Goal: Find specific page/section: Find specific page/section

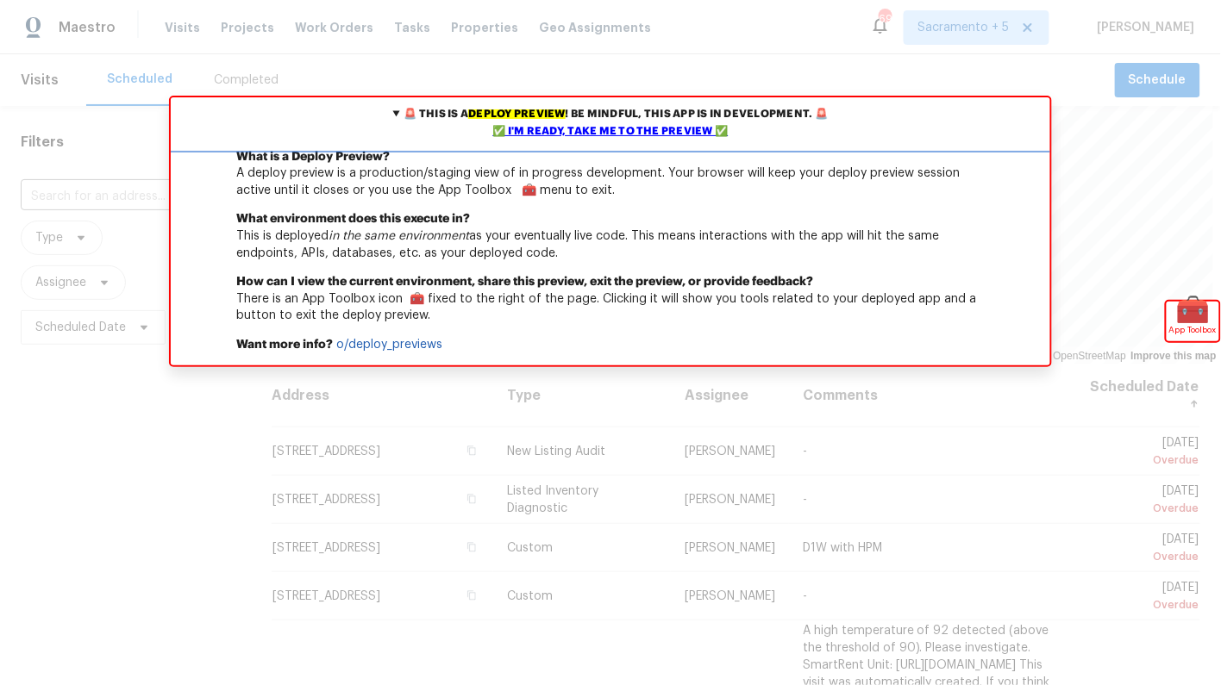
click at [681, 130] on div "✅ I'm ready, take me to the preview ✅" at bounding box center [610, 131] width 871 height 17
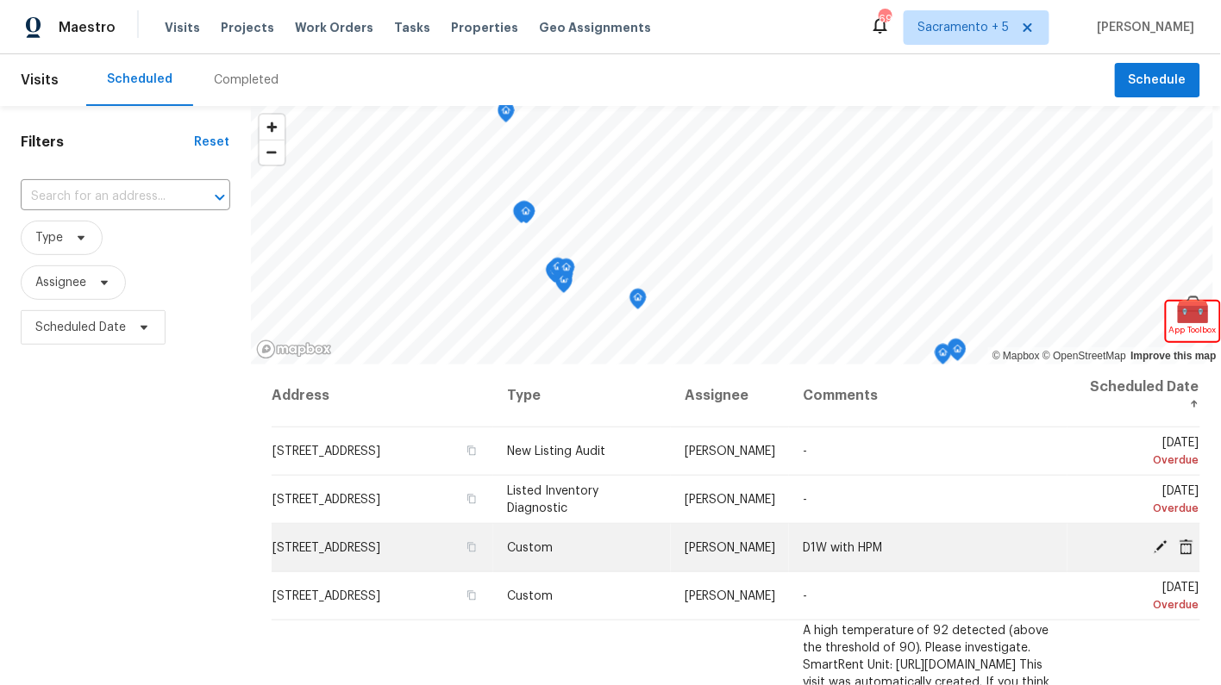
click at [341, 542] on span "13864 Lexicon Ave, Los Angeles, CA 91342" at bounding box center [326, 548] width 108 height 12
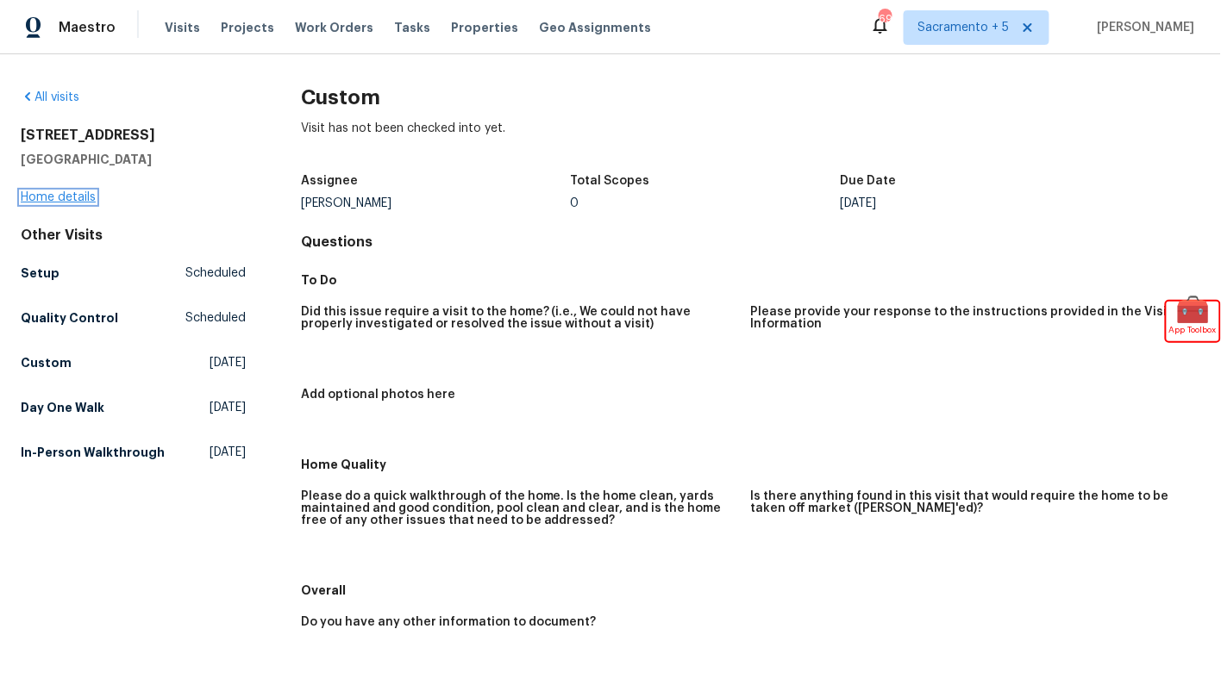
click at [67, 192] on link "Home details" at bounding box center [58, 197] width 75 height 12
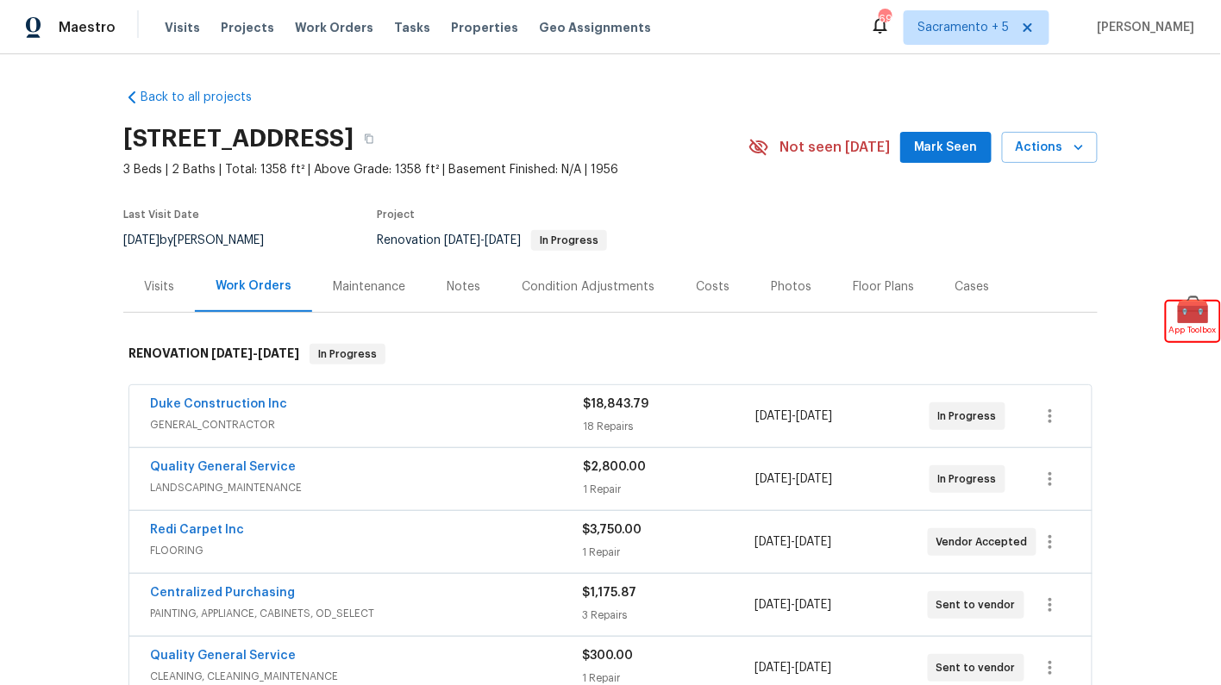
click at [587, 269] on div "Condition Adjustments" at bounding box center [588, 286] width 174 height 51
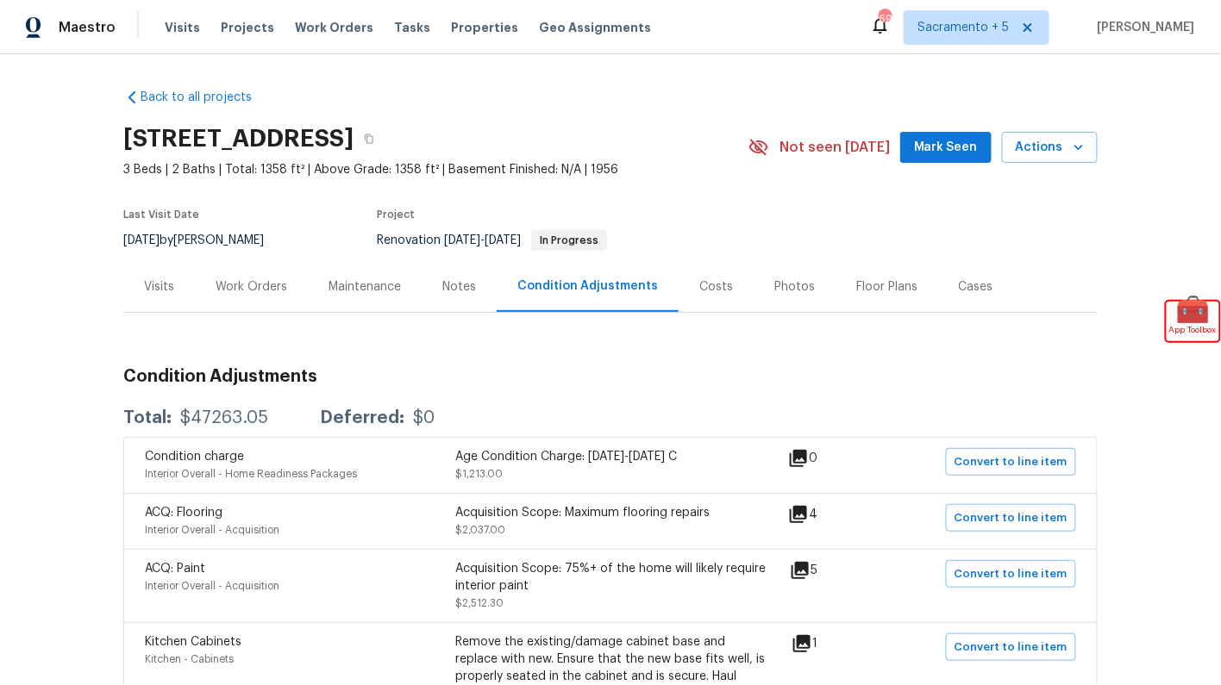
click at [714, 289] on div "Costs" at bounding box center [716, 286] width 34 height 17
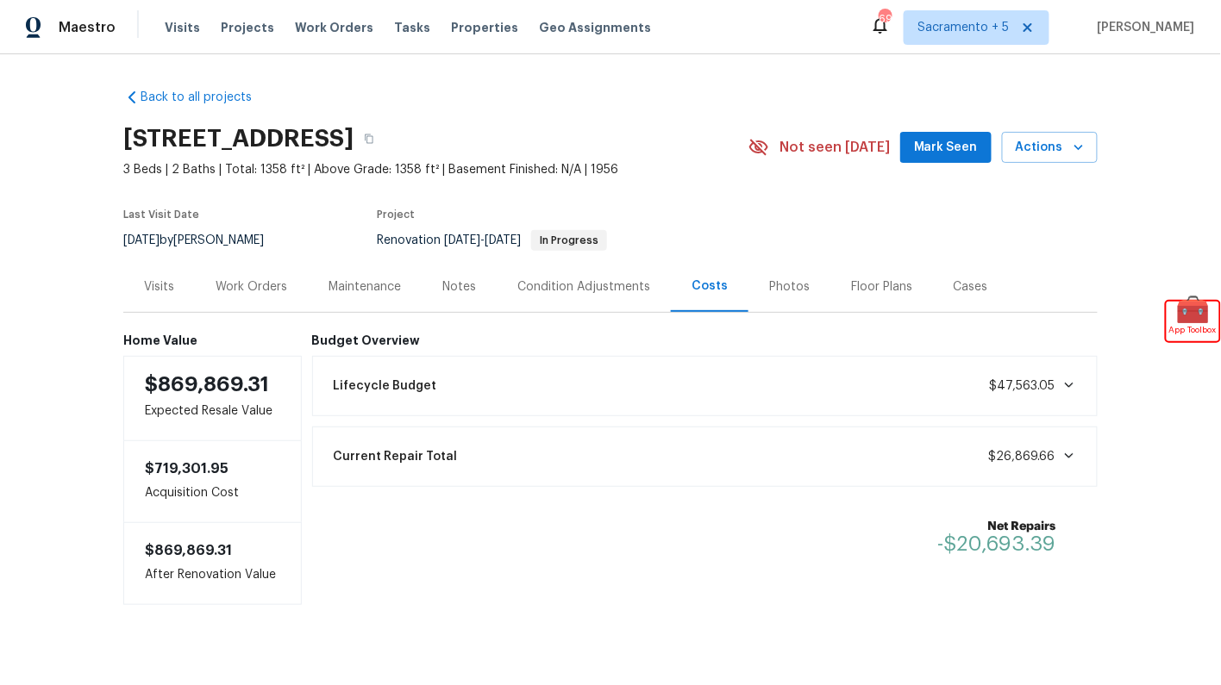
click at [743, 397] on div "Lifecycle Budget $47,563.05" at bounding box center [705, 386] width 764 height 38
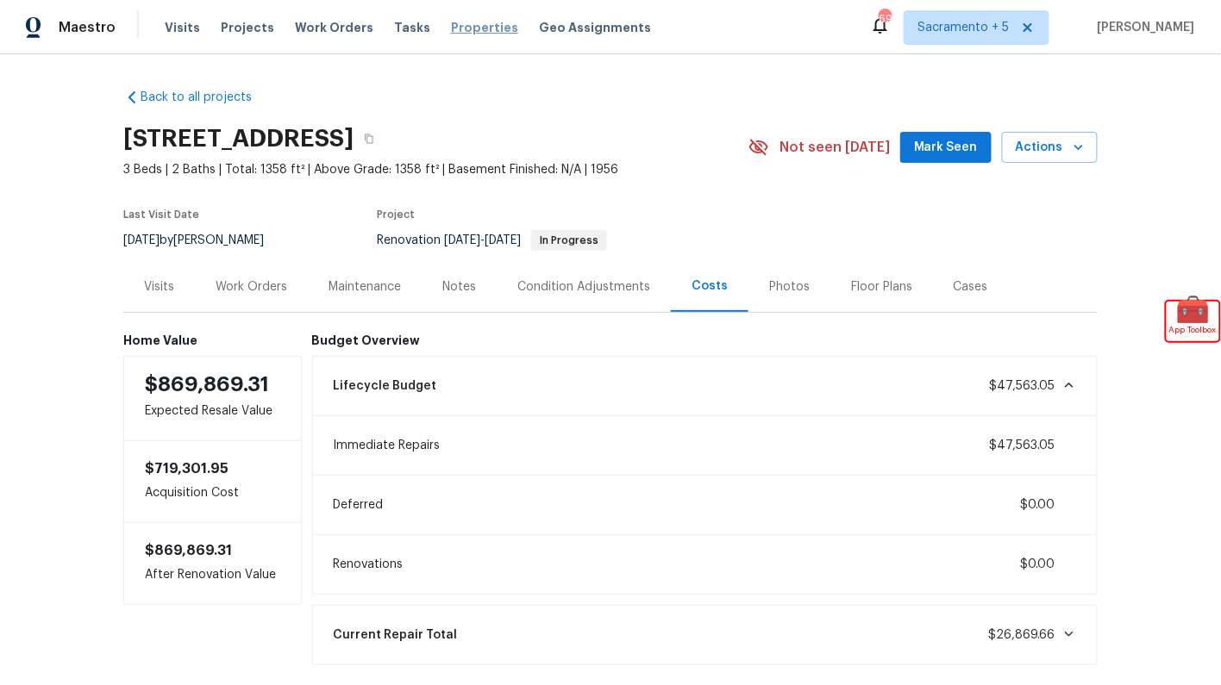
click at [451, 32] on span "Properties" at bounding box center [484, 27] width 67 height 17
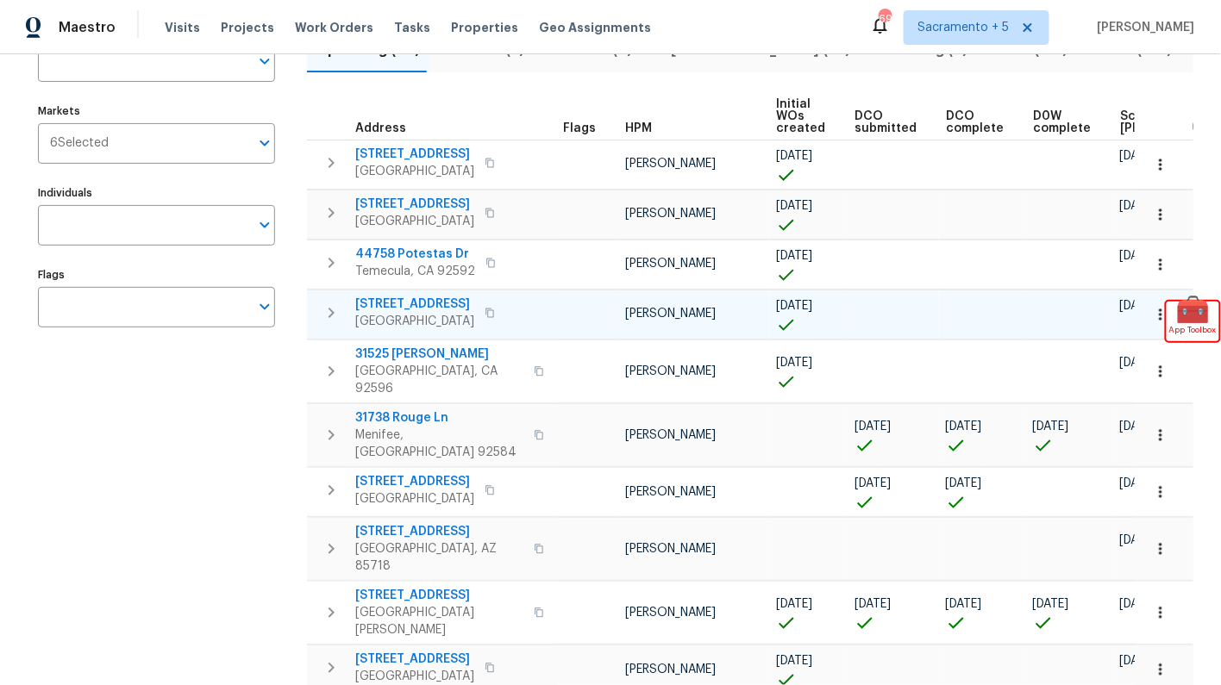
scroll to position [153, 0]
click at [395, 409] on span "31738 Rouge Ln" at bounding box center [439, 417] width 168 height 17
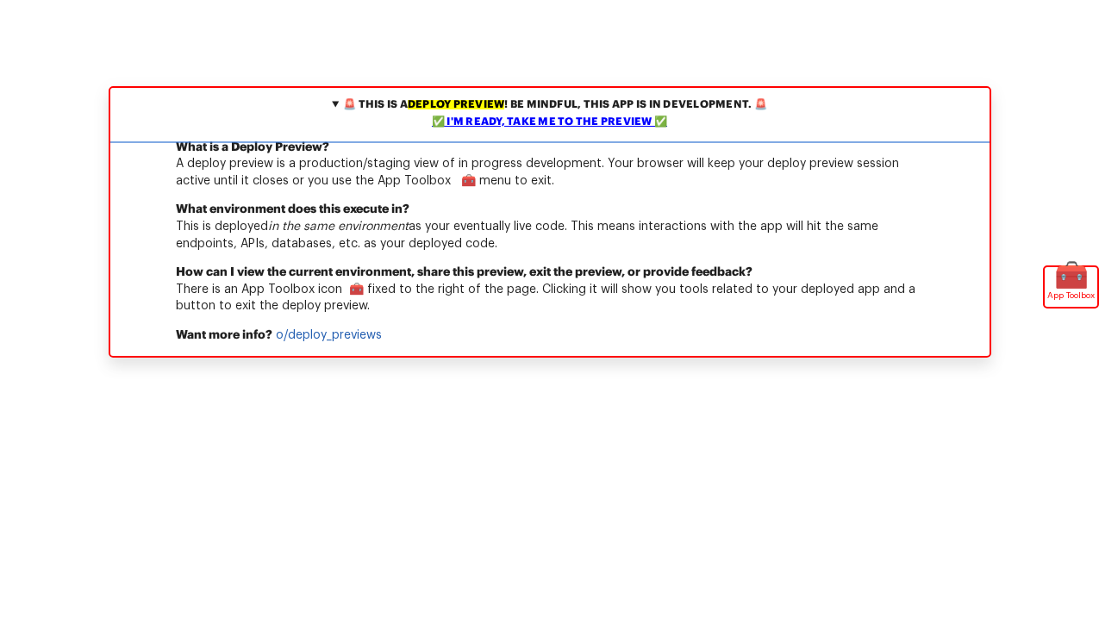
click at [542, 119] on div "✅ I'm ready, take me to the preview ✅" at bounding box center [550, 122] width 871 height 17
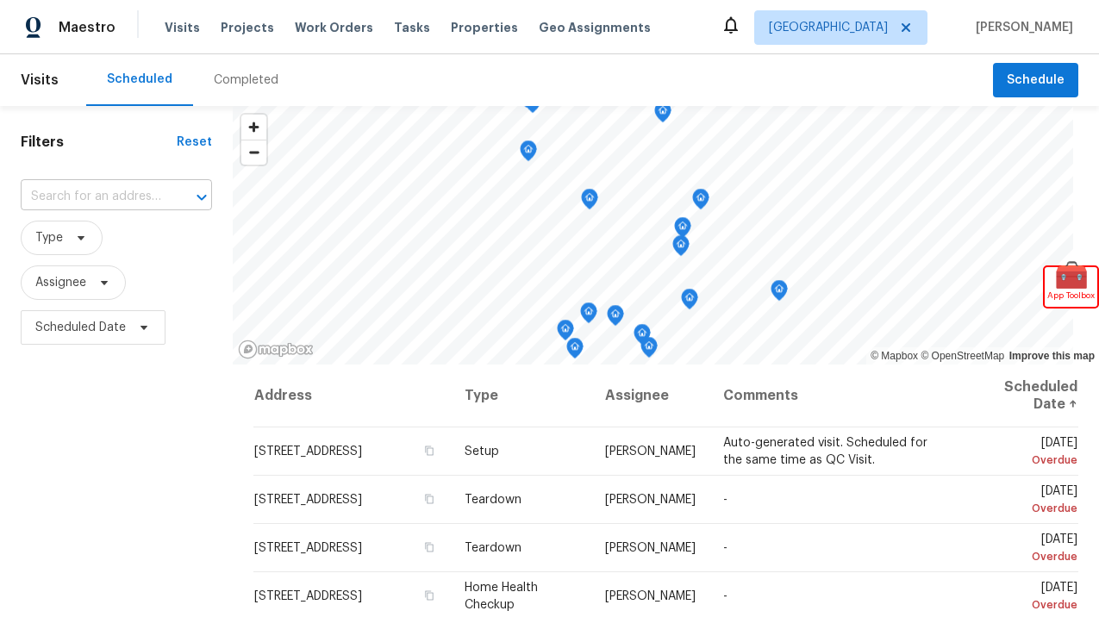
click at [112, 197] on input "text" at bounding box center [92, 197] width 143 height 27
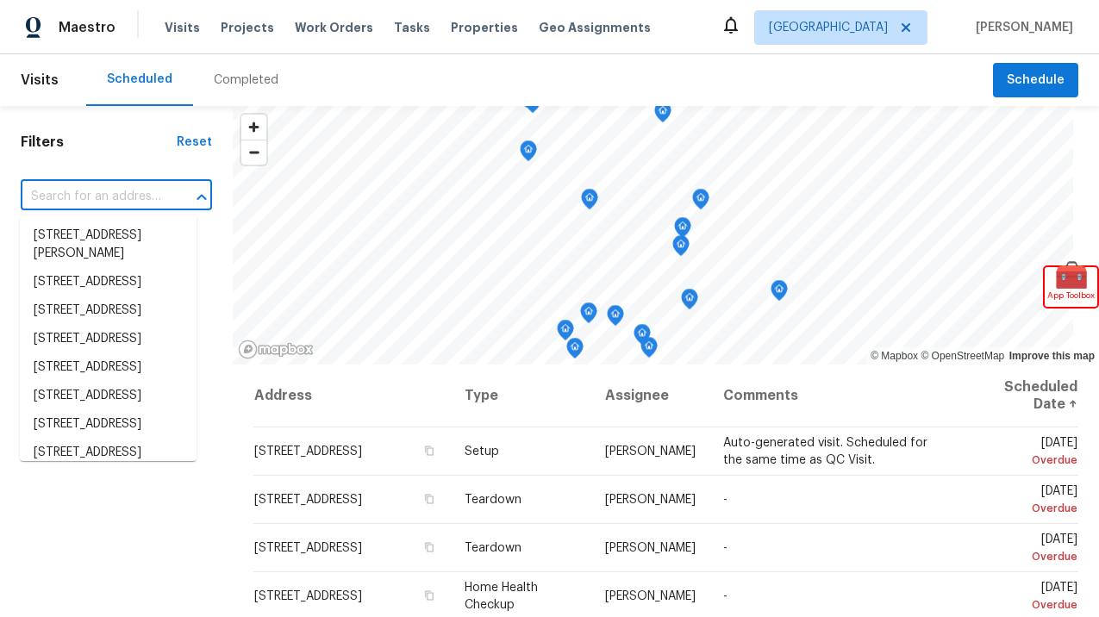
paste input "4T7CS9Z43GAQ3"
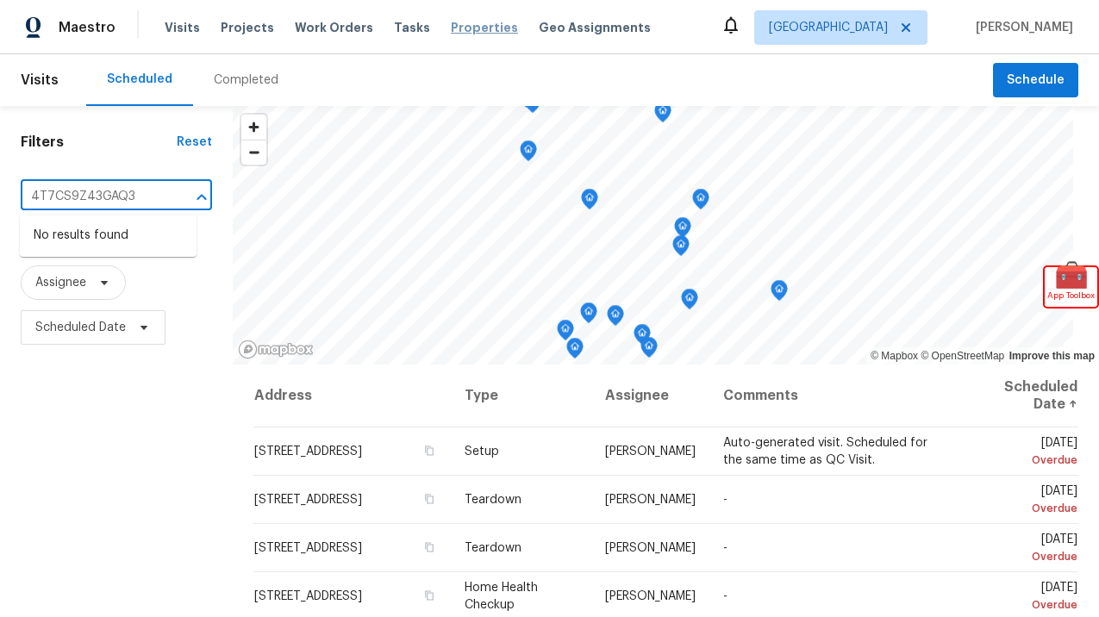
type input "4T7CS9Z43GAQ3"
click at [451, 31] on span "Properties" at bounding box center [484, 27] width 67 height 17
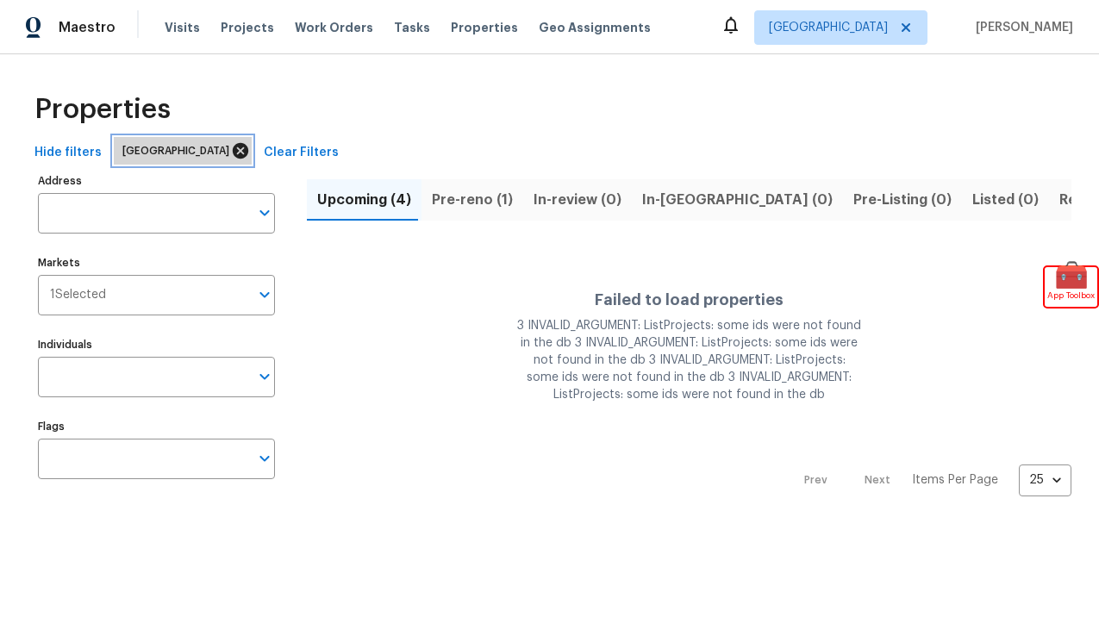
click at [231, 152] on icon at bounding box center [240, 150] width 19 height 19
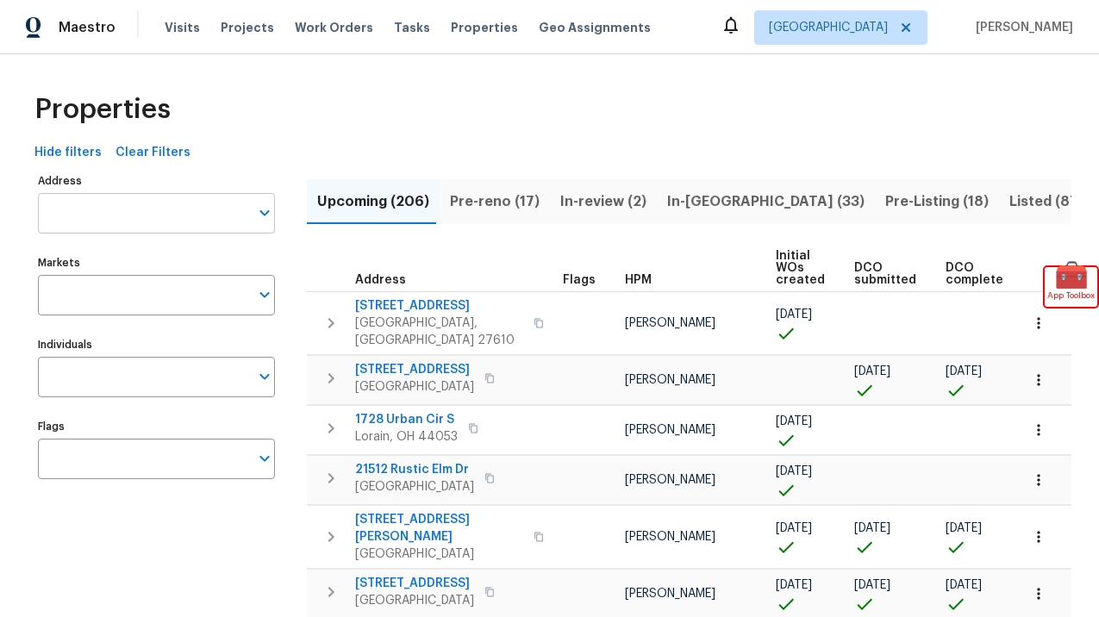
click at [199, 215] on input "Address" at bounding box center [143, 213] width 211 height 41
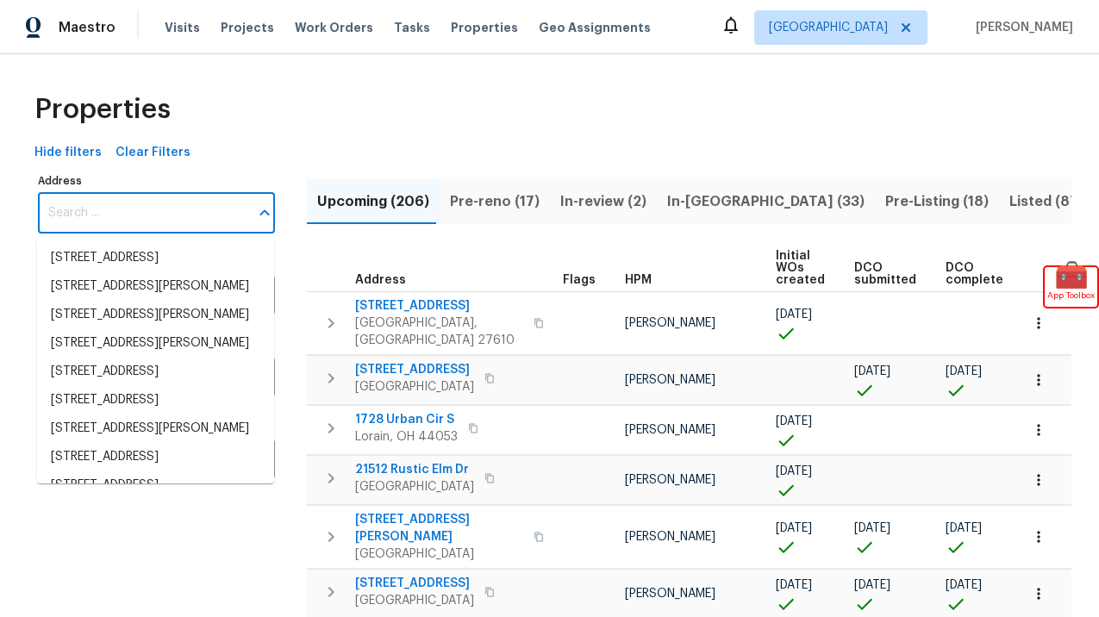
paste input "4T7CS9Z43GAQ3"
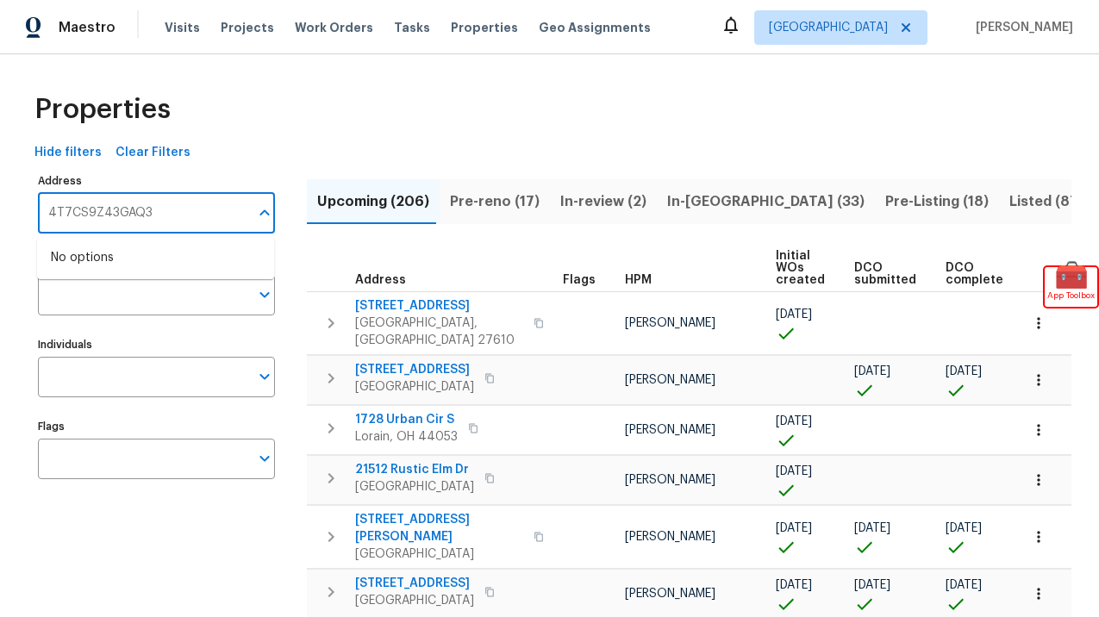
type input "4T7CS9Z43GAQ3"
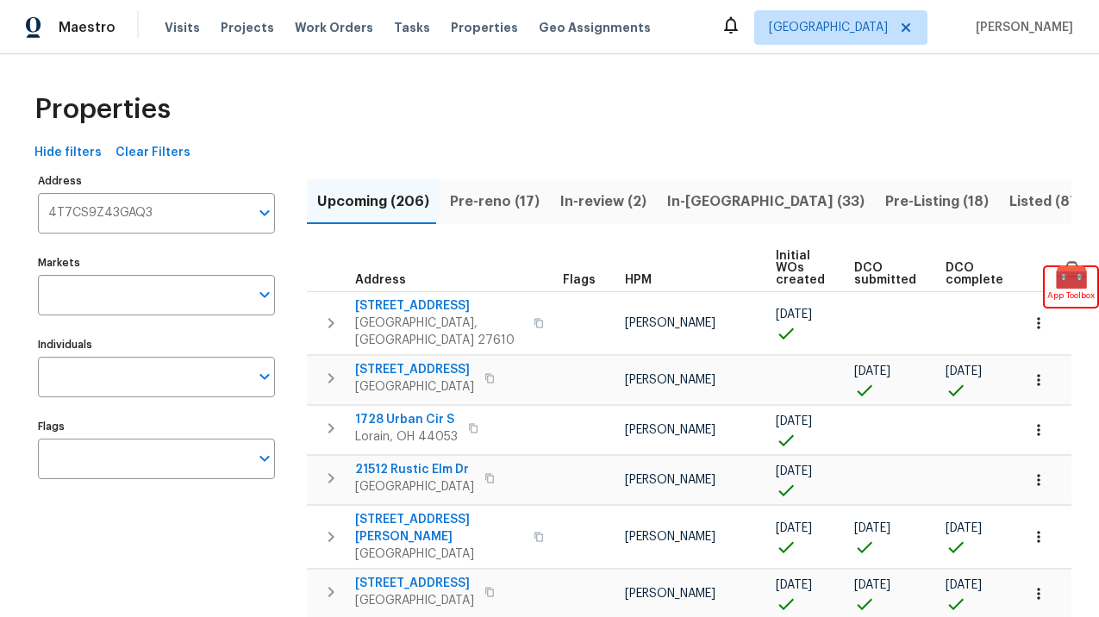
click at [85, 17] on div "Maestro" at bounding box center [58, 27] width 116 height 34
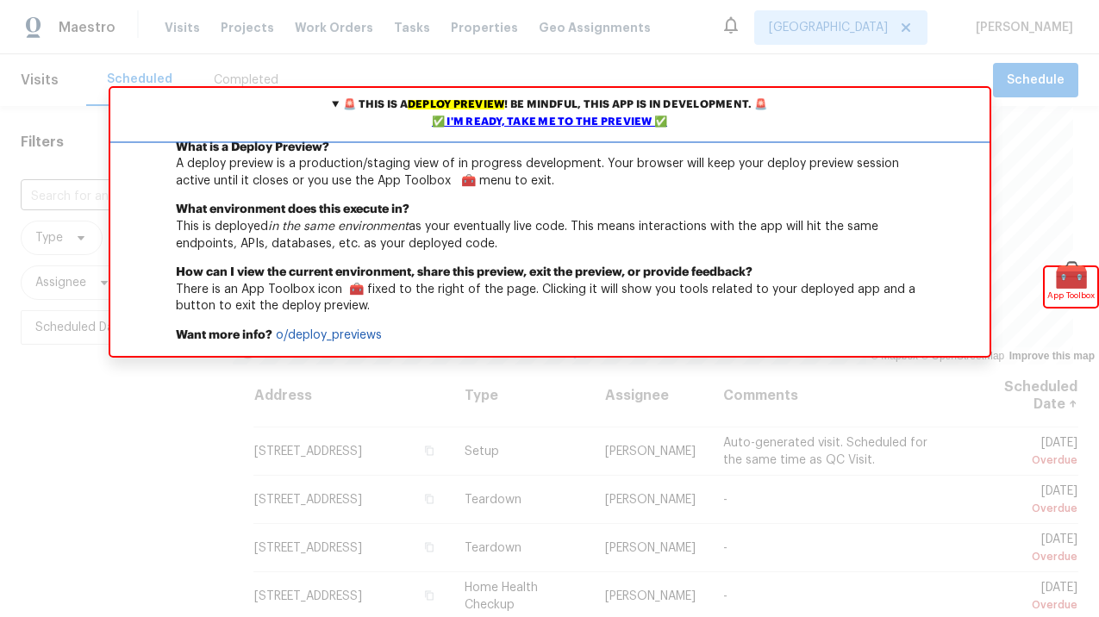
click at [511, 123] on div "✅ I'm ready, take me to the preview ✅" at bounding box center [550, 122] width 871 height 17
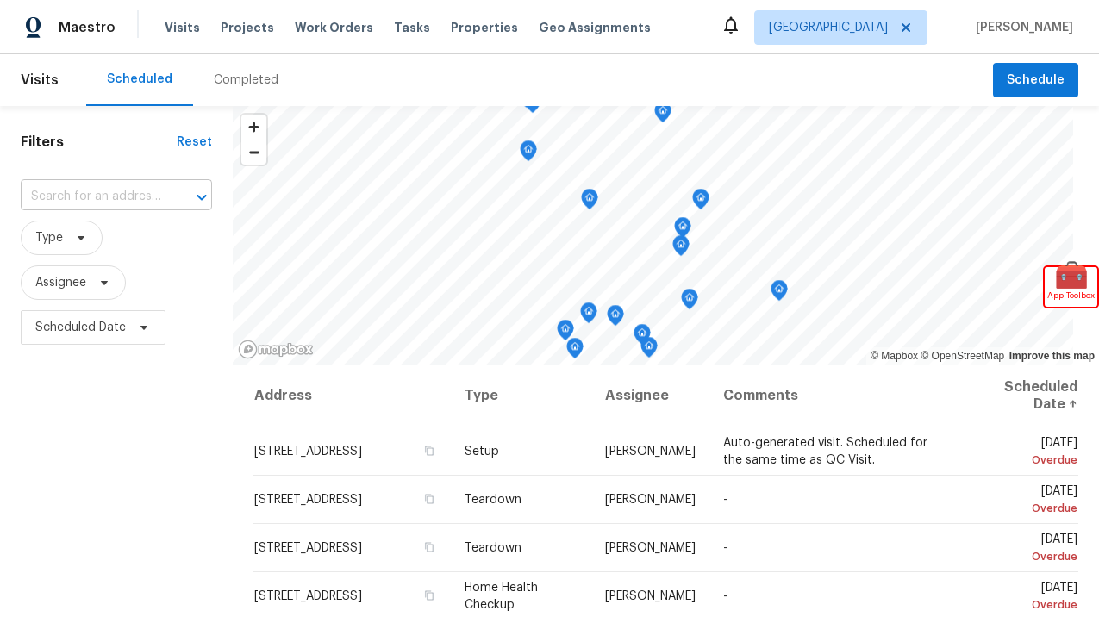
click at [108, 193] on input "text" at bounding box center [92, 197] width 143 height 27
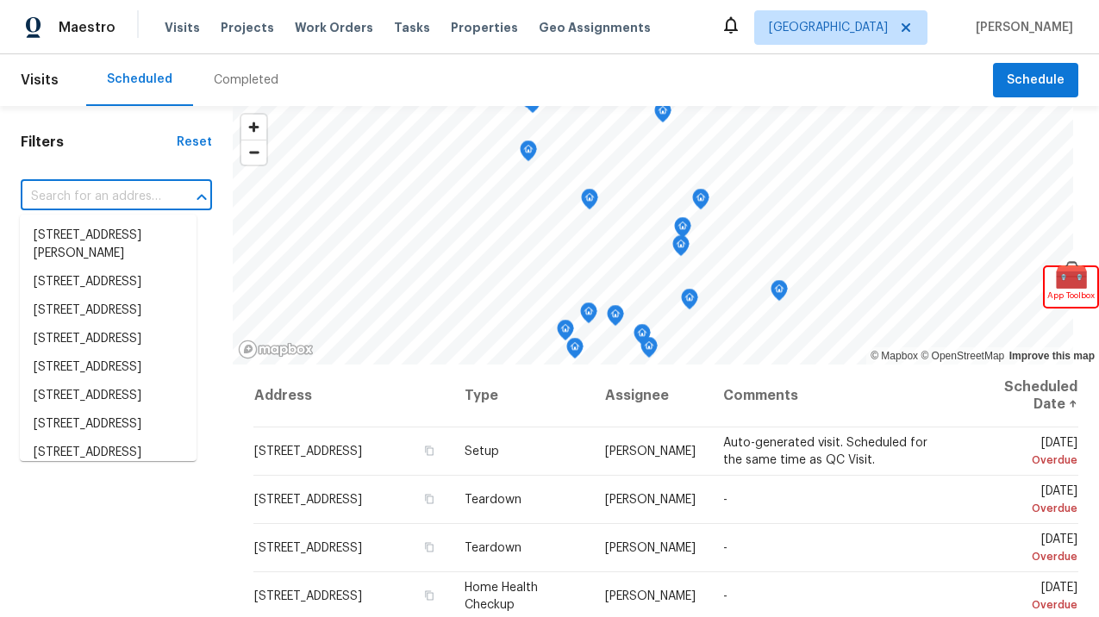
paste input "4T7CS9Z43GAQ3"
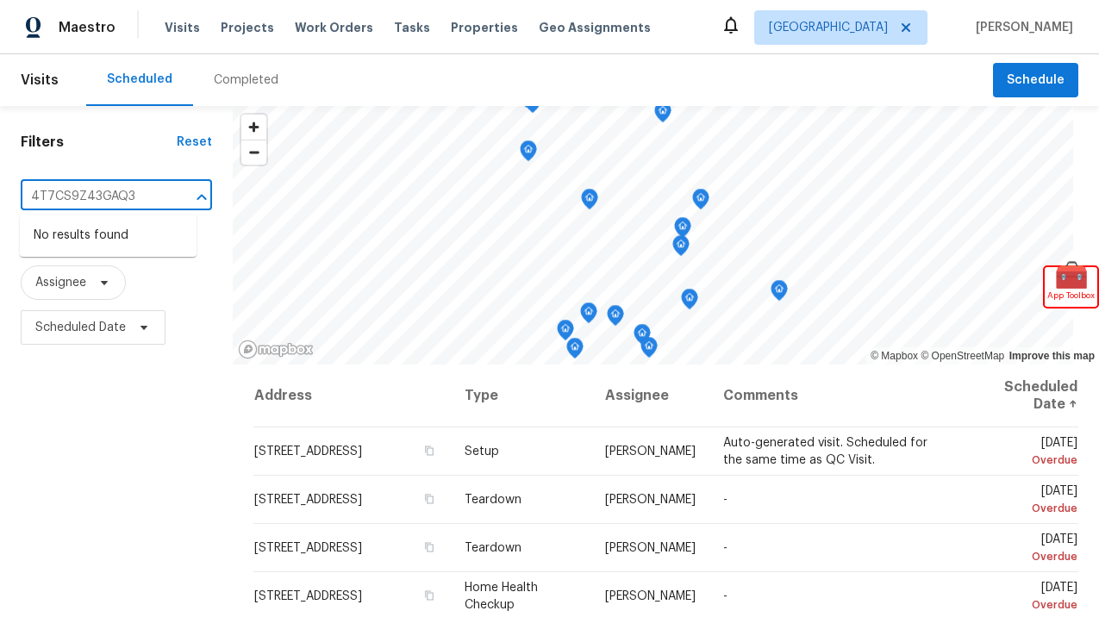
type input "4T7CS9Z43GAQ3"
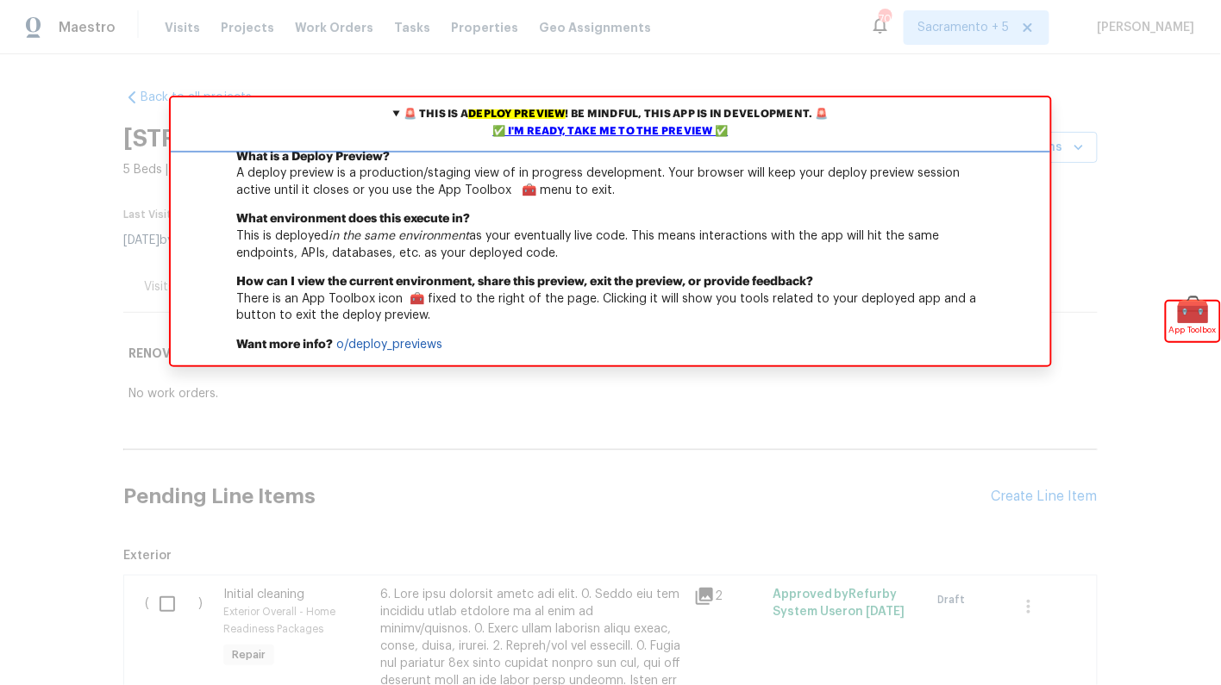
click at [584, 130] on div "✅ I'm ready, take me to the preview ✅" at bounding box center [610, 131] width 871 height 17
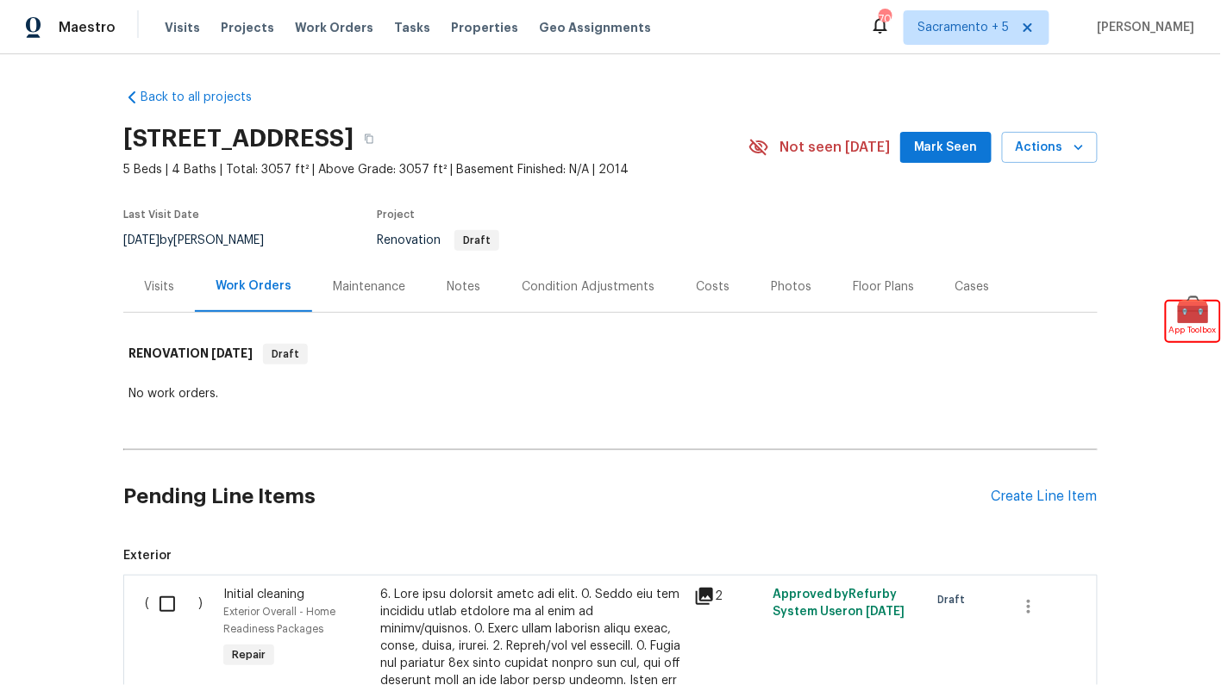
click at [556, 285] on div "Condition Adjustments" at bounding box center [588, 286] width 133 height 17
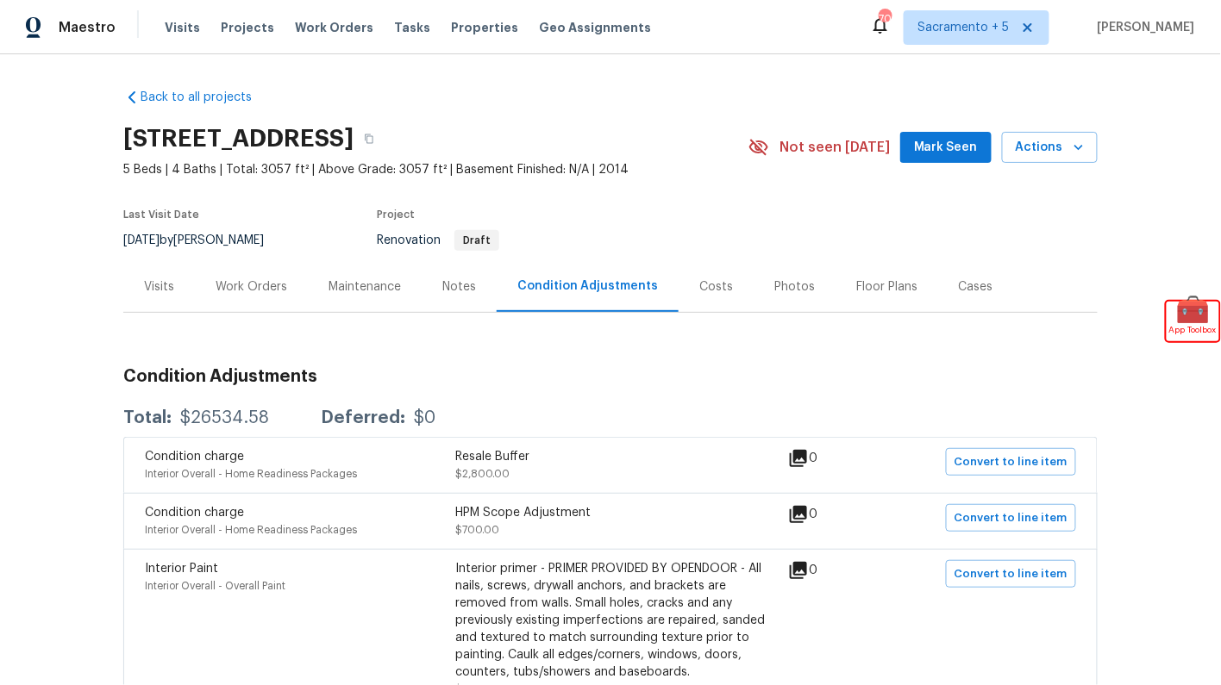
click at [699, 283] on div "Costs" at bounding box center [716, 286] width 34 height 17
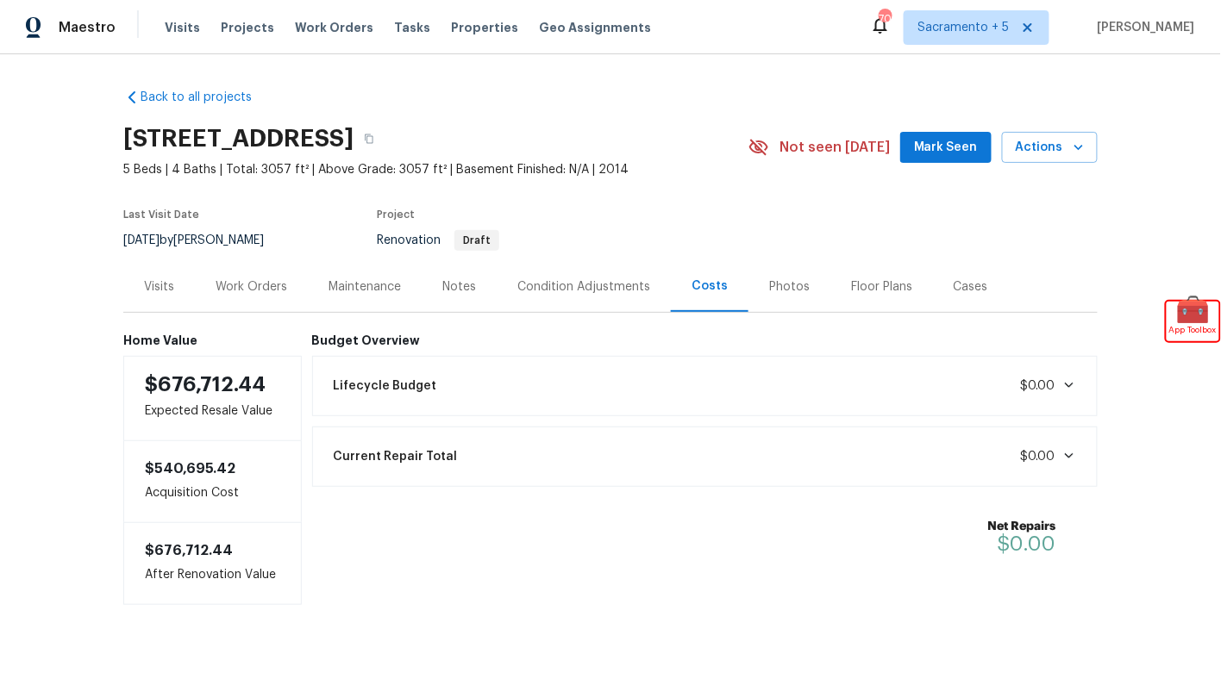
click at [1069, 379] on icon at bounding box center [1069, 386] width 14 height 14
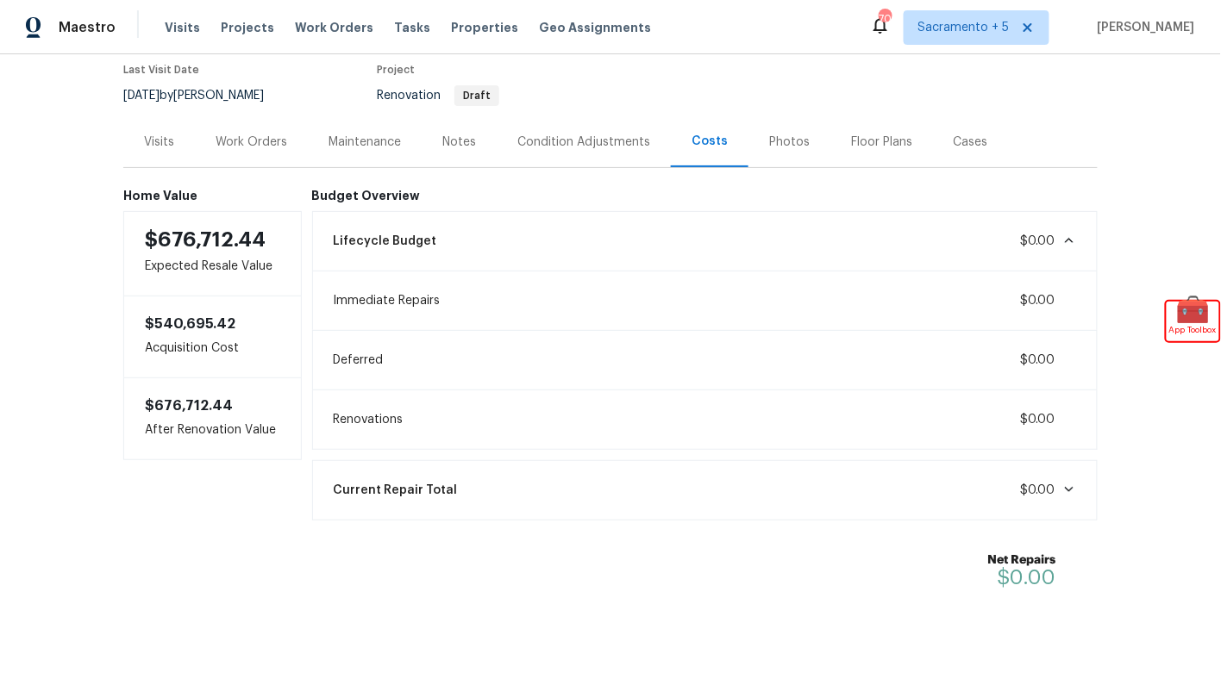
scroll to position [147, 0]
click at [1060, 480] on span "$0.00" at bounding box center [1048, 488] width 55 height 17
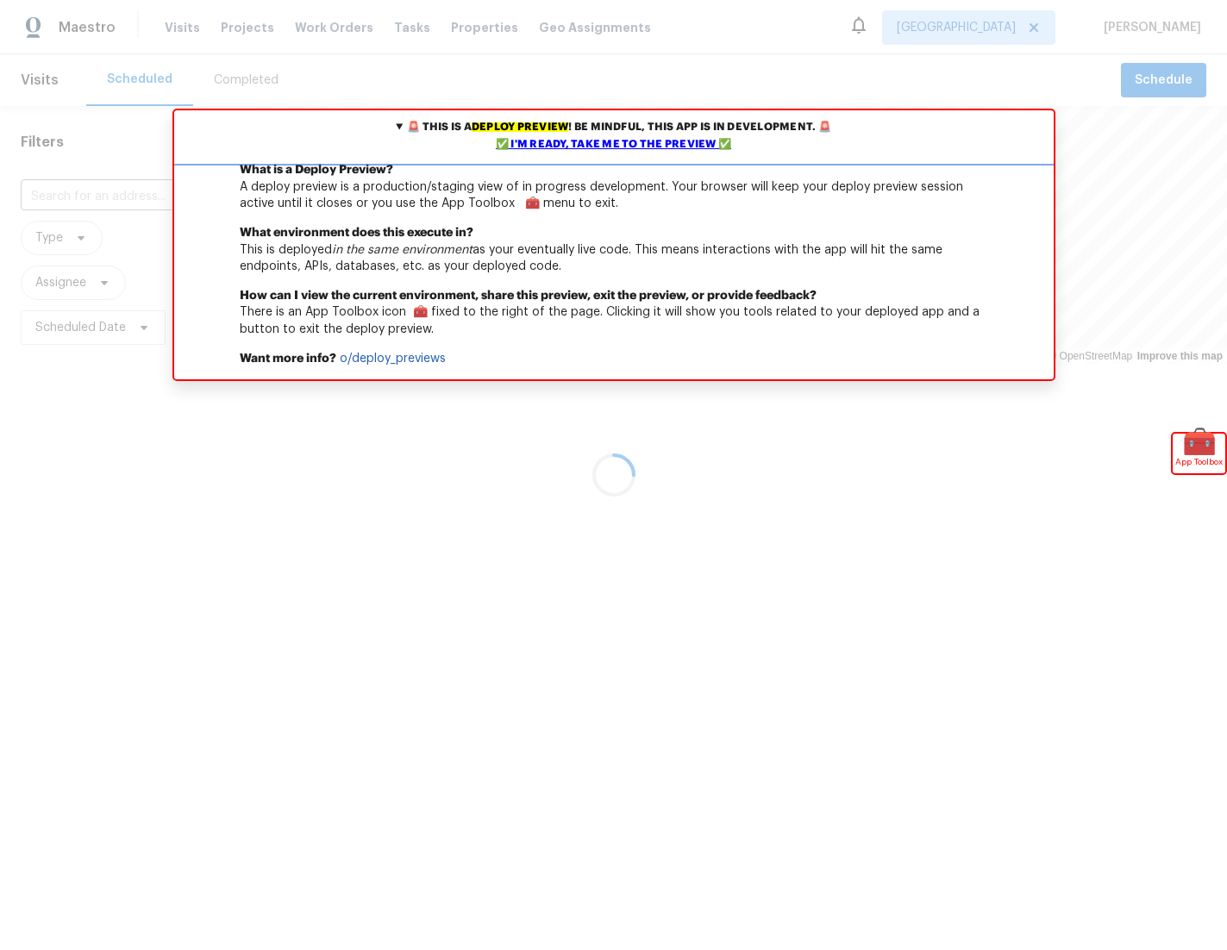
click at [593, 145] on div "✅ I'm ready, take me to the preview ✅" at bounding box center [613, 144] width 871 height 17
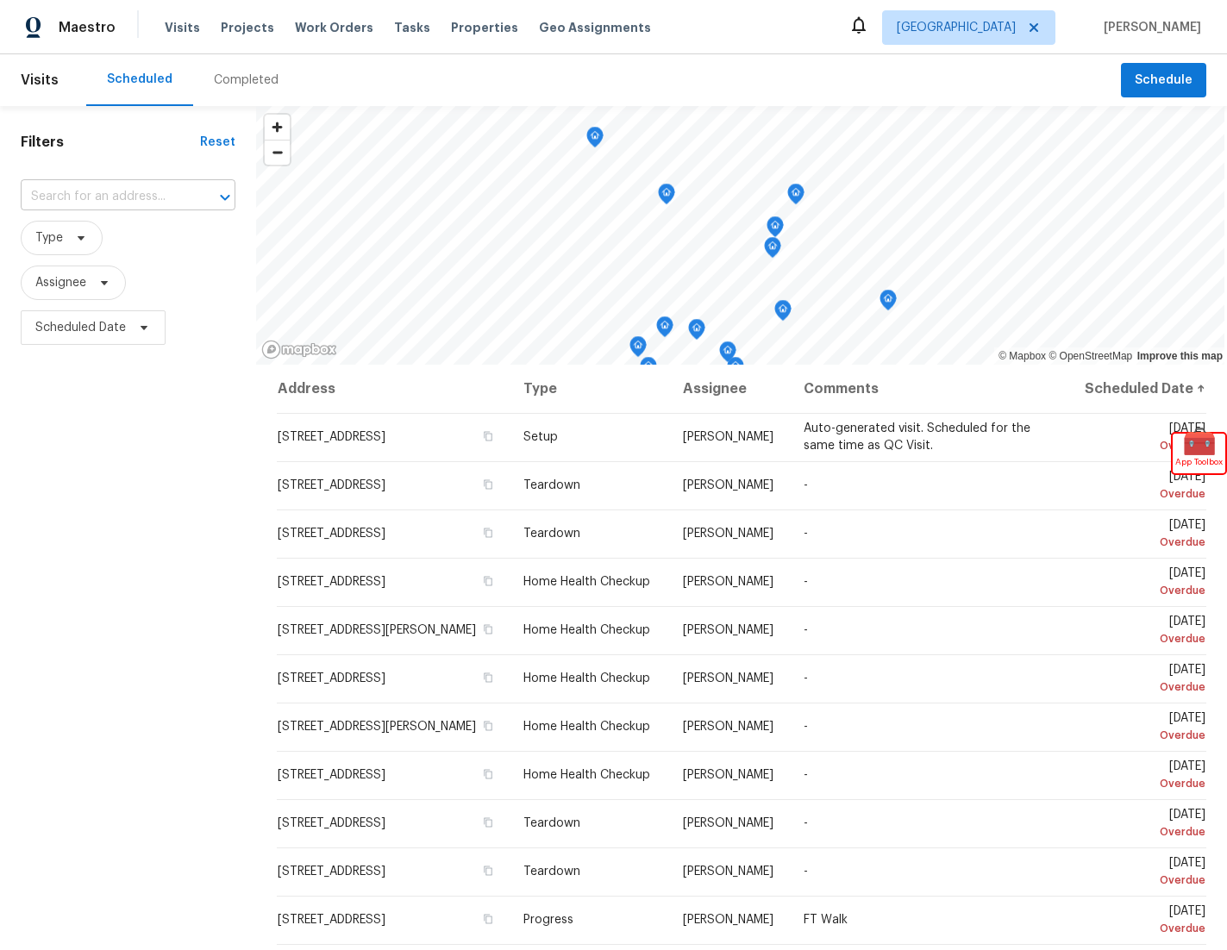
click at [122, 189] on div "​" at bounding box center [128, 196] width 215 height 37
click at [122, 189] on input "text" at bounding box center [104, 197] width 166 height 27
paste input "4074 Gossan Spgs, San Antonio, TX 78253"
type input "4074 Gossan Spgs, San Antonio, TX 78253"
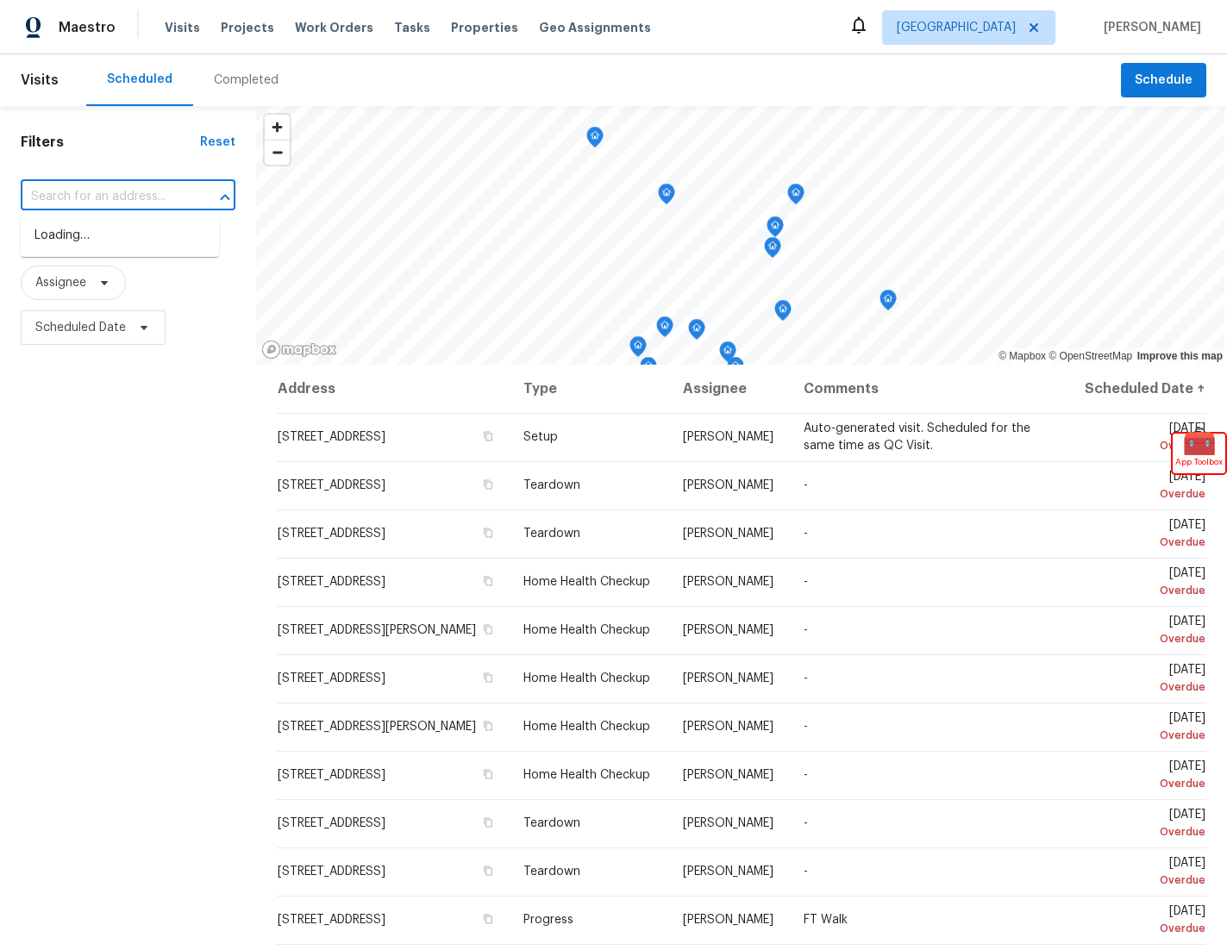
scroll to position [0, 0]
click at [1016, 23] on span "[GEOGRAPHIC_DATA]" at bounding box center [956, 27] width 119 height 17
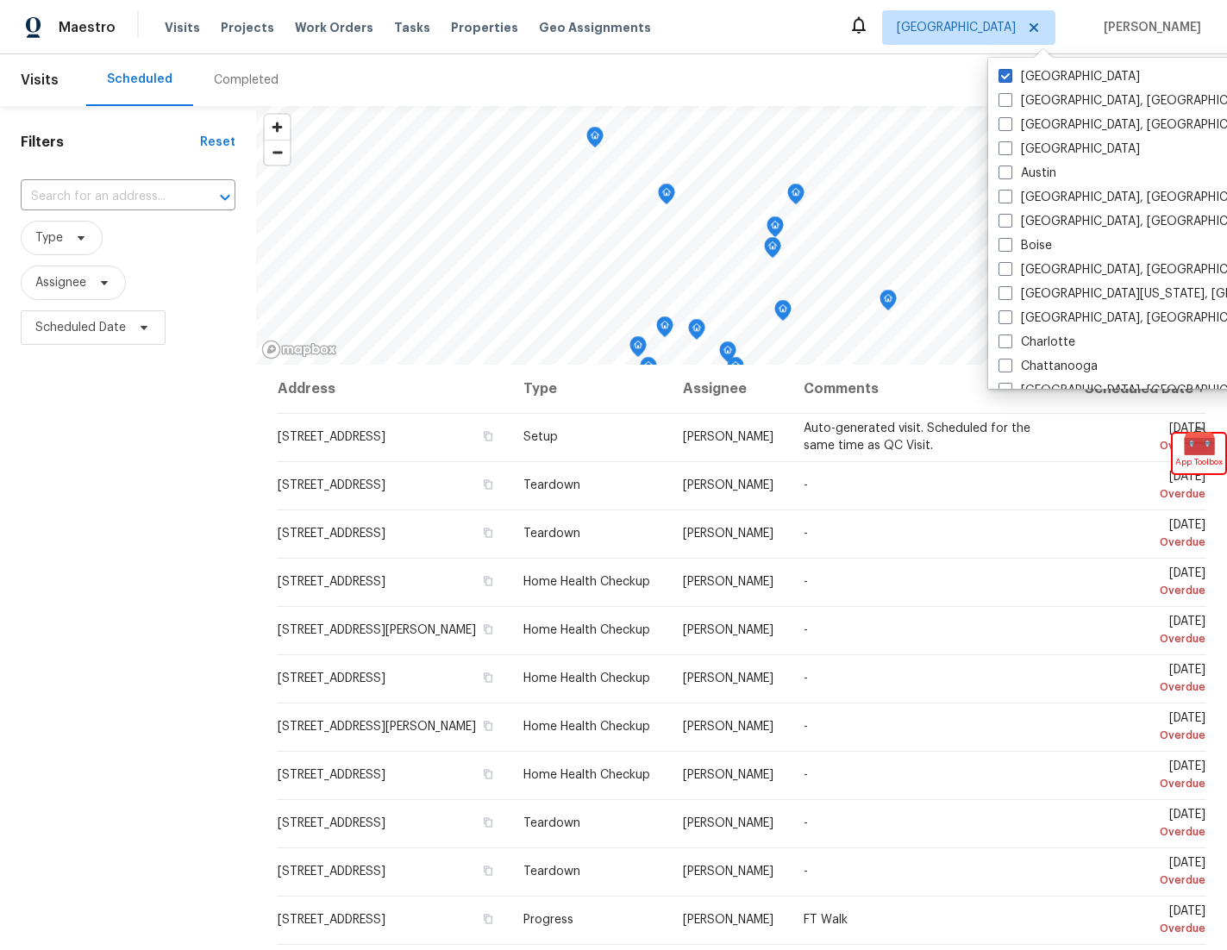
click at [992, 104] on div "Las Vegas Albuquerque, NM Asheville, NC Atlanta Austin Baltimore, MD Birmingham…" at bounding box center [1167, 223] width 358 height 331
click at [1002, 102] on span at bounding box center [1005, 100] width 14 height 14
click at [1002, 102] on input "Albuquerque, NM" at bounding box center [1003, 97] width 11 height 11
checkbox input "true"
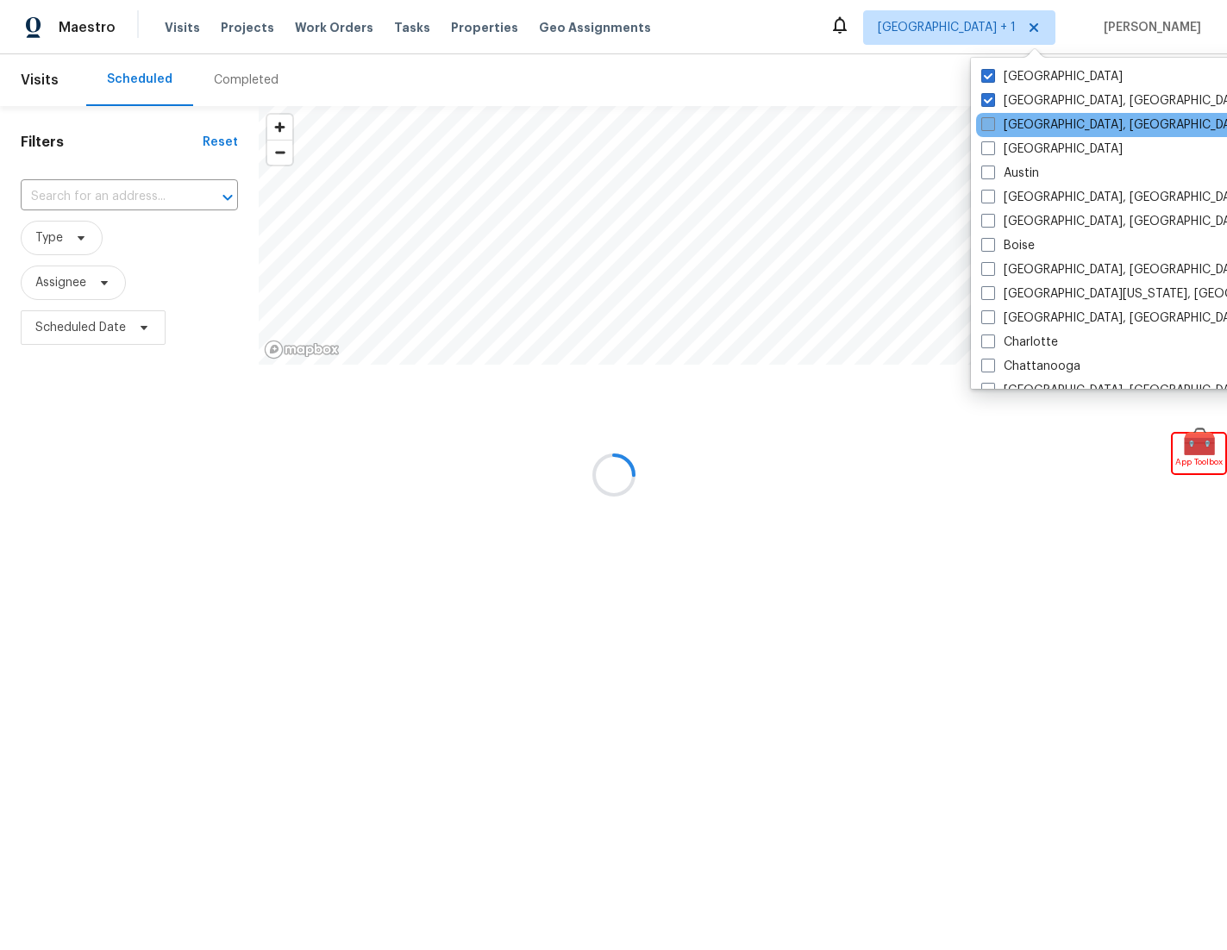
click at [1017, 133] on label "Asheville, NC" at bounding box center [1114, 124] width 267 height 17
click at [992, 128] on input "Asheville, NC" at bounding box center [986, 121] width 11 height 11
checkbox input "true"
click at [1015, 152] on label "Atlanta" at bounding box center [1049, 149] width 141 height 17
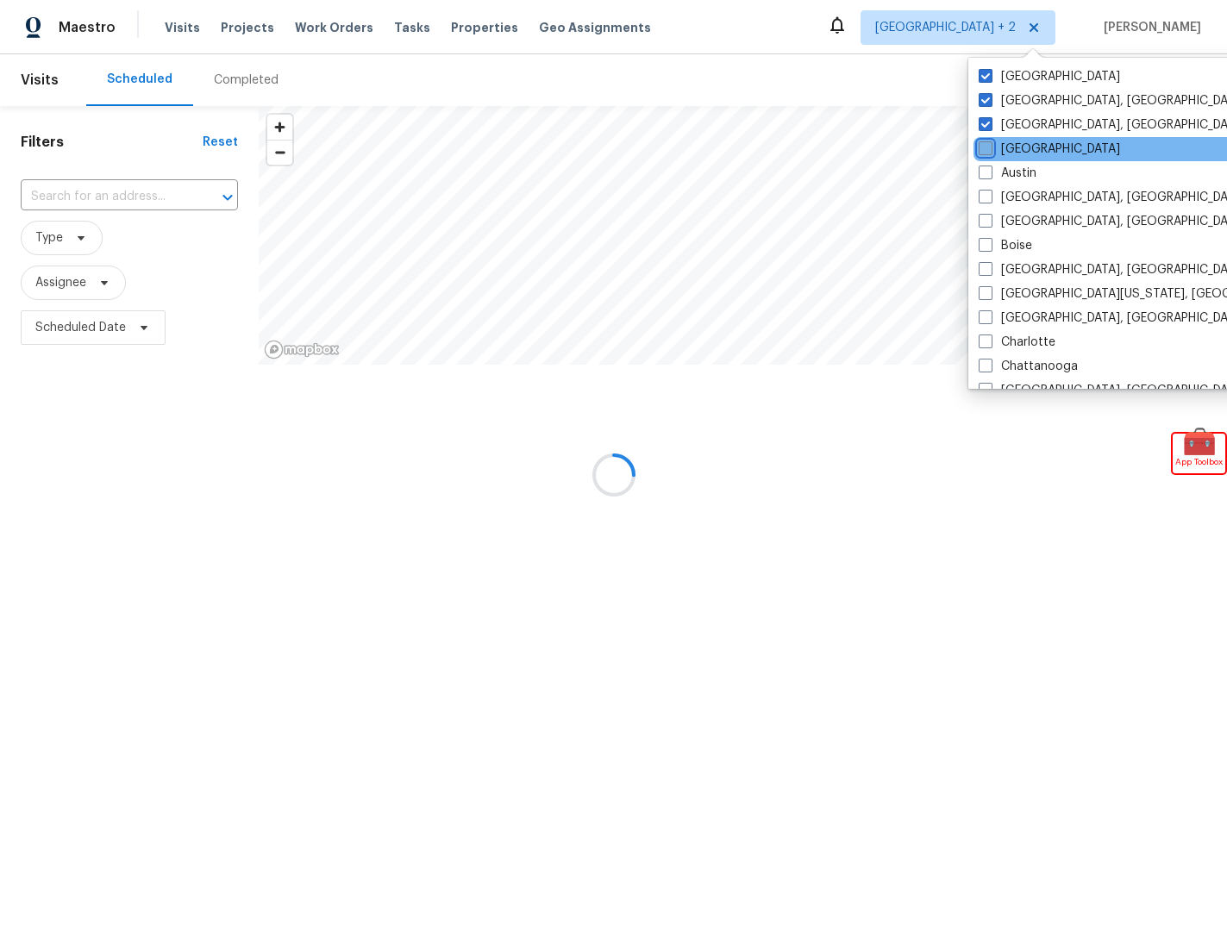
click at [990, 152] on input "Atlanta" at bounding box center [984, 146] width 11 height 11
checkbox input "true"
click at [1027, 179] on label "Austin" at bounding box center [1008, 173] width 58 height 17
click at [990, 176] on input "Austin" at bounding box center [984, 170] width 11 height 11
checkbox input "true"
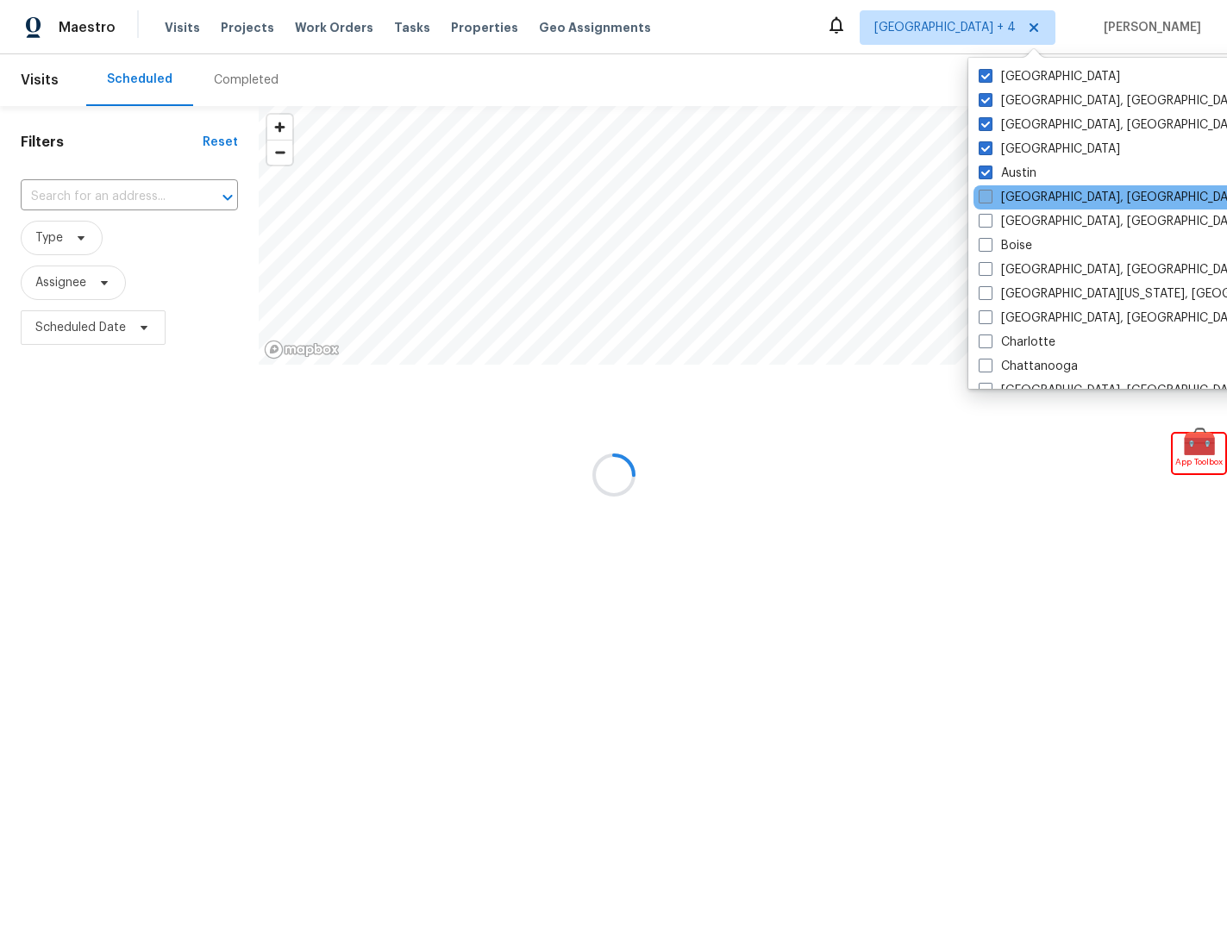
click at [1034, 200] on label "Baltimore, MD" at bounding box center [1112, 197] width 267 height 17
click at [990, 200] on input "Baltimore, MD" at bounding box center [984, 194] width 11 height 11
checkbox input "true"
click at [1038, 216] on label "Birmingham, AL" at bounding box center [1112, 221] width 267 height 17
click at [990, 216] on input "Birmingham, AL" at bounding box center [984, 218] width 11 height 11
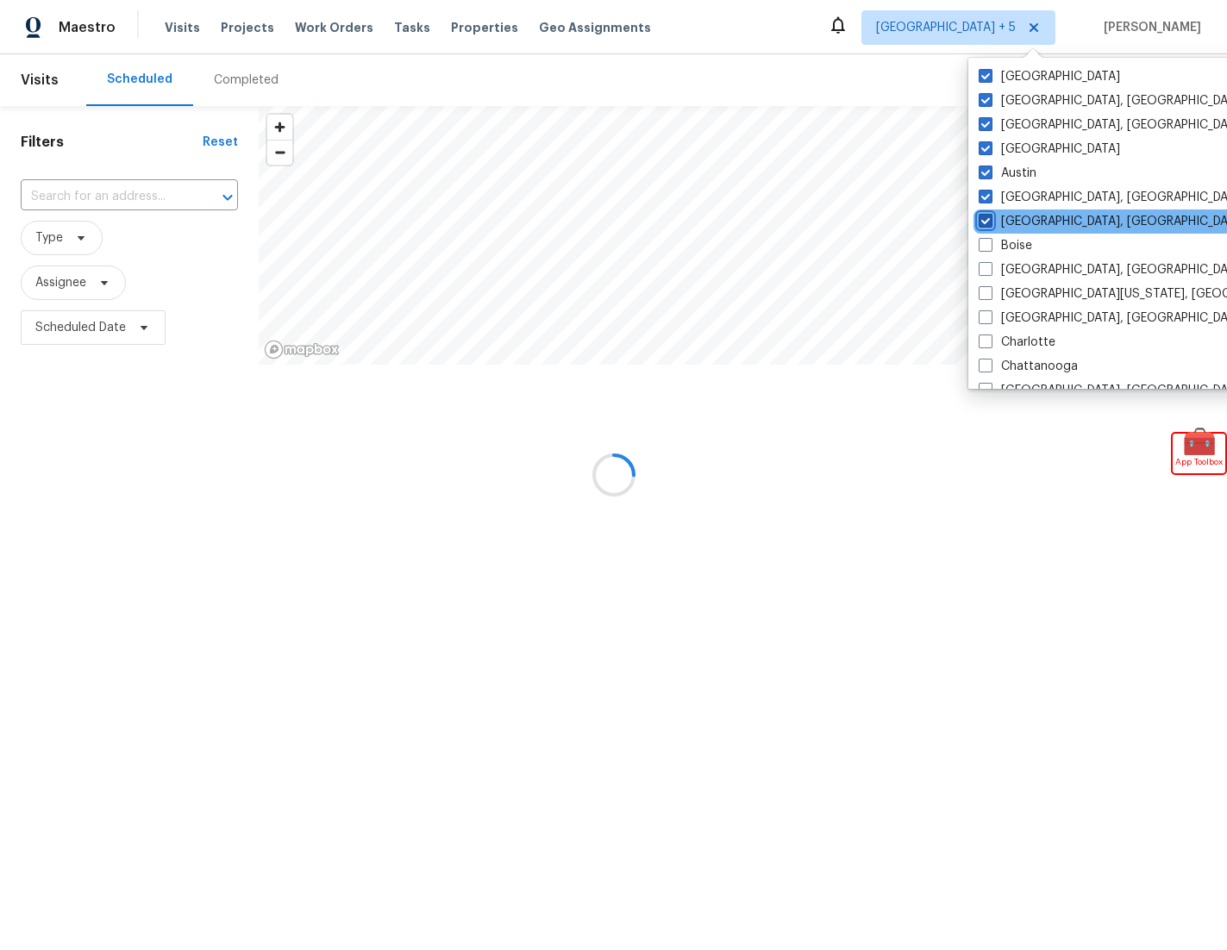
checkbox input "true"
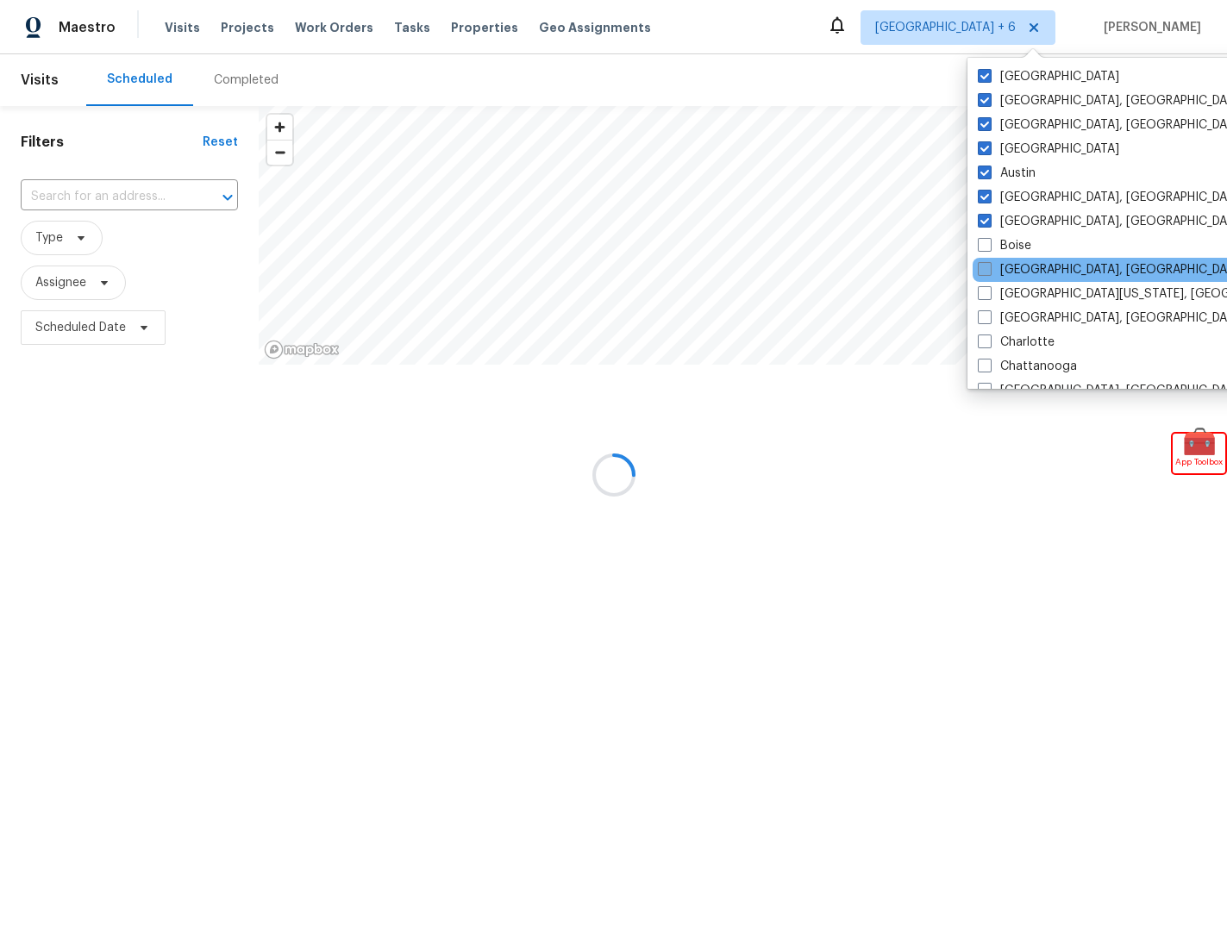
drag, startPoint x: 1041, startPoint y: 250, endPoint x: 1044, endPoint y: 264, distance: 14.2
click at [1041, 251] on div "Boise" at bounding box center [1146, 246] width 347 height 24
click at [1045, 266] on label "Boston, MA" at bounding box center [1111, 269] width 267 height 17
click at [989, 266] on input "Boston, MA" at bounding box center [983, 266] width 11 height 11
checkbox input "true"
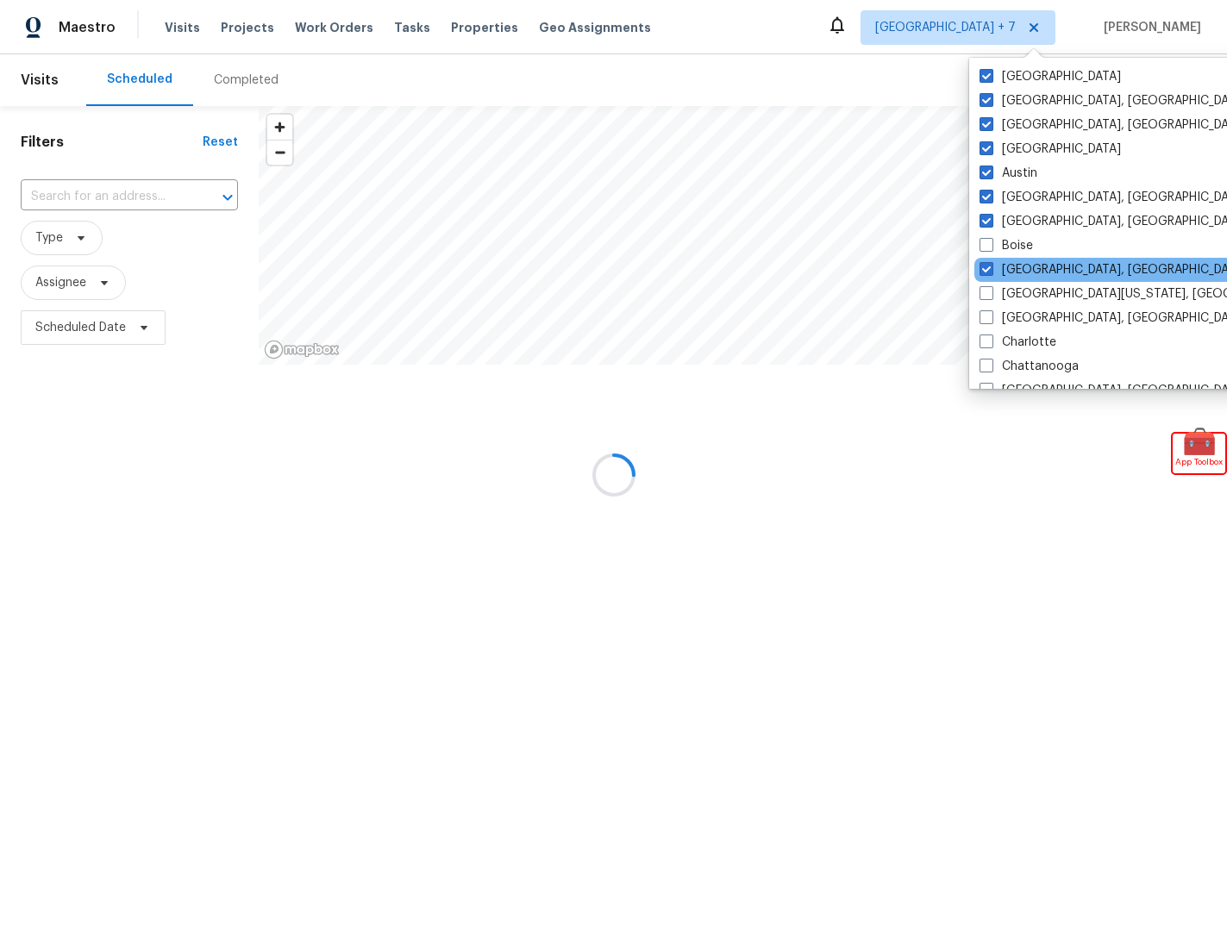
drag, startPoint x: 1023, startPoint y: 242, endPoint x: 1029, endPoint y: 259, distance: 17.8
click at [1023, 243] on label "Boise" at bounding box center [1005, 245] width 53 height 17
click at [991, 243] on input "Boise" at bounding box center [984, 242] width 11 height 11
checkbox input "true"
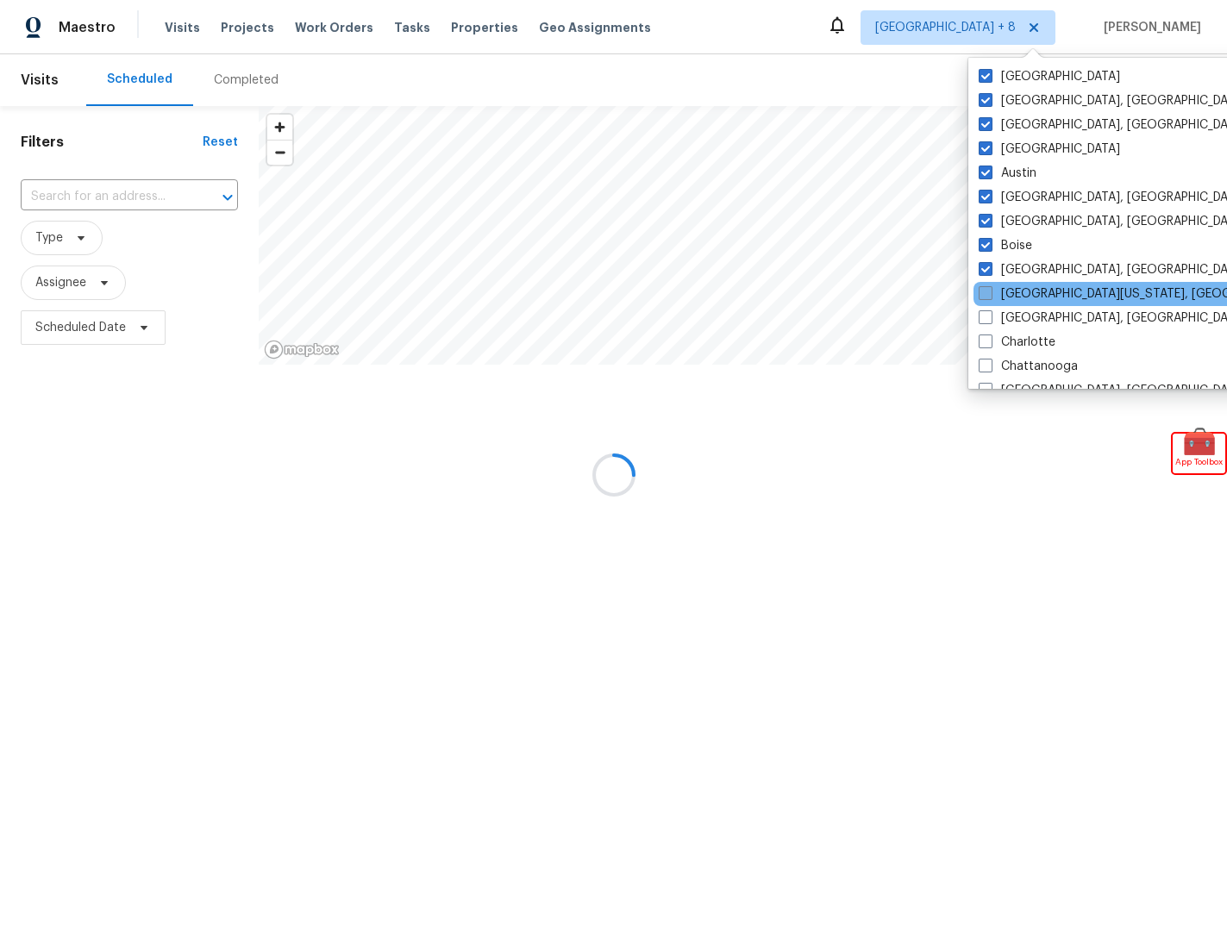
click at [1050, 297] on label "Central California, CA" at bounding box center [1145, 293] width 332 height 17
click at [990, 297] on input "Central California, CA" at bounding box center [984, 290] width 11 height 11
checkbox input "true"
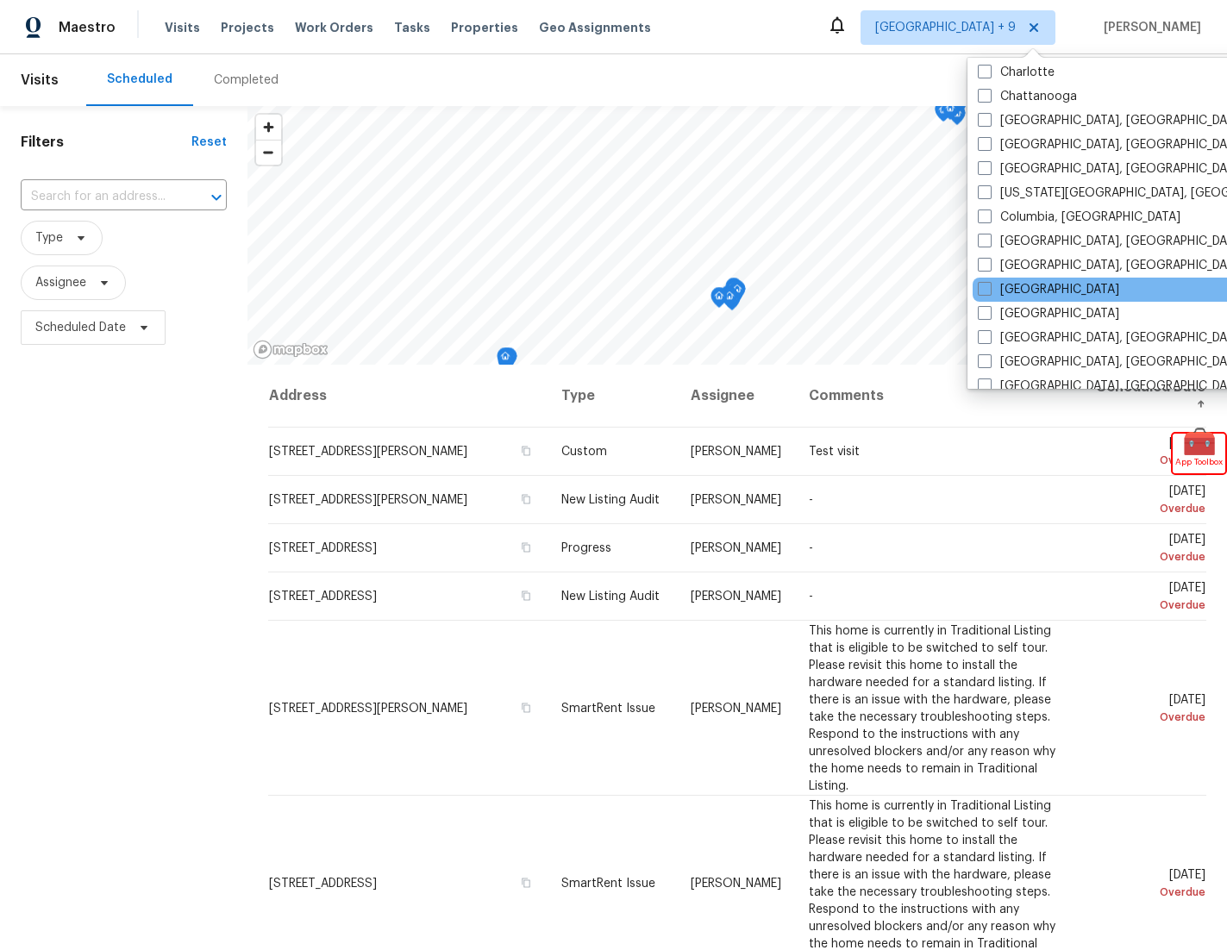
scroll to position [366, 0]
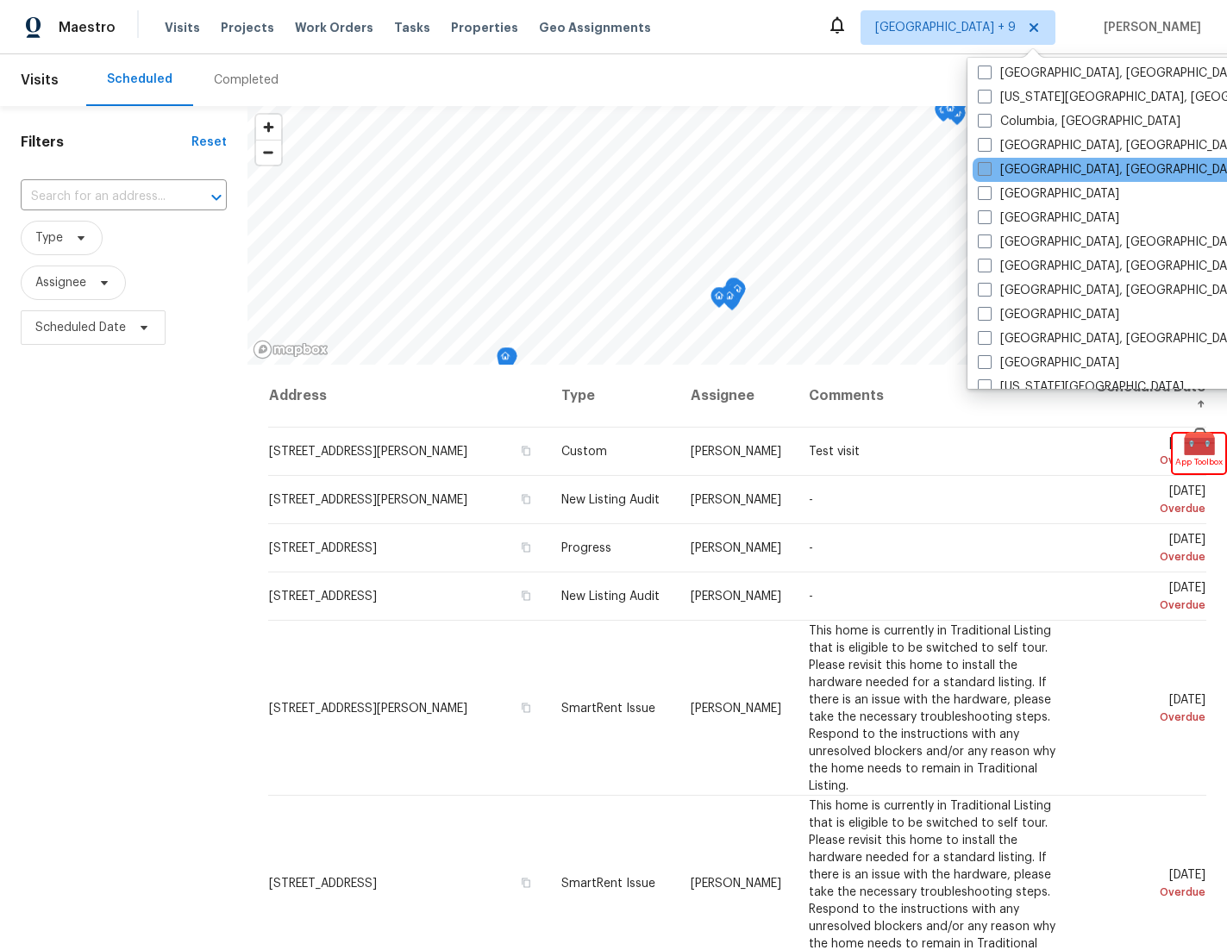
click at [1058, 164] on label "Corpus Christi, TX" at bounding box center [1111, 169] width 267 height 17
click at [989, 164] on input "Corpus Christi, TX" at bounding box center [983, 166] width 11 height 11
checkbox input "true"
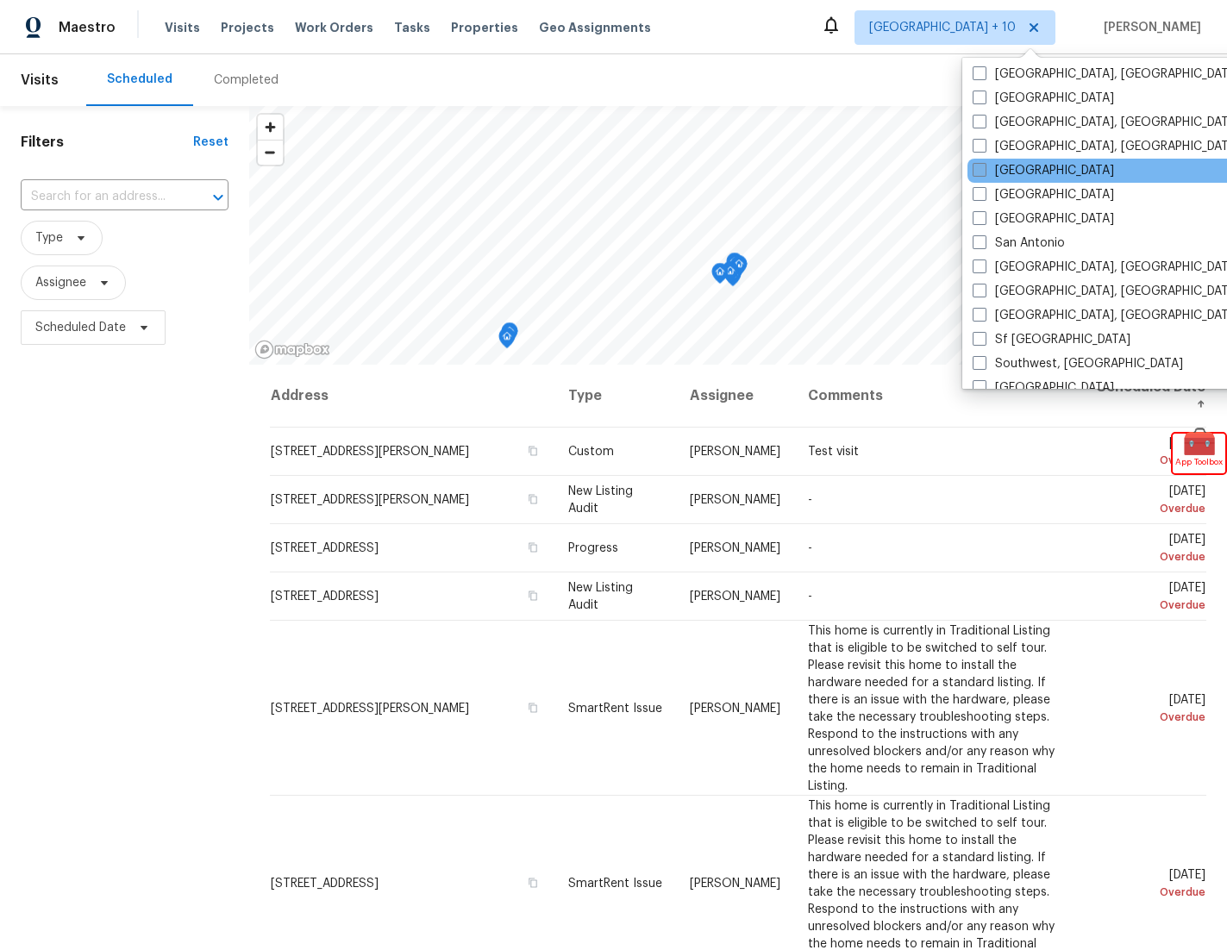
scroll to position [1031, 0]
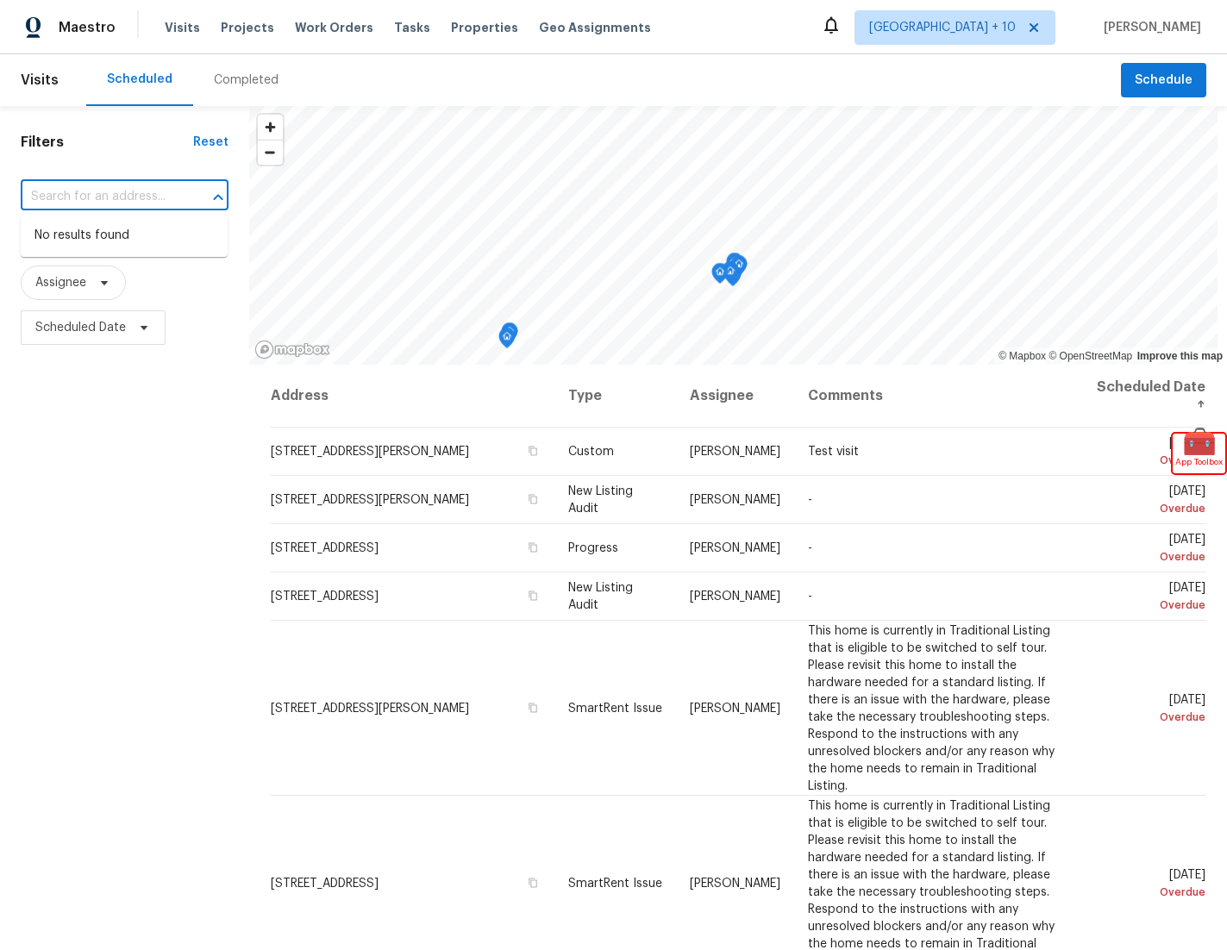
click at [69, 191] on input "text" at bounding box center [101, 197] width 160 height 27
click at [84, 196] on input "text" at bounding box center [101, 197] width 160 height 27
paste input "4074 Gossan Spgs, San Antonio, TX 78253"
type input "4074 Gossan Spgs, San Antonio, TX 78253"
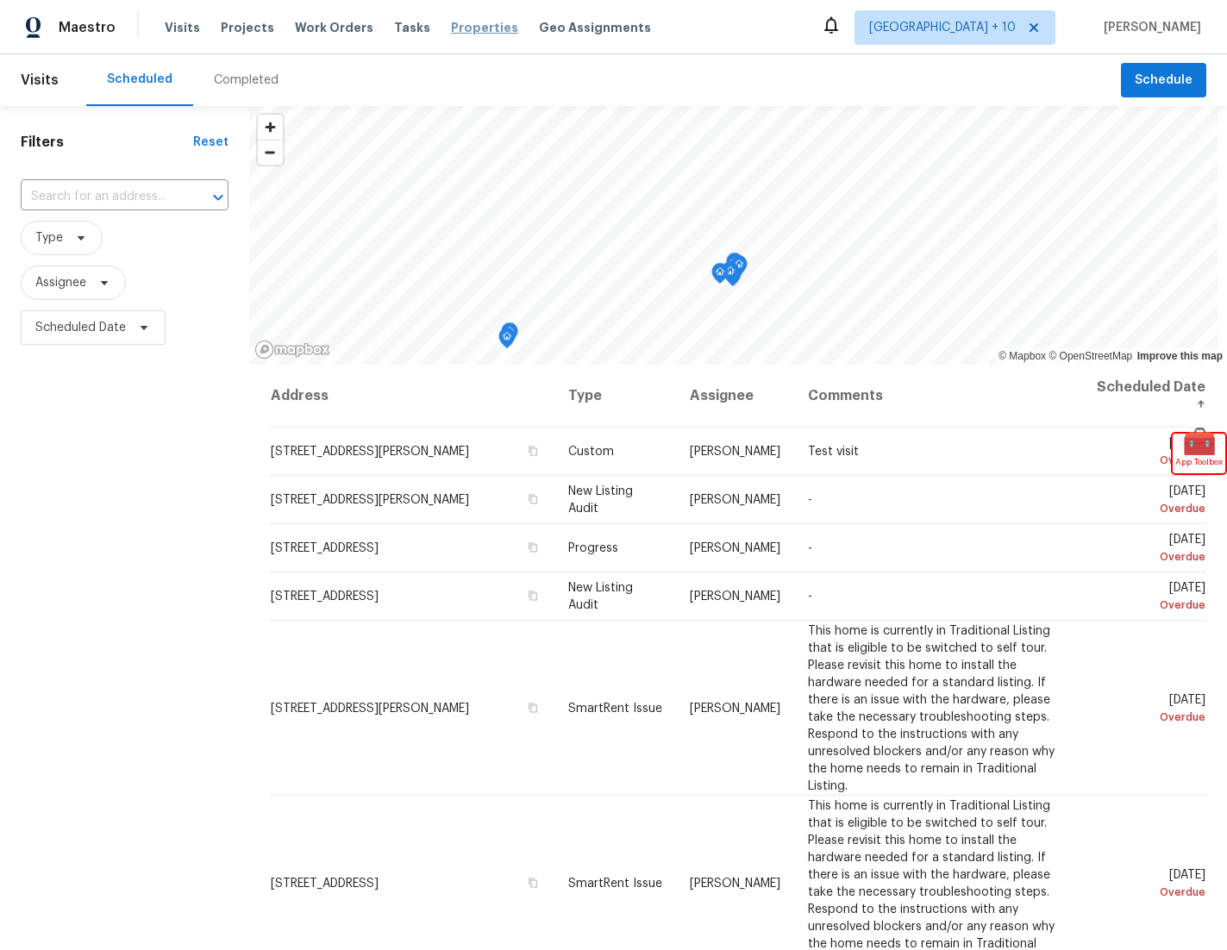
click at [457, 25] on span "Properties" at bounding box center [484, 27] width 67 height 17
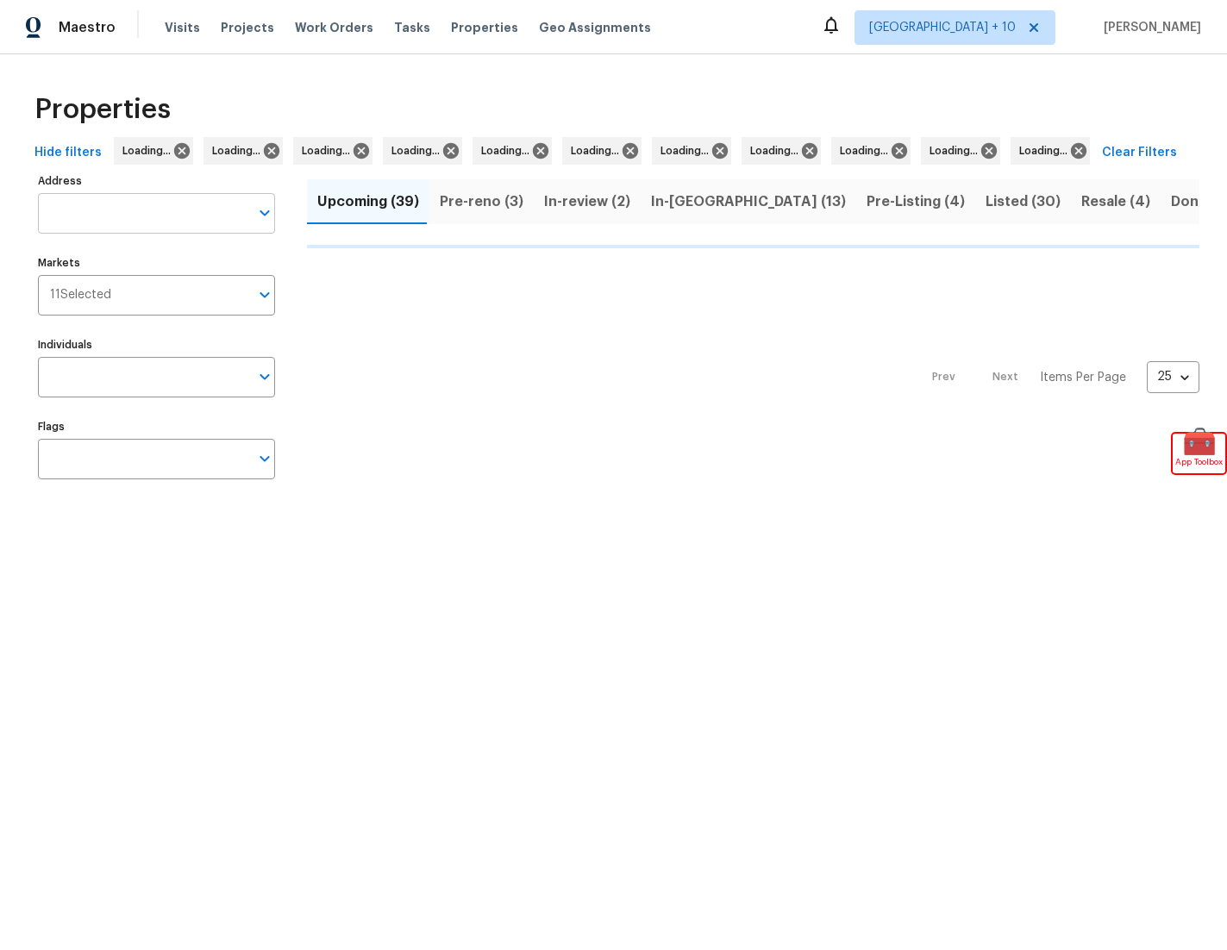
click at [128, 224] on input "Address" at bounding box center [143, 213] width 211 height 41
paste input "4074 Gossan Spgs, San Antonio, TX 78253"
type input "4074 Gossan Spgs, San Antonio, TX 78253"
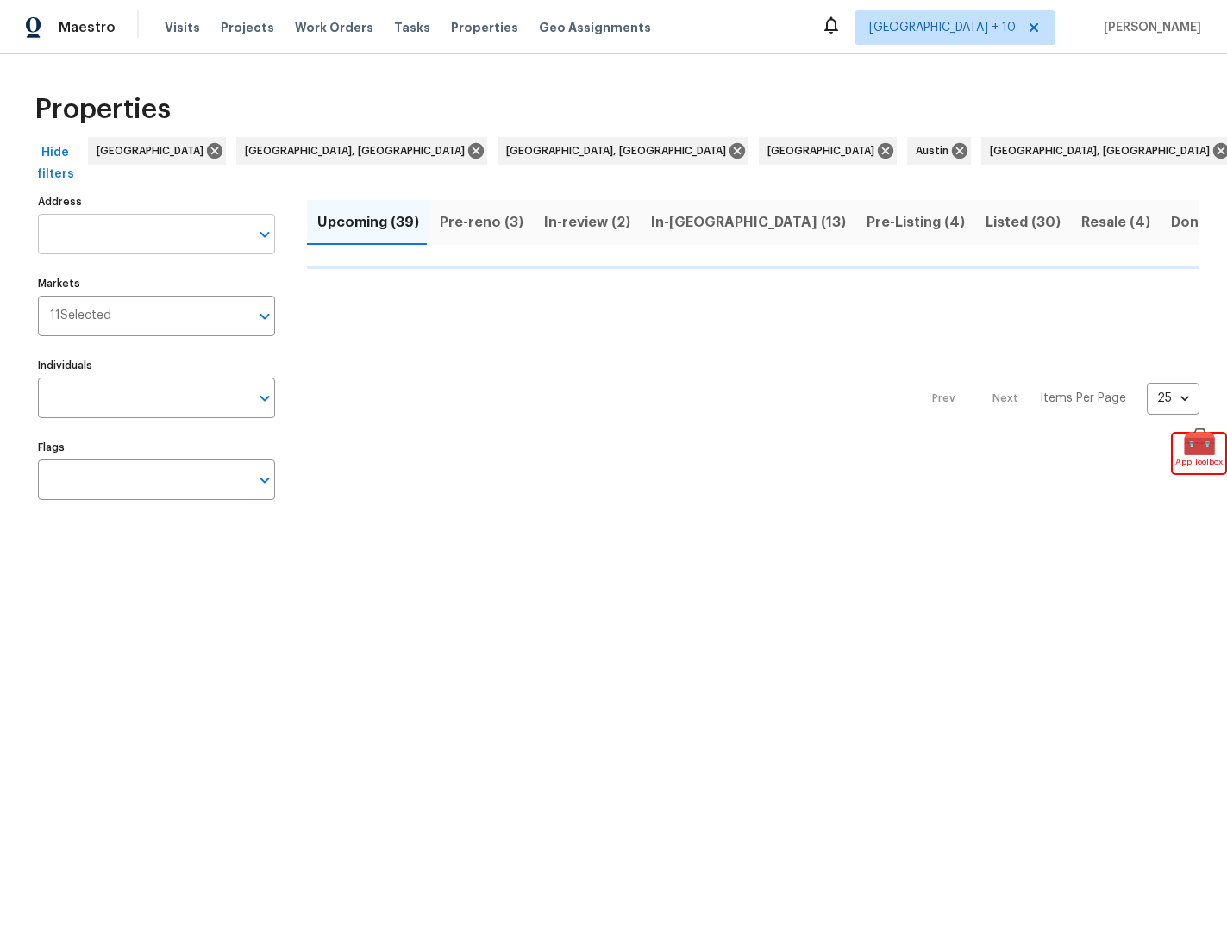
click at [143, 233] on input "Address" at bounding box center [143, 234] width 211 height 41
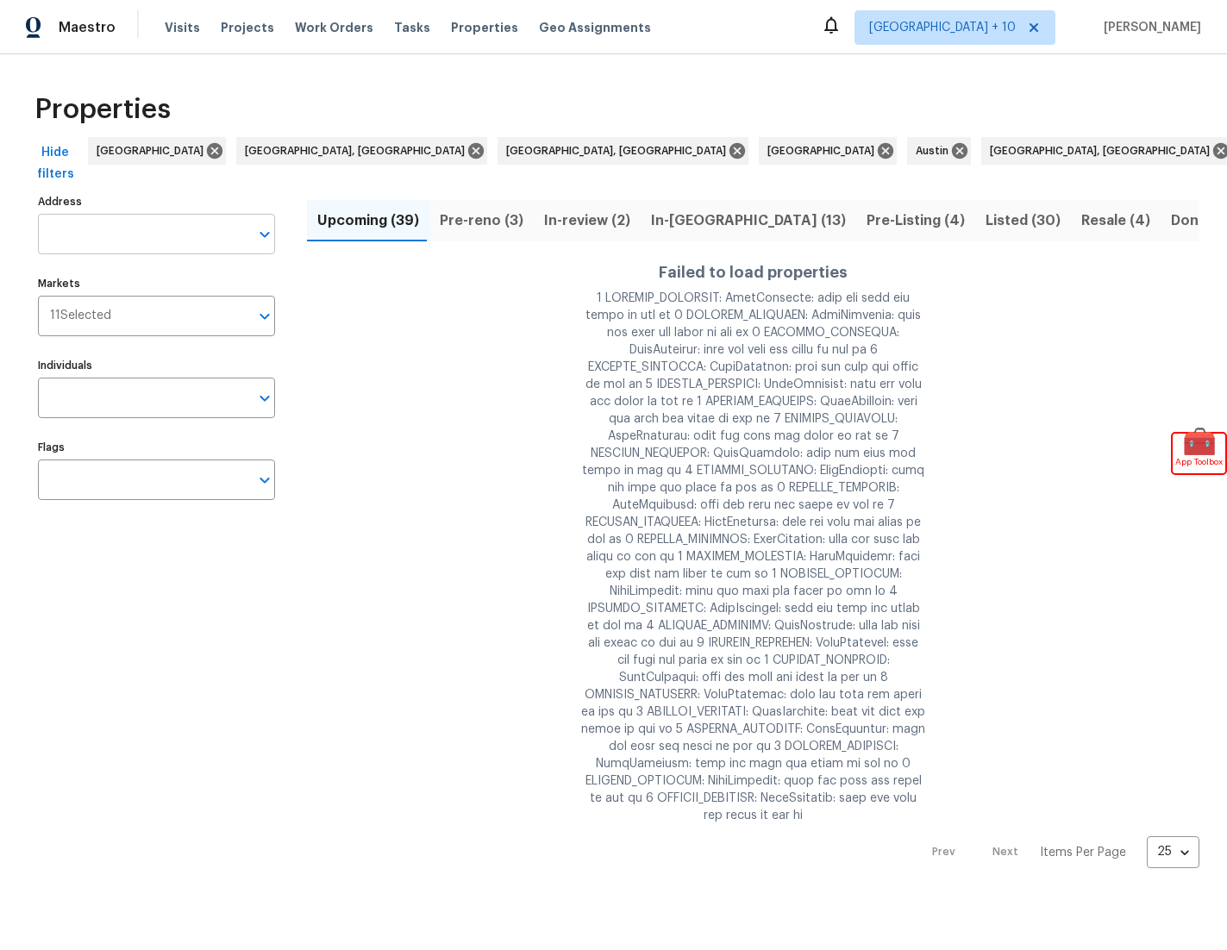
click at [140, 235] on input "Address" at bounding box center [143, 234] width 211 height 41
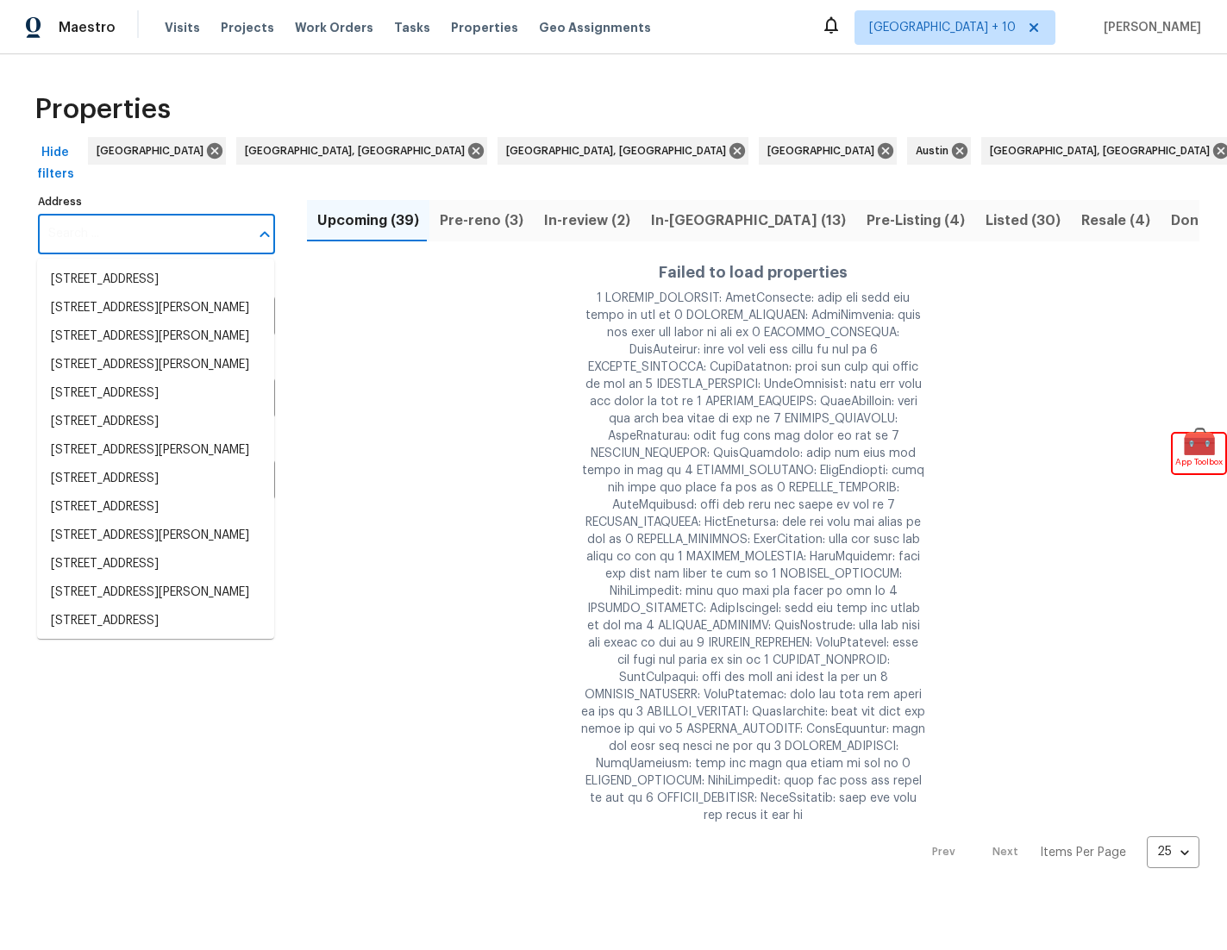
paste input "4074 Gossan Spgs, San Antonio, TX 78253"
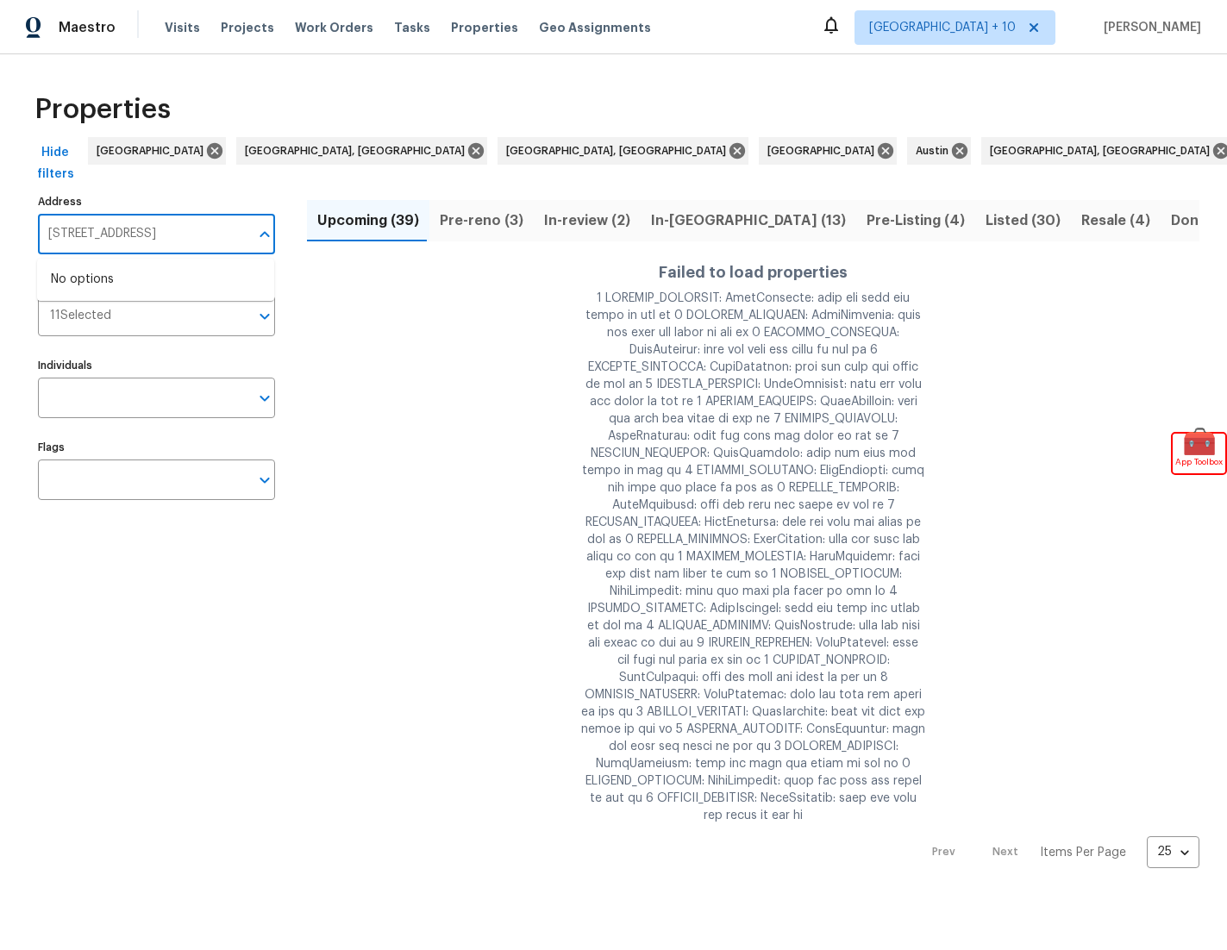
type input "4074 Gossan Spgs, San Antonio, TX 78253"
click at [173, 37] on div "Visits Projects Work Orders Tasks Properties Geo Assignments" at bounding box center [418, 27] width 507 height 34
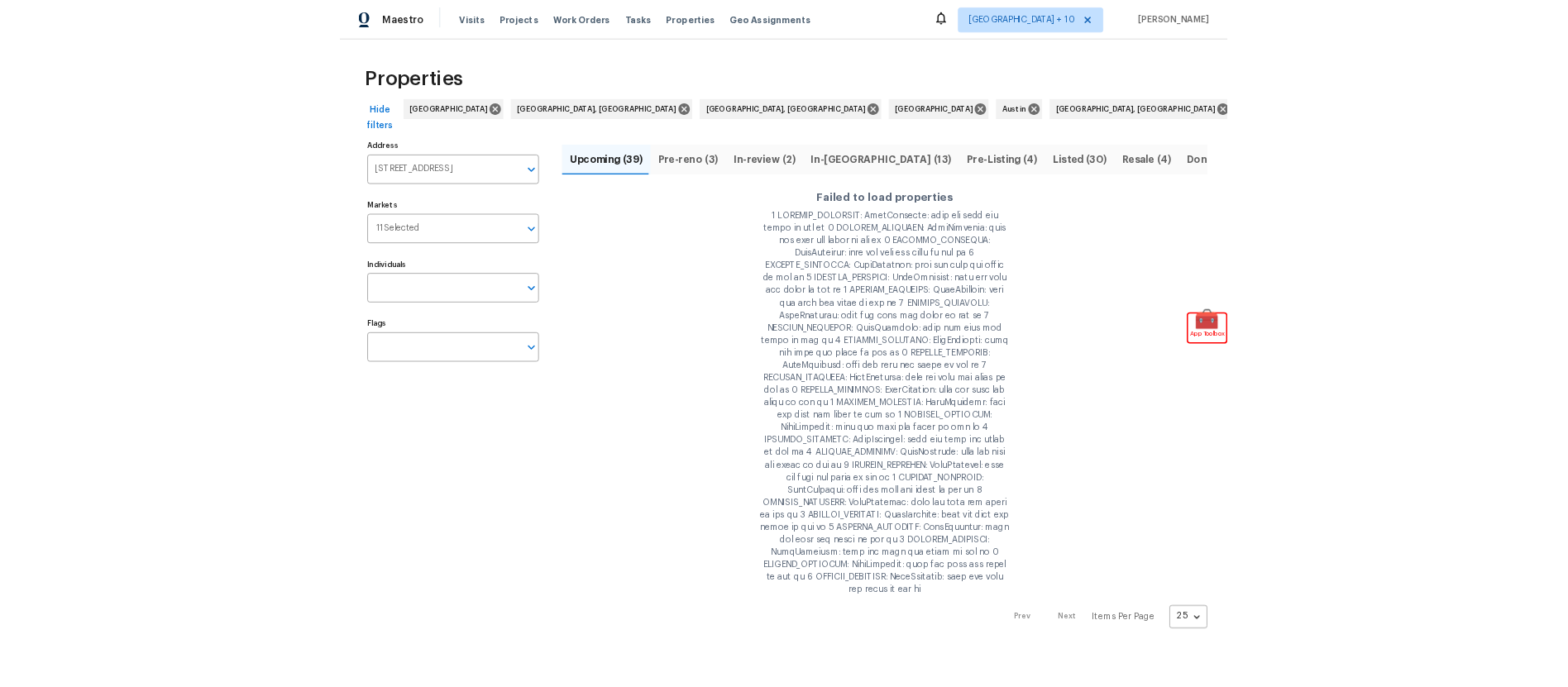
scroll to position [0, 0]
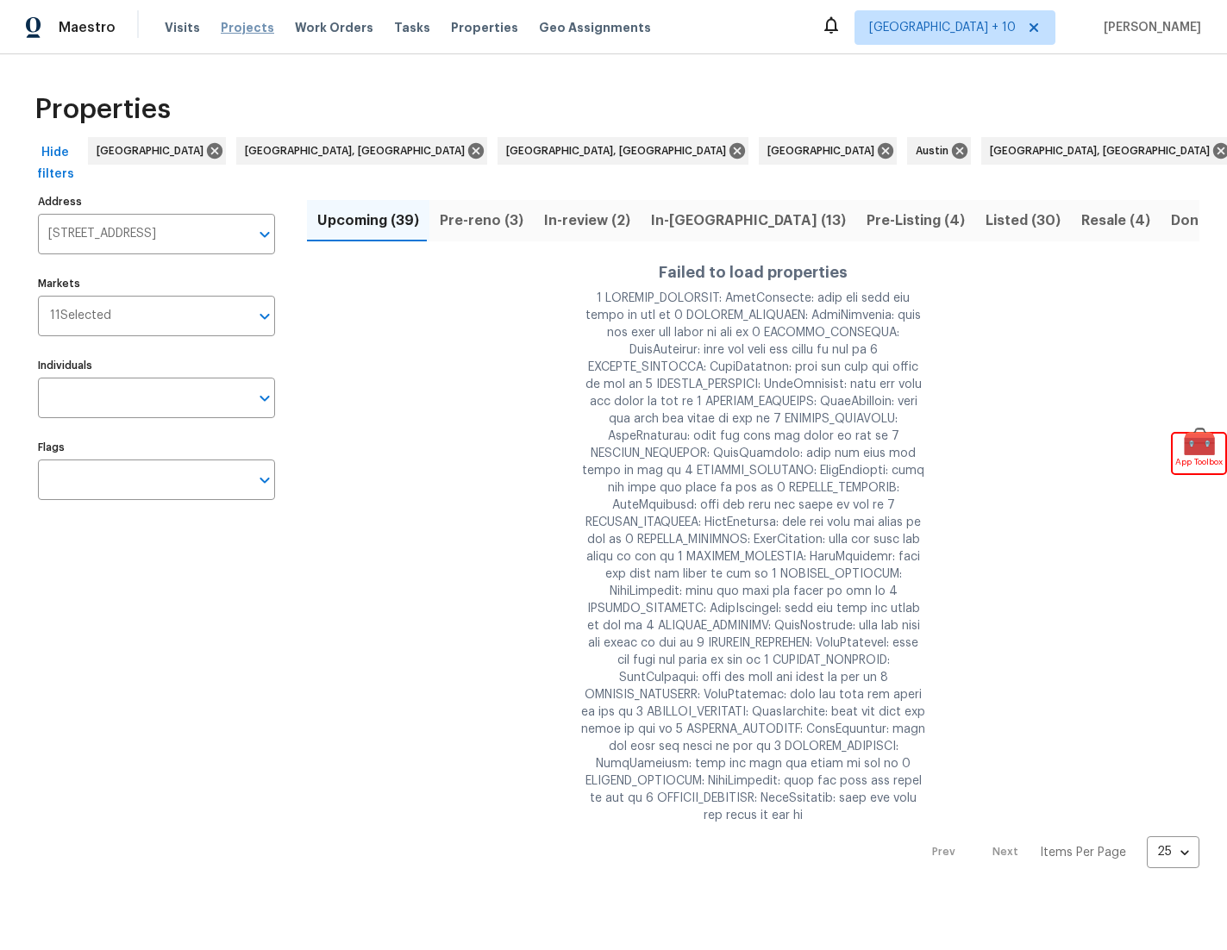
click at [255, 25] on span "Projects" at bounding box center [247, 27] width 53 height 17
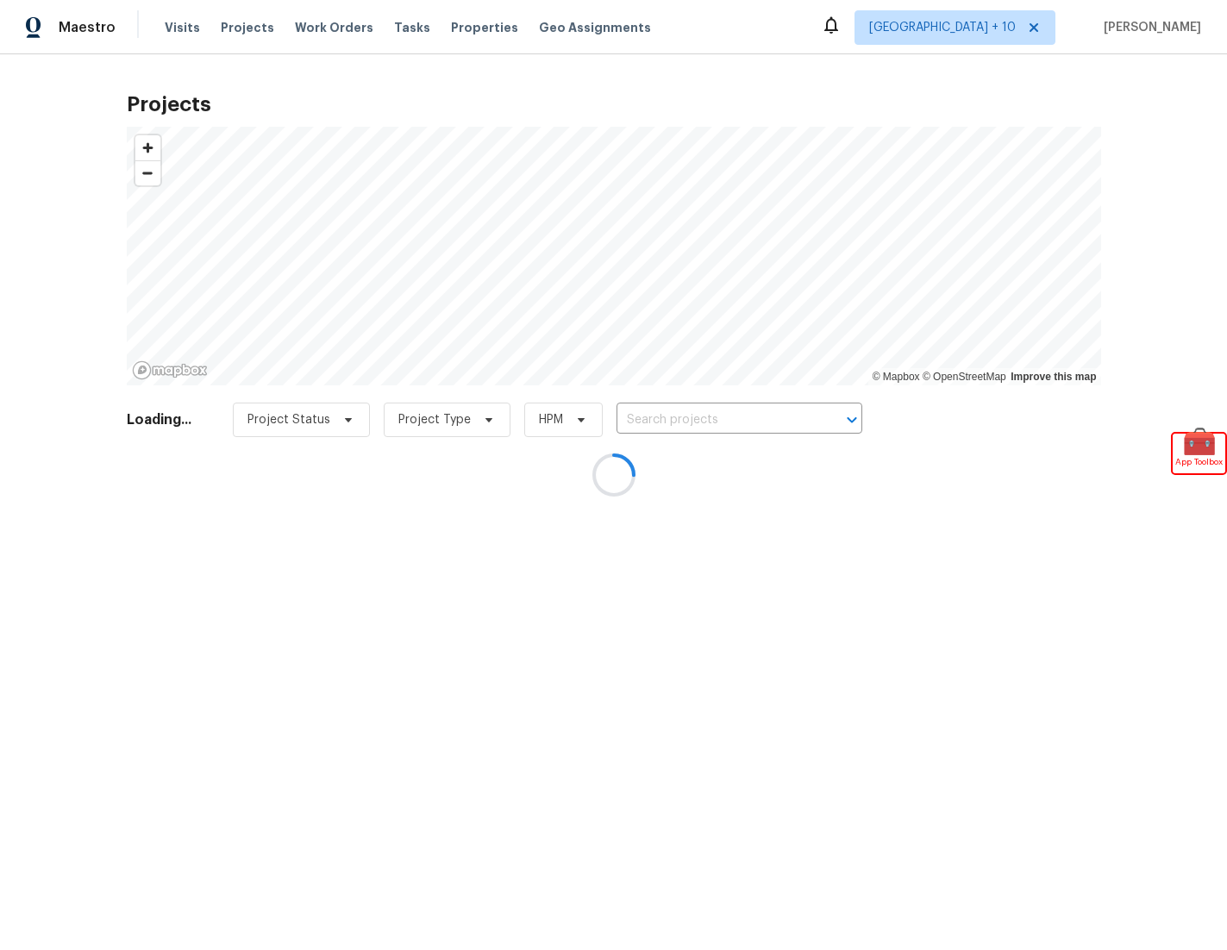
click at [349, 30] on div at bounding box center [613, 475] width 1227 height 950
click at [44, 25] on div at bounding box center [613, 475] width 1227 height 950
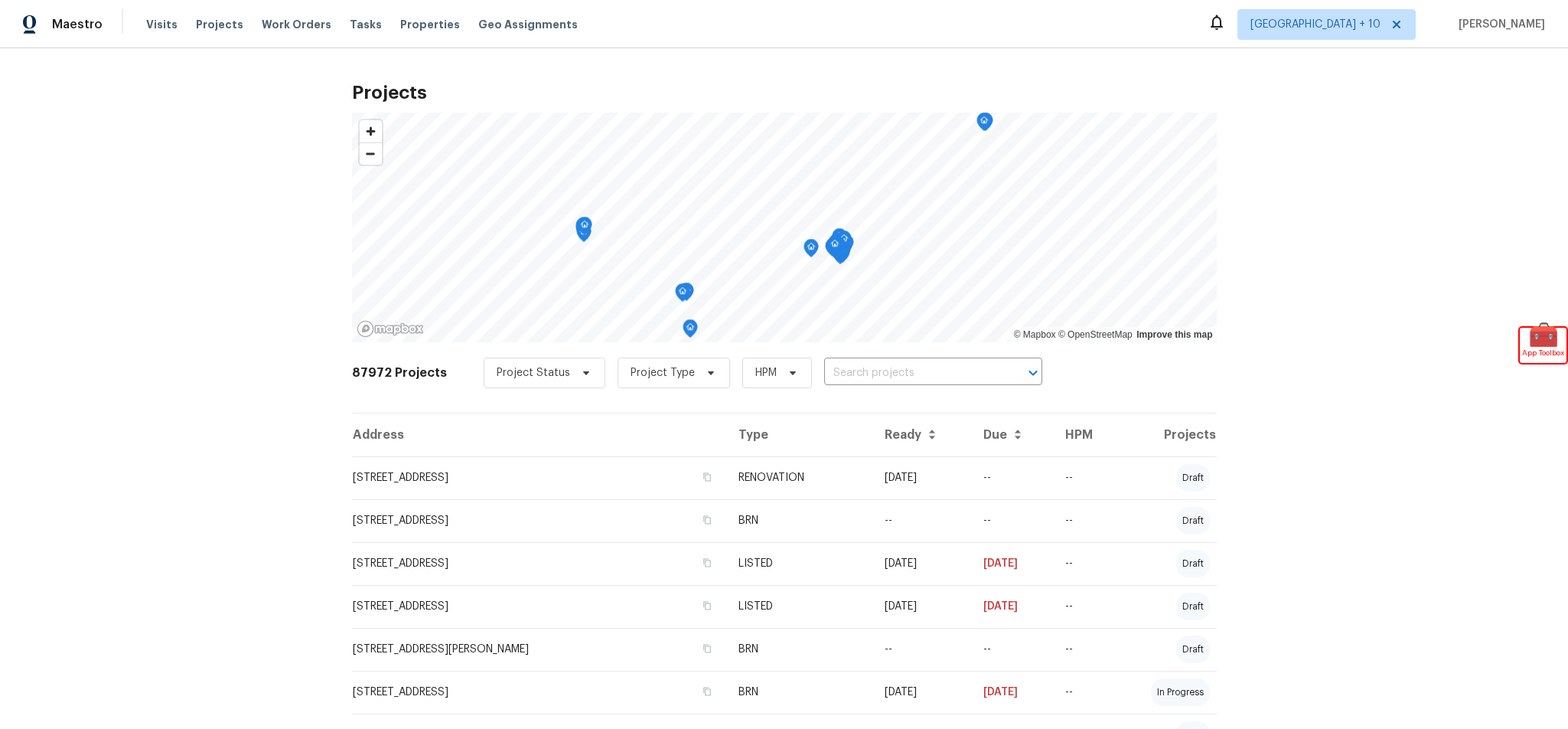
drag, startPoint x: 1556, startPoint y: 725, endPoint x: 1442, endPoint y: 680, distance: 122.6
click at [1088, 680] on div "Projects © Mapbox © OpenStreetMap Improve this map 87972 Projects Project Statu…" at bounding box center [784, 388] width 1568 height 680
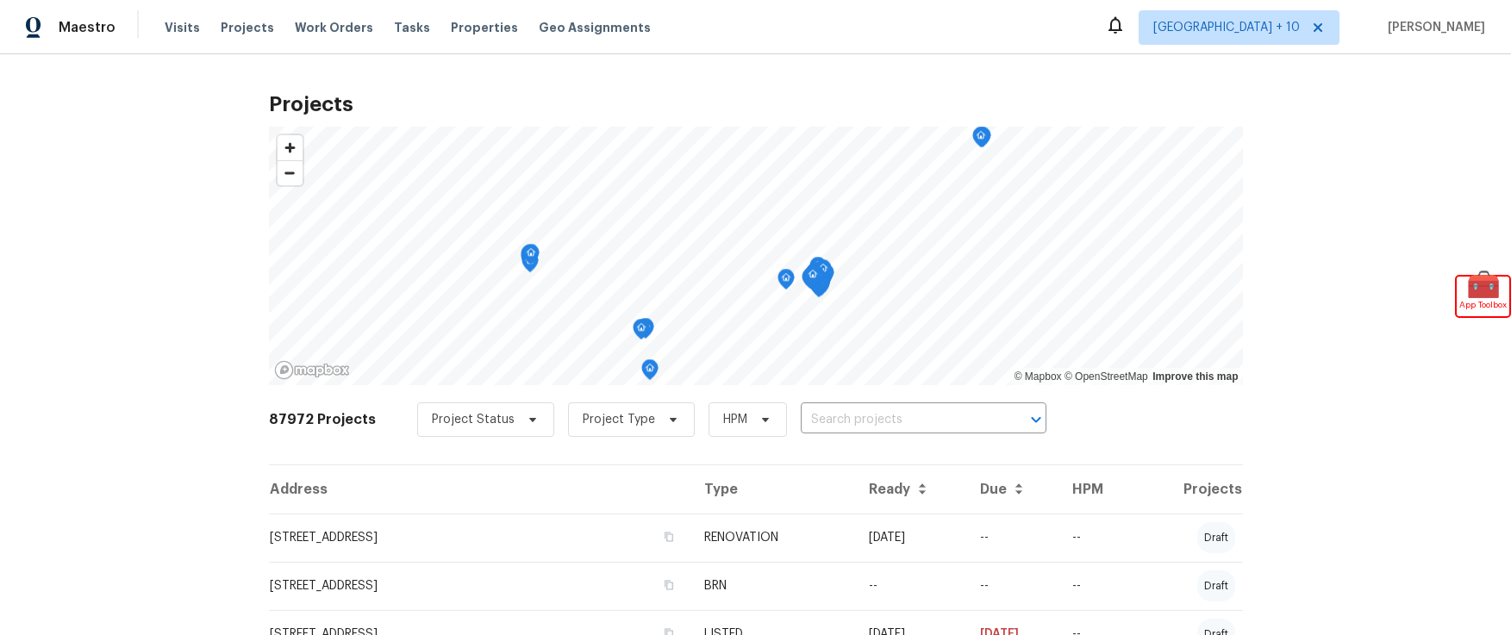
click at [163, 61] on div "Projects © Mapbox © OpenStreetMap Improve this map 87972 Projects Project Statu…" at bounding box center [755, 344] width 1511 height 581
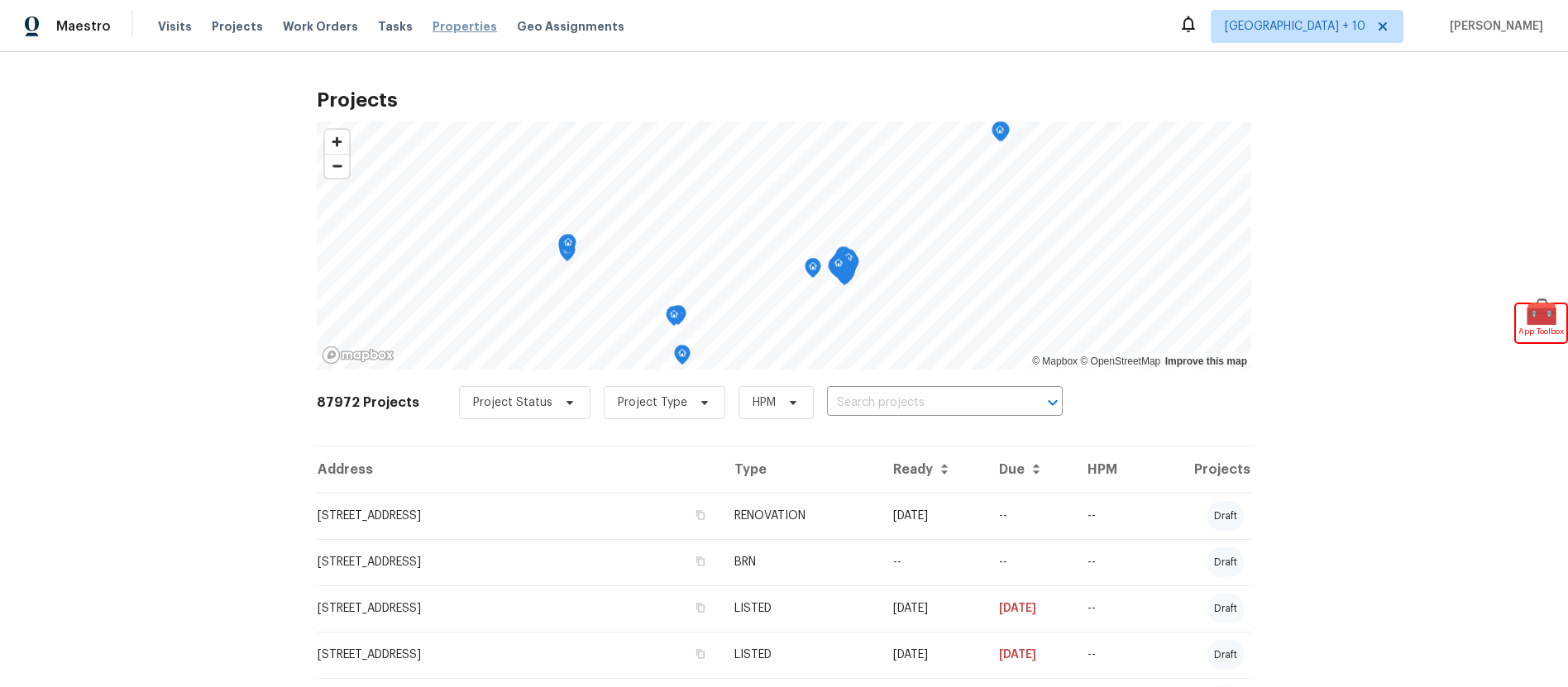
click at [433, 21] on span "Properties" at bounding box center [464, 26] width 64 height 16
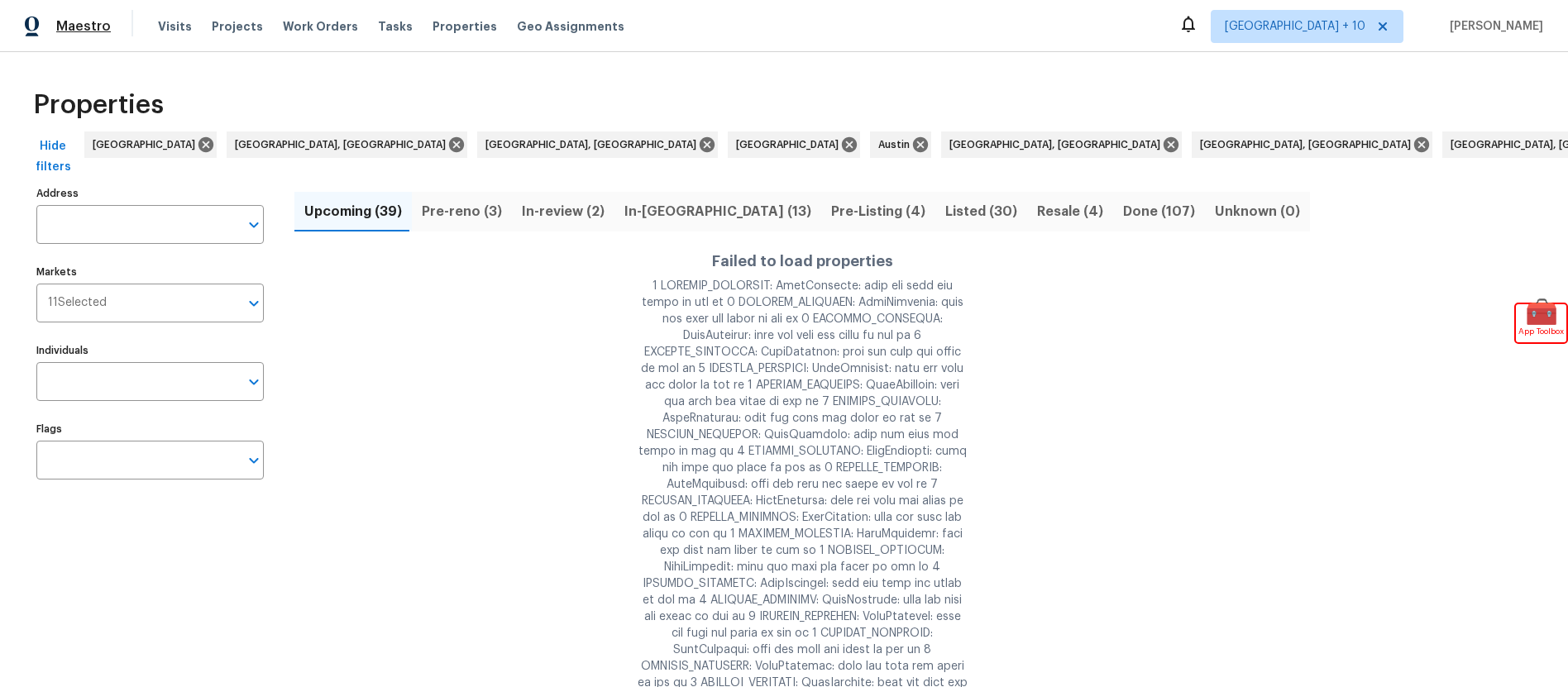
click at [100, 27] on span "Maestro" at bounding box center [83, 26] width 55 height 16
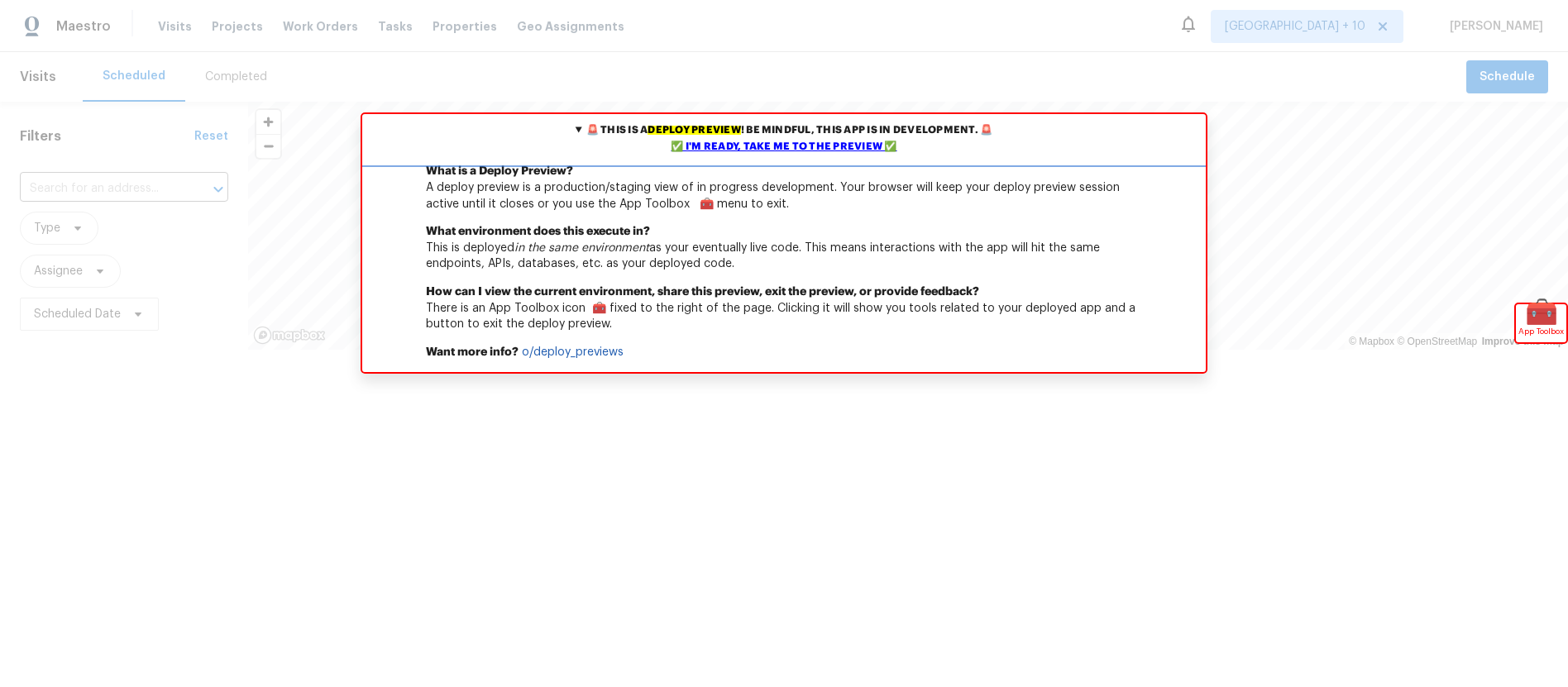
click at [731, 144] on div "✅ I'm ready, take me to the preview ✅" at bounding box center [784, 147] width 835 height 16
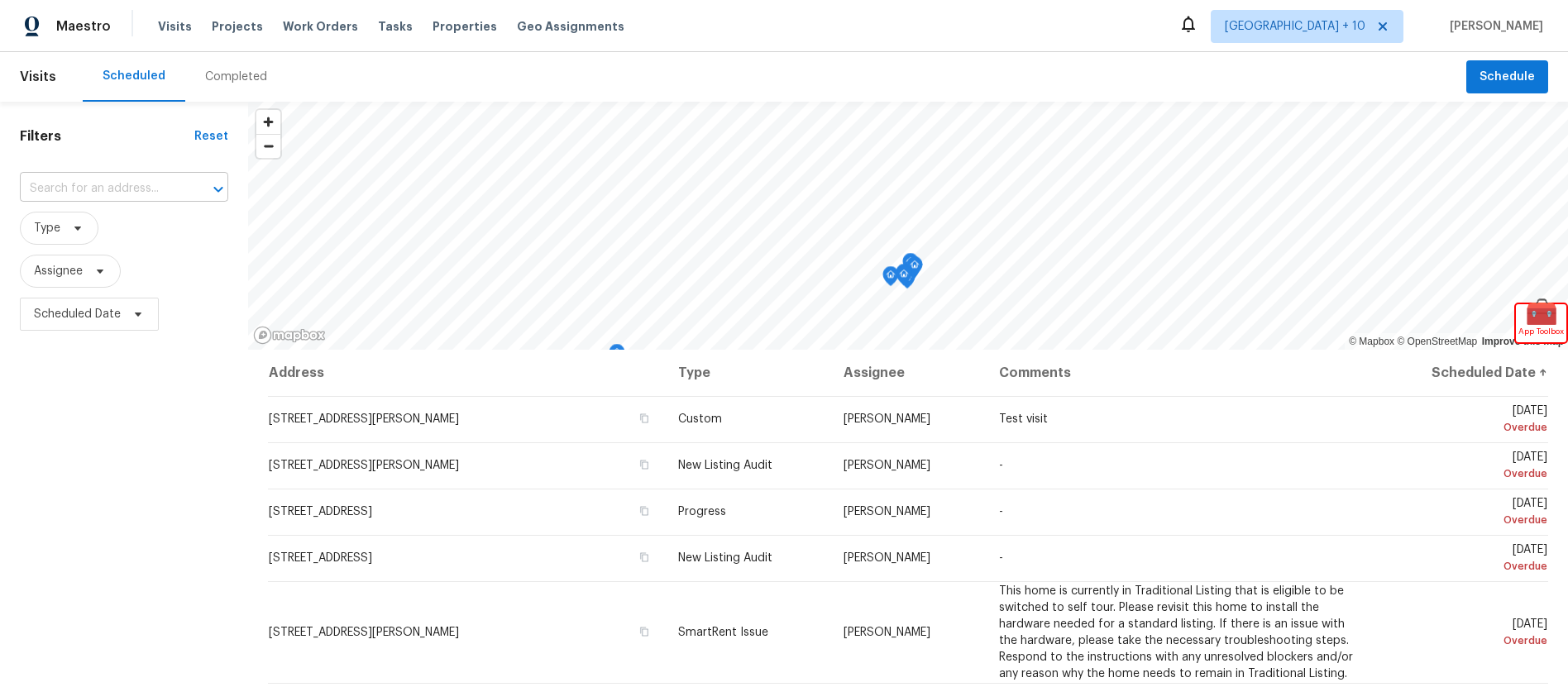
click at [92, 189] on input "text" at bounding box center [101, 189] width 162 height 26
click at [58, 24] on span "Maestro" at bounding box center [83, 26] width 55 height 16
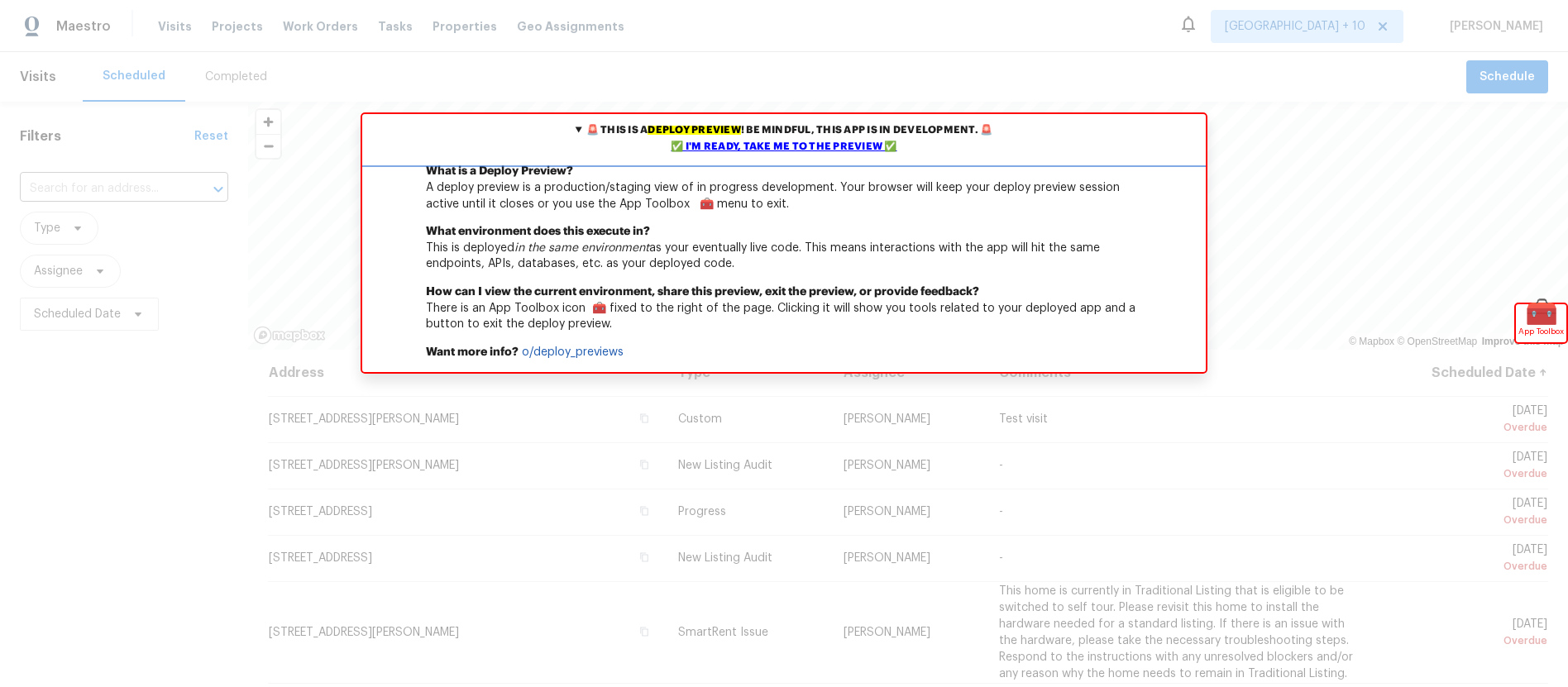
click at [807, 147] on div "✅ I'm ready, take me to the preview ✅" at bounding box center [784, 147] width 835 height 16
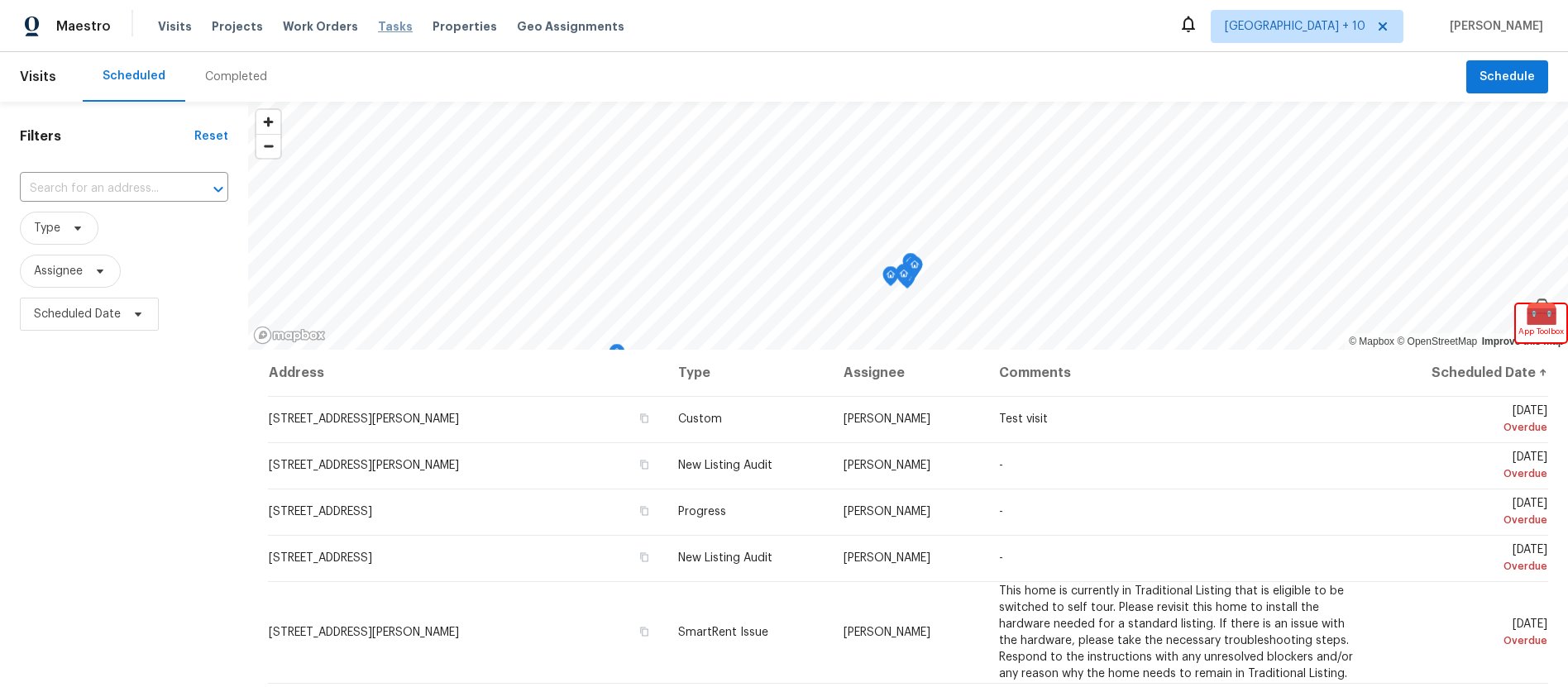
click at [382, 23] on span "Tasks" at bounding box center [395, 27] width 35 height 12
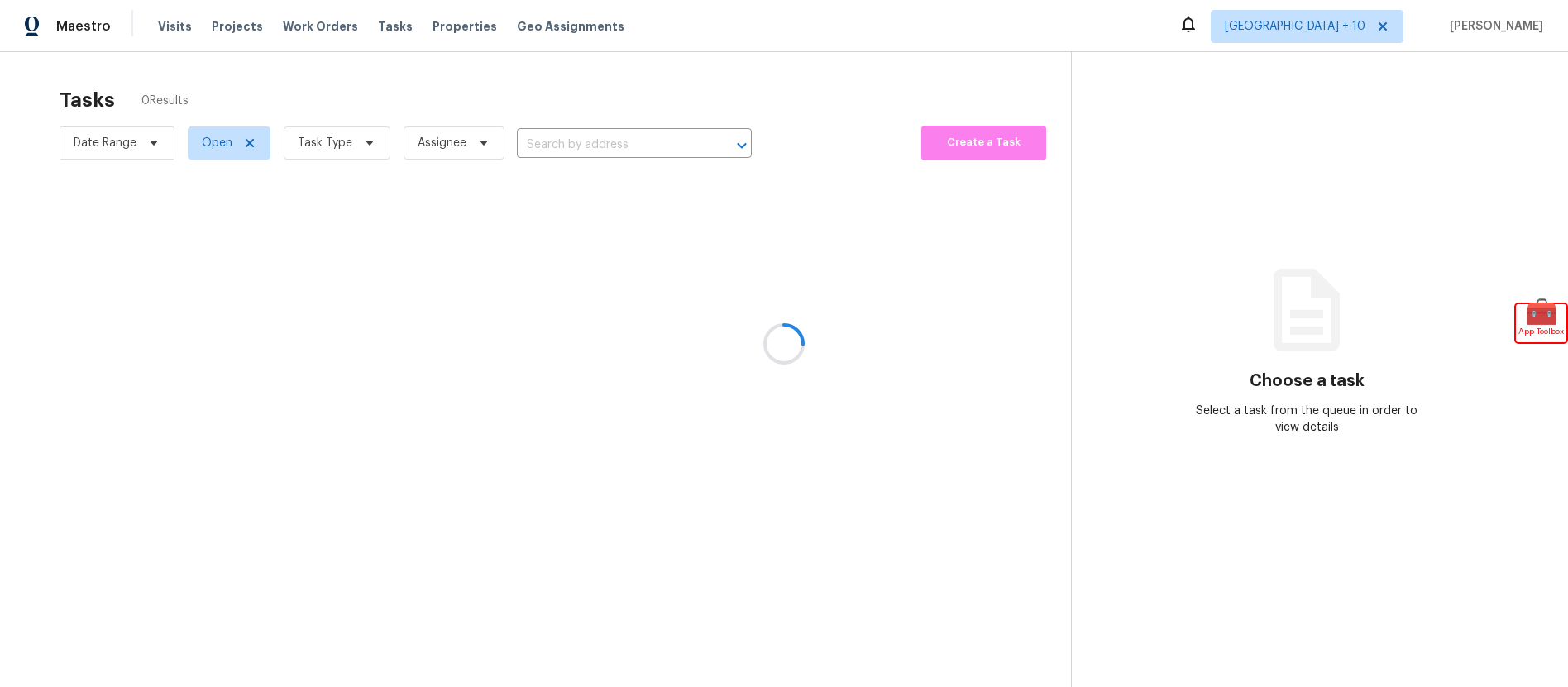
click at [425, 30] on div at bounding box center [784, 344] width 1568 height 687
click at [1349, 34] on div at bounding box center [784, 344] width 1568 height 687
click at [1415, 28] on div at bounding box center [784, 344] width 1568 height 687
click at [77, 24] on div at bounding box center [784, 344] width 1568 height 687
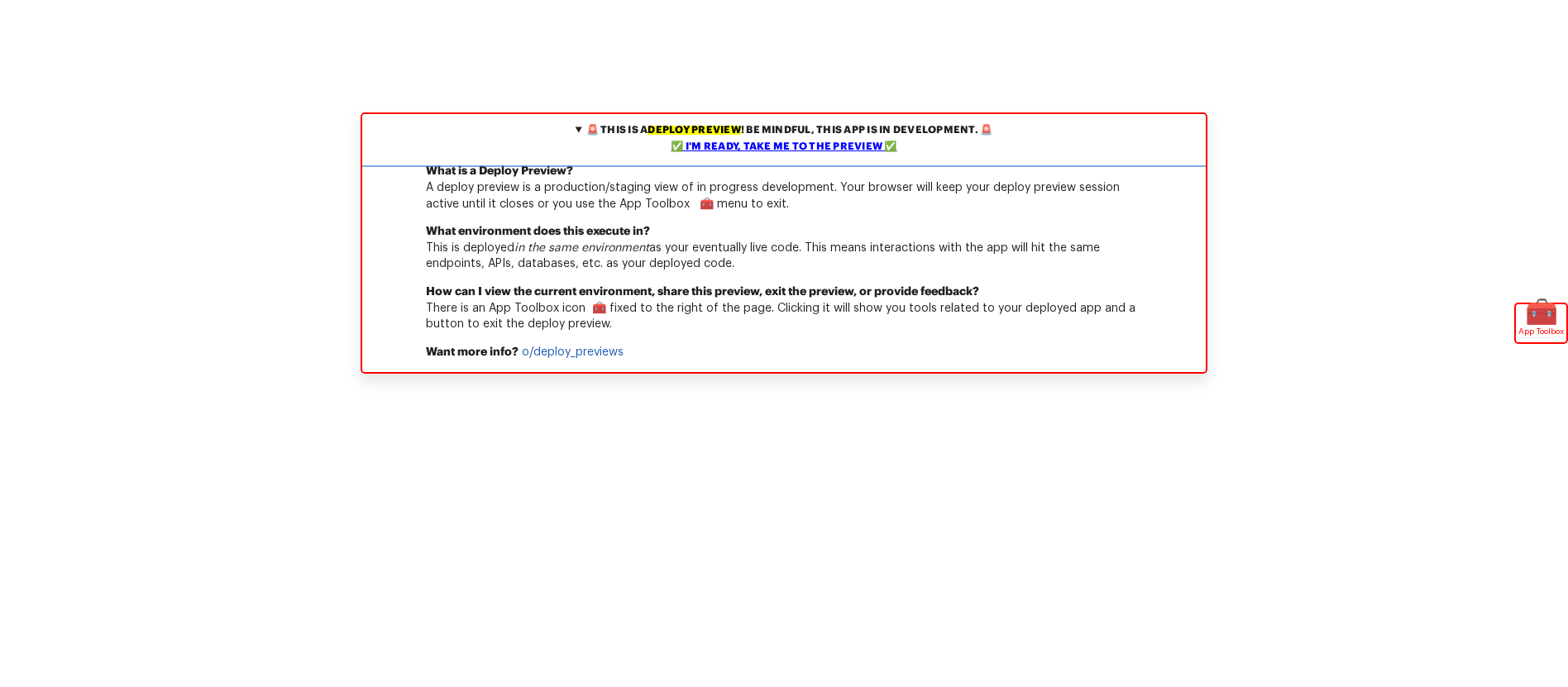
click at [759, 147] on div "✅ I'm ready, take me to the preview ✅" at bounding box center [784, 147] width 835 height 16
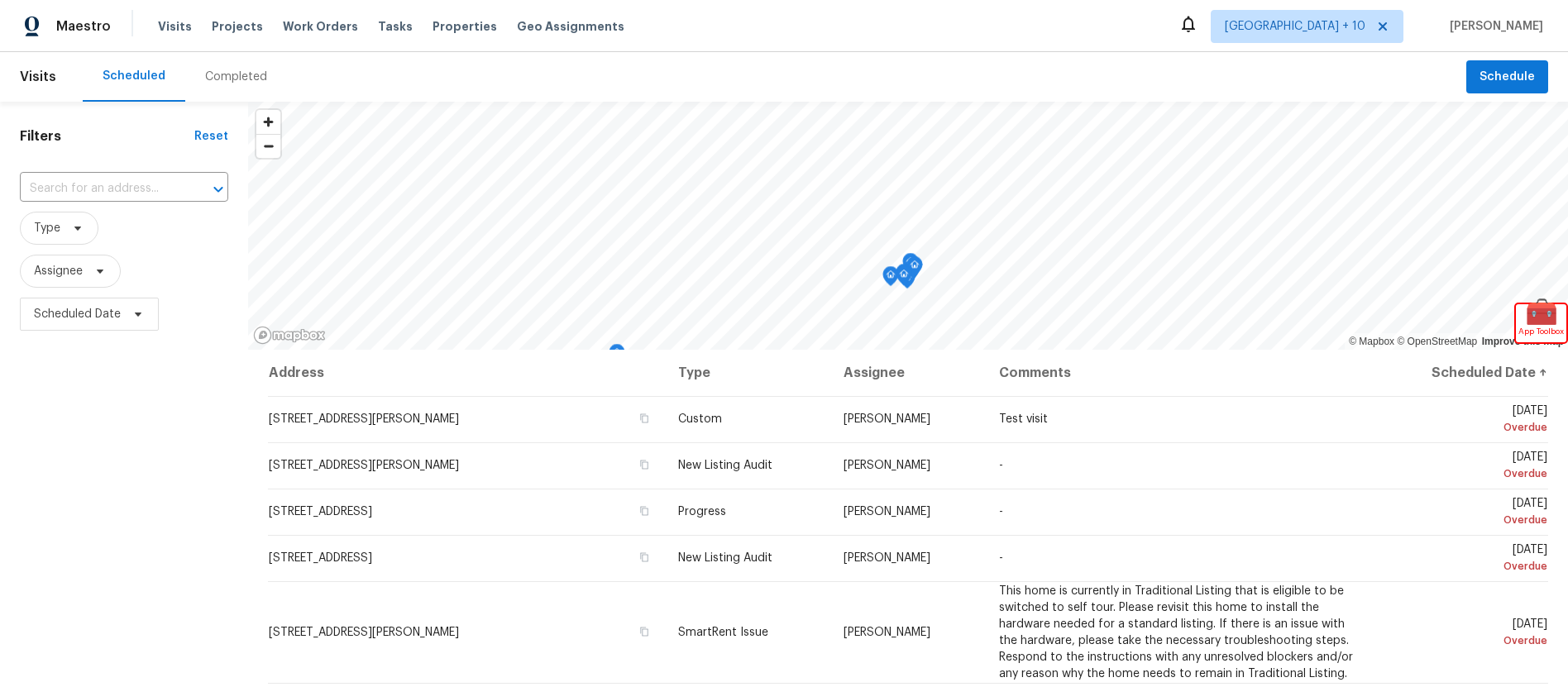
click at [182, 462] on div "Filters Reset ​ Type Assignee Scheduled Date" at bounding box center [124, 501] width 248 height 798
click at [85, 180] on input "text" at bounding box center [101, 189] width 162 height 26
click at [1365, 21] on span "Las Vegas + 10" at bounding box center [1295, 26] width 141 height 16
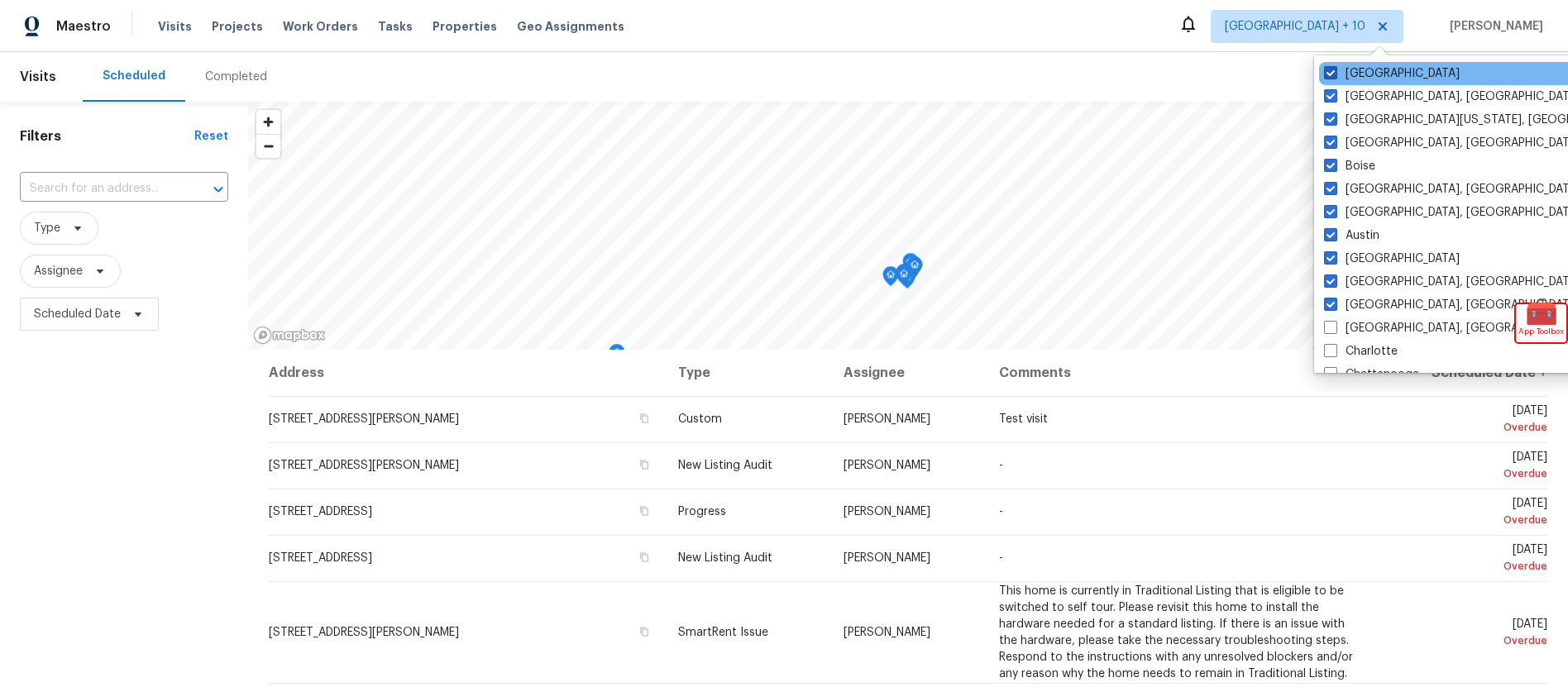
click at [1338, 77] on label "[GEOGRAPHIC_DATA]" at bounding box center [1391, 73] width 135 height 16
click at [1335, 76] on input "Las Vegas" at bounding box center [1328, 70] width 11 height 11
checkbox input "false"
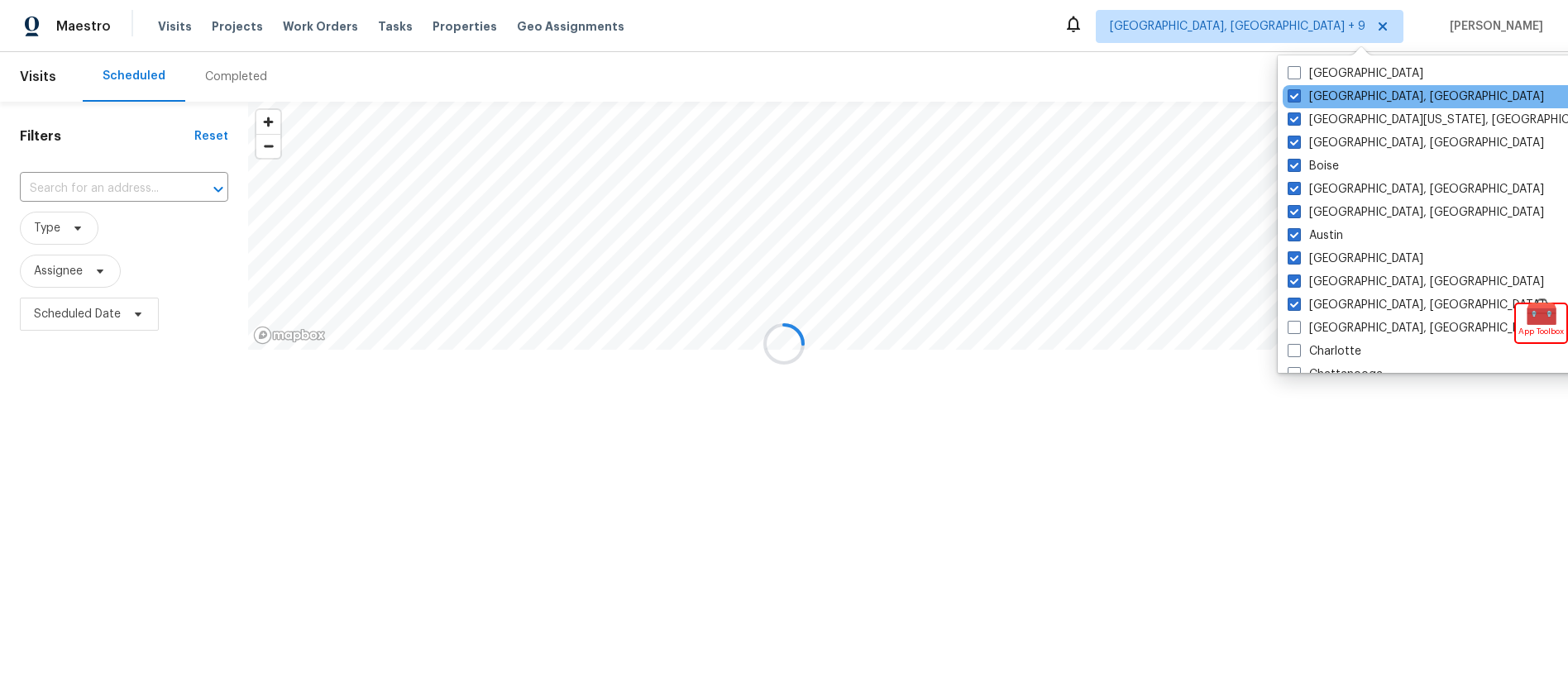
click at [1305, 85] on div "Corpus Christi, TX" at bounding box center [1448, 97] width 333 height 23
click at [1296, 94] on span at bounding box center [1294, 96] width 13 height 13
click at [1296, 94] on input "Corpus Christi, TX" at bounding box center [1292, 93] width 11 height 11
checkbox input "false"
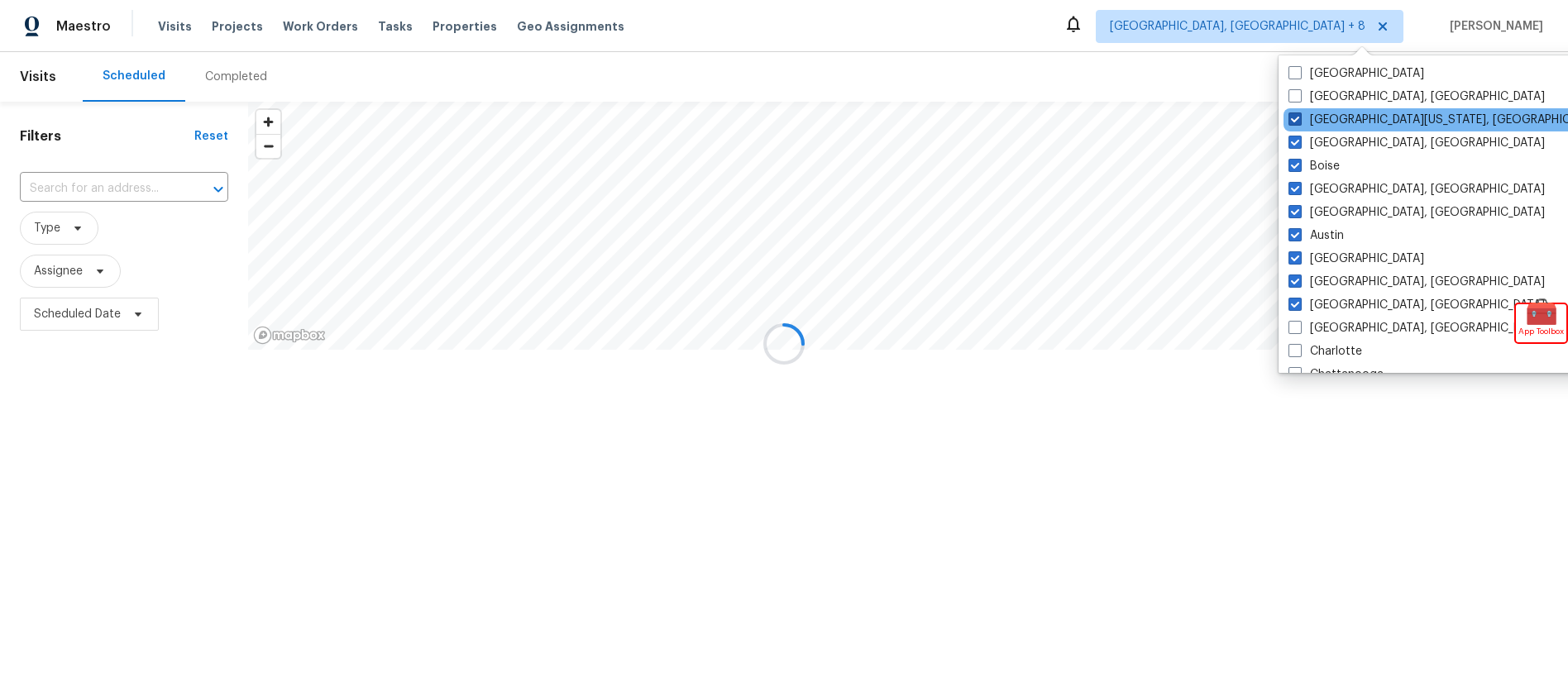
click at [1296, 117] on span at bounding box center [1295, 119] width 13 height 13
click at [1296, 117] on input "Central California, CA" at bounding box center [1293, 116] width 11 height 11
checkbox input "false"
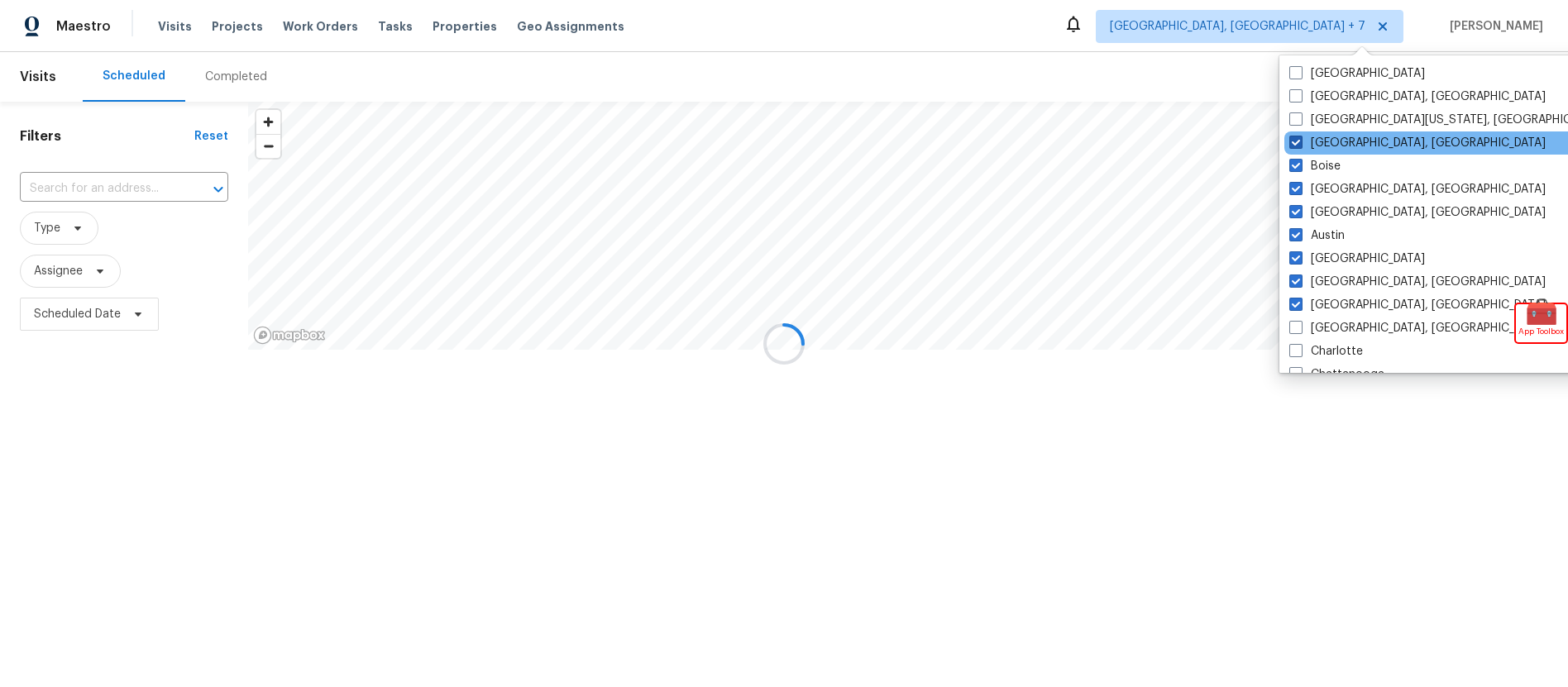
click at [1293, 143] on span at bounding box center [1296, 142] width 13 height 13
click at [1293, 143] on input "Boston, MA" at bounding box center [1294, 140] width 11 height 11
checkbox input "false"
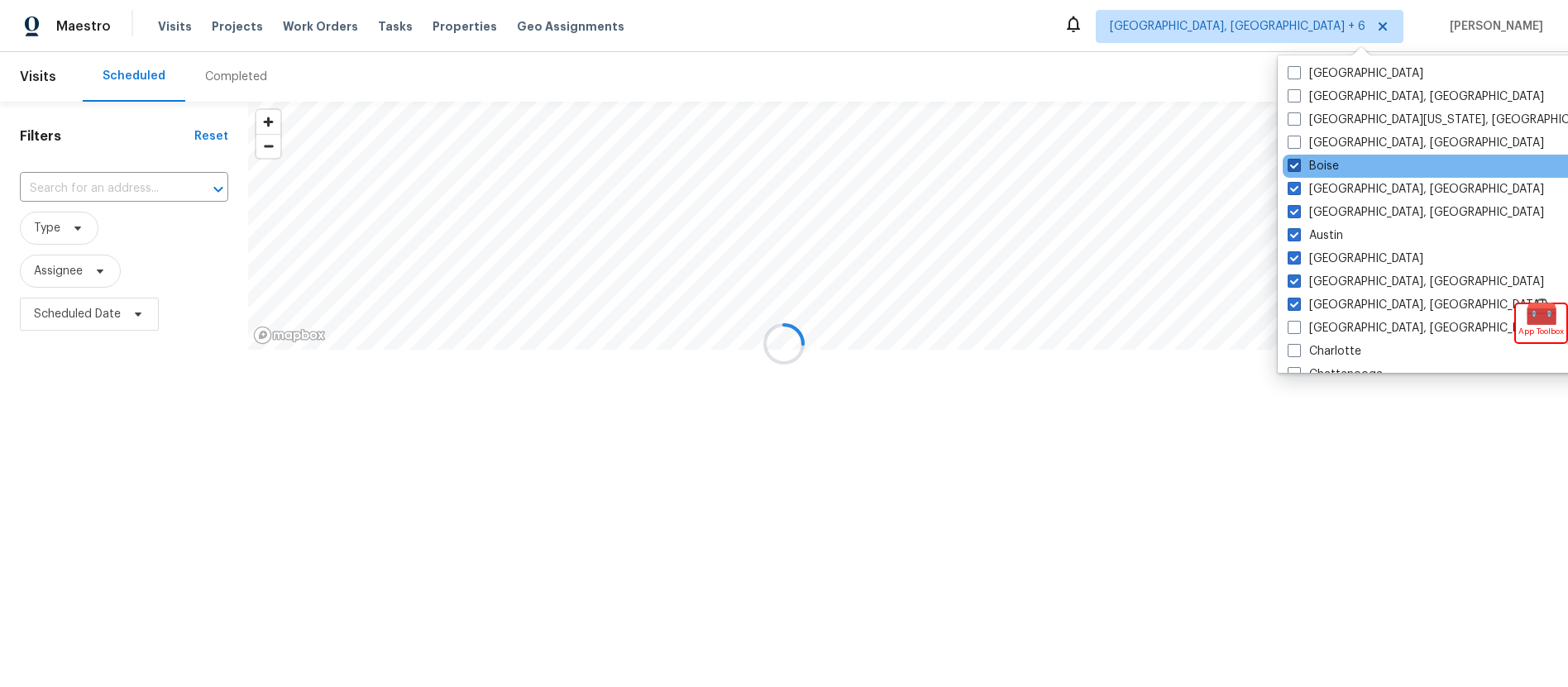
click at [1293, 169] on span at bounding box center [1294, 166] width 13 height 13
click at [1293, 169] on input "Boise" at bounding box center [1292, 163] width 11 height 11
checkbox input "false"
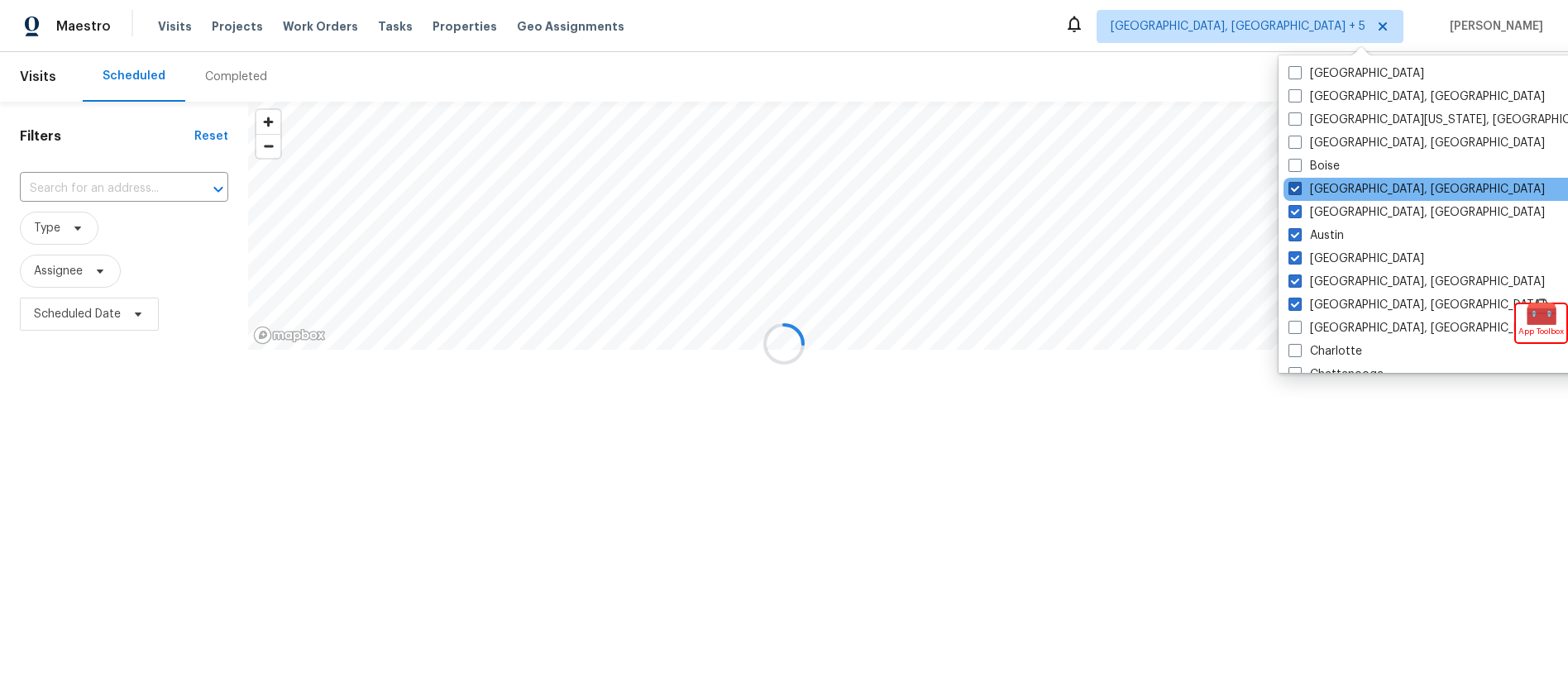
click at [1293, 188] on span at bounding box center [1295, 189] width 13 height 13
click at [1293, 188] on input "[GEOGRAPHIC_DATA], [GEOGRAPHIC_DATA]" at bounding box center [1293, 186] width 11 height 11
checkbox input "false"
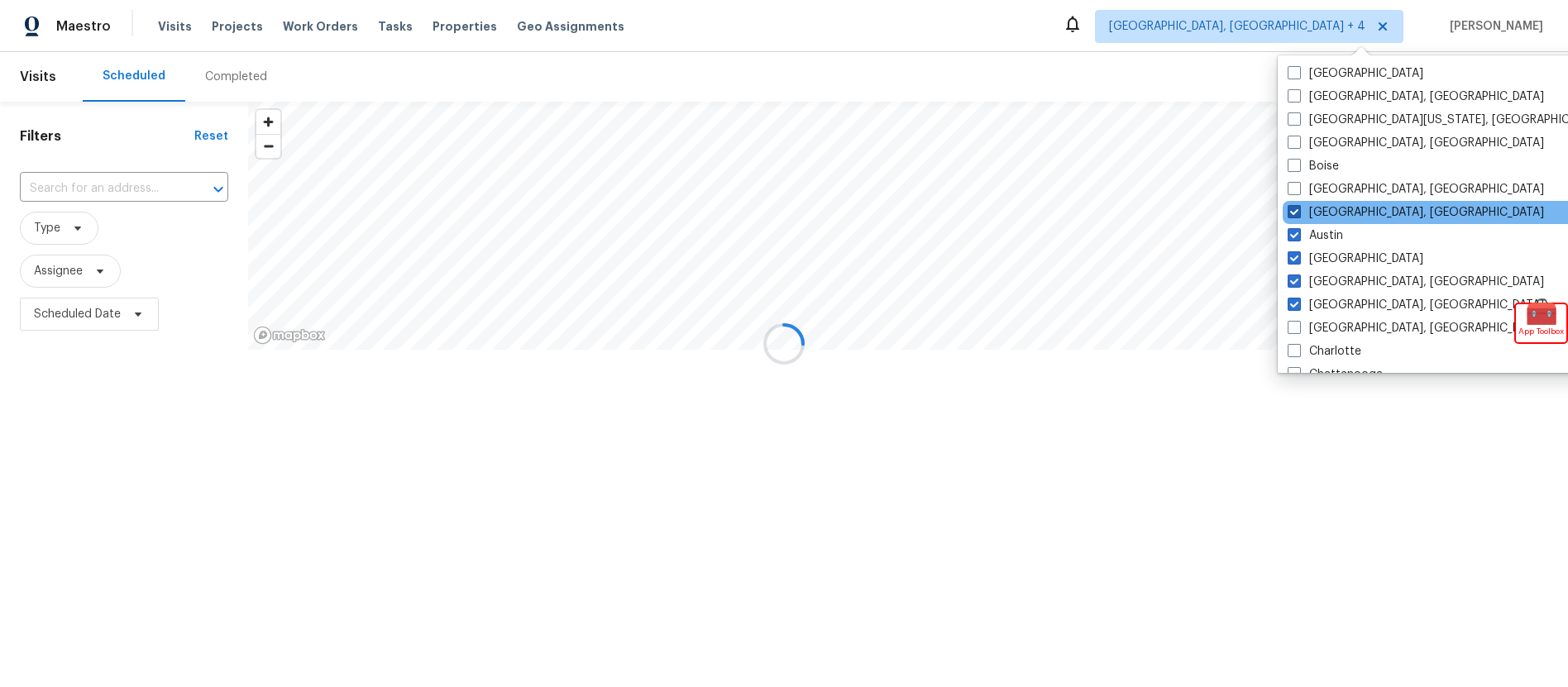
click at [1296, 208] on span at bounding box center [1294, 212] width 13 height 13
click at [1296, 208] on input "[GEOGRAPHIC_DATA], [GEOGRAPHIC_DATA]" at bounding box center [1292, 209] width 11 height 11
checkbox input "false"
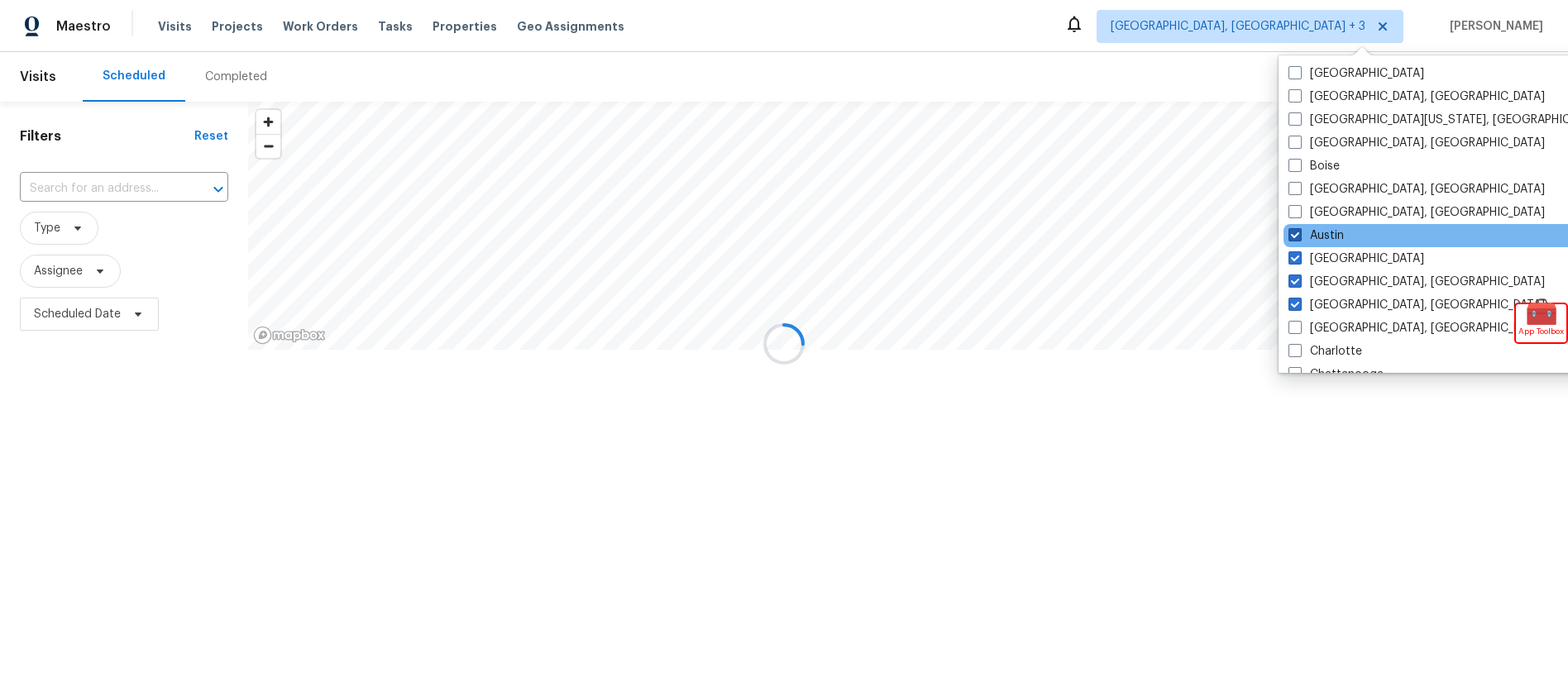
click at [1293, 227] on label "Austin" at bounding box center [1316, 235] width 56 height 16
click at [1293, 227] on input "Austin" at bounding box center [1293, 232] width 11 height 11
checkbox input "false"
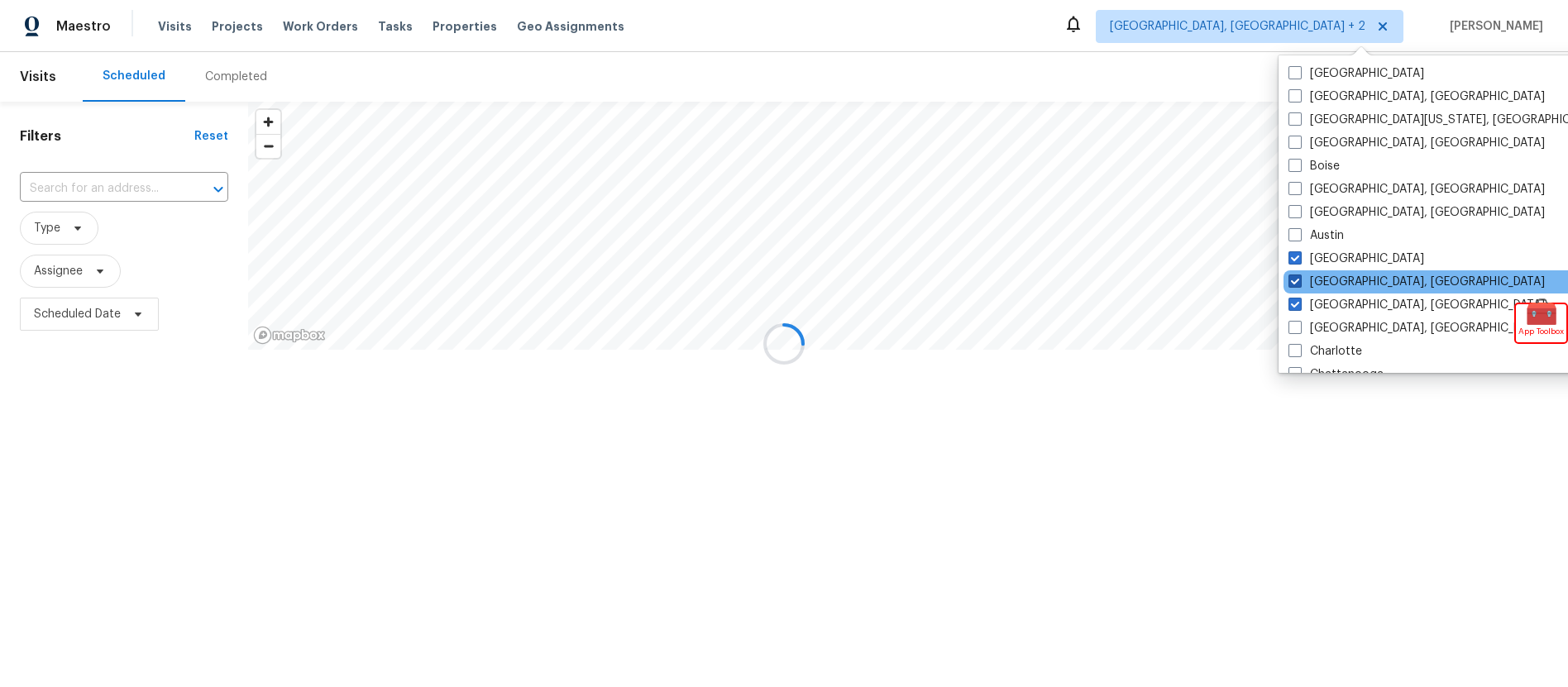
click at [1294, 276] on span at bounding box center [1295, 281] width 13 height 13
click at [1294, 276] on input "Asheville, NC" at bounding box center [1293, 278] width 11 height 11
checkbox input "false"
click at [1299, 299] on span at bounding box center [1297, 304] width 13 height 13
click at [1299, 299] on input "[GEOGRAPHIC_DATA], [GEOGRAPHIC_DATA]" at bounding box center [1295, 302] width 11 height 11
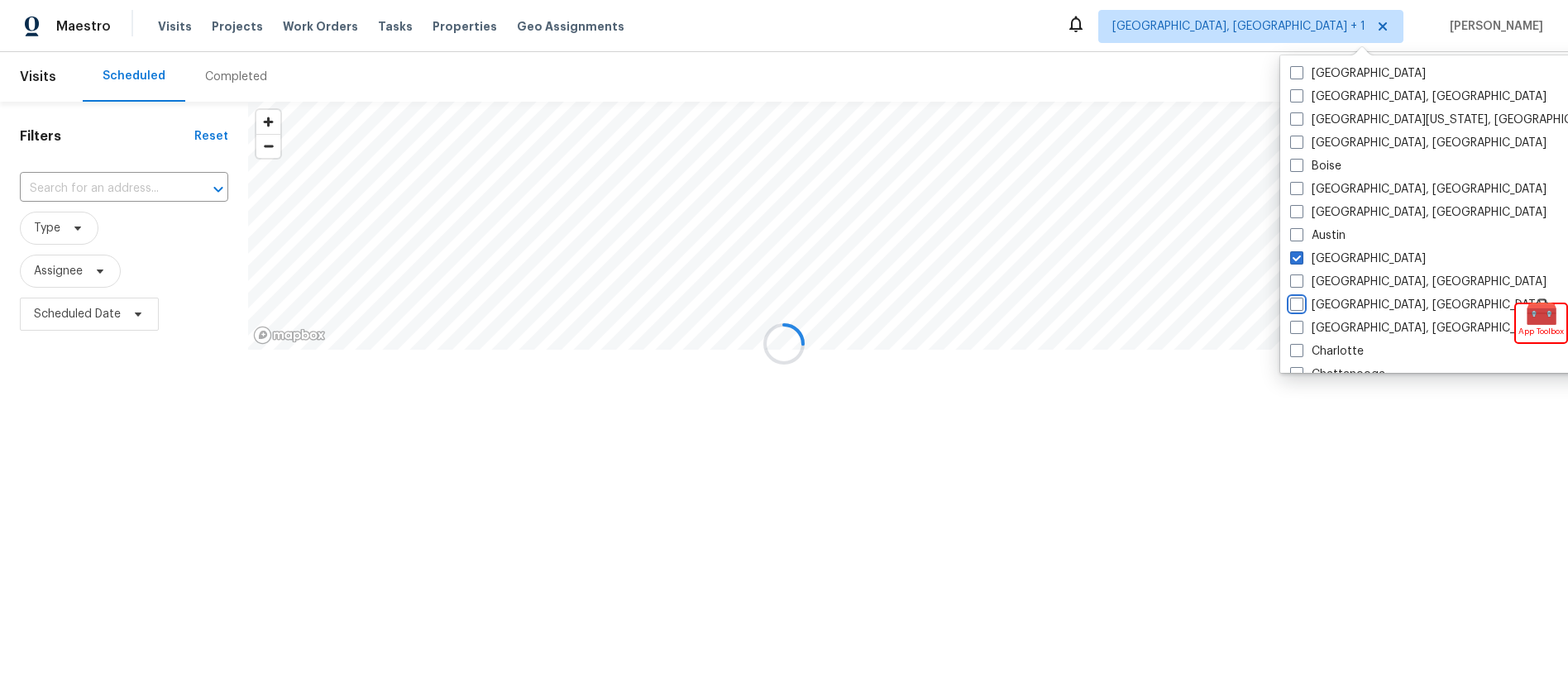
checkbox input "false"
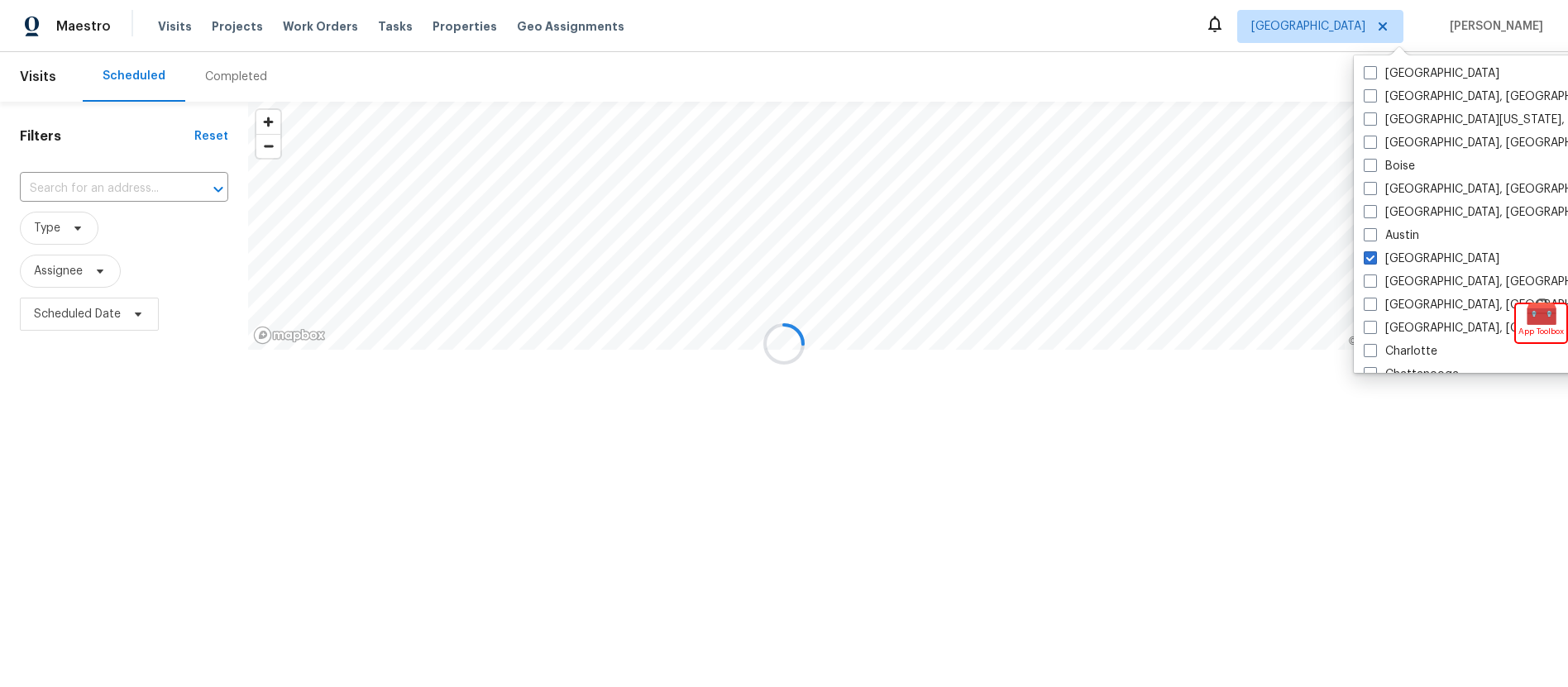
click at [168, 217] on div at bounding box center [784, 344] width 1568 height 687
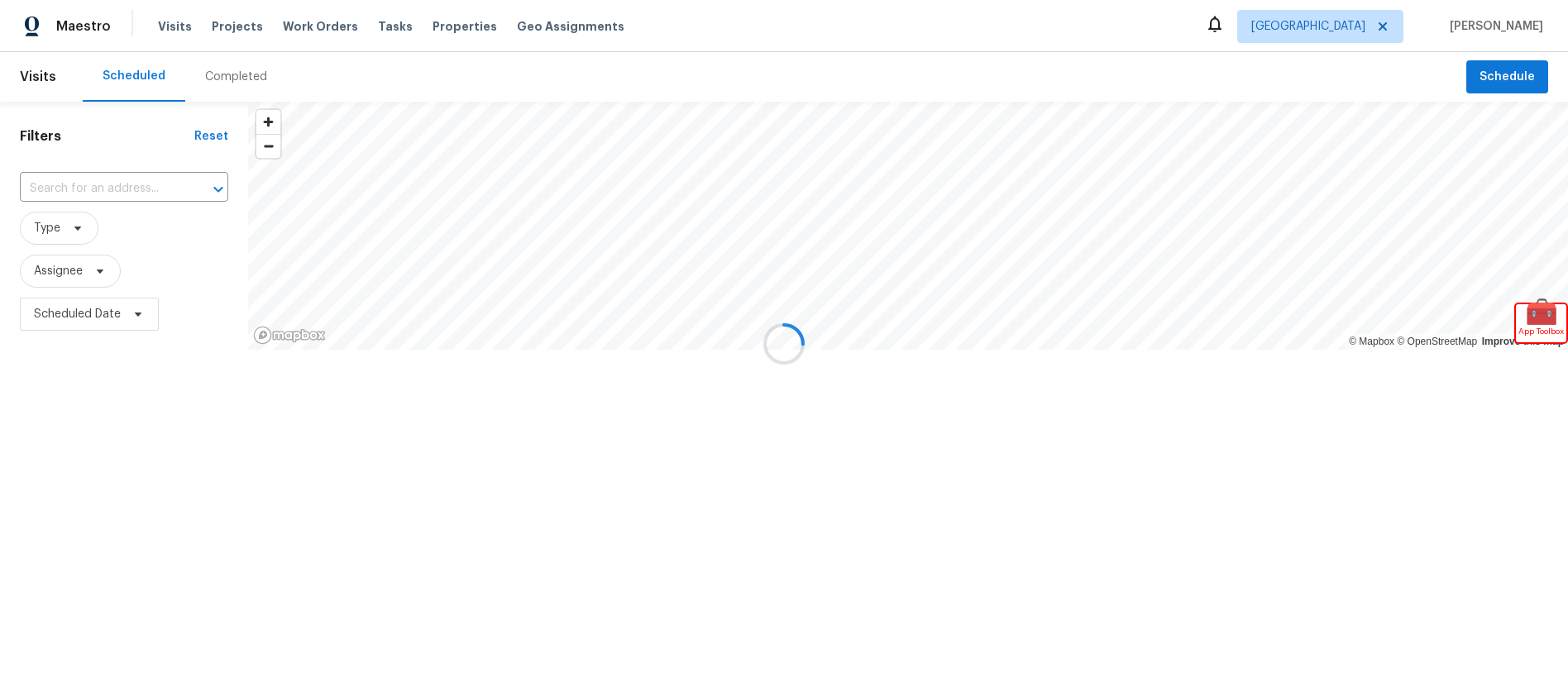
click at [129, 189] on div at bounding box center [784, 344] width 1568 height 687
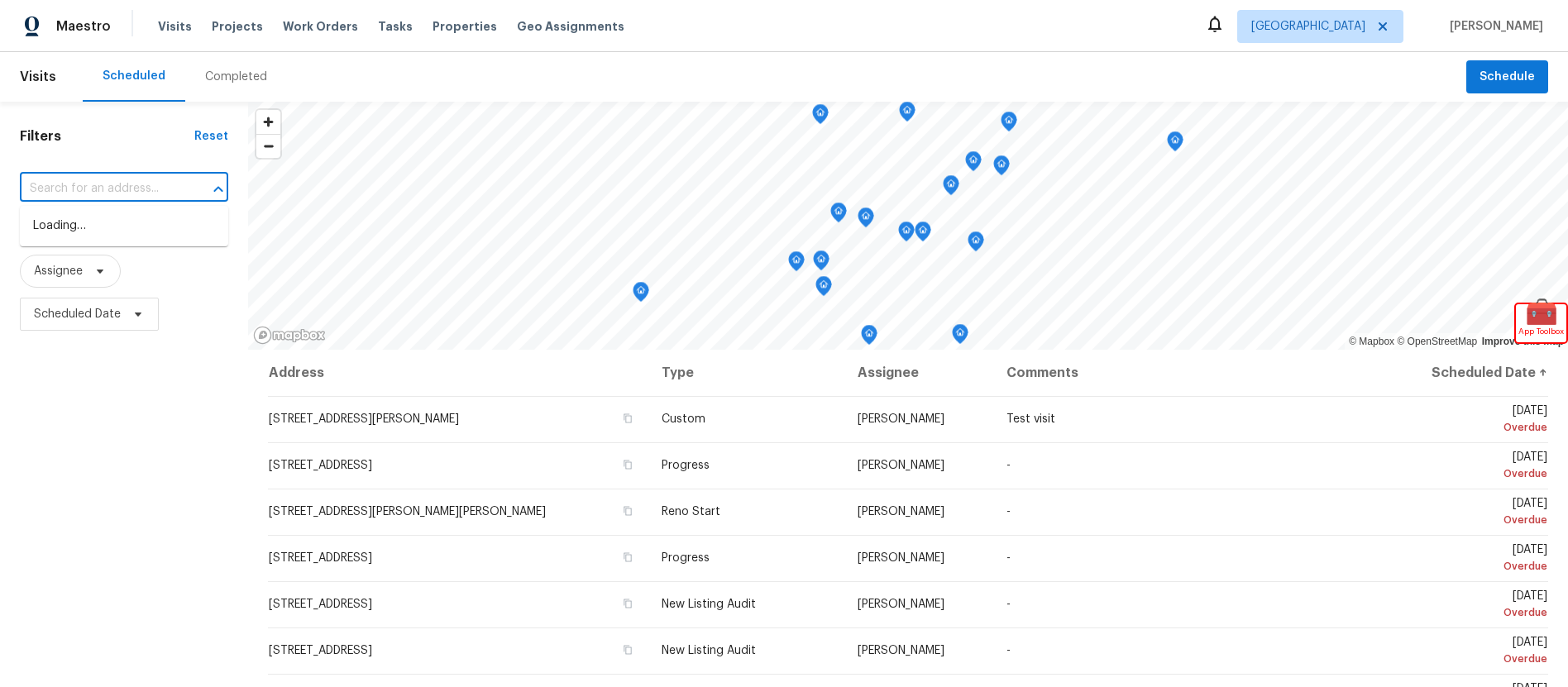
click at [87, 179] on input "text" at bounding box center [101, 189] width 162 height 26
paste input "3QDPMTH7NWN52"
type input "3QDPMTH7NWN52"
click at [98, 178] on input "3QDPMTH7NWN52" at bounding box center [101, 189] width 162 height 26
paste input "408 Gray Fox Dr, Canton, GA 30114"
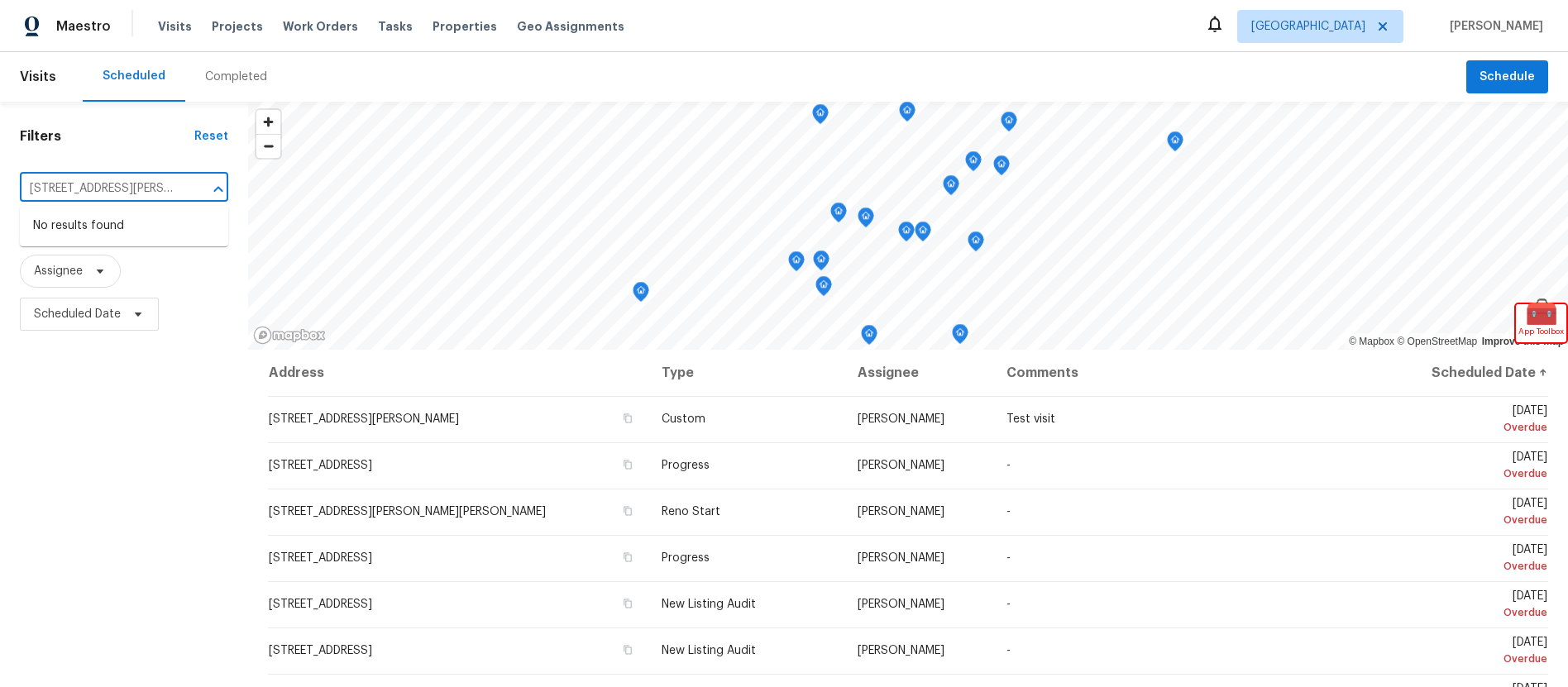
scroll to position [0, 37]
type input "408 Gray Fox Dr, Canton, GA 30114"
drag, startPoint x: 167, startPoint y: 381, endPoint x: 160, endPoint y: 370, distance: 13.0
click at [166, 381] on div "Filters Reset ​ Type Assignee Scheduled Date" at bounding box center [124, 501] width 248 height 798
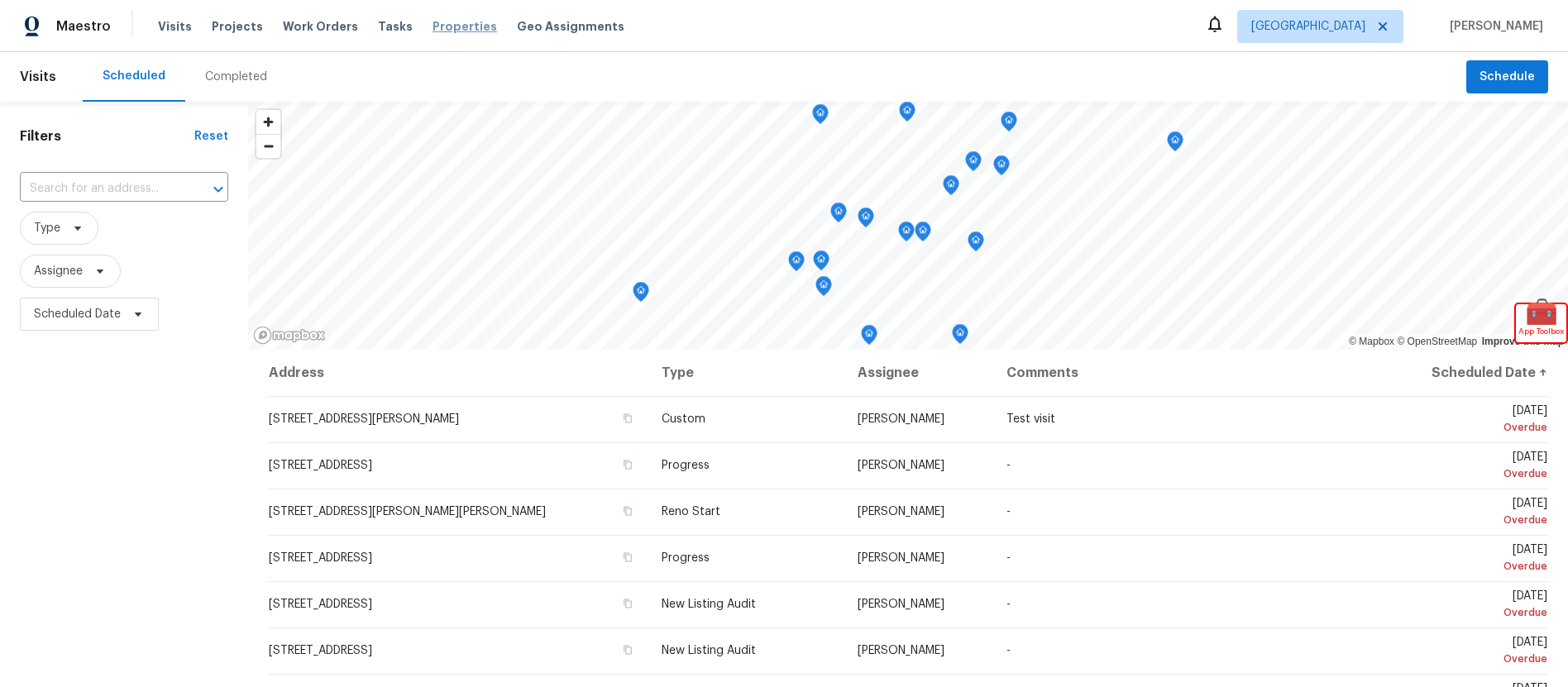
click at [433, 26] on span "Properties" at bounding box center [464, 26] width 64 height 16
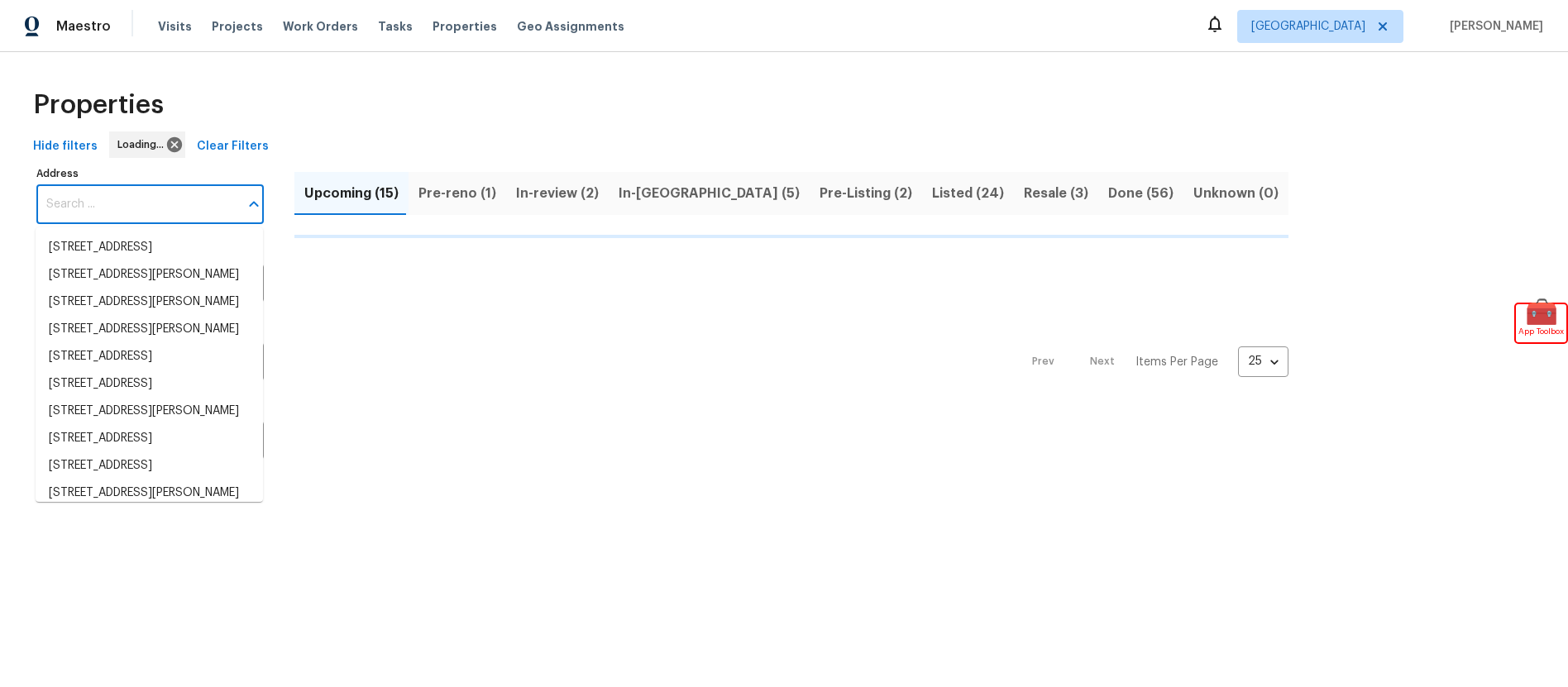
click at [117, 195] on input "Address" at bounding box center [137, 204] width 202 height 39
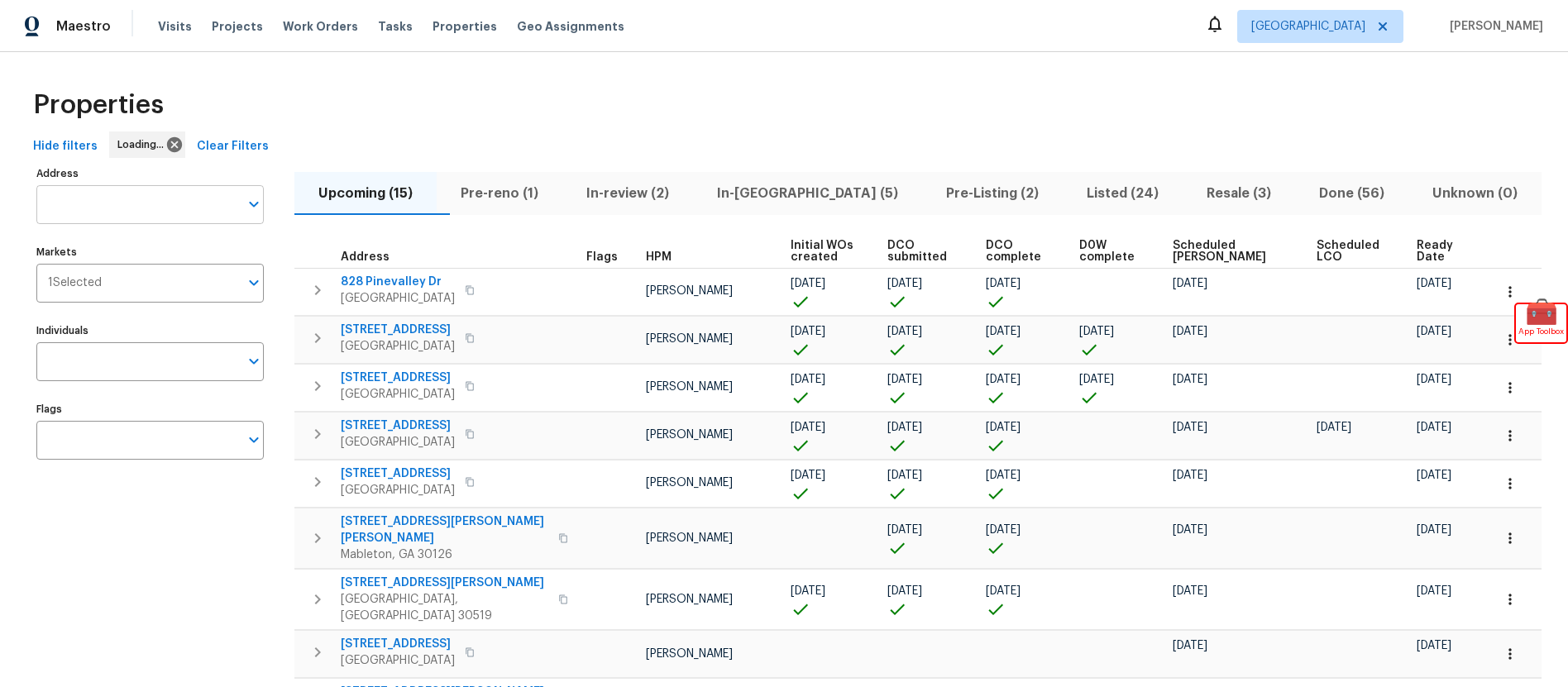
click at [117, 198] on input "Address" at bounding box center [137, 204] width 202 height 39
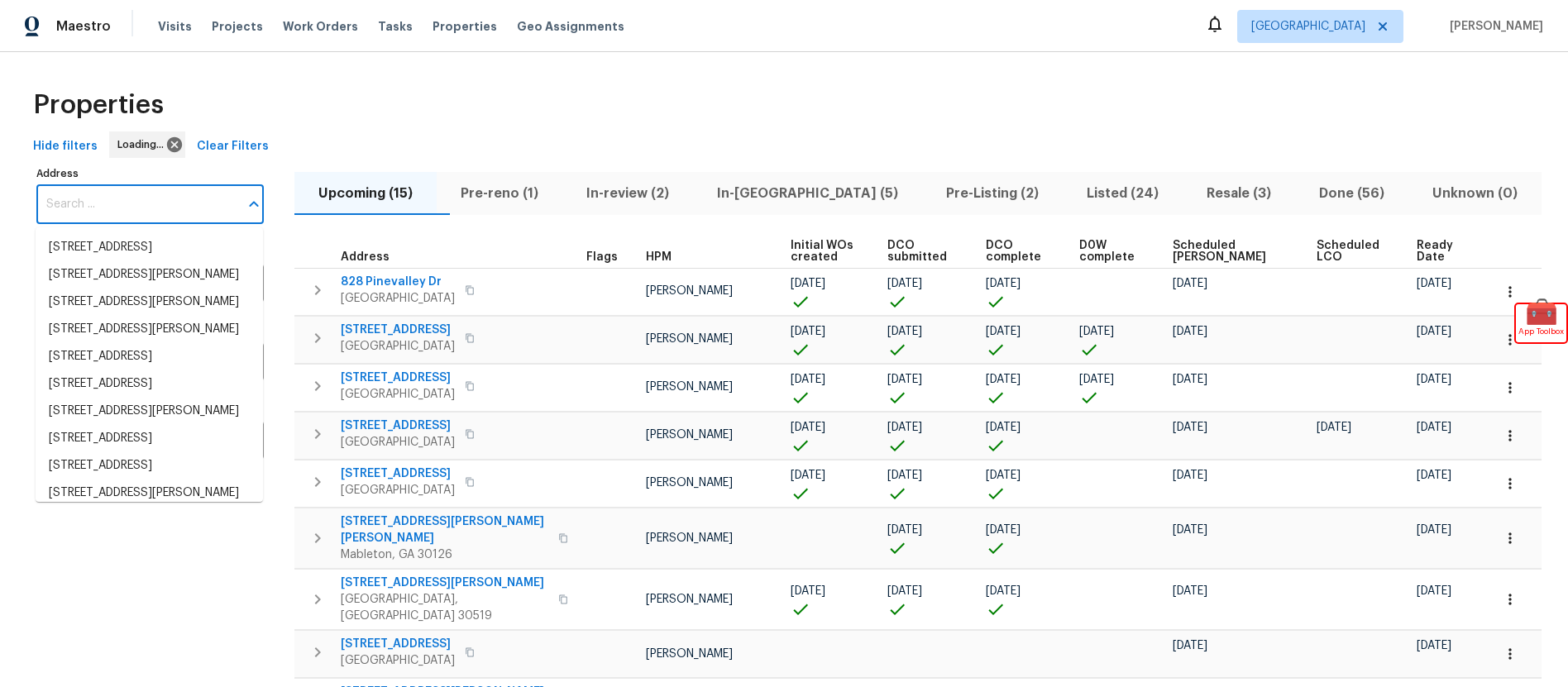
paste input "408 Gray Fox Dr, Canton, GA 30114"
type input "408 Gray Fox Dr, Canton, GA 30114"
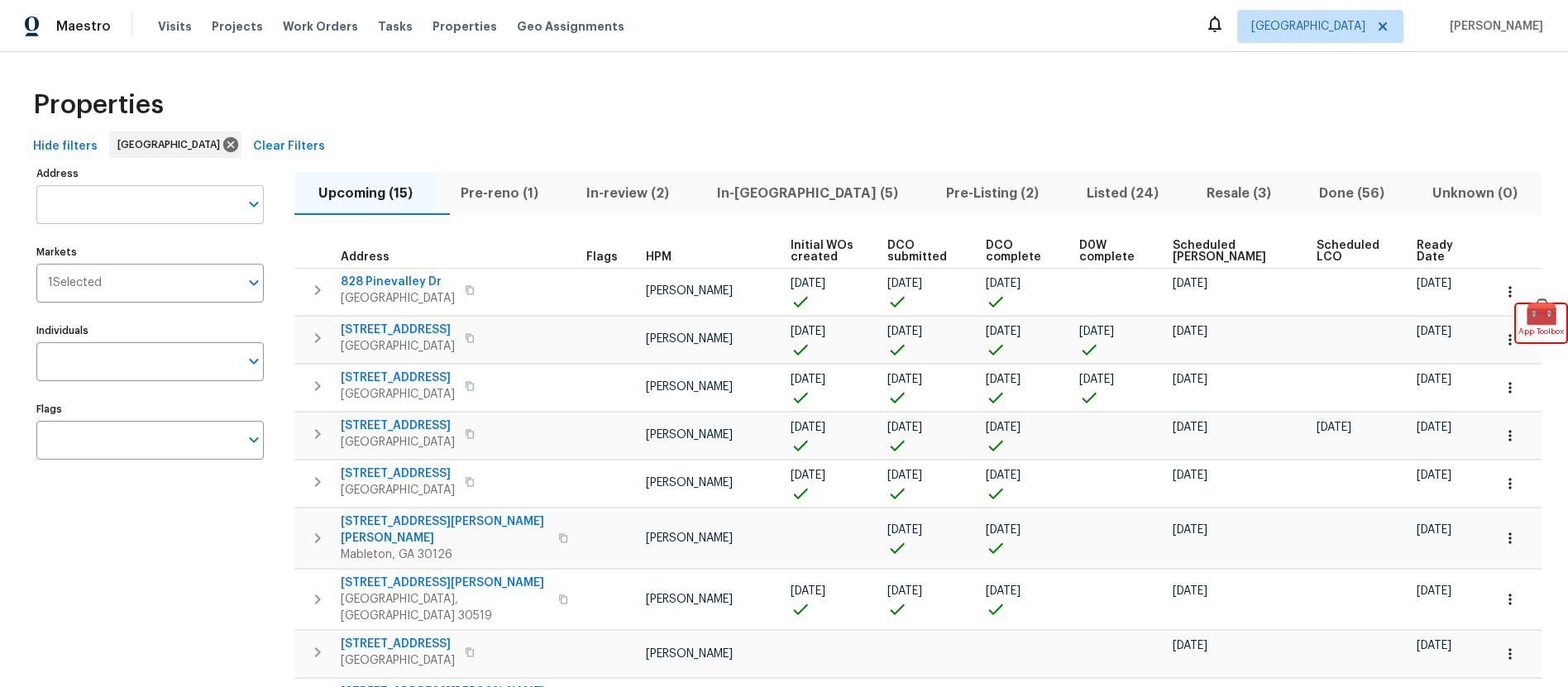
click at [167, 208] on input "Address" at bounding box center [137, 204] width 202 height 39
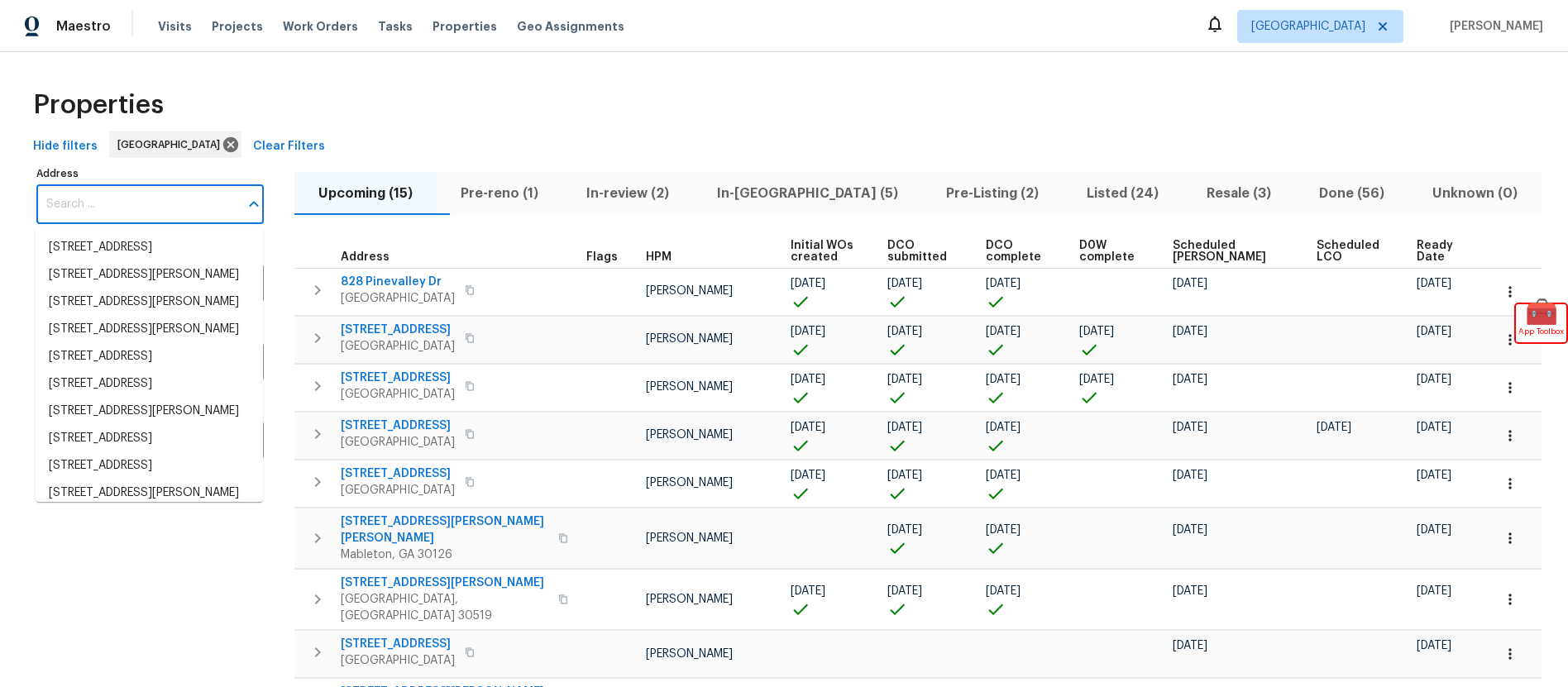
paste input "408 Gray Fox Dr, Canton, GA 30114"
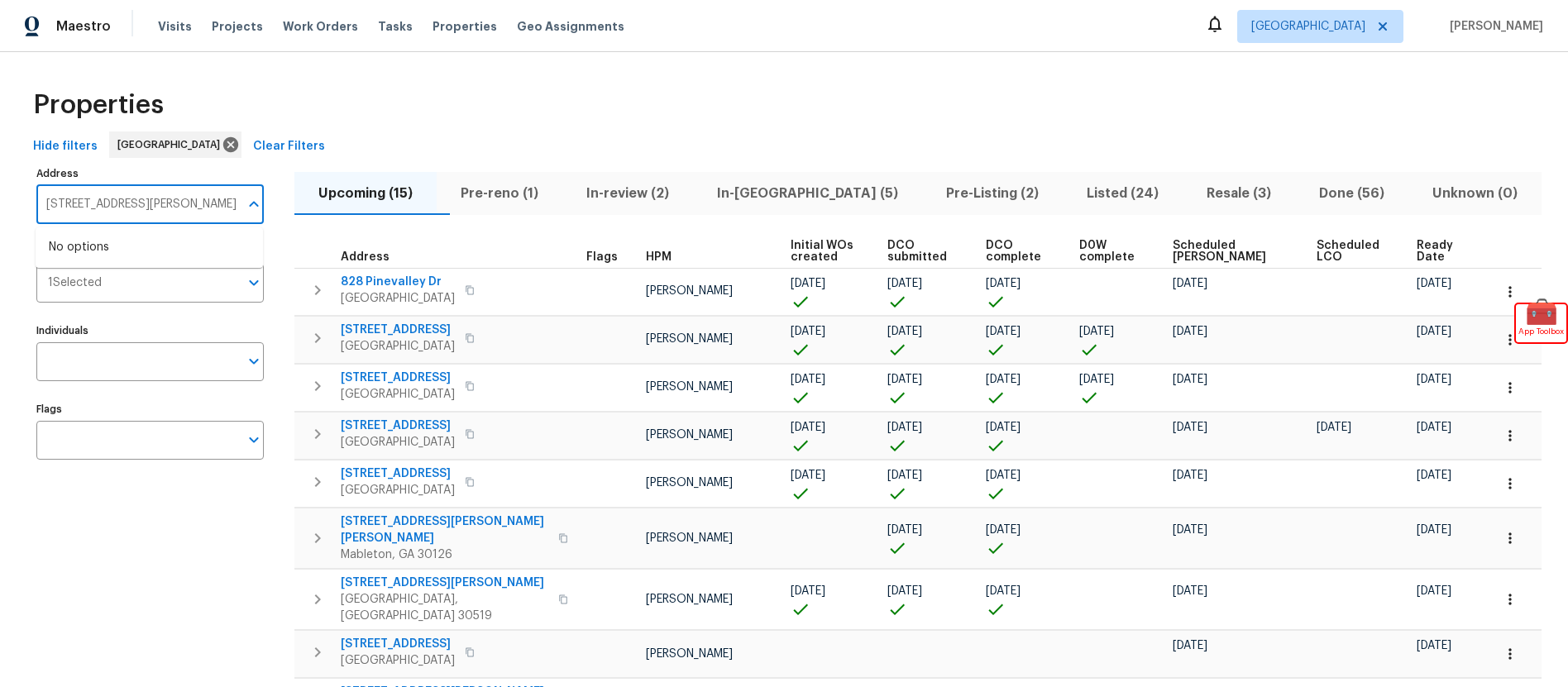
type input "408 Gray Fox Dr, Canton, GA 30114"
click at [156, 512] on div "Address 408 Gray Fox Dr, Canton, GA 30114 Address Markets 1 Selected Markets In…" at bounding box center [160, 608] width 248 height 892
click at [166, 24] on span "Visits" at bounding box center [175, 26] width 34 height 16
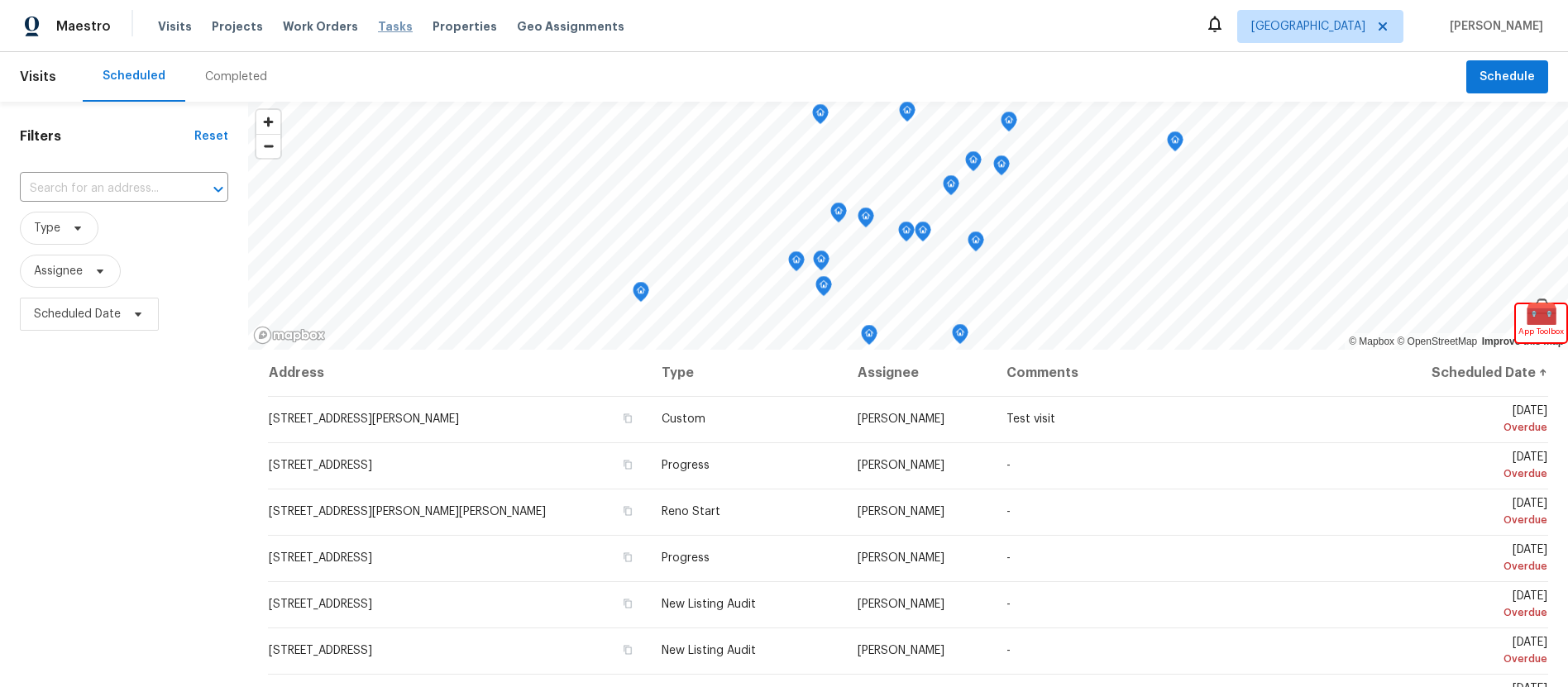
click at [378, 25] on span "Tasks" at bounding box center [395, 27] width 35 height 12
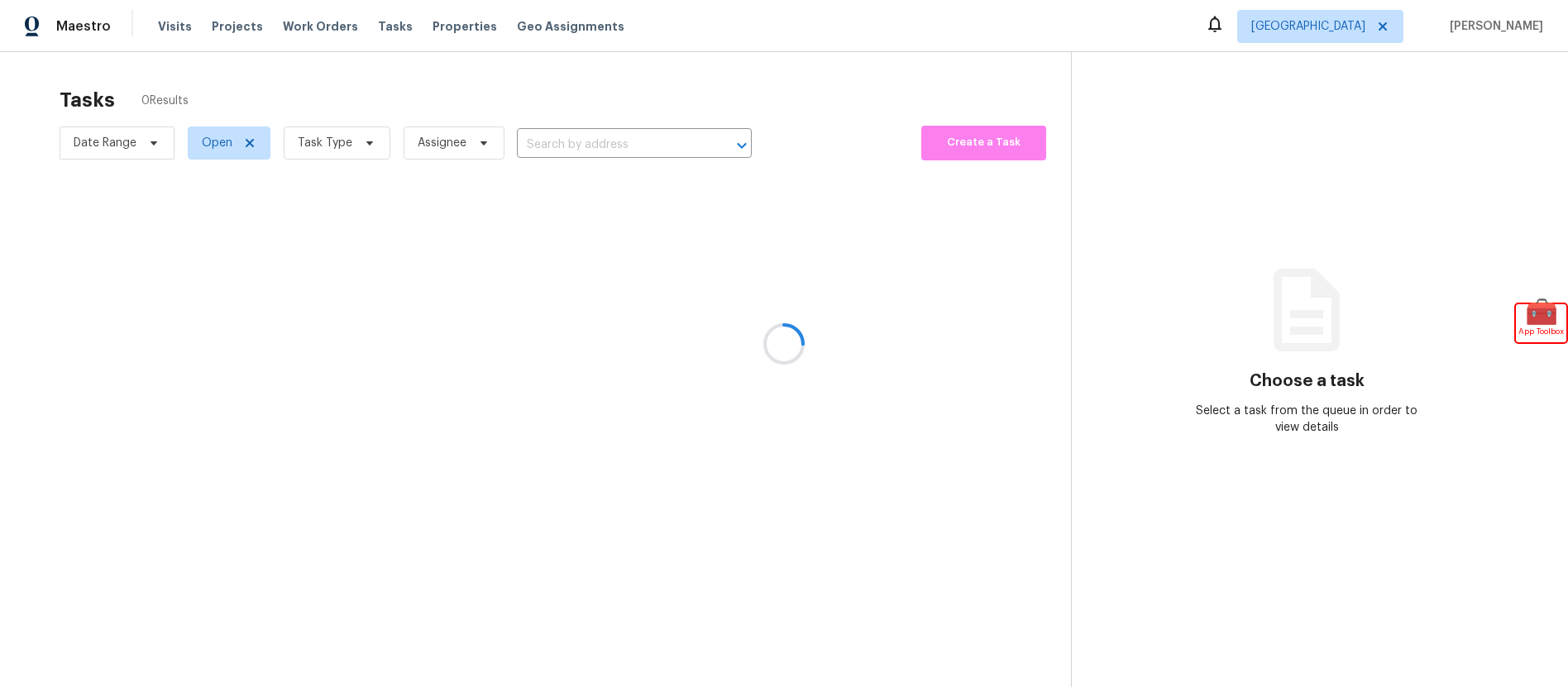
click at [1371, 18] on div at bounding box center [784, 344] width 1568 height 687
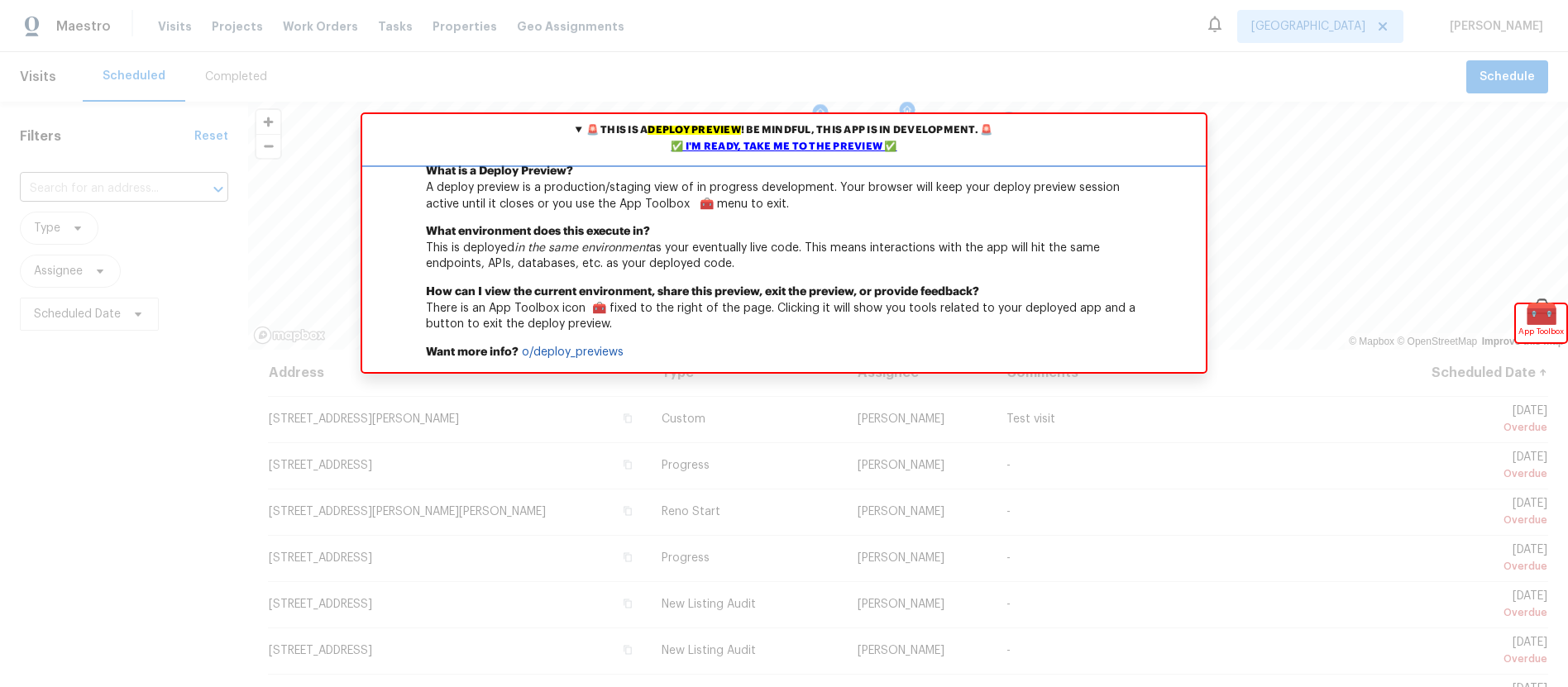
click at [747, 152] on div "✅ I'm ready, take me to the preview ✅" at bounding box center [784, 147] width 835 height 16
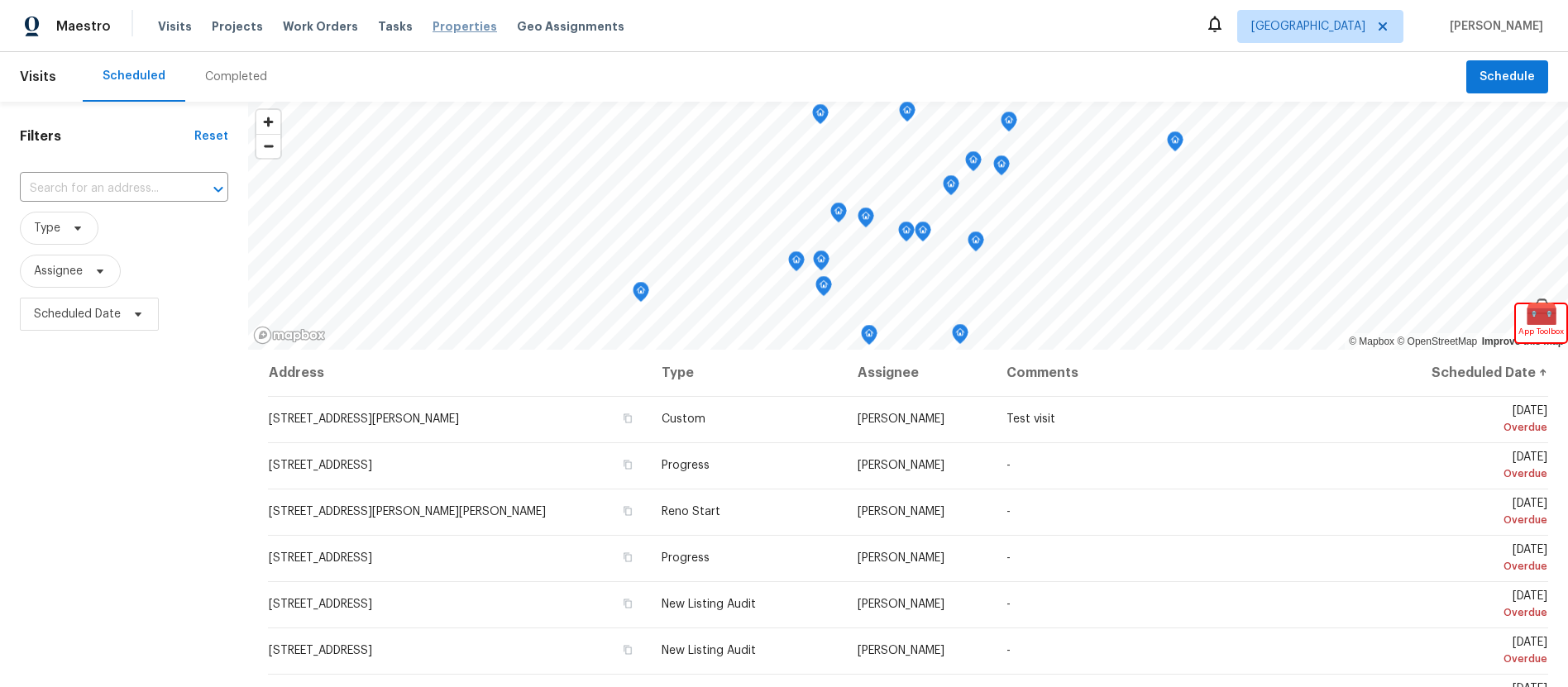
click at [439, 27] on span "Properties" at bounding box center [464, 26] width 64 height 16
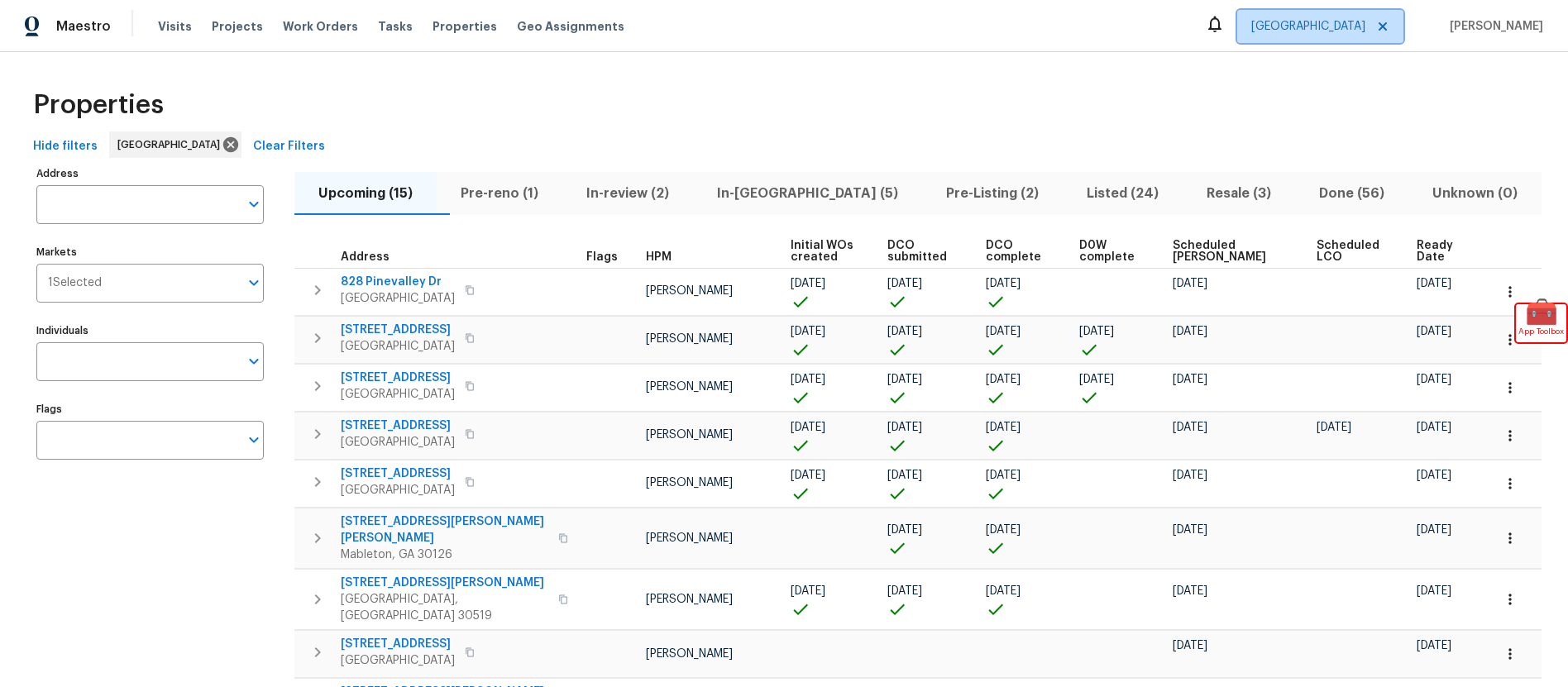
click at [1388, 14] on span "Atlanta" at bounding box center [1320, 26] width 166 height 33
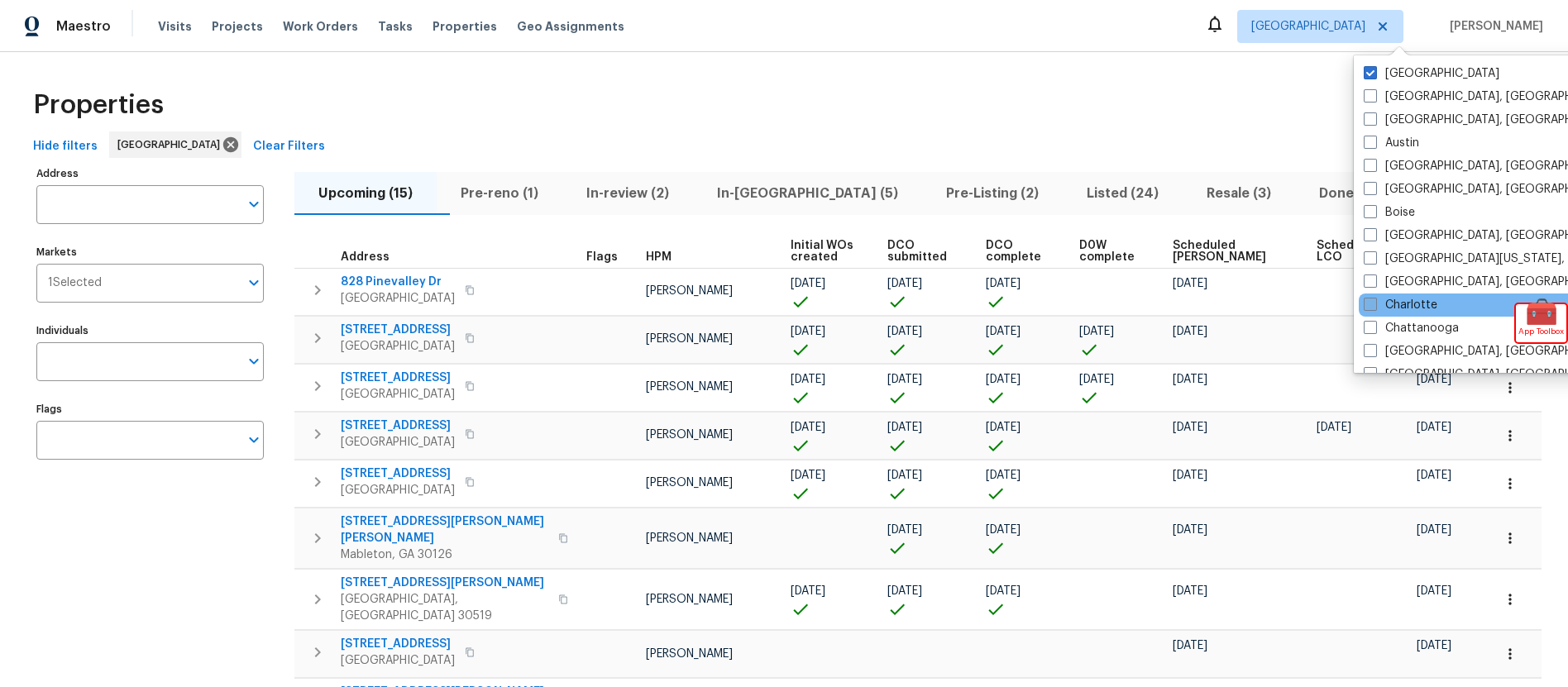
click at [1374, 307] on span at bounding box center [1370, 304] width 13 height 13
click at [1374, 307] on input "Charlotte" at bounding box center [1369, 302] width 11 height 11
checkbox input "true"
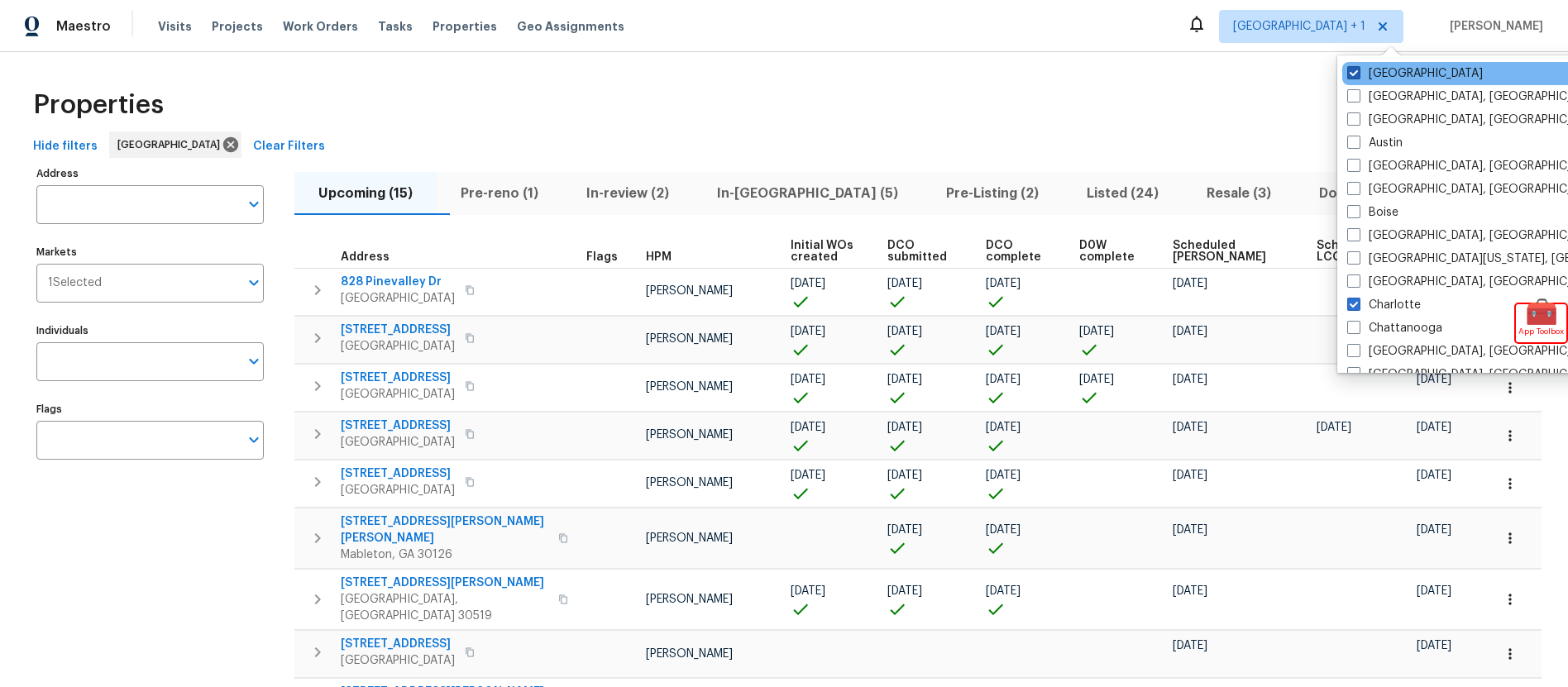
click at [1353, 75] on span at bounding box center [1354, 73] width 13 height 13
click at [1353, 75] on input "Atlanta" at bounding box center [1352, 70] width 11 height 11
checkbox input "false"
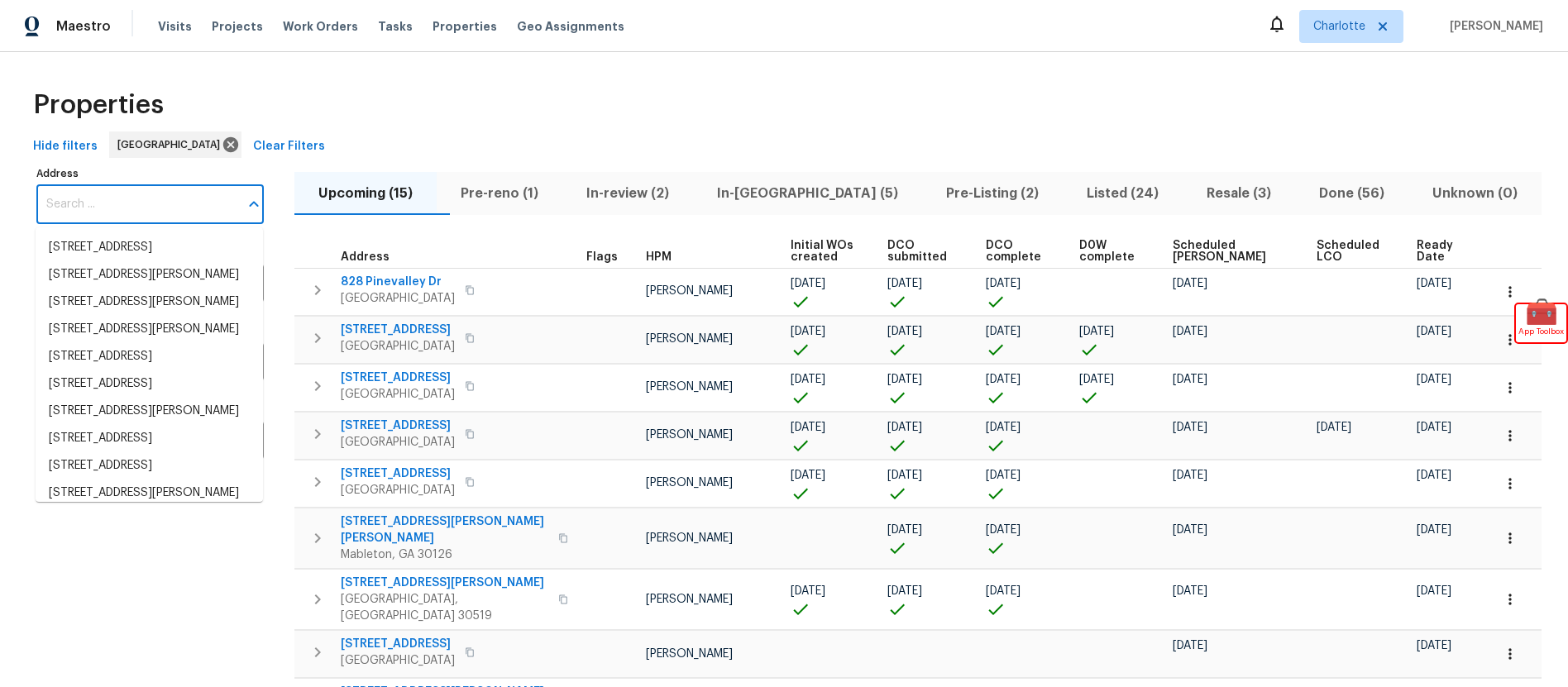
click at [104, 185] on input "Address" at bounding box center [137, 204] width 202 height 39
paste input "[STREET_ADDRESS]"
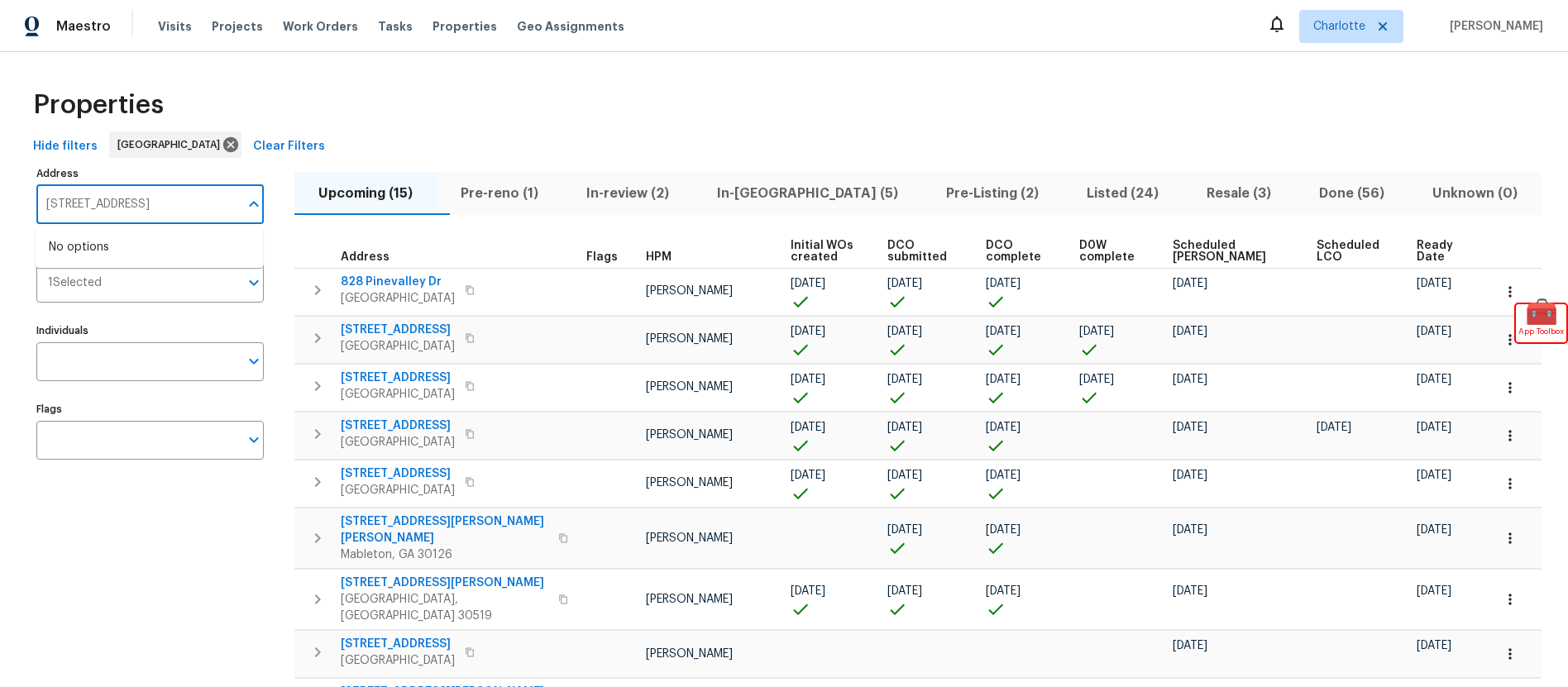
type input "[STREET_ADDRESS]"
click at [117, 529] on div "Address 6323 Half Dome Dr, Charlotte, NC 28269 Address Markets 1 Selected Marke…" at bounding box center [160, 608] width 248 height 892
click at [253, 150] on span "Clear Filters" at bounding box center [289, 147] width 72 height 21
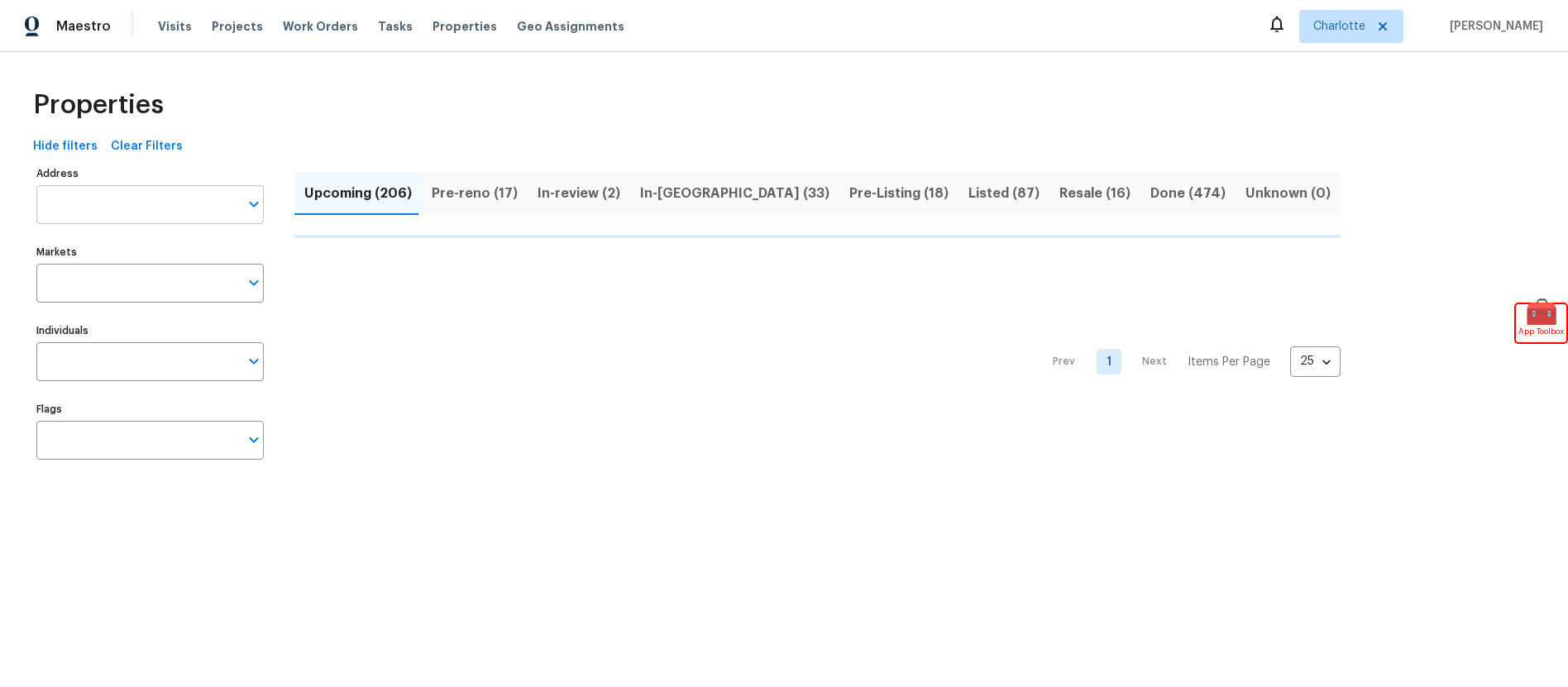
click at [120, 199] on input "Address" at bounding box center [137, 204] width 202 height 39
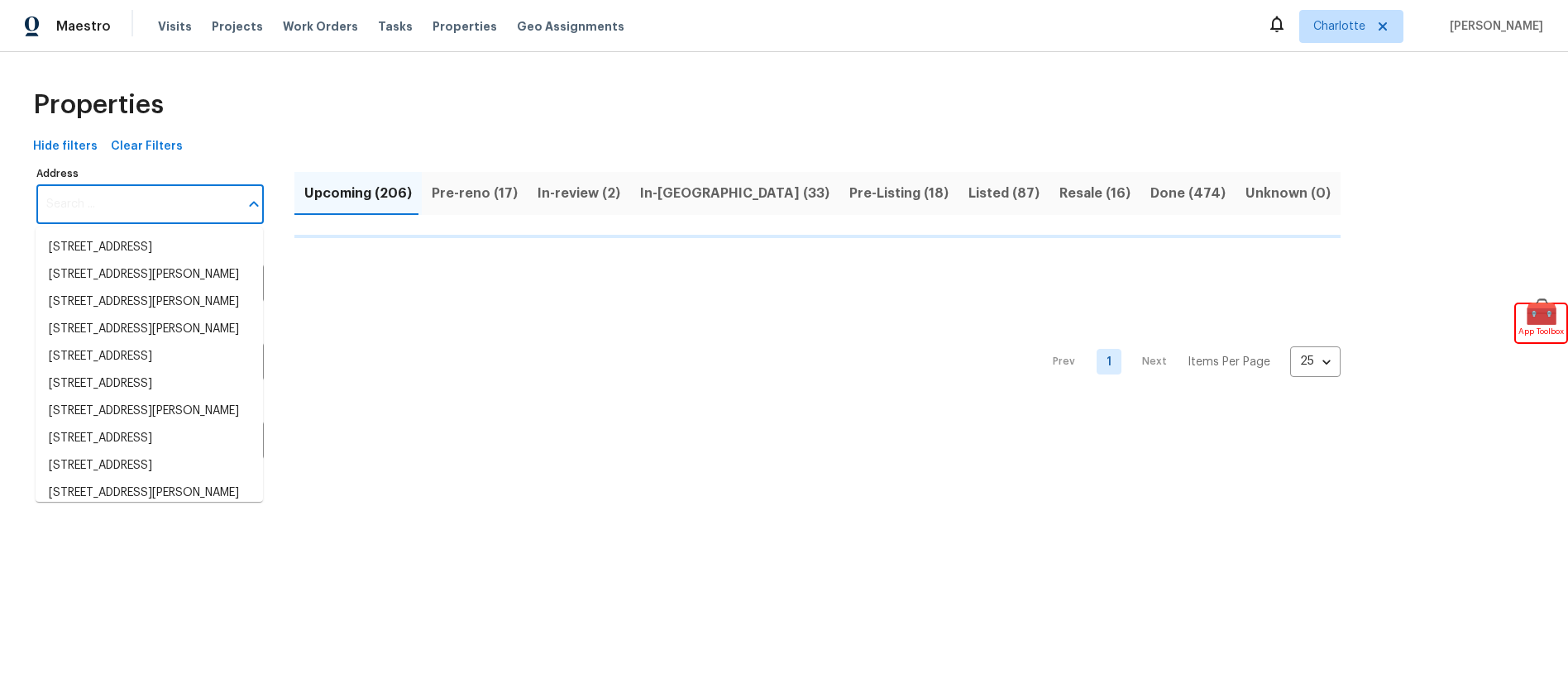
paste input "[STREET_ADDRESS]"
type input "[STREET_ADDRESS]"
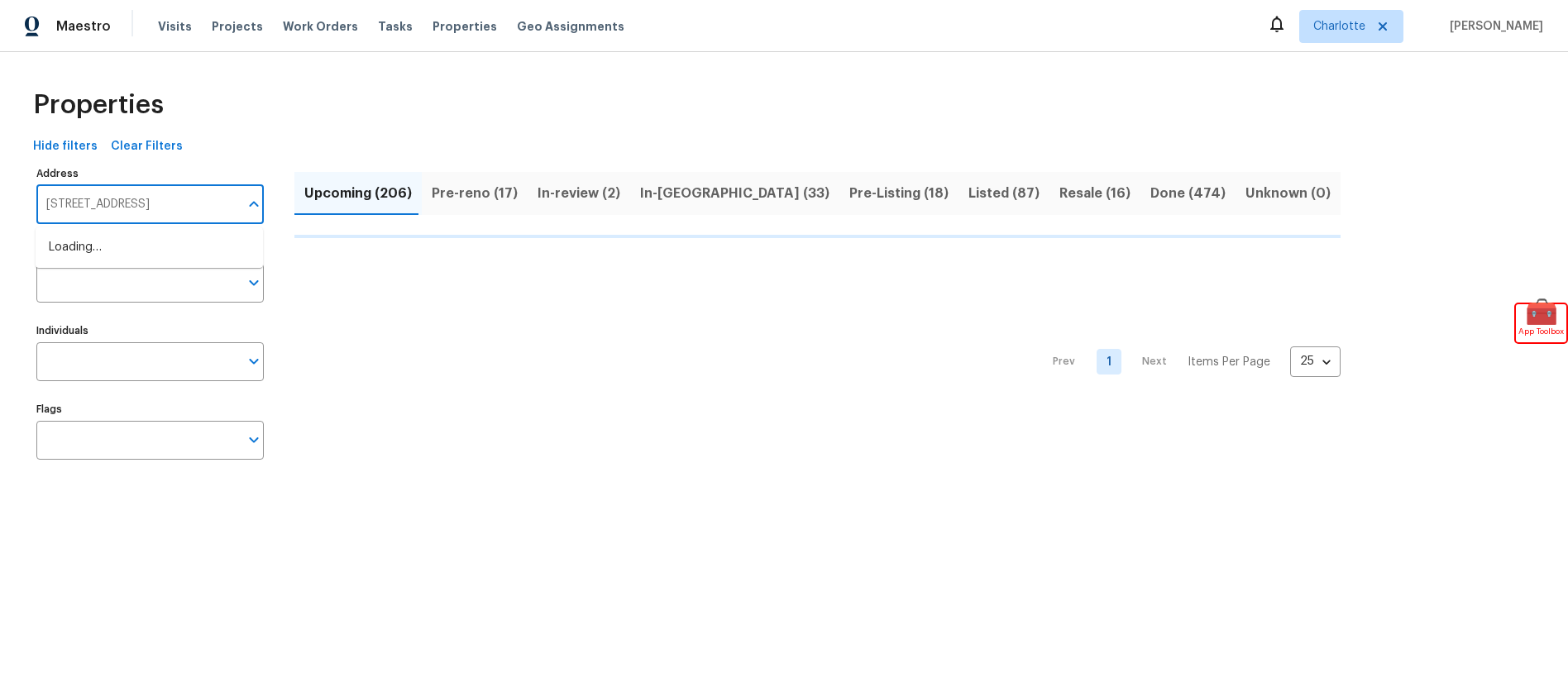
scroll to position [0, 27]
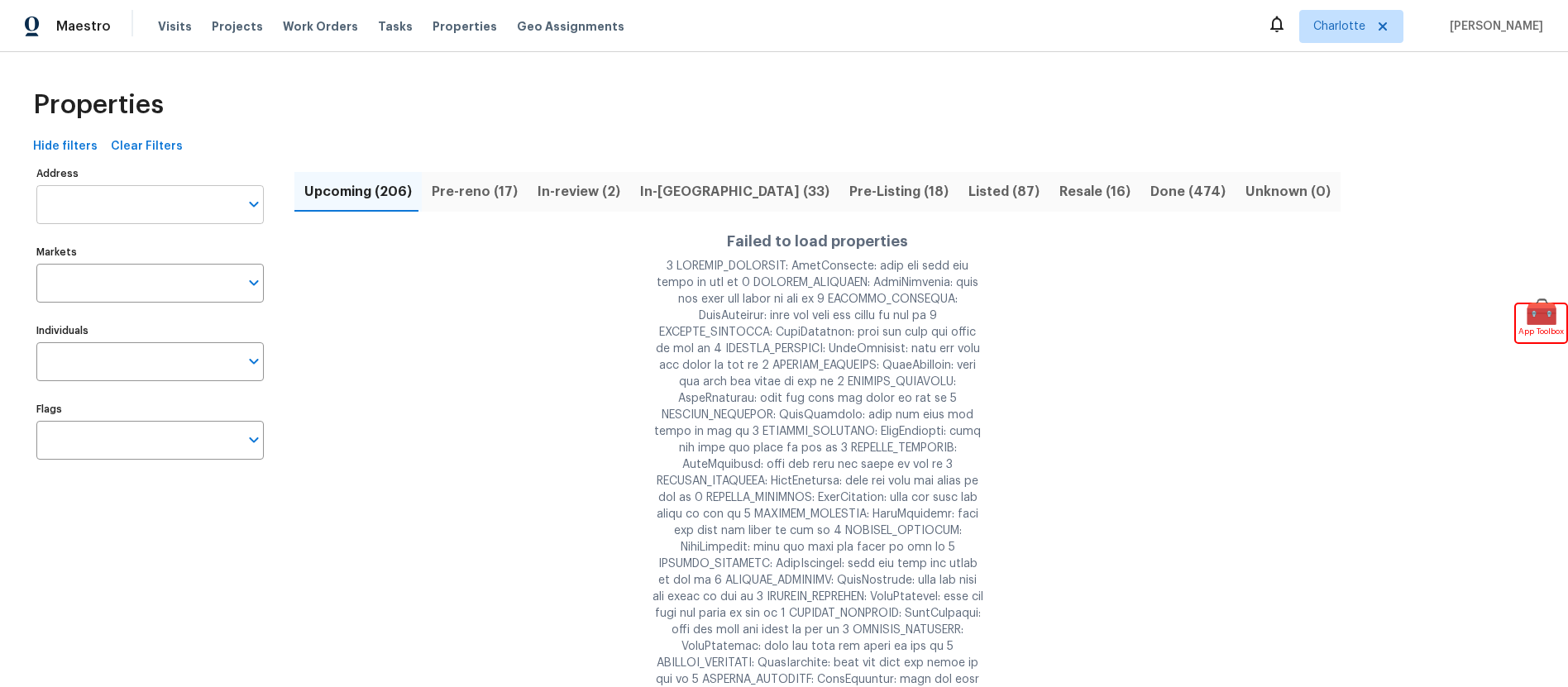
click at [175, 212] on input "Address" at bounding box center [137, 204] width 202 height 39
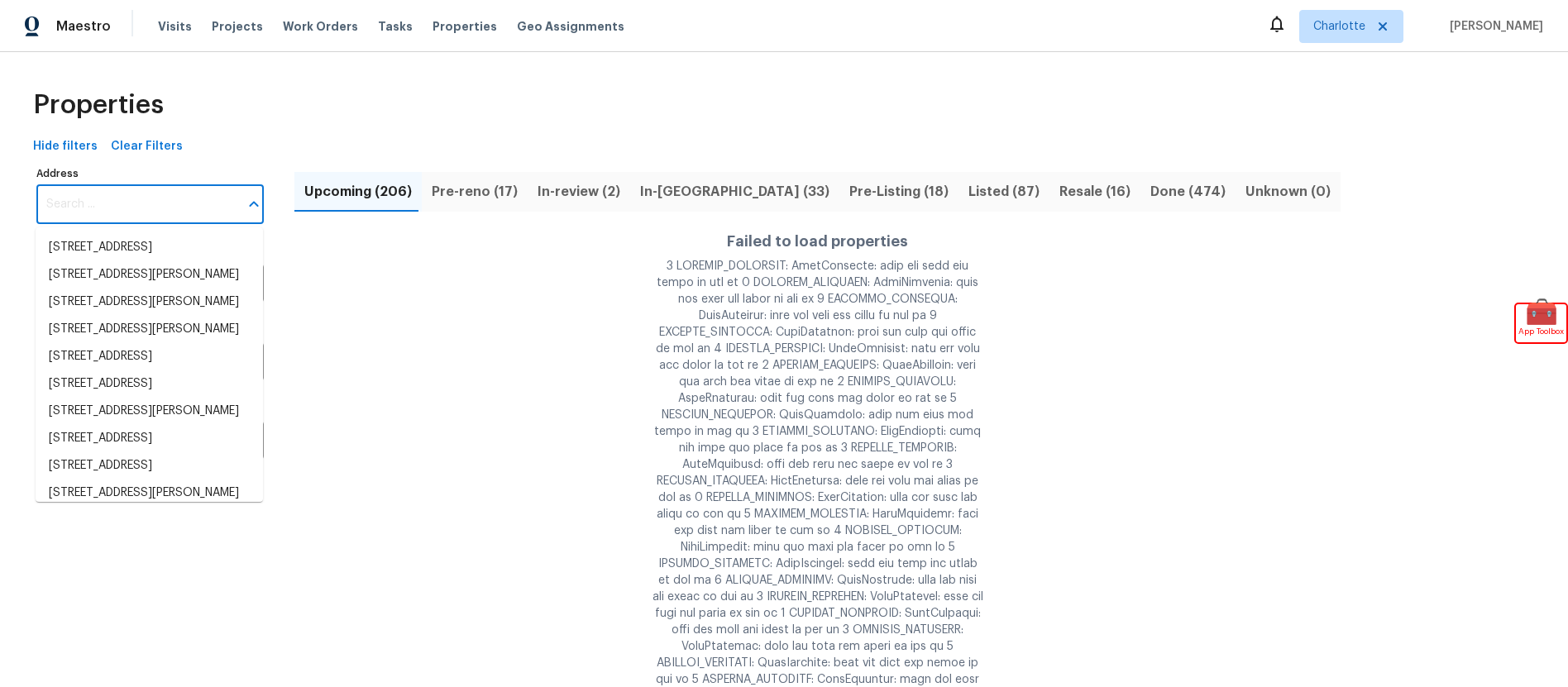
paste input "[STREET_ADDRESS]"
type input "[STREET_ADDRESS]"
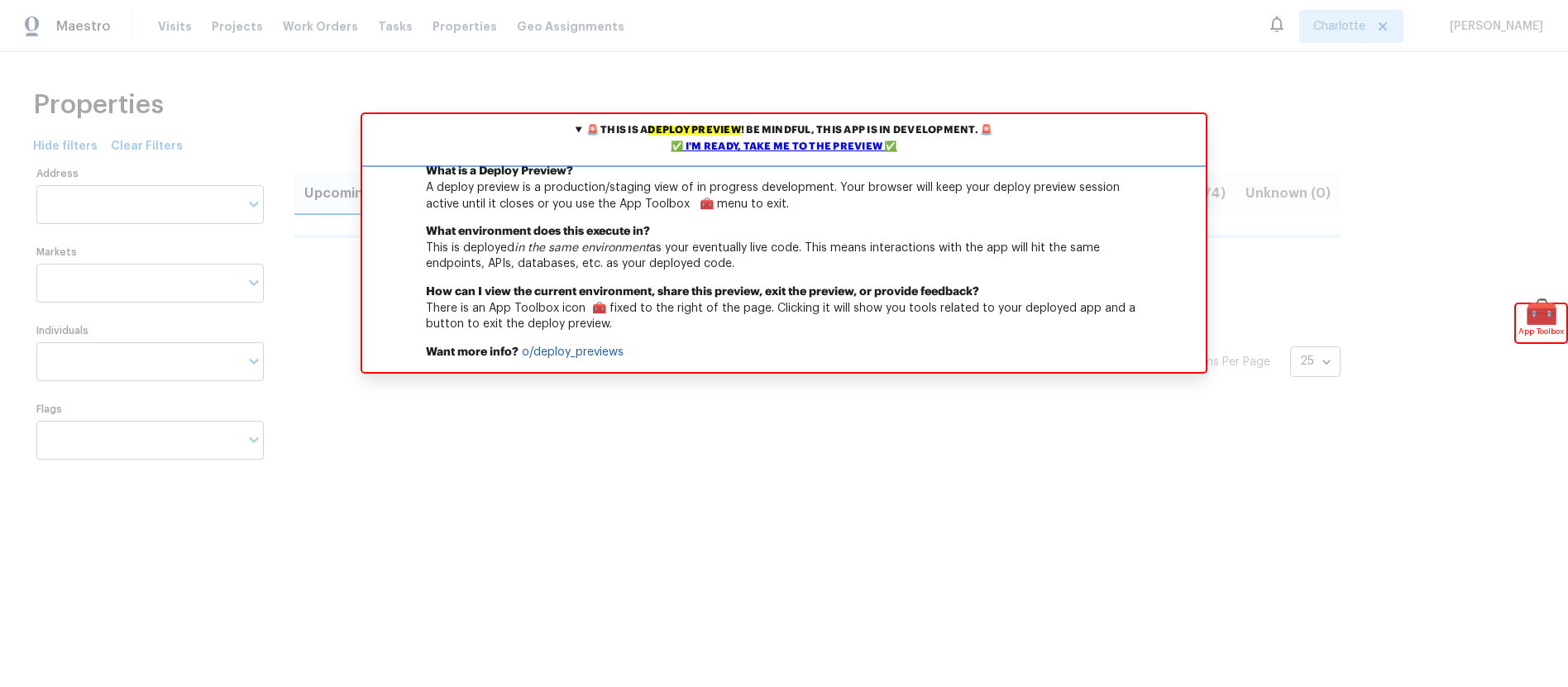
click at [822, 144] on div "✅ I'm ready, take me to the preview ✅" at bounding box center [784, 147] width 835 height 16
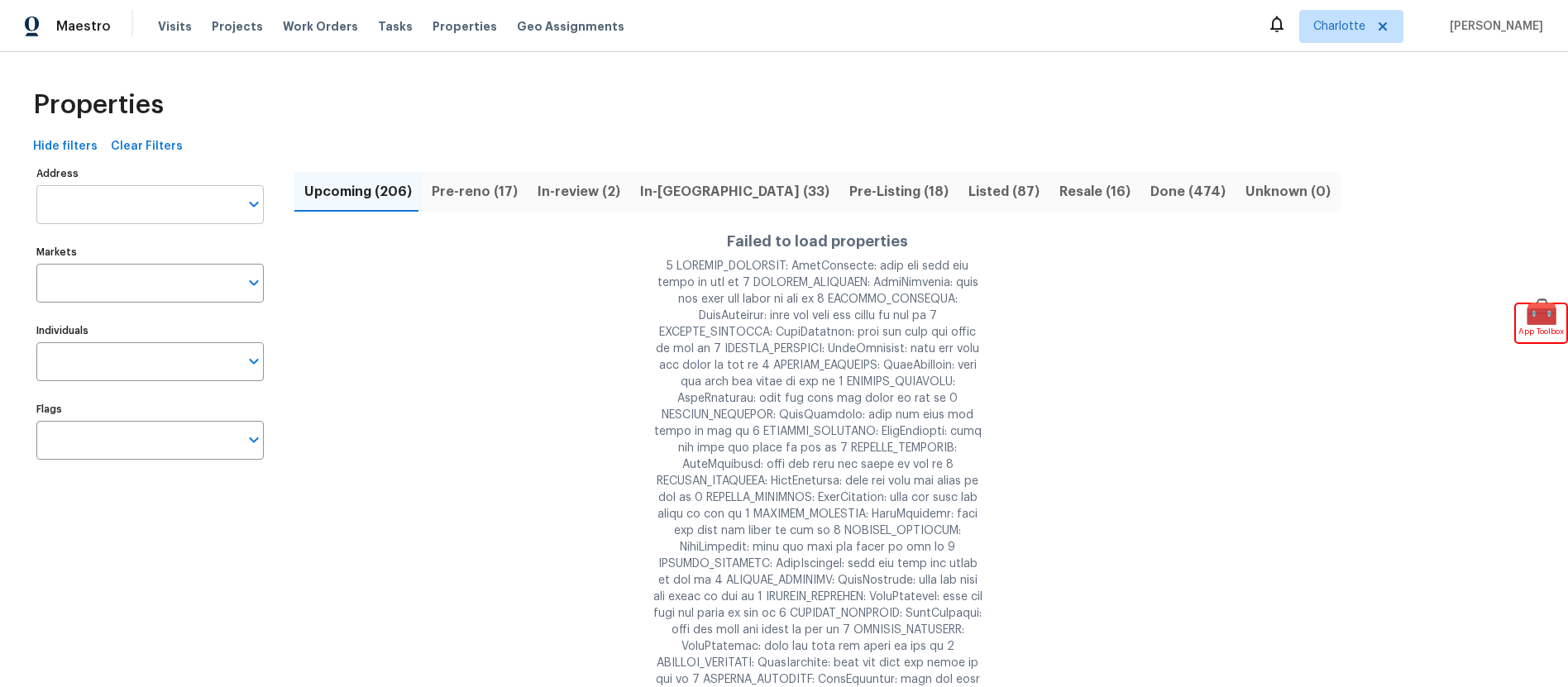
click at [151, 218] on input "Address" at bounding box center [137, 204] width 202 height 39
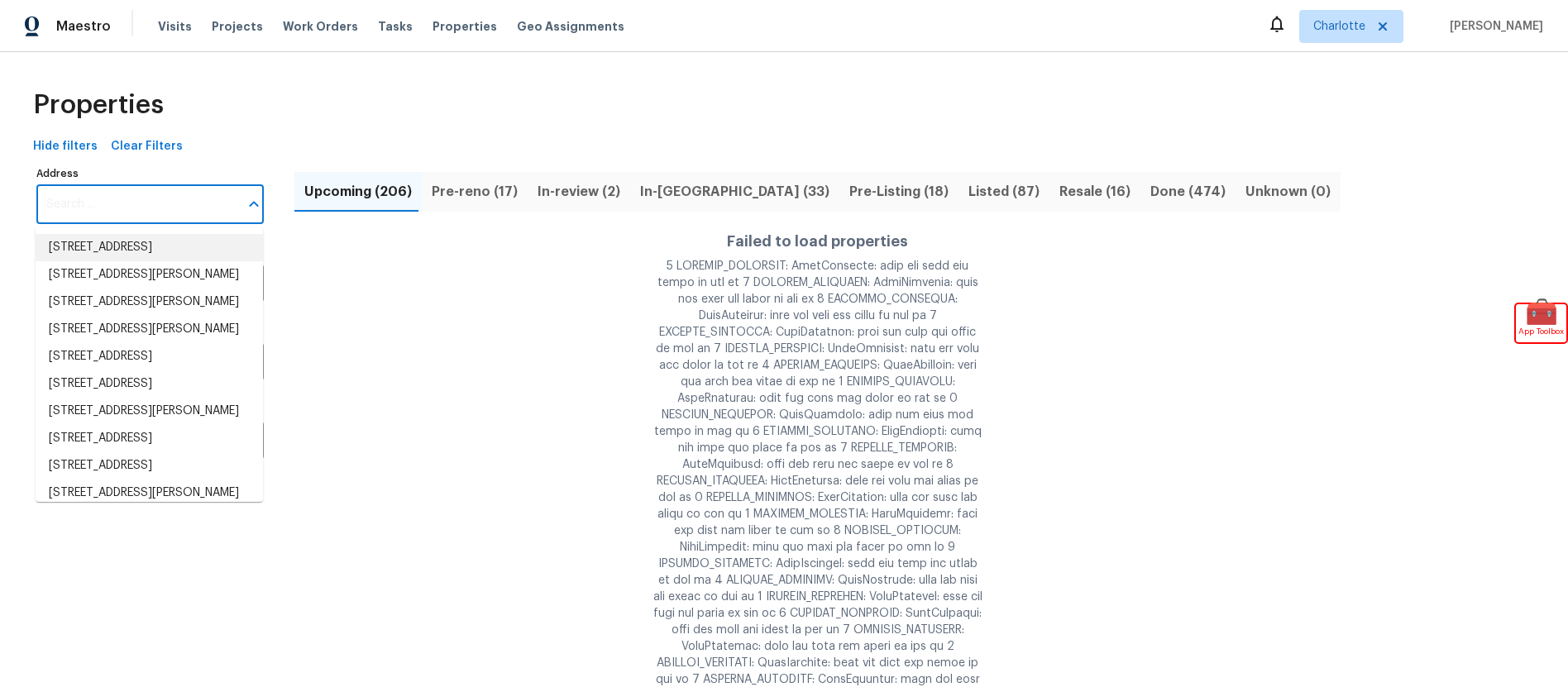
paste input "[STREET_ADDRESS]"
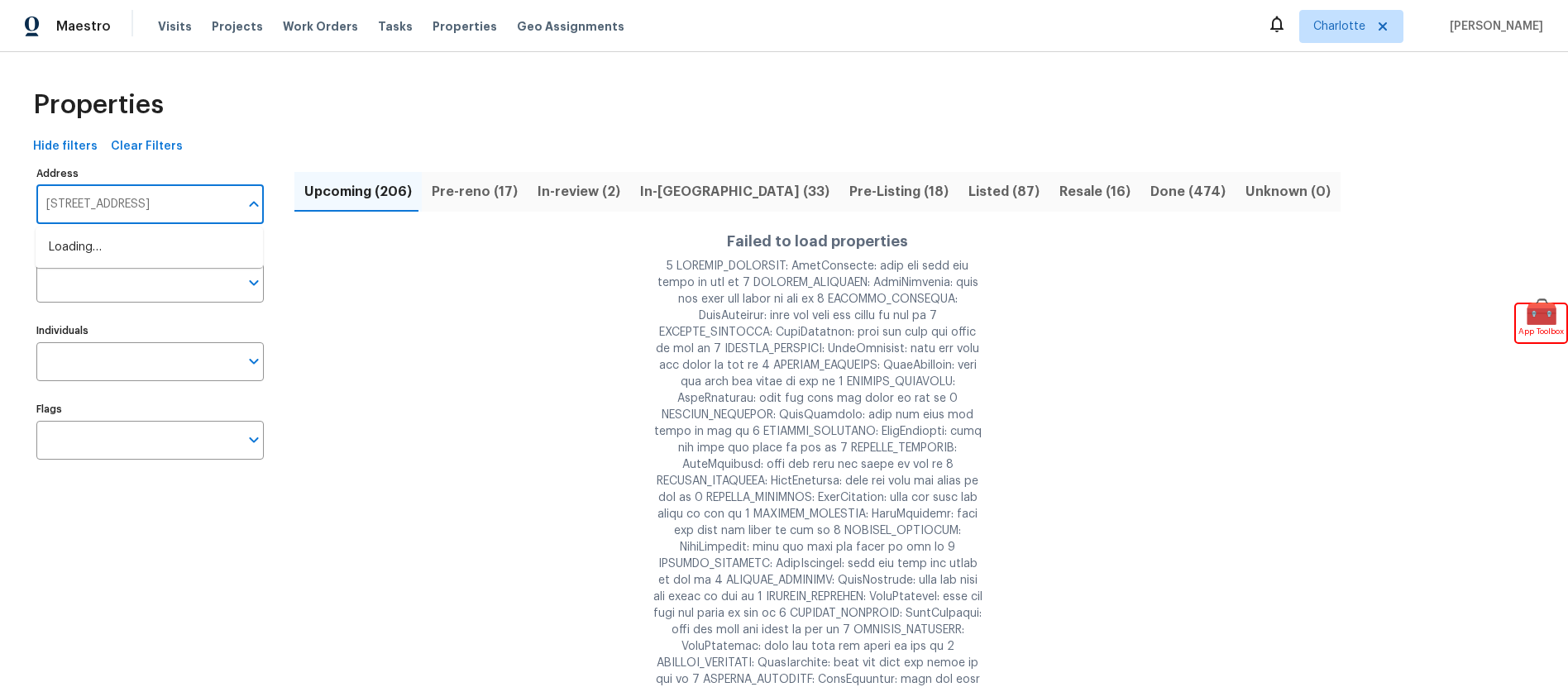
scroll to position [0, 27]
click at [236, 202] on input "[STREET_ADDRESS]" at bounding box center [137, 204] width 202 height 39
type input "[STREET_ADDRESS]"
click at [84, 28] on span "Maestro" at bounding box center [83, 26] width 55 height 16
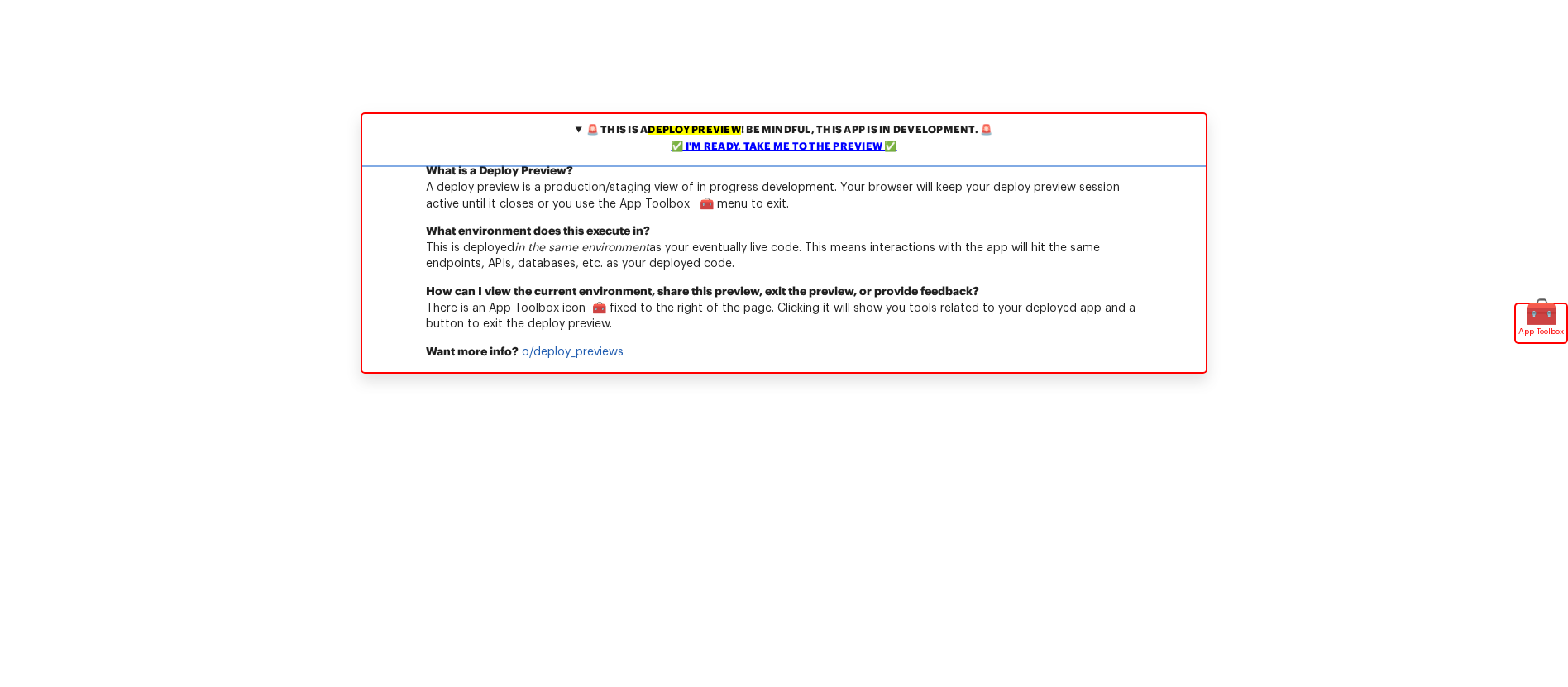
click at [784, 144] on div "✅ I'm ready, take me to the preview ✅" at bounding box center [784, 147] width 835 height 16
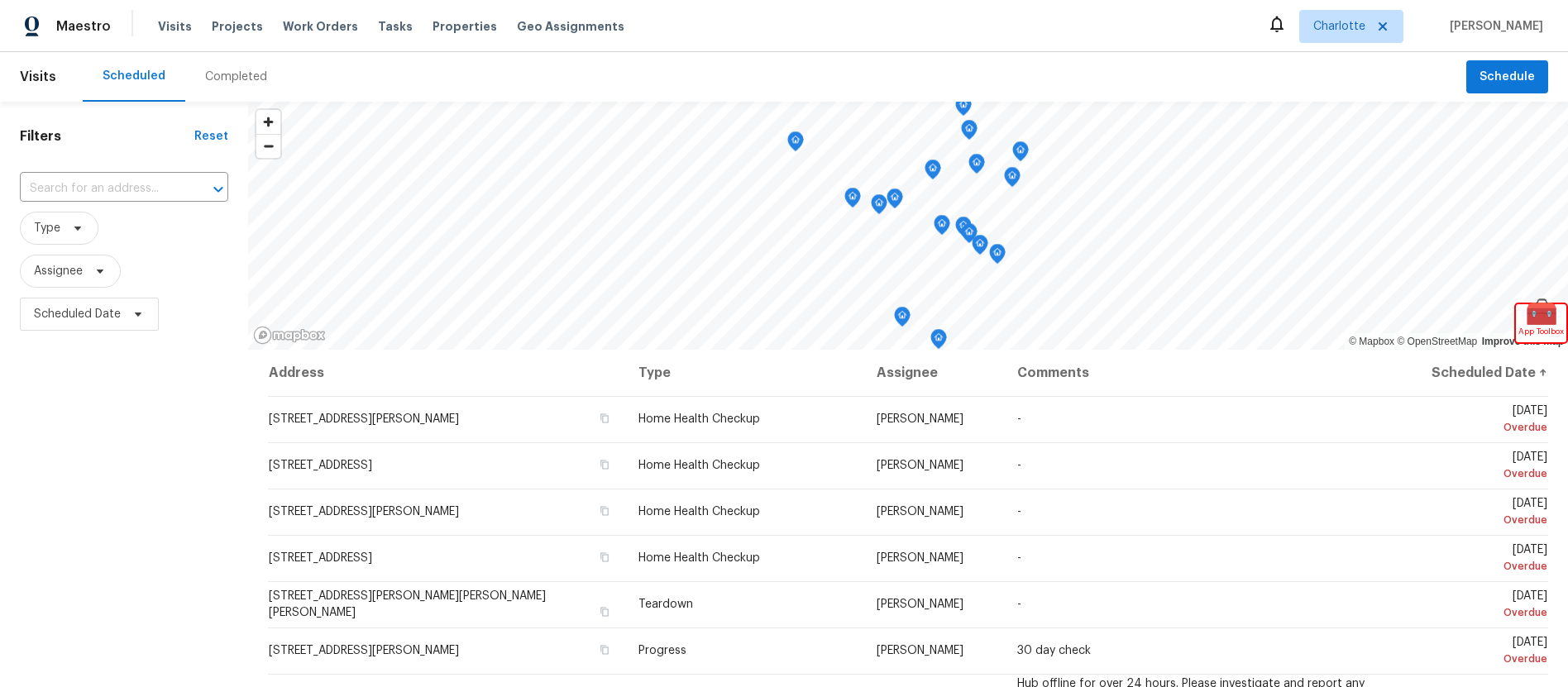
click at [213, 73] on div "Completed" at bounding box center [236, 77] width 62 height 16
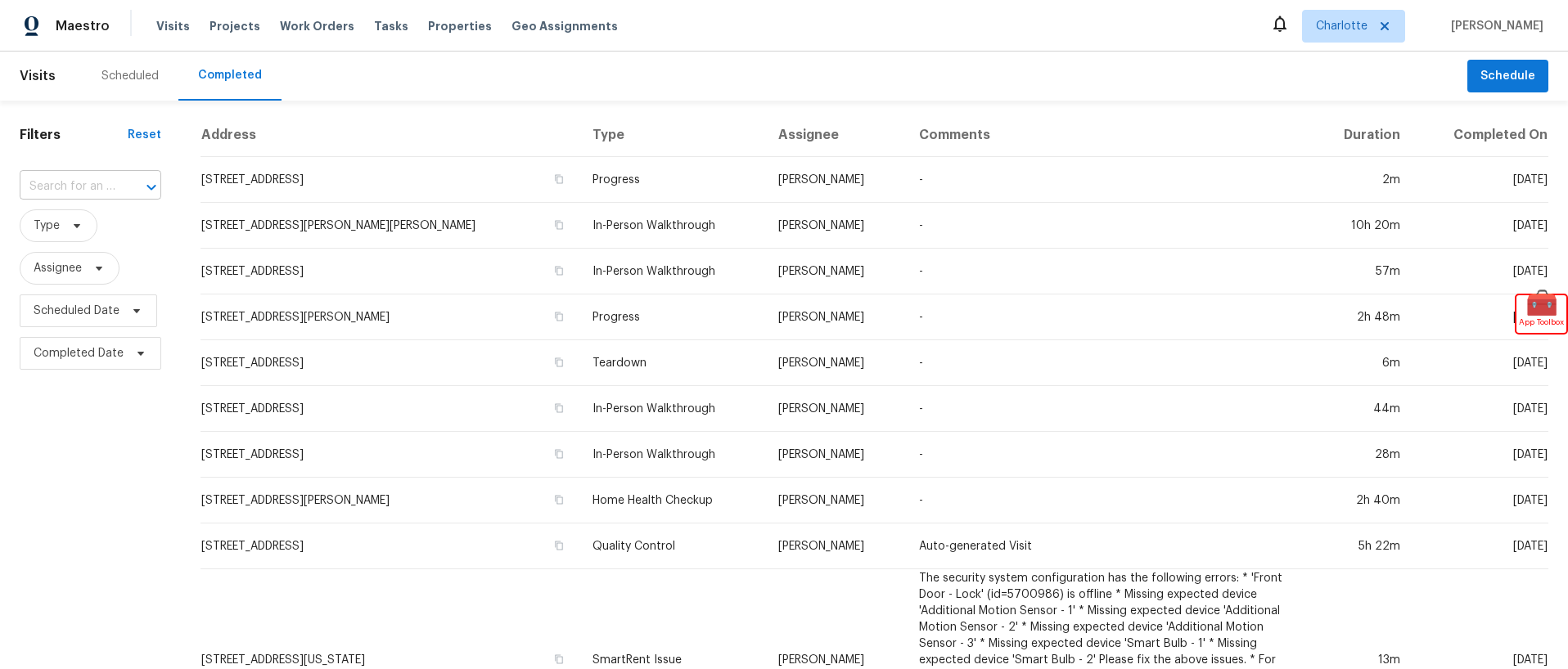
click at [93, 190] on input "text" at bounding box center [67, 187] width 96 height 26
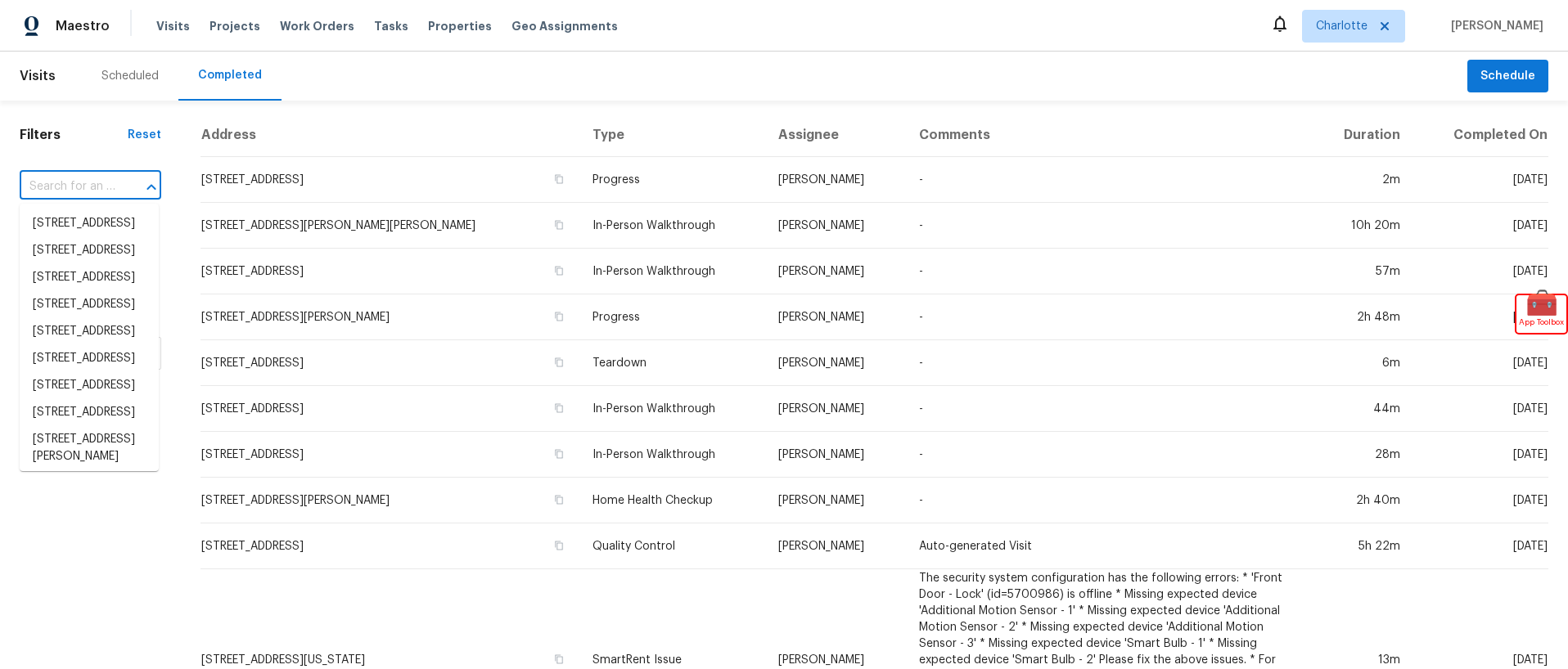
paste input "[STREET_ADDRESS]"
type input "[STREET_ADDRESS]"
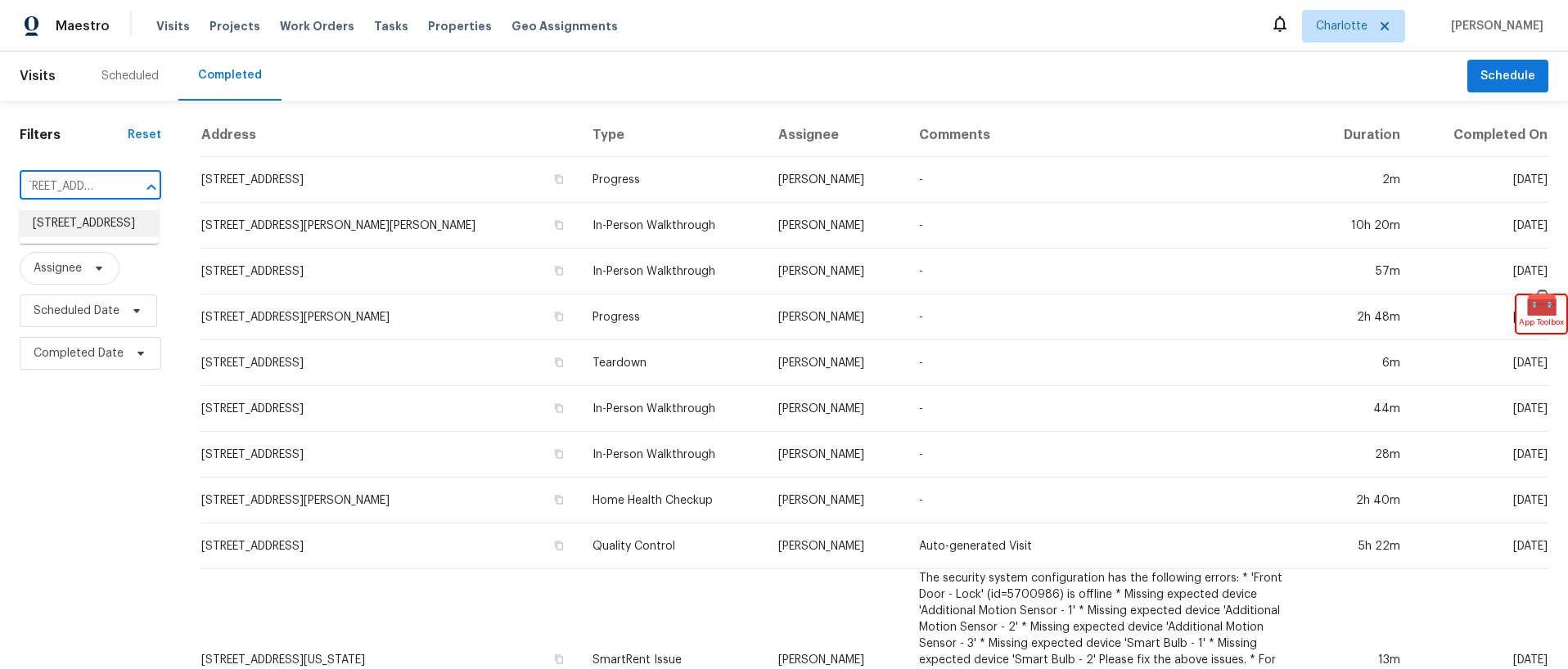
click at [112, 231] on li "[STREET_ADDRESS]" at bounding box center [89, 224] width 140 height 27
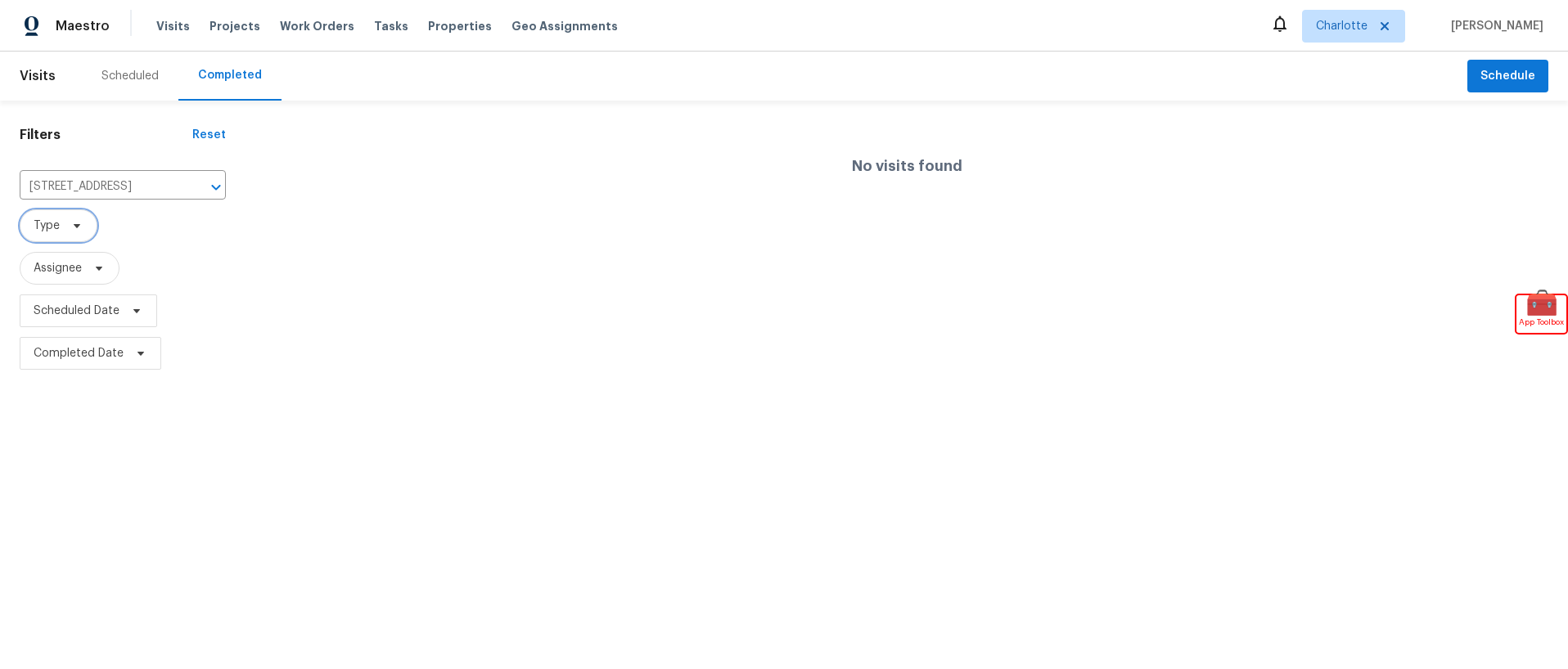
click at [66, 230] on span at bounding box center [74, 226] width 18 height 13
click at [69, 375] on html "🚨 This is a deploy preview ! Be mindful, this app is in development. 🚨 ✅ I'm re…" at bounding box center [784, 187] width 1568 height 375
click at [164, 25] on span "Visits" at bounding box center [173, 26] width 33 height 16
click at [374, 21] on span "Tasks" at bounding box center [391, 27] width 34 height 11
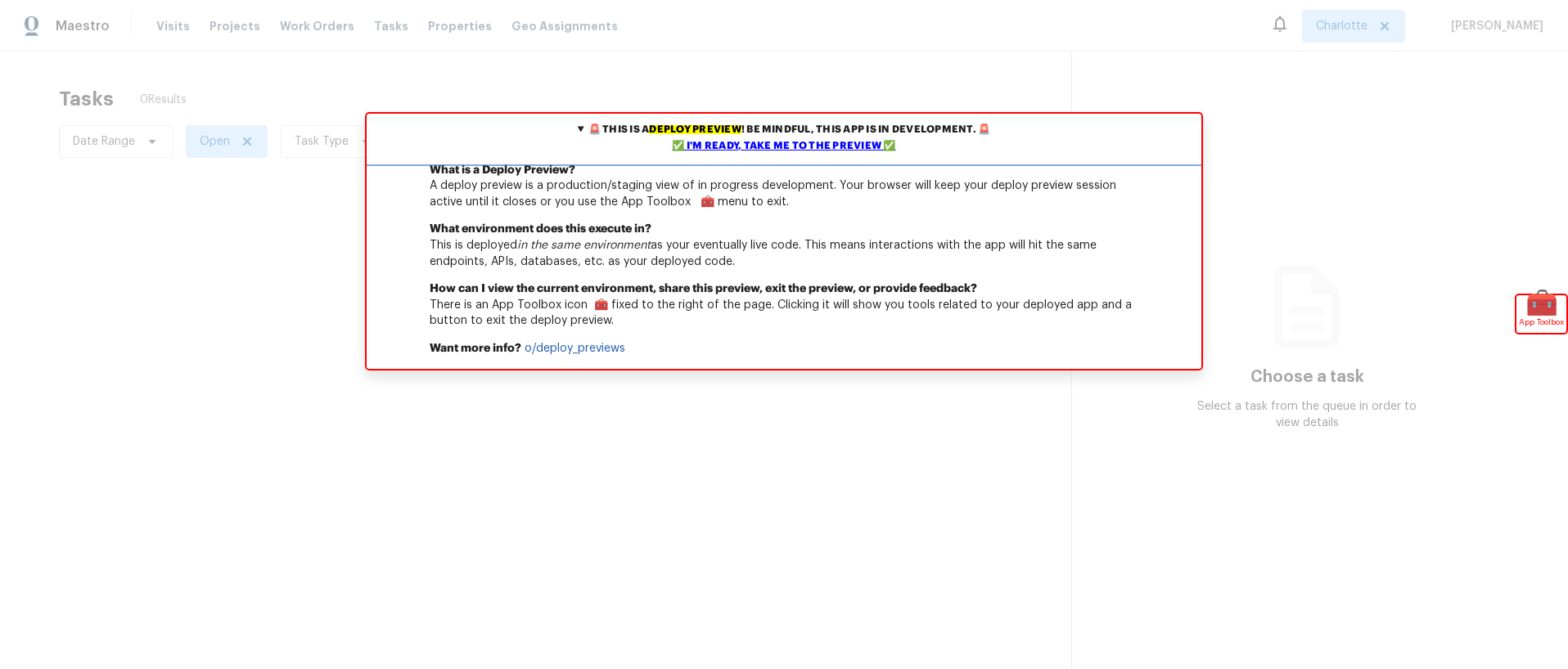
click at [783, 142] on div "✅ I'm ready, take me to the preview ✅" at bounding box center [784, 146] width 827 height 16
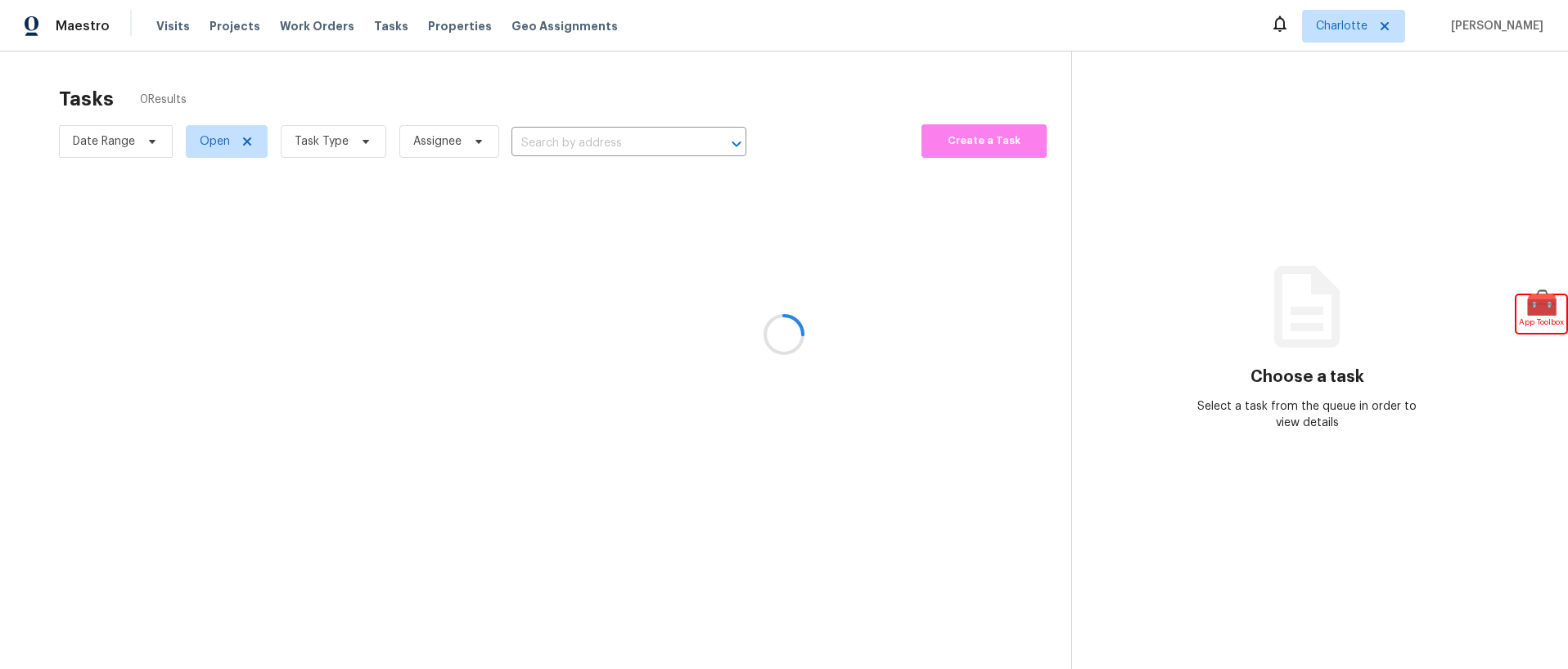
click at [226, 147] on div at bounding box center [784, 334] width 1568 height 669
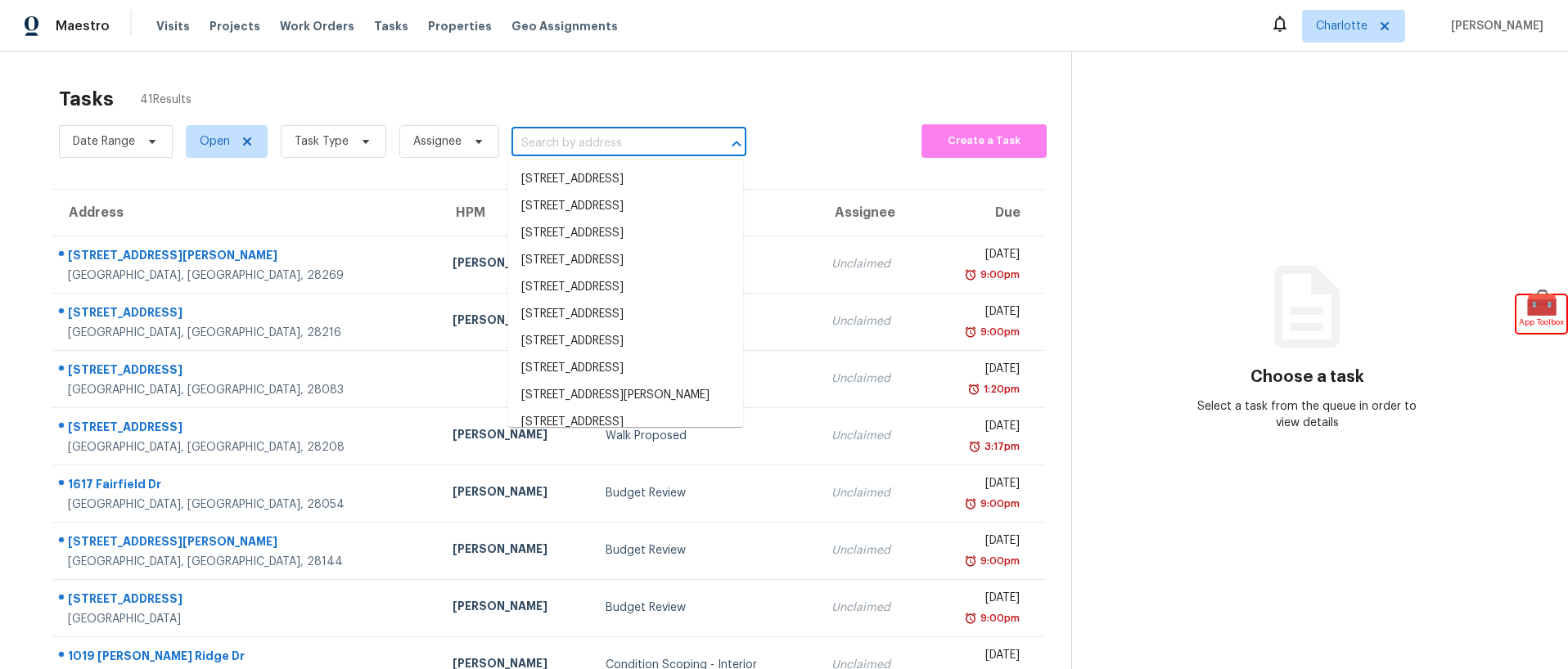
click at [551, 145] on input "text" at bounding box center [606, 143] width 189 height 26
paste input "[STREET_ADDRESS]"
type input "[STREET_ADDRESS]"
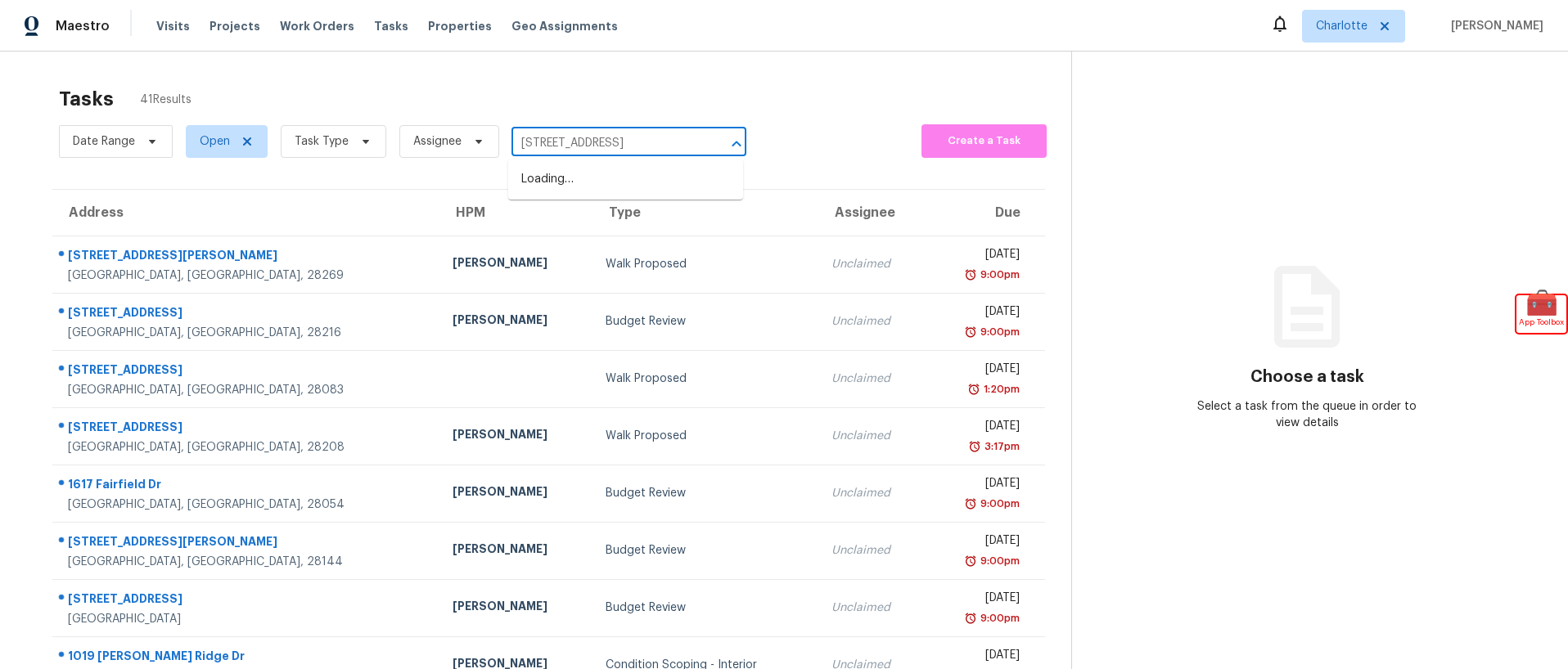
scroll to position [0, 38]
click at [586, 193] on li "[STREET_ADDRESS]" at bounding box center [625, 179] width 234 height 27
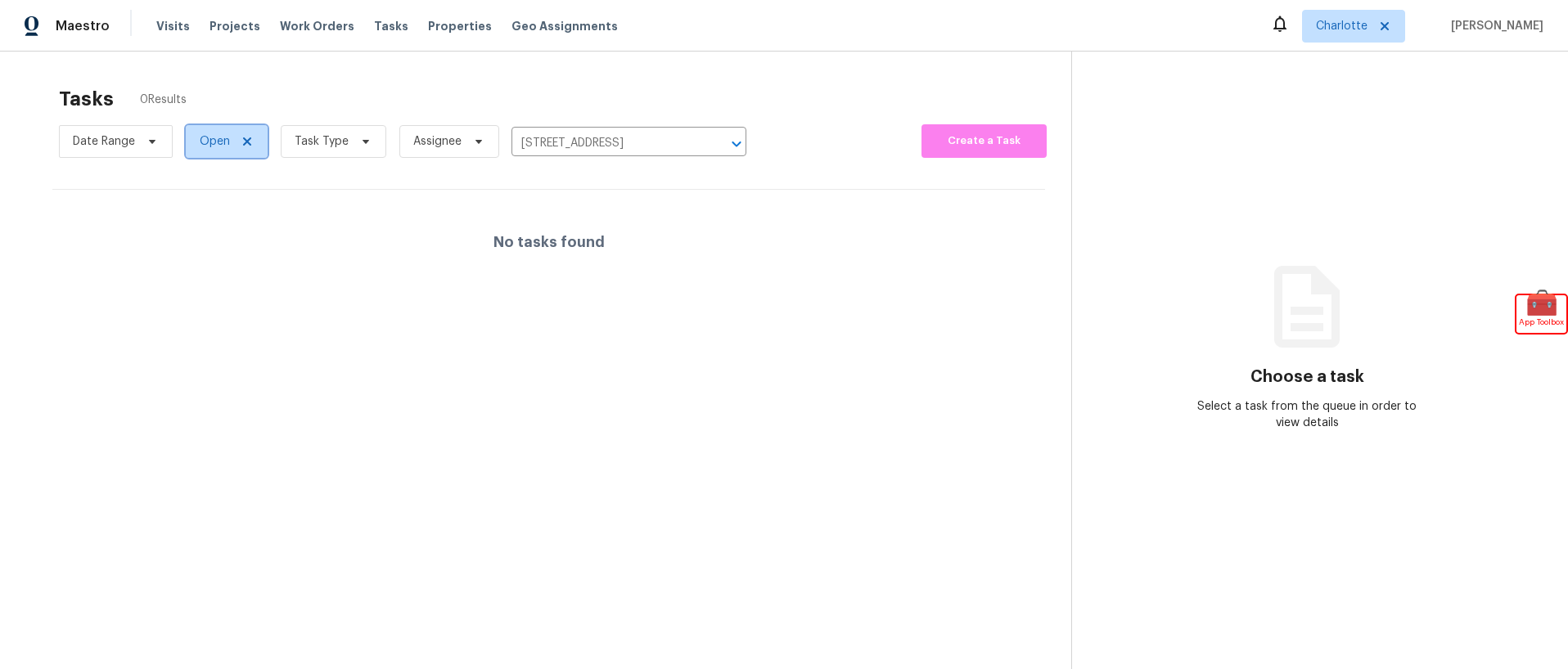
click at [225, 143] on span "Open" at bounding box center [215, 141] width 30 height 16
click at [231, 215] on label "Closed" at bounding box center [224, 211] width 59 height 16
click at [205, 214] on input "Closed" at bounding box center [199, 208] width 10 height 10
checkbox input "true"
click at [387, 103] on div at bounding box center [784, 334] width 1568 height 669
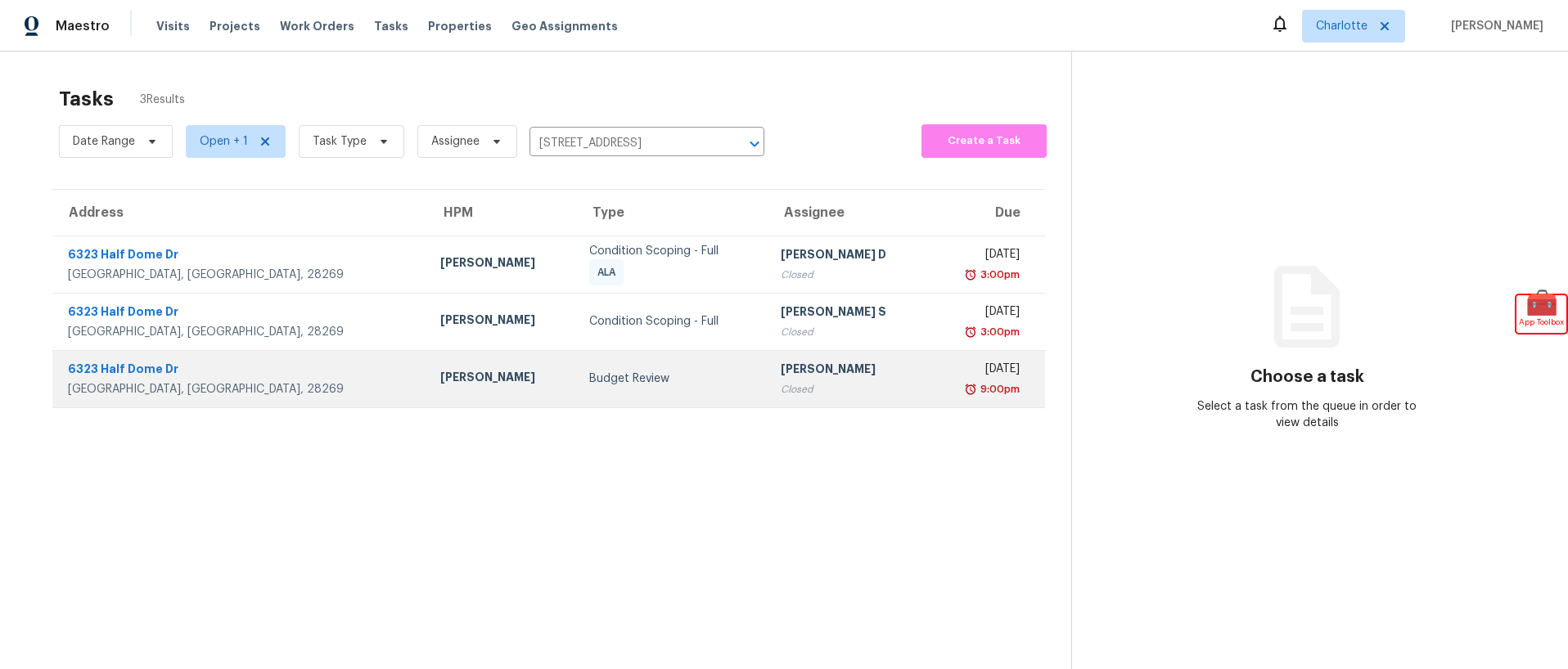
click at [103, 367] on div "6323 Half Dome Dr" at bounding box center [241, 371] width 346 height 21
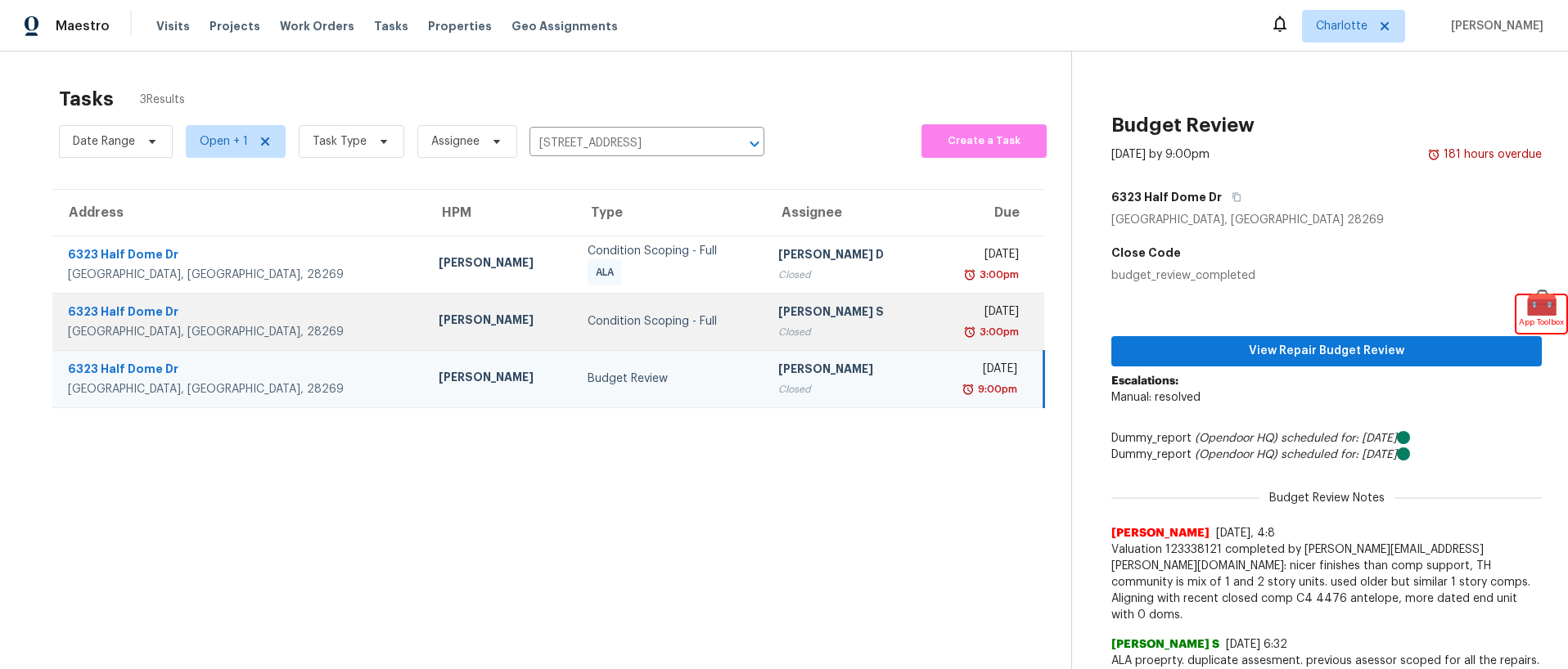
click at [156, 307] on div "6323 Half Dome Dr" at bounding box center [240, 314] width 345 height 21
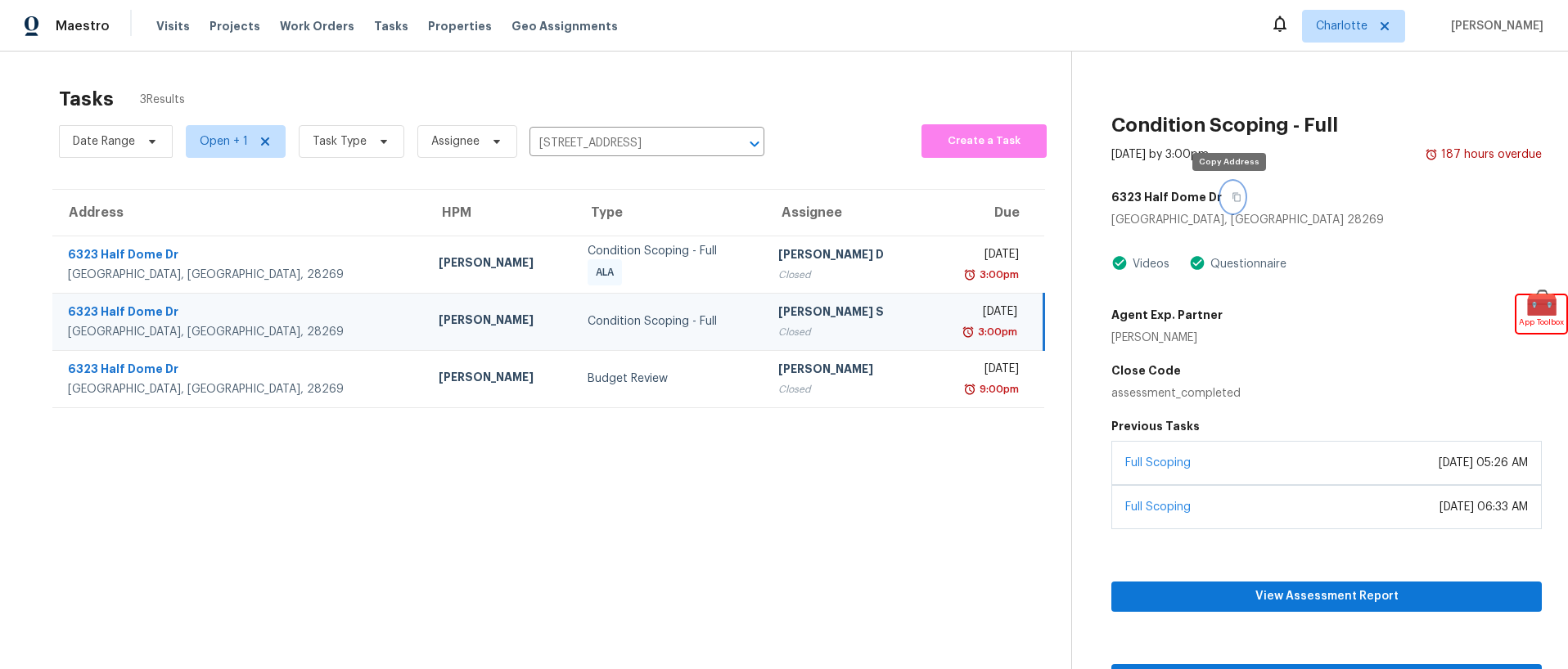
click at [1232, 195] on icon "button" at bounding box center [1237, 197] width 9 height 9
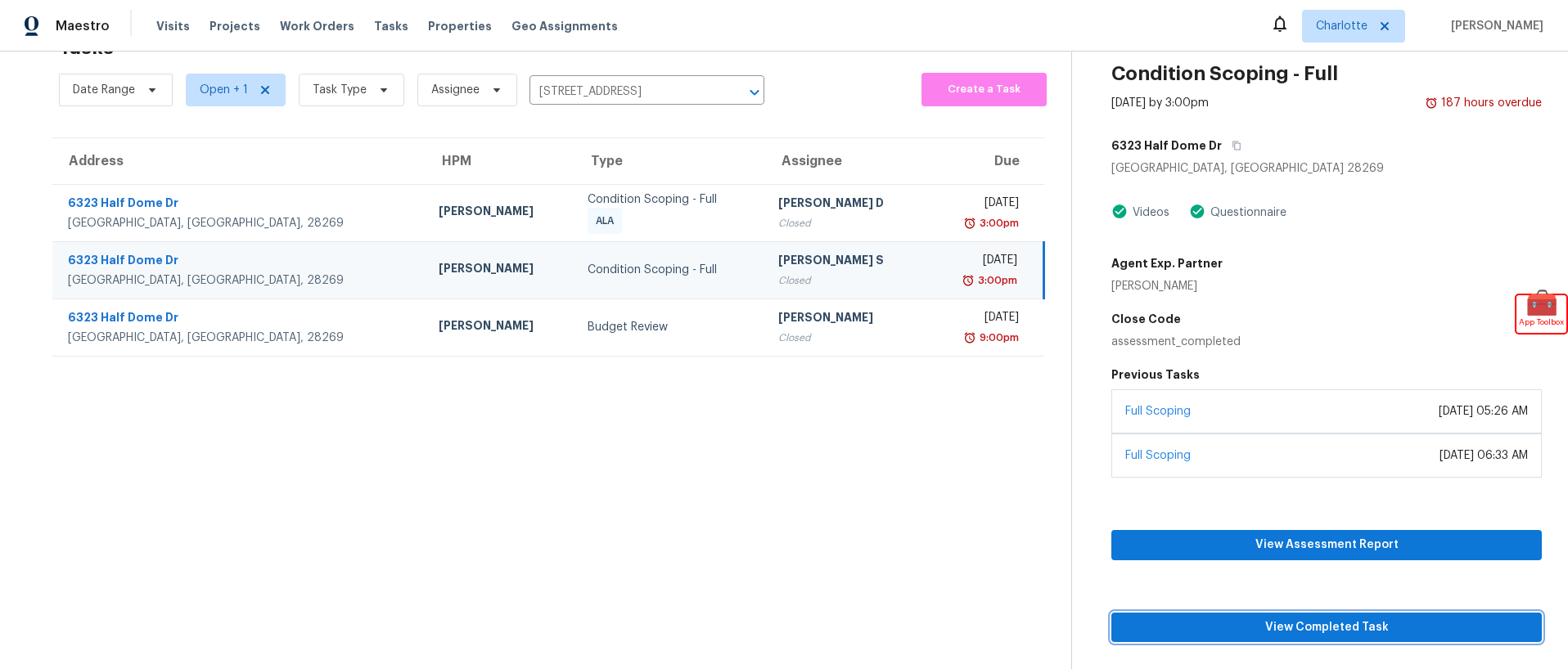
click at [1269, 633] on span "View Completed Task" at bounding box center [1327, 628] width 404 height 21
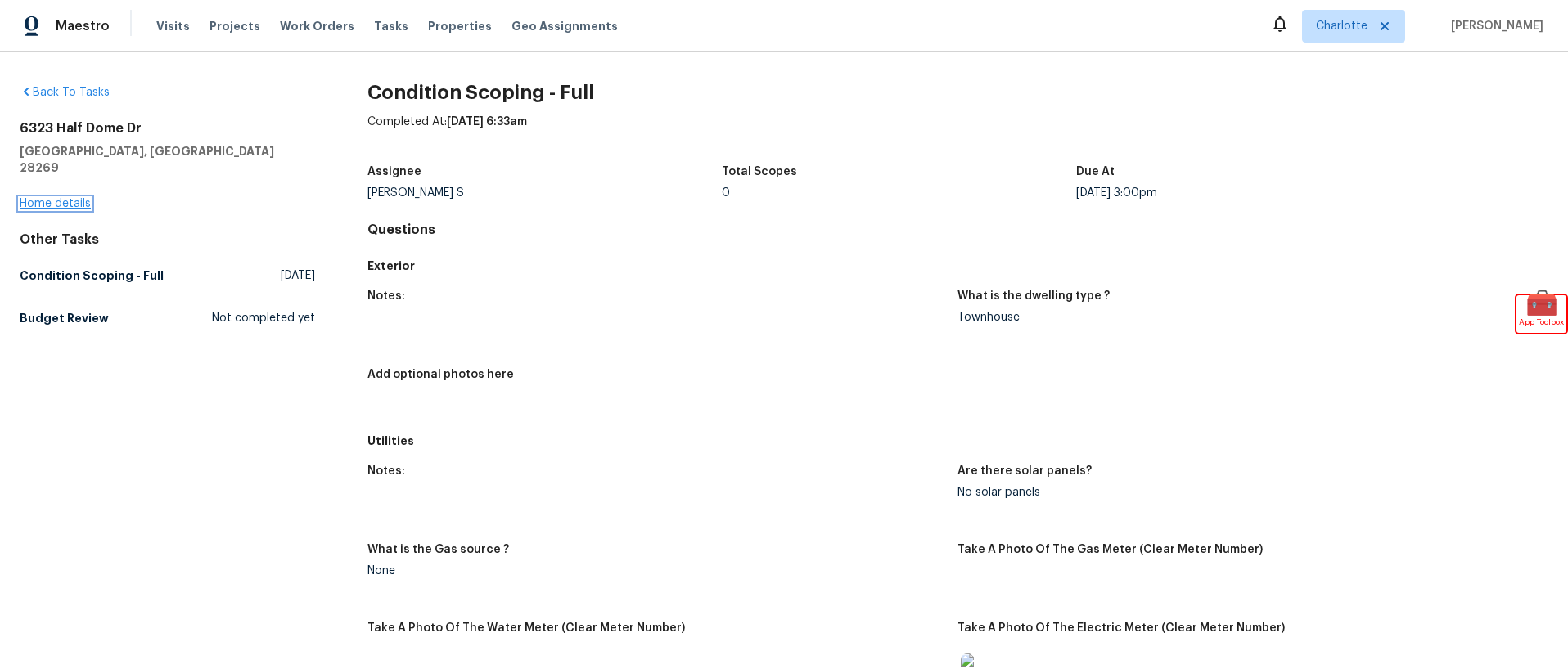
click at [79, 198] on link "Home details" at bounding box center [55, 204] width 71 height 11
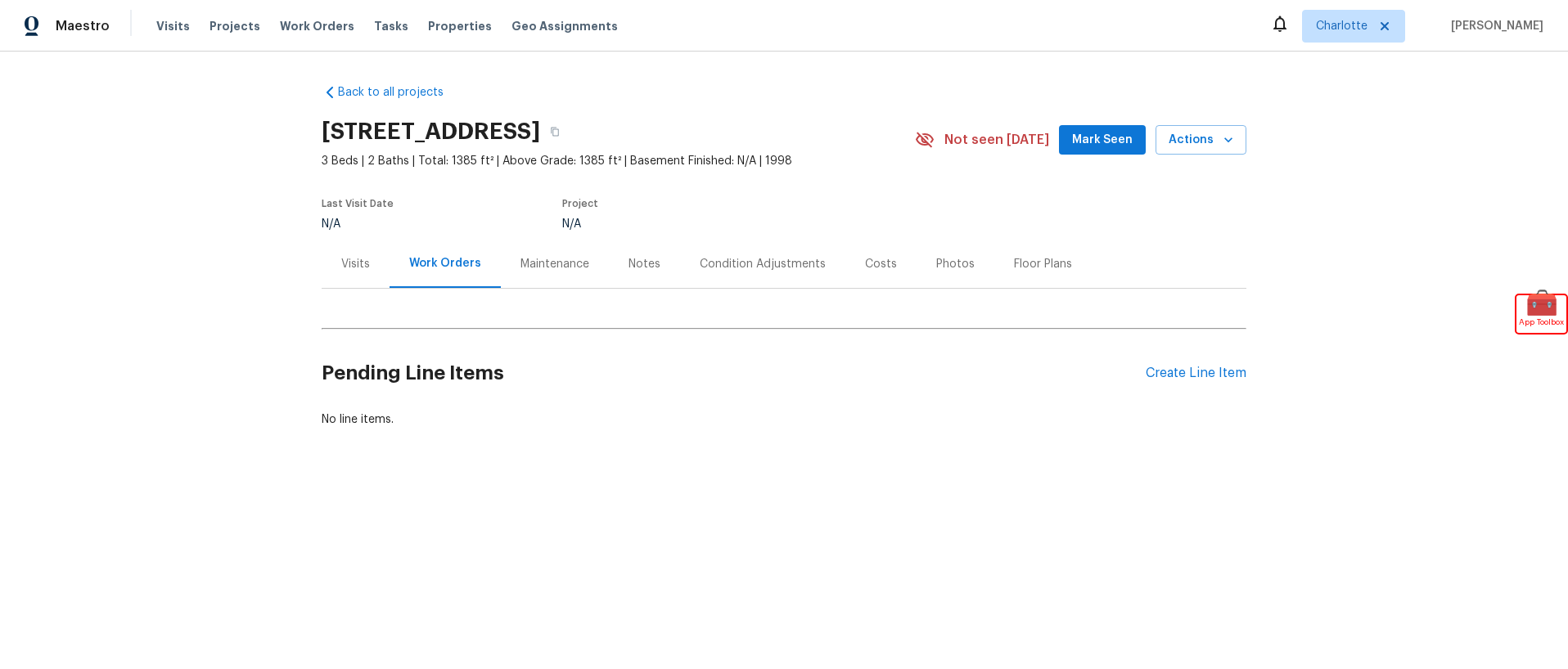
click at [870, 267] on div "Costs" at bounding box center [881, 264] width 32 height 16
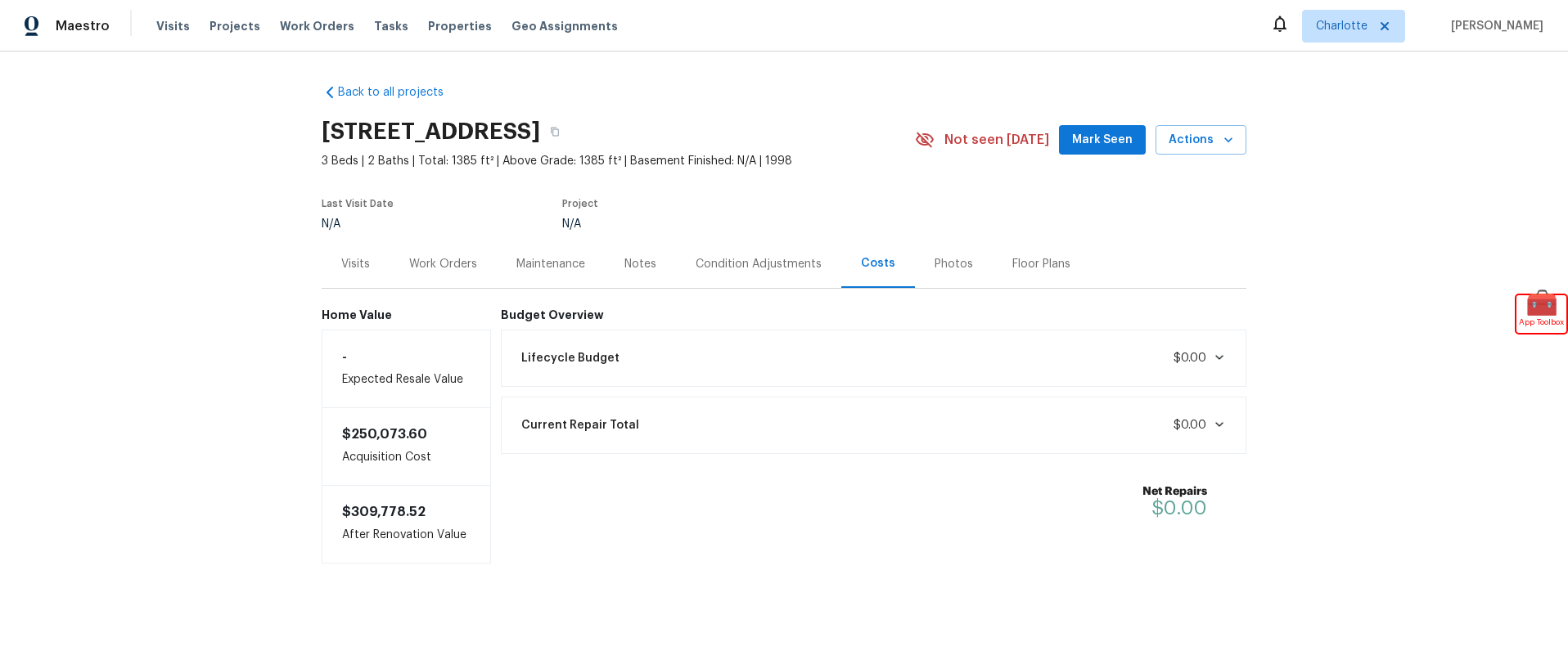
click at [1213, 352] on icon at bounding box center [1220, 358] width 13 height 13
click at [762, 264] on div "Condition Adjustments" at bounding box center [758, 264] width 126 height 16
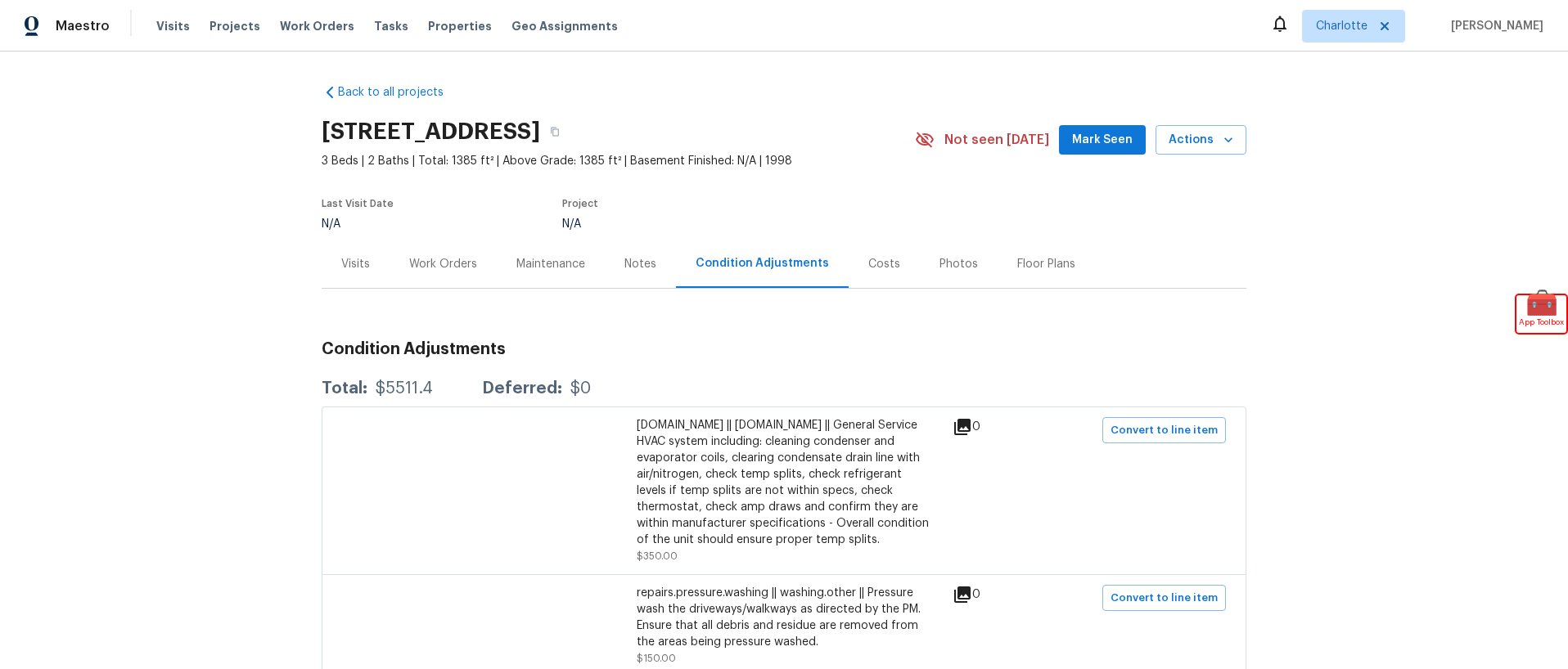
click at [868, 275] on div "Costs" at bounding box center [884, 264] width 71 height 48
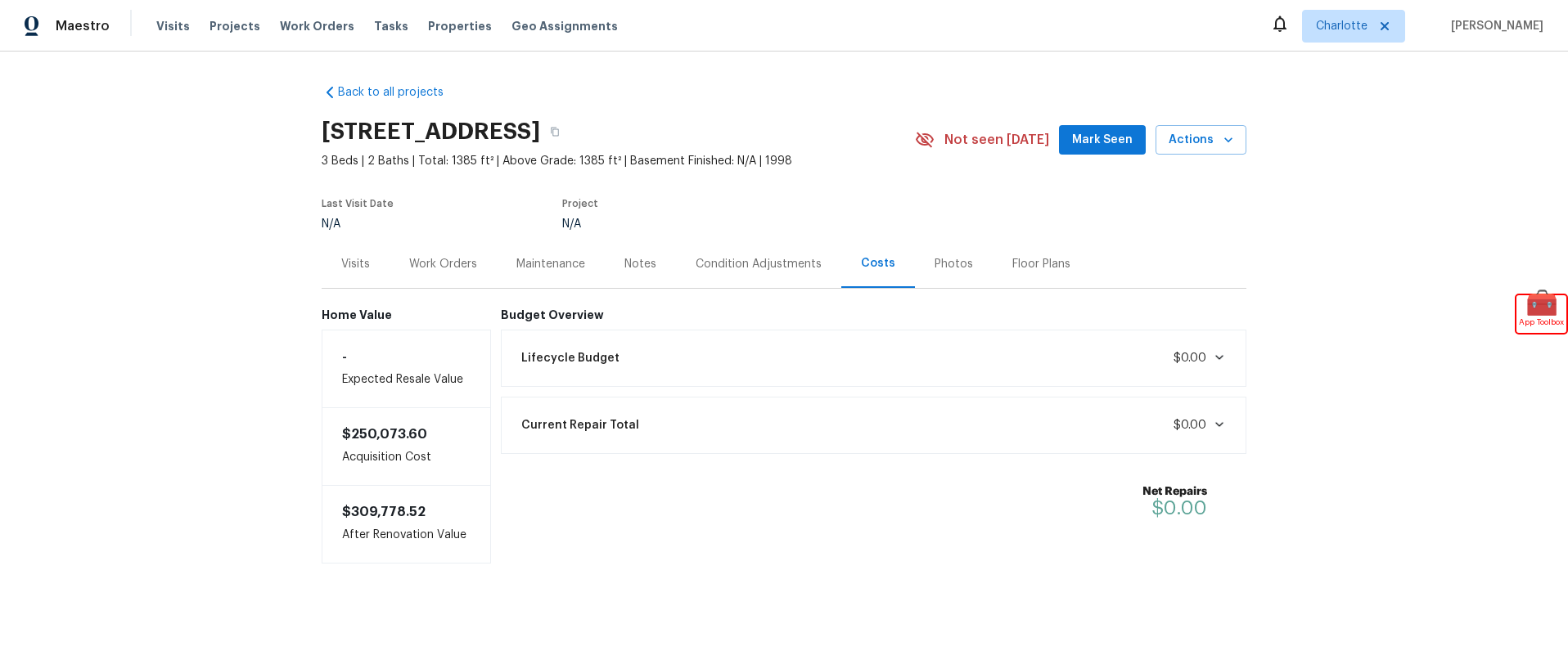
click at [460, 275] on div "Work Orders" at bounding box center [442, 264] width 107 height 48
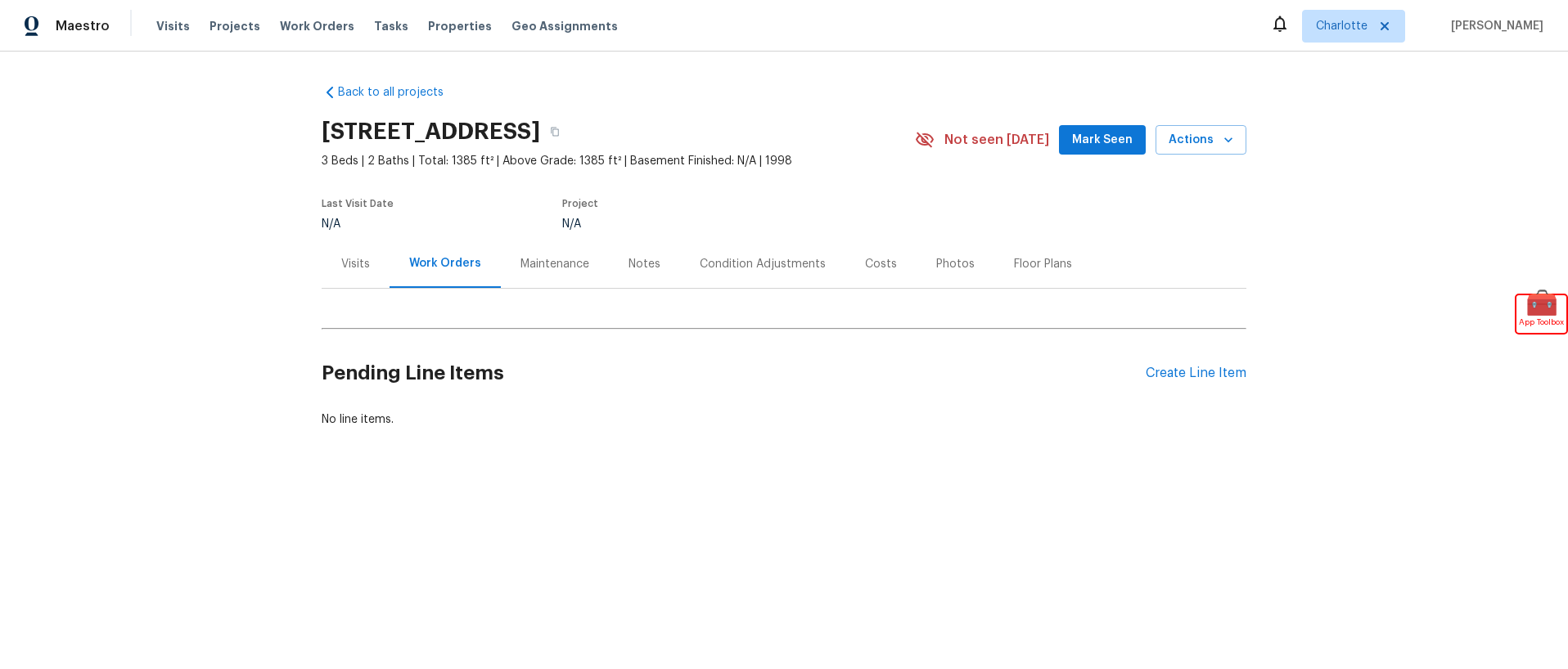
click at [362, 267] on div "Visits" at bounding box center [356, 264] width 28 height 16
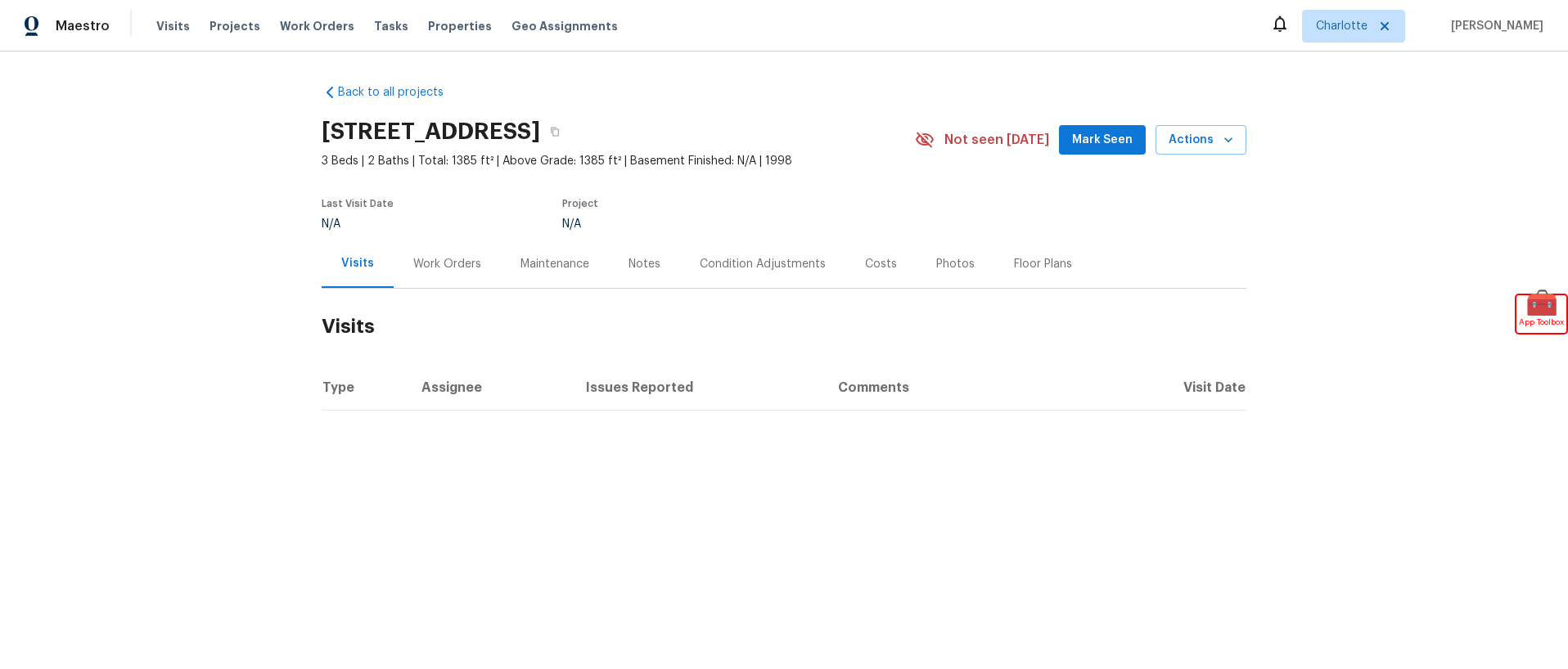
click at [589, 273] on div "Maintenance" at bounding box center [555, 264] width 108 height 48
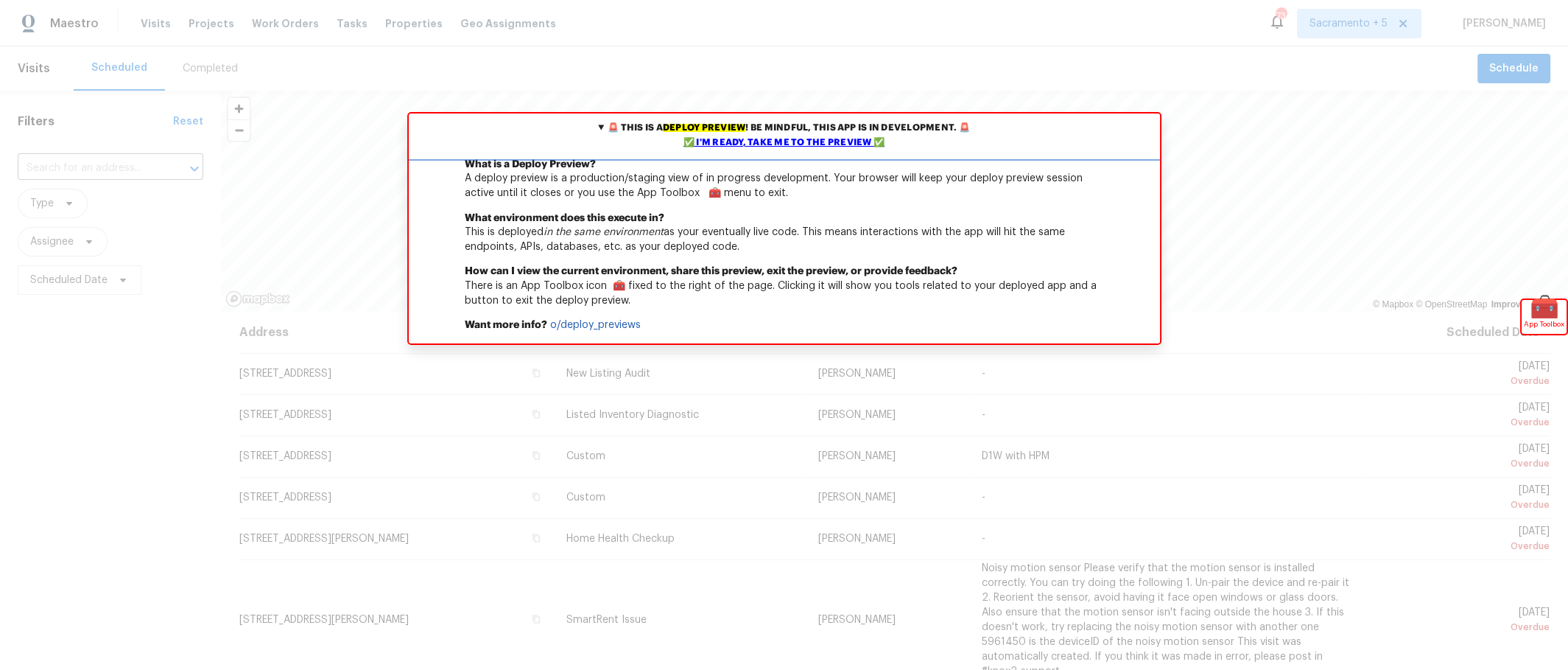
click at [768, 142] on div "✅ I'm ready, take me to the preview ✅" at bounding box center [784, 143] width 744 height 15
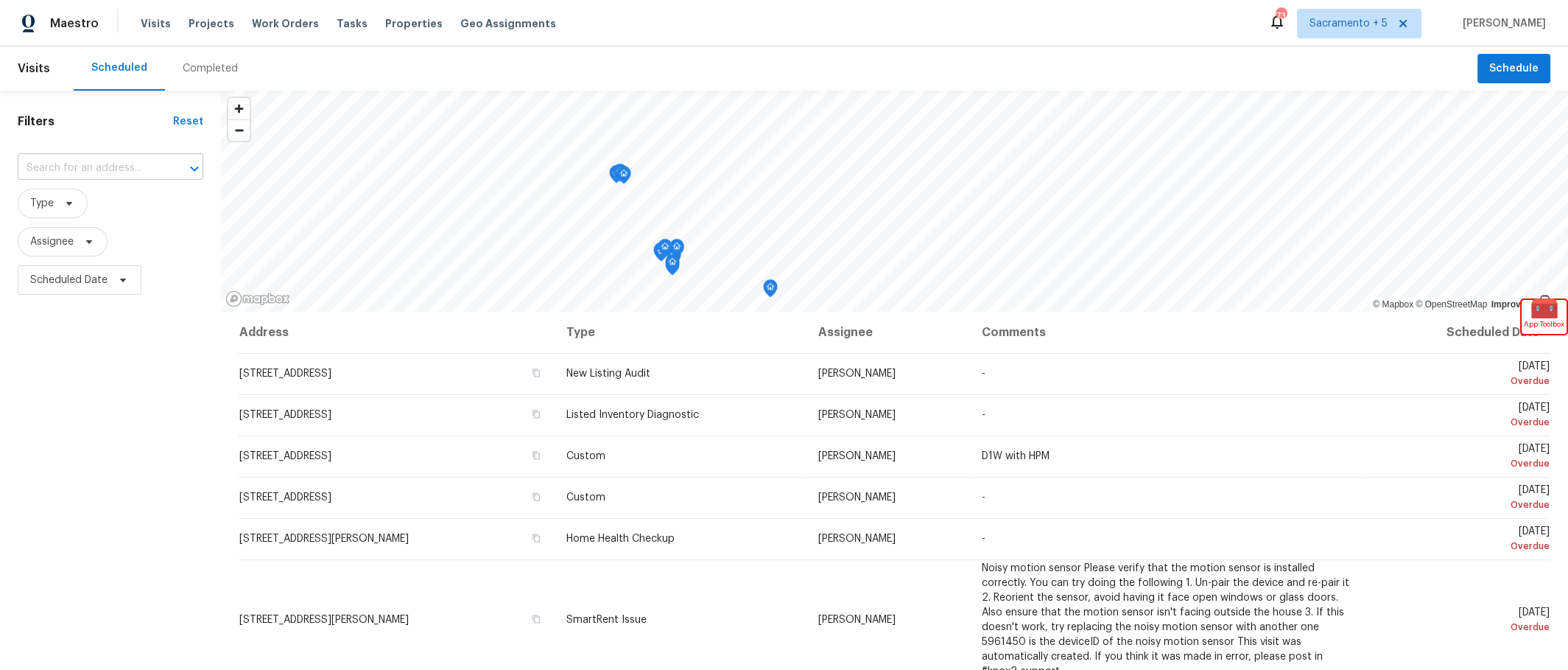
click at [112, 171] on input "text" at bounding box center [90, 168] width 144 height 23
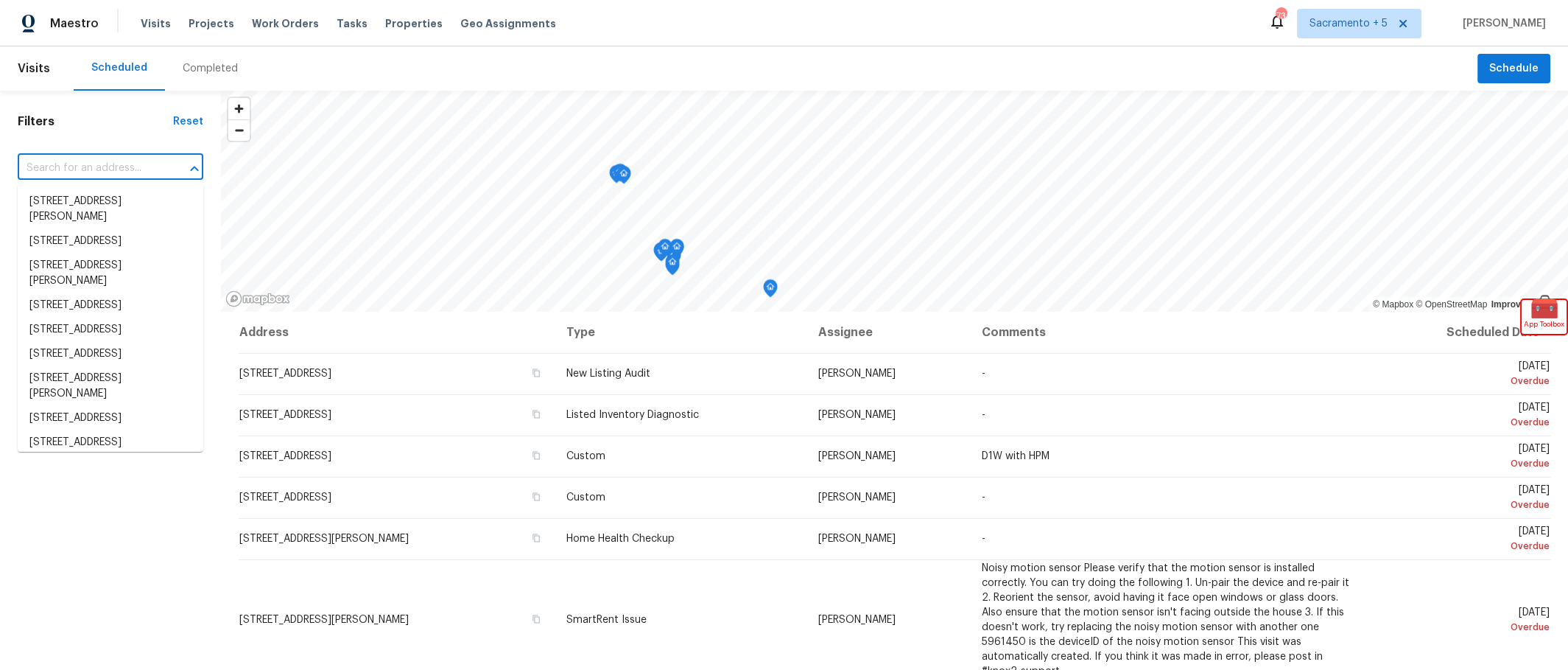
paste input "[STREET_ADDRESS]"
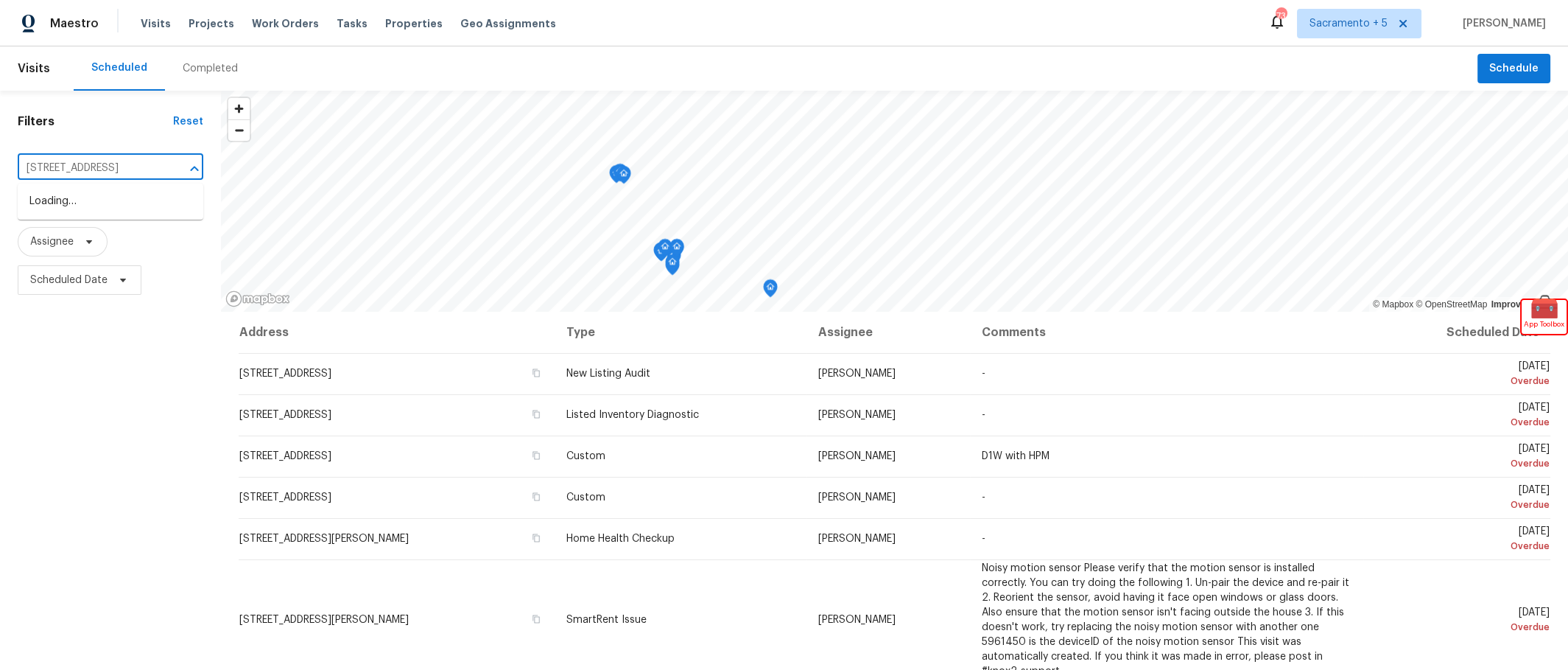
scroll to position [0, 60]
type input "[STREET_ADDRESS]"
click at [200, 64] on div "Completed" at bounding box center [210, 68] width 56 height 15
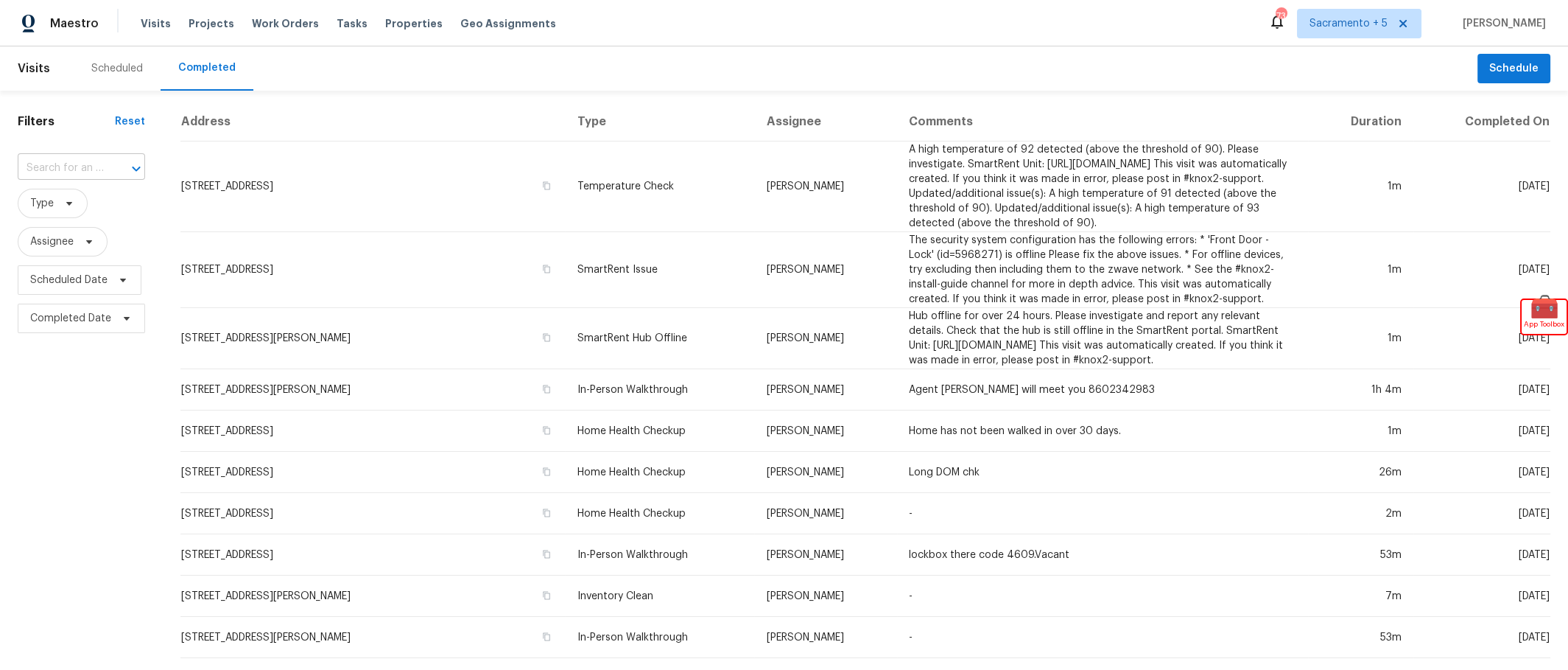
click at [100, 163] on input "text" at bounding box center [61, 168] width 86 height 23
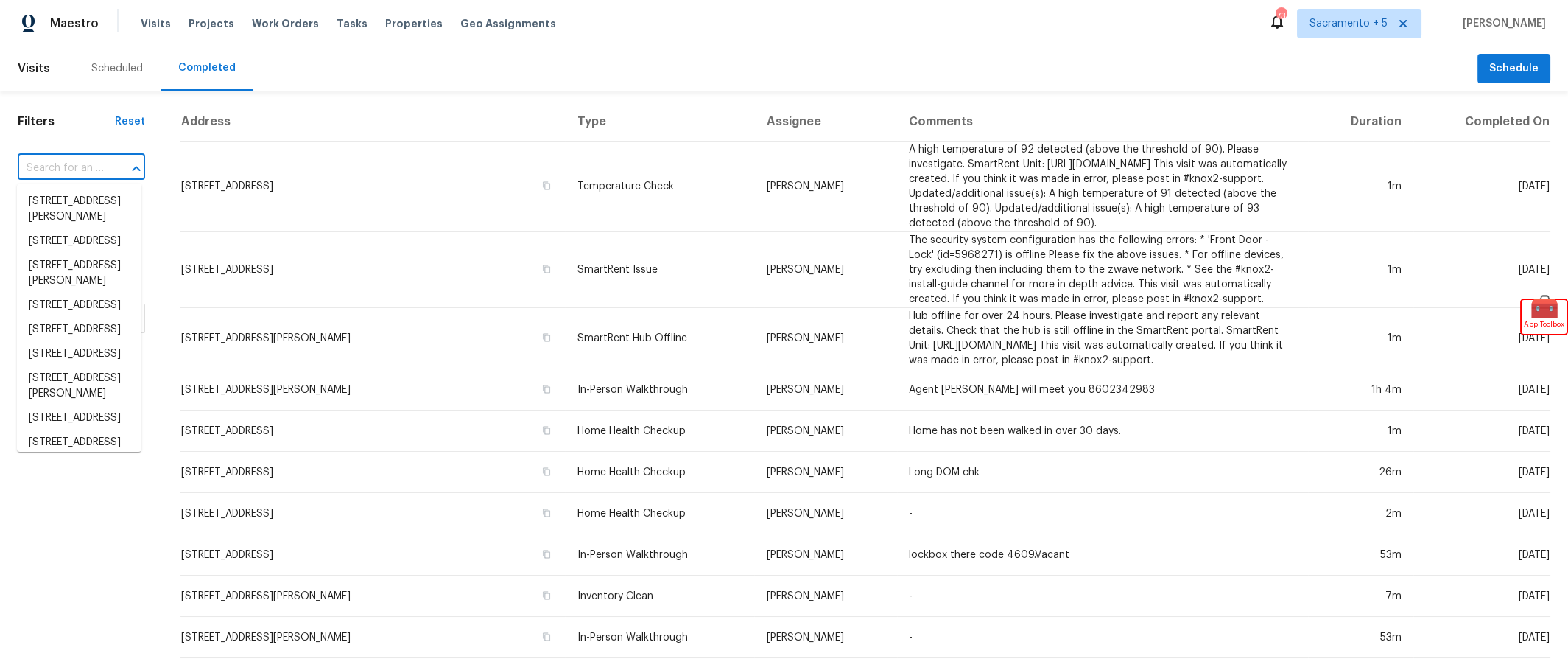
paste input "[STREET_ADDRESS]"
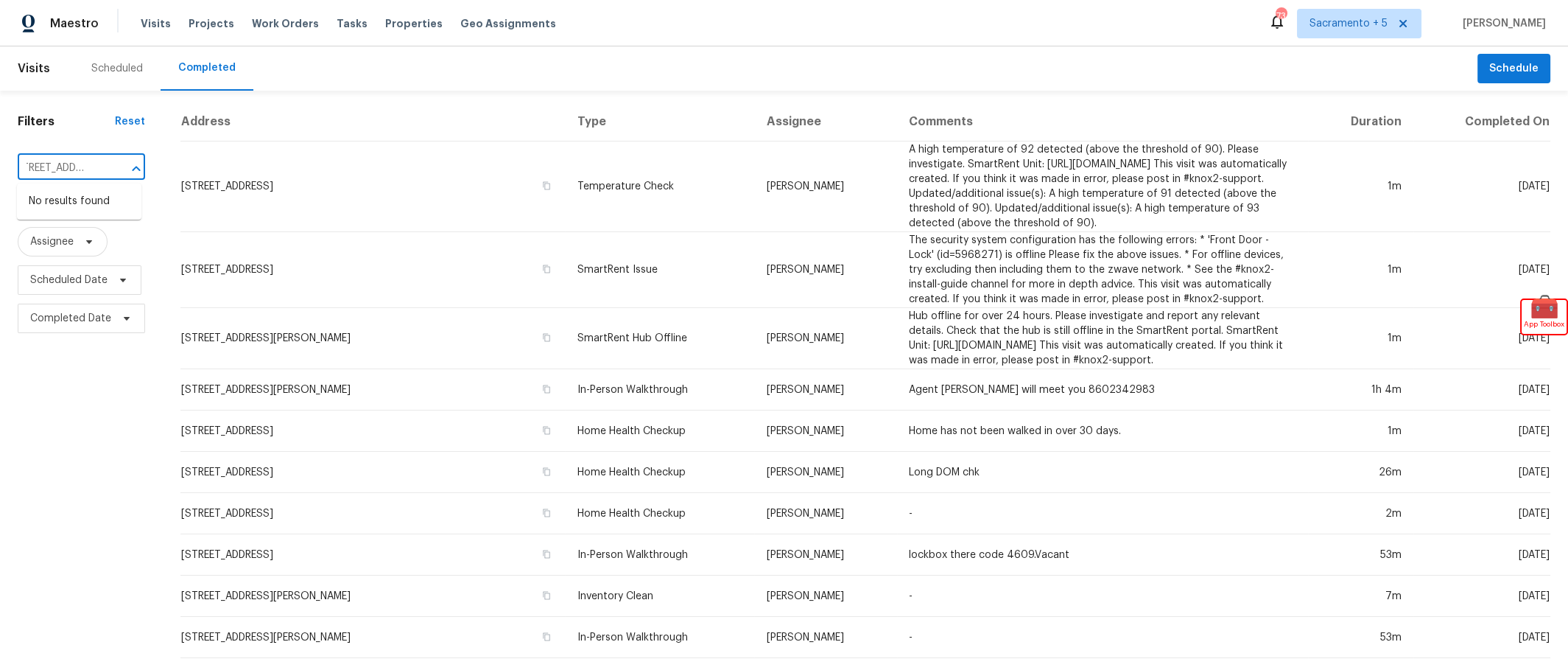
type input "[STREET_ADDRESS]"
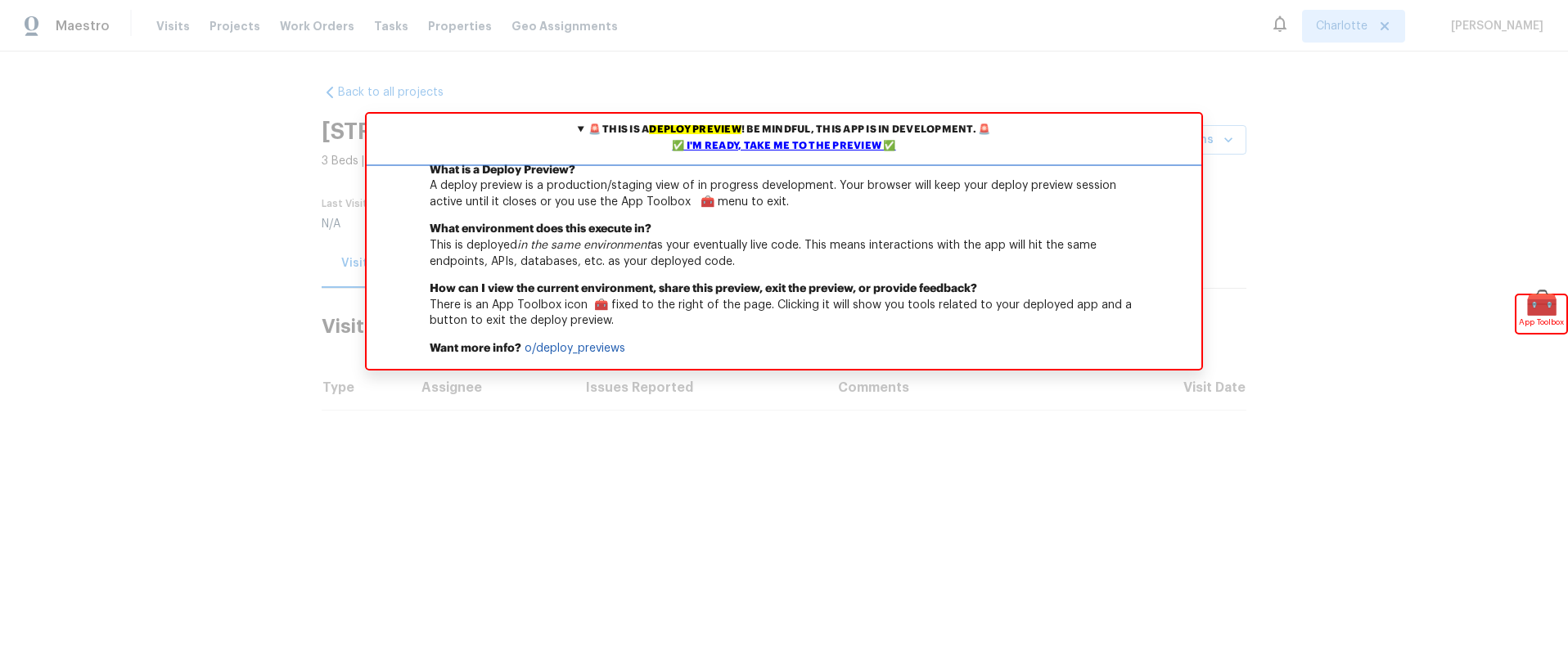
click at [706, 140] on div "✅ I'm ready, take me to the preview ✅" at bounding box center [784, 146] width 827 height 16
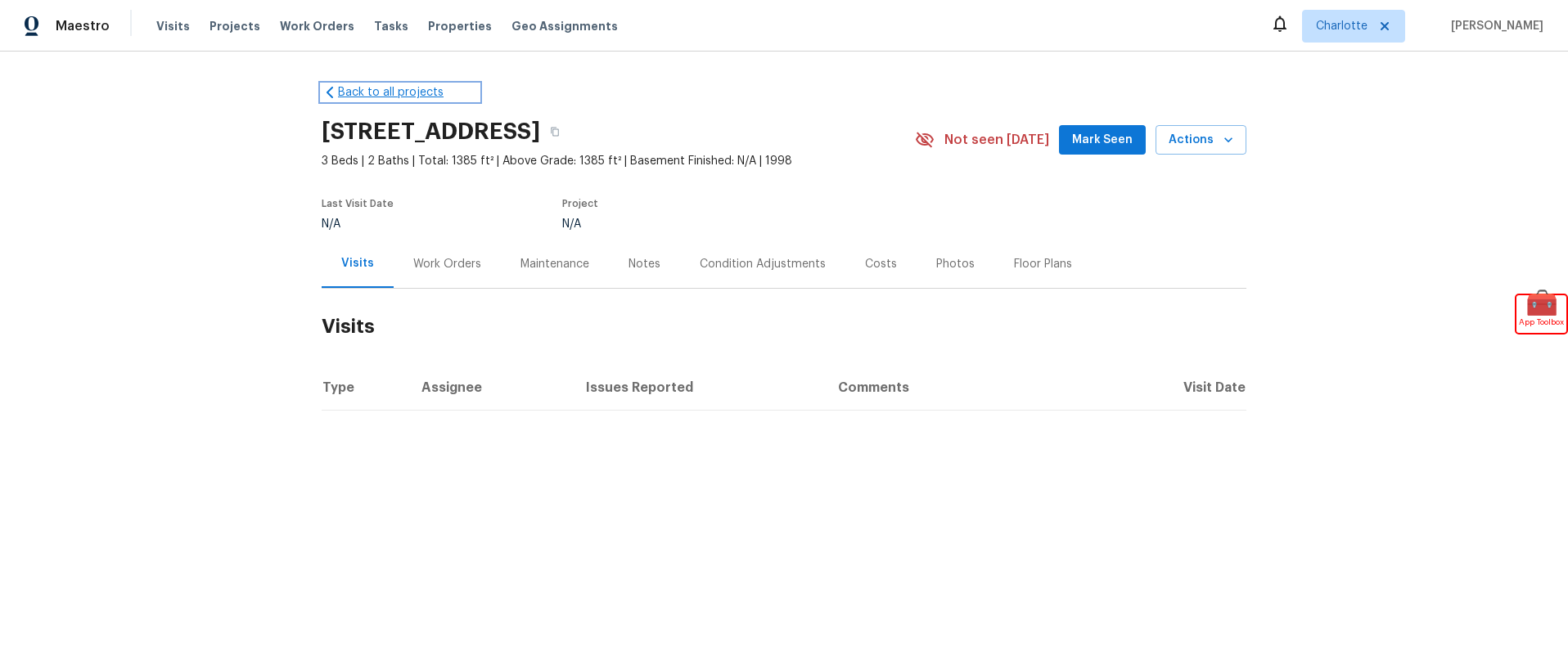
click at [401, 97] on link "Back to all projects" at bounding box center [401, 92] width 158 height 16
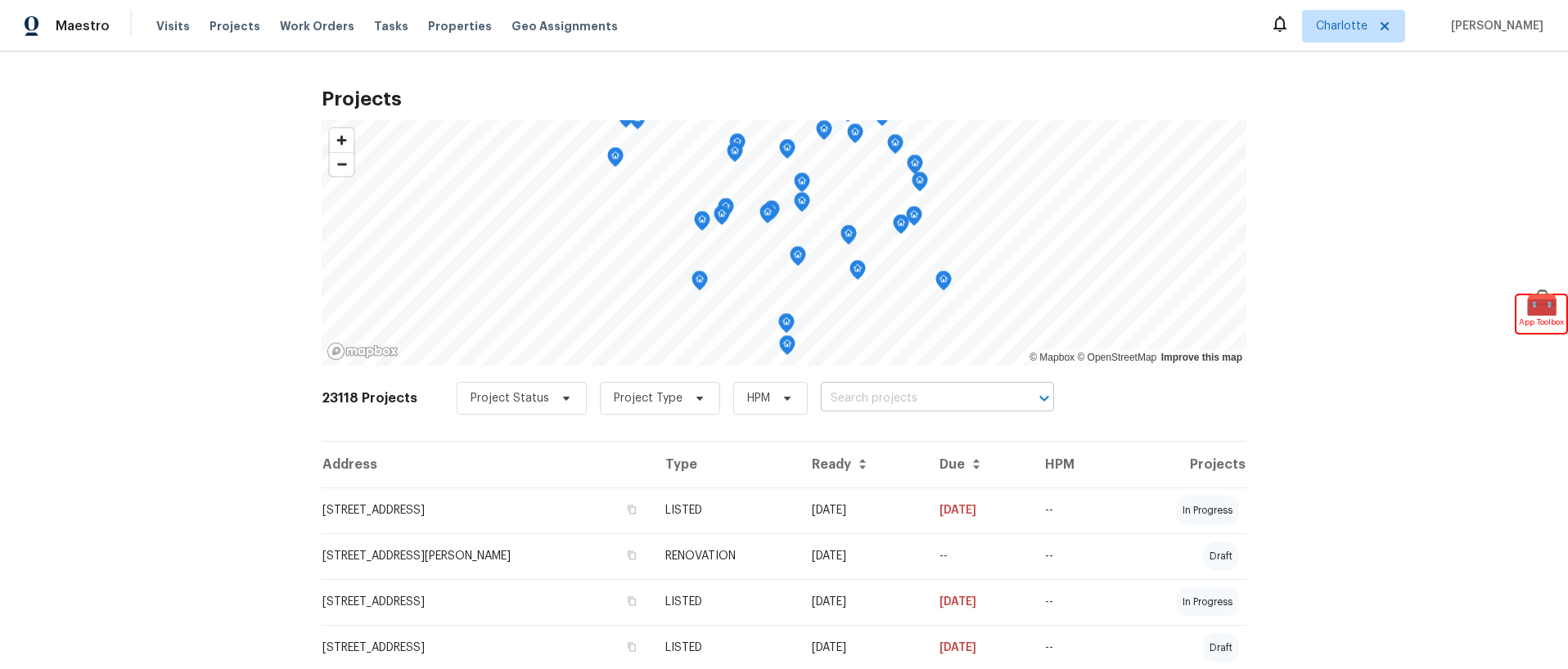
click at [878, 392] on input "text" at bounding box center [914, 399] width 187 height 26
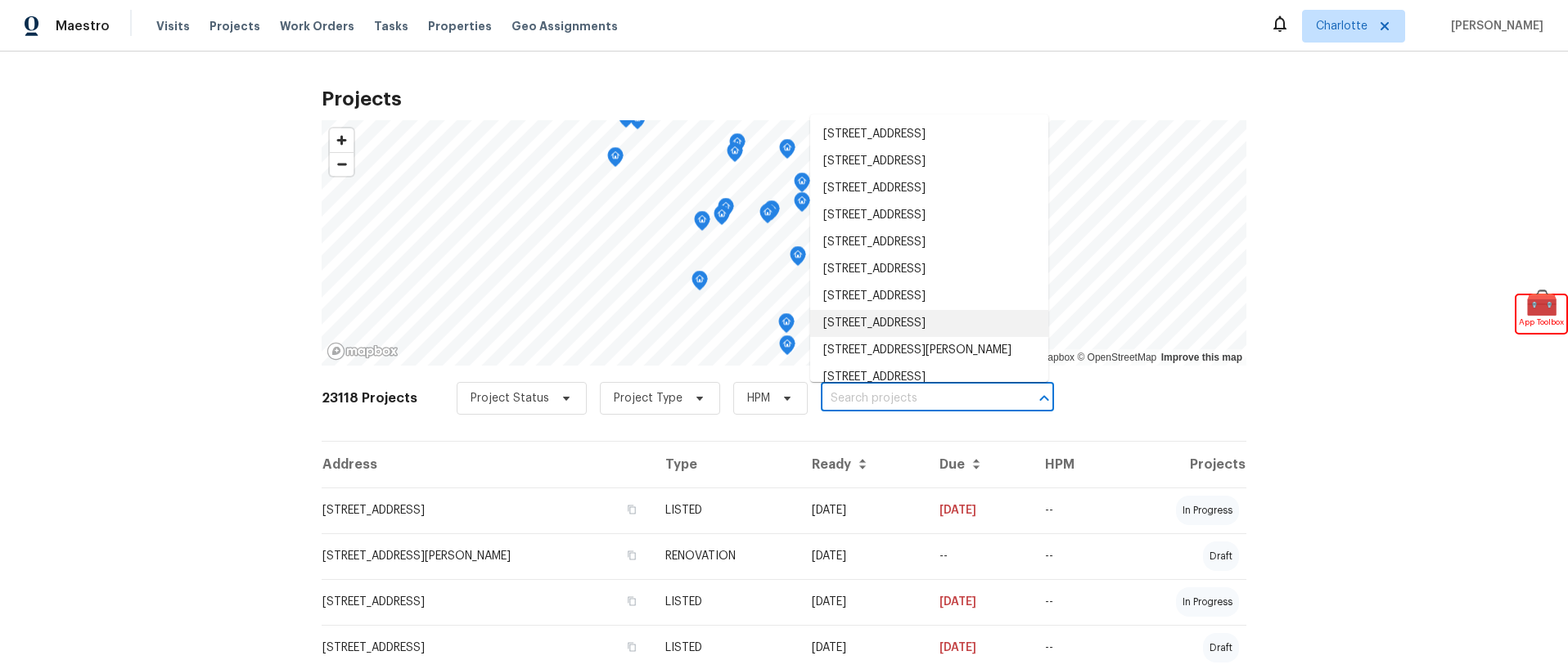
paste input "[STREET_ADDRESS]"
type input "[STREET_ADDRESS]"
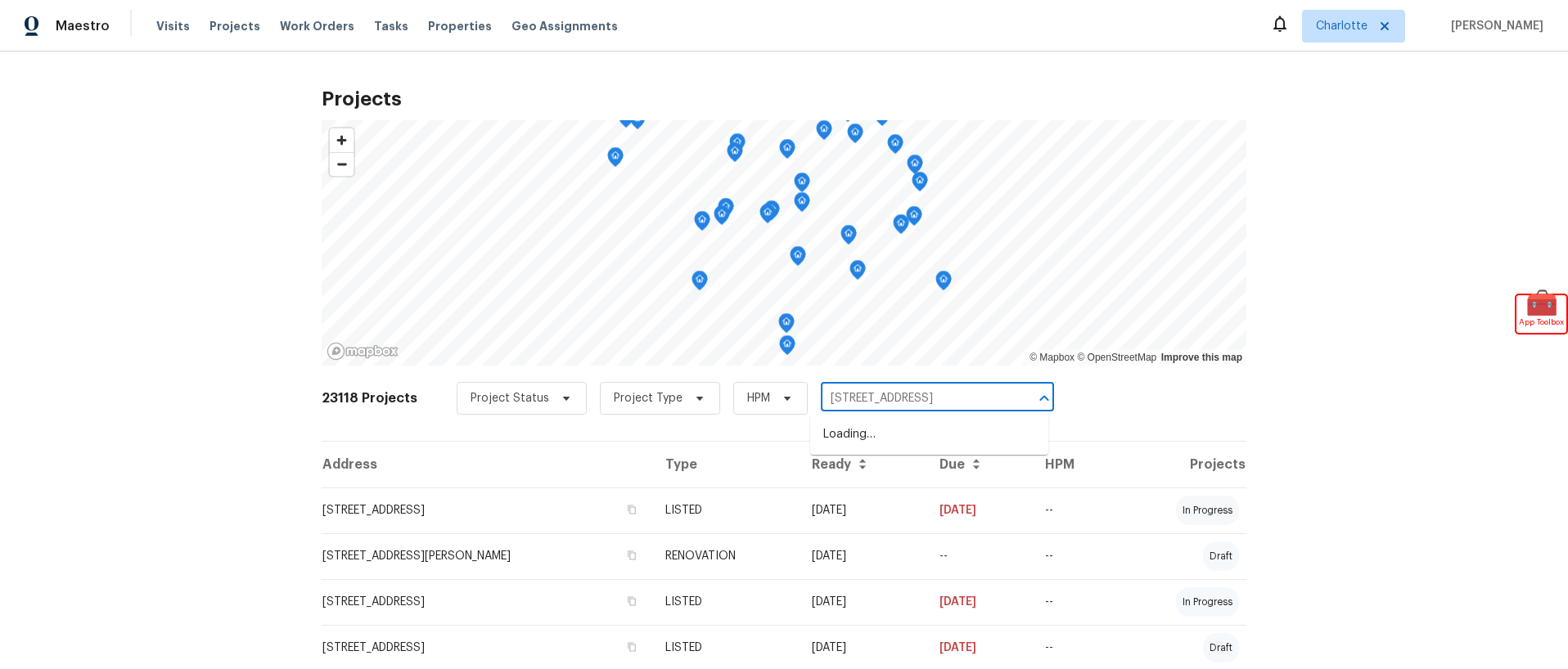
scroll to position [0, 34]
click at [918, 437] on li "[STREET_ADDRESS]" at bounding box center [929, 435] width 238 height 27
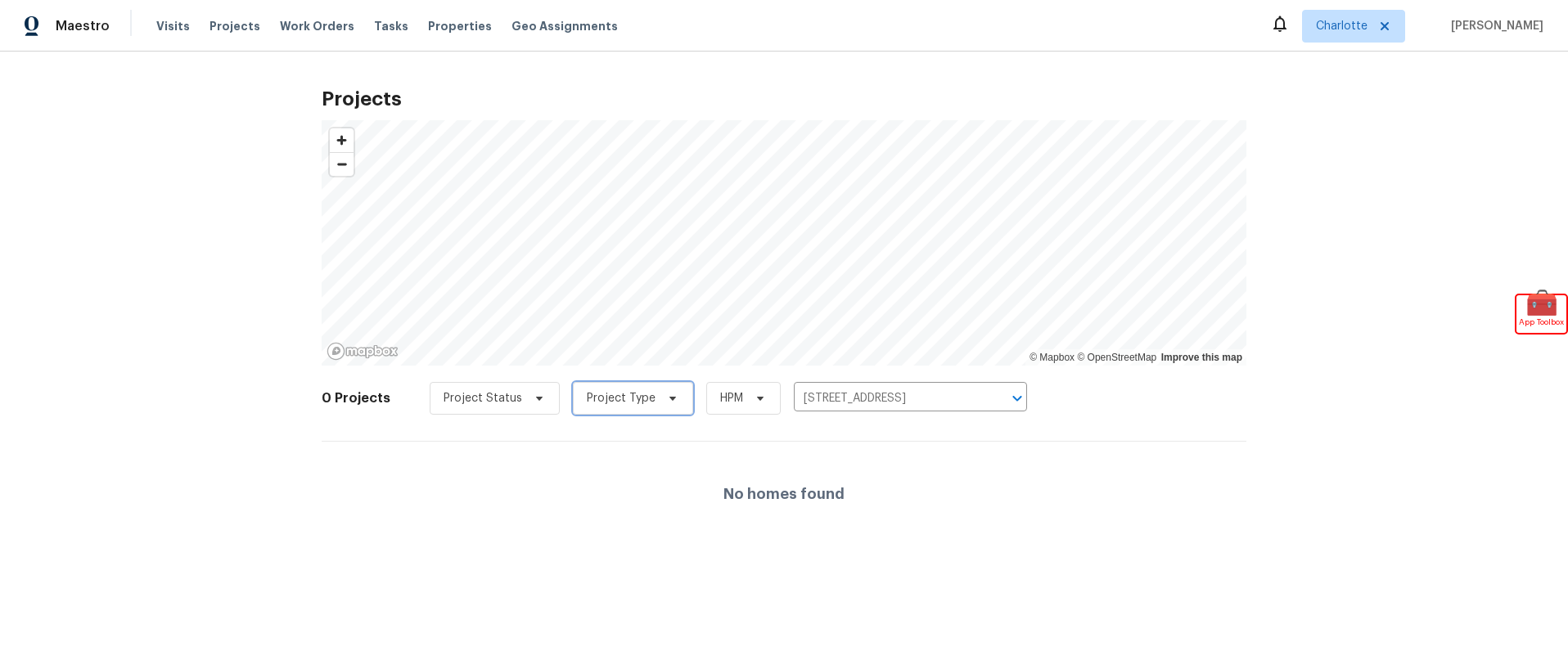
click at [608, 403] on span "Project Type" at bounding box center [621, 398] width 68 height 16
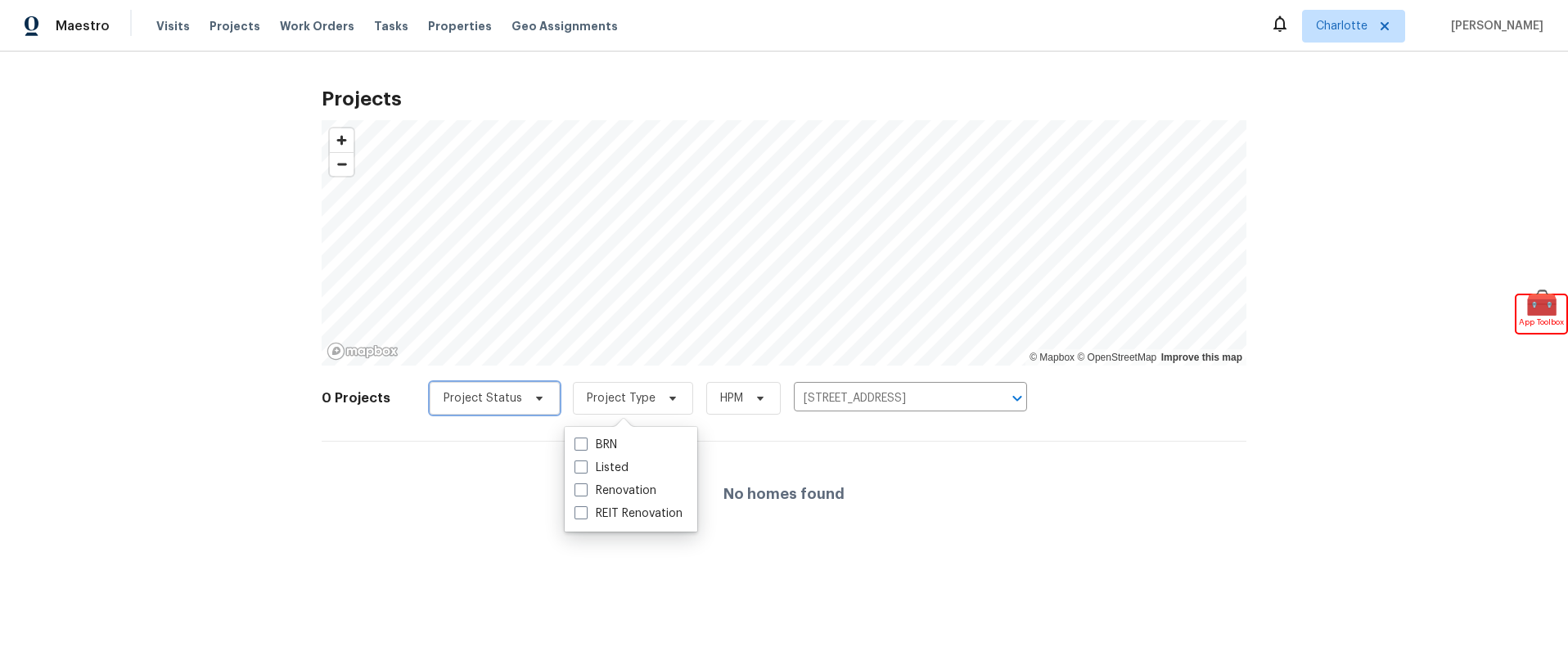
click at [502, 409] on span "Project Status" at bounding box center [495, 399] width 130 height 32
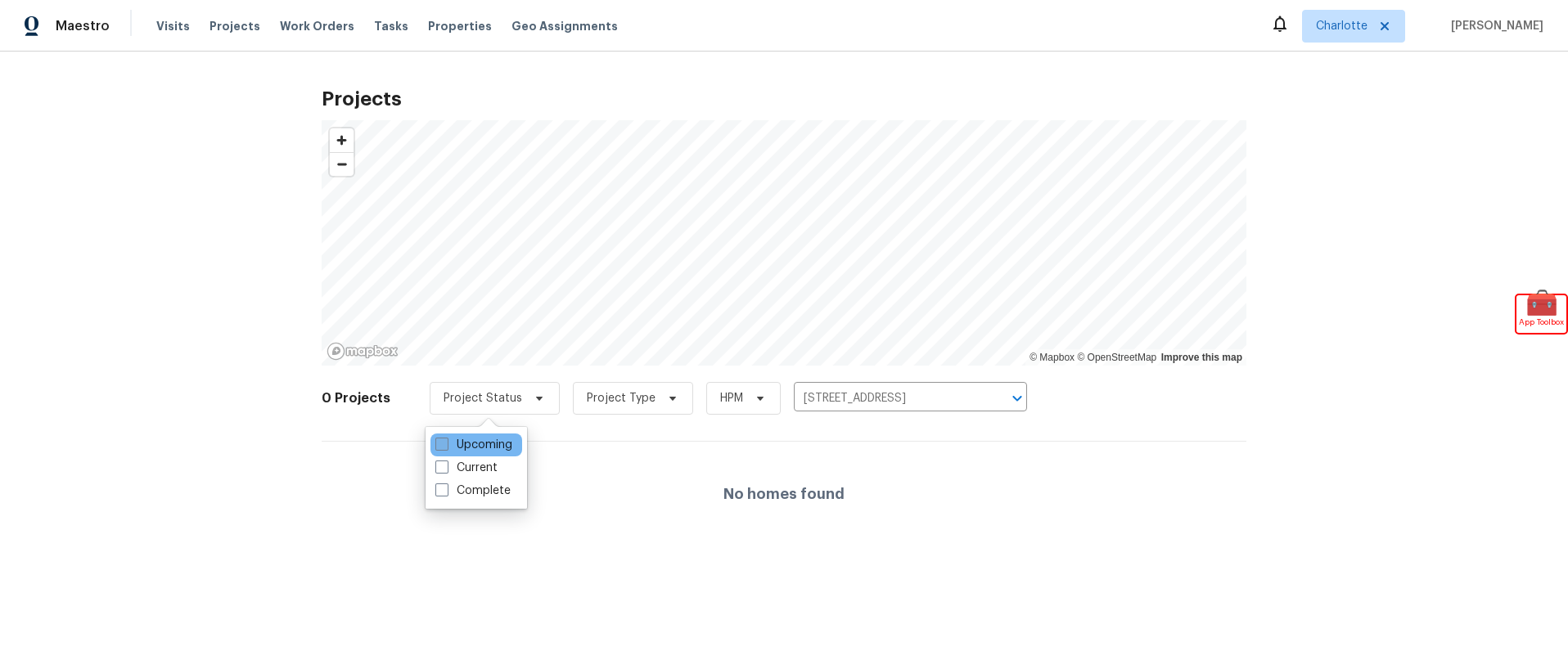
click at [442, 448] on span at bounding box center [442, 444] width 13 height 13
click at [442, 448] on input "Upcoming" at bounding box center [440, 441] width 10 height 10
checkbox input "true"
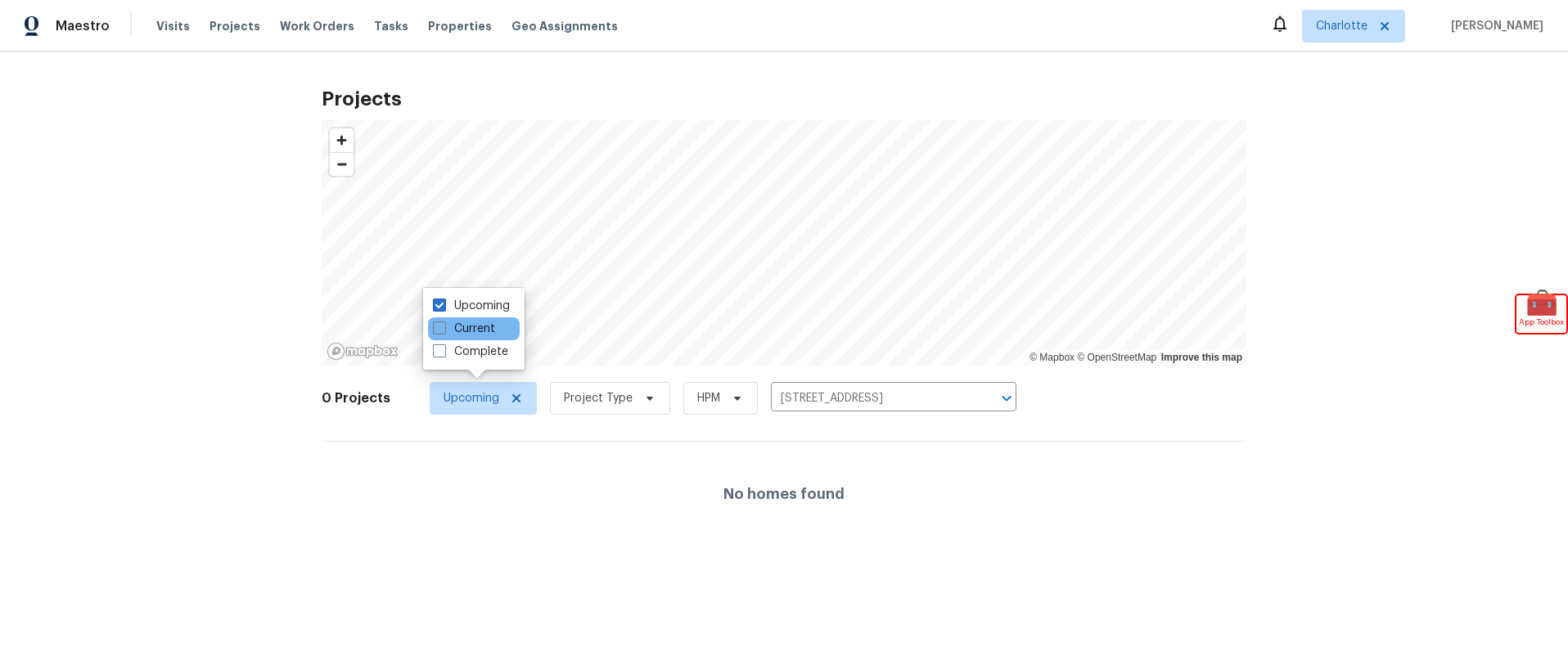
click at [442, 331] on span at bounding box center [439, 328] width 13 height 13
click at [442, 331] on input "Current" at bounding box center [438, 325] width 10 height 10
checkbox input "true"
click at [436, 355] on span at bounding box center [439, 351] width 13 height 13
click at [436, 354] on input "Complete" at bounding box center [438, 348] width 10 height 10
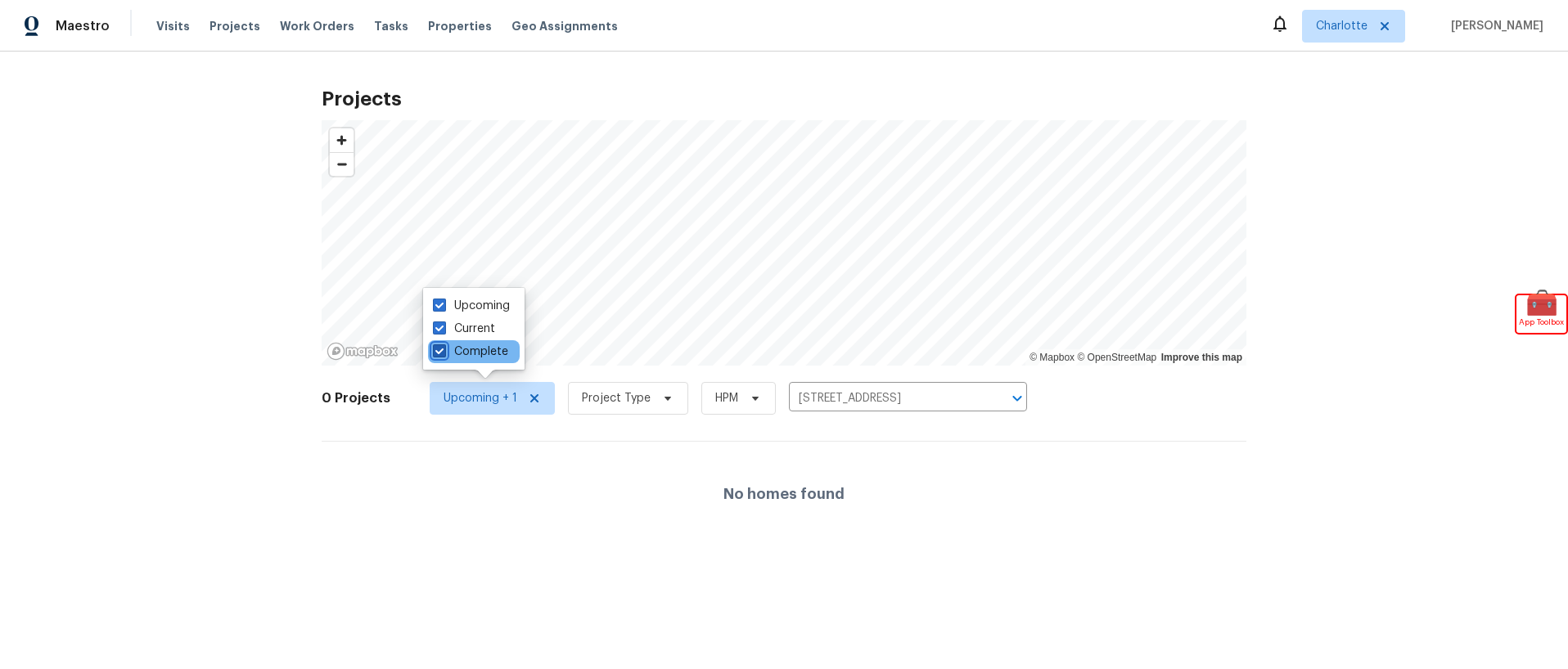
checkbox input "true"
drag, startPoint x: 659, startPoint y: 424, endPoint x: 666, endPoint y: 419, distance: 8.6
click at [660, 424] on div "0 Projects Upcoming + 2 Project Type HPM 6323 Half Dome Dr, Charlotte, NC 28269…" at bounding box center [784, 408] width 924 height 65
click at [718, 405] on span "HPM" at bounding box center [729, 398] width 23 height 16
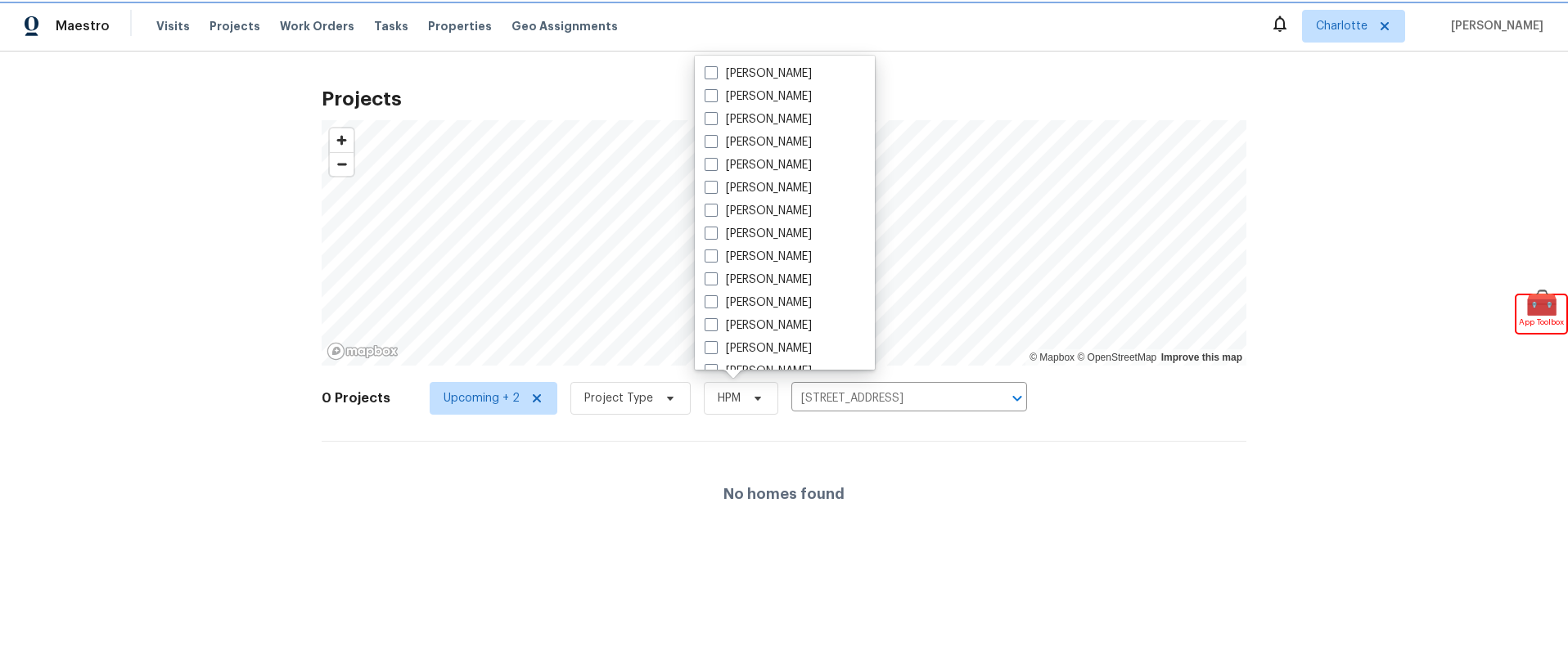
click at [745, 411] on span "HPM" at bounding box center [740, 399] width 74 height 32
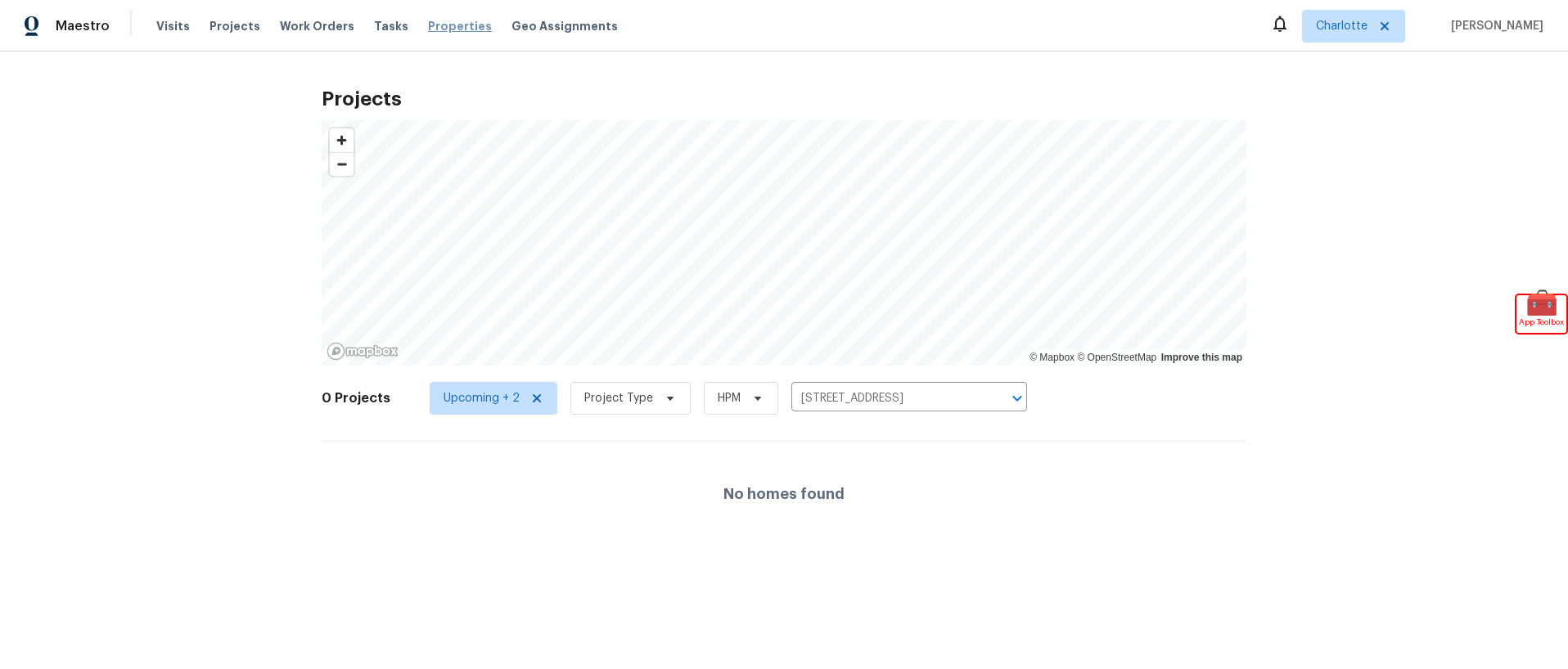
click at [449, 28] on span "Properties" at bounding box center [459, 26] width 64 height 16
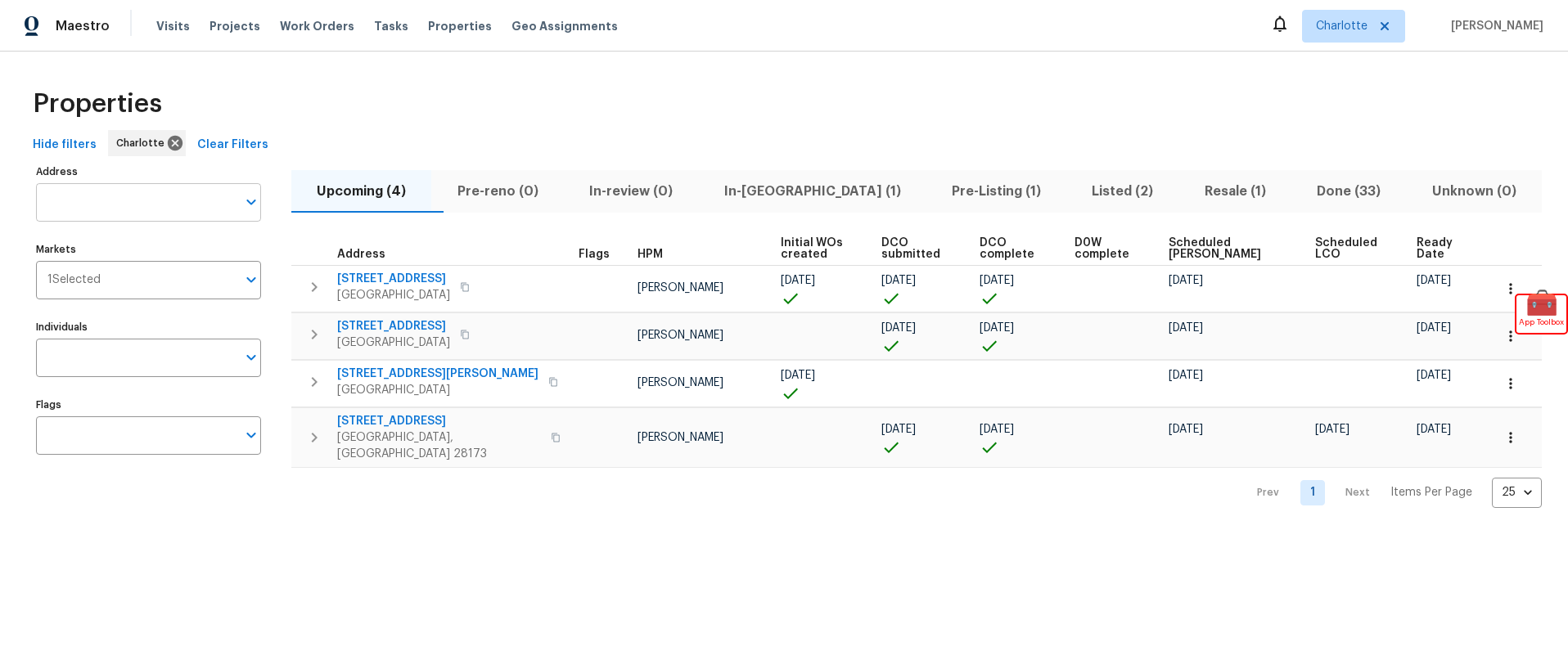
click at [193, 193] on input "Address" at bounding box center [136, 202] width 200 height 39
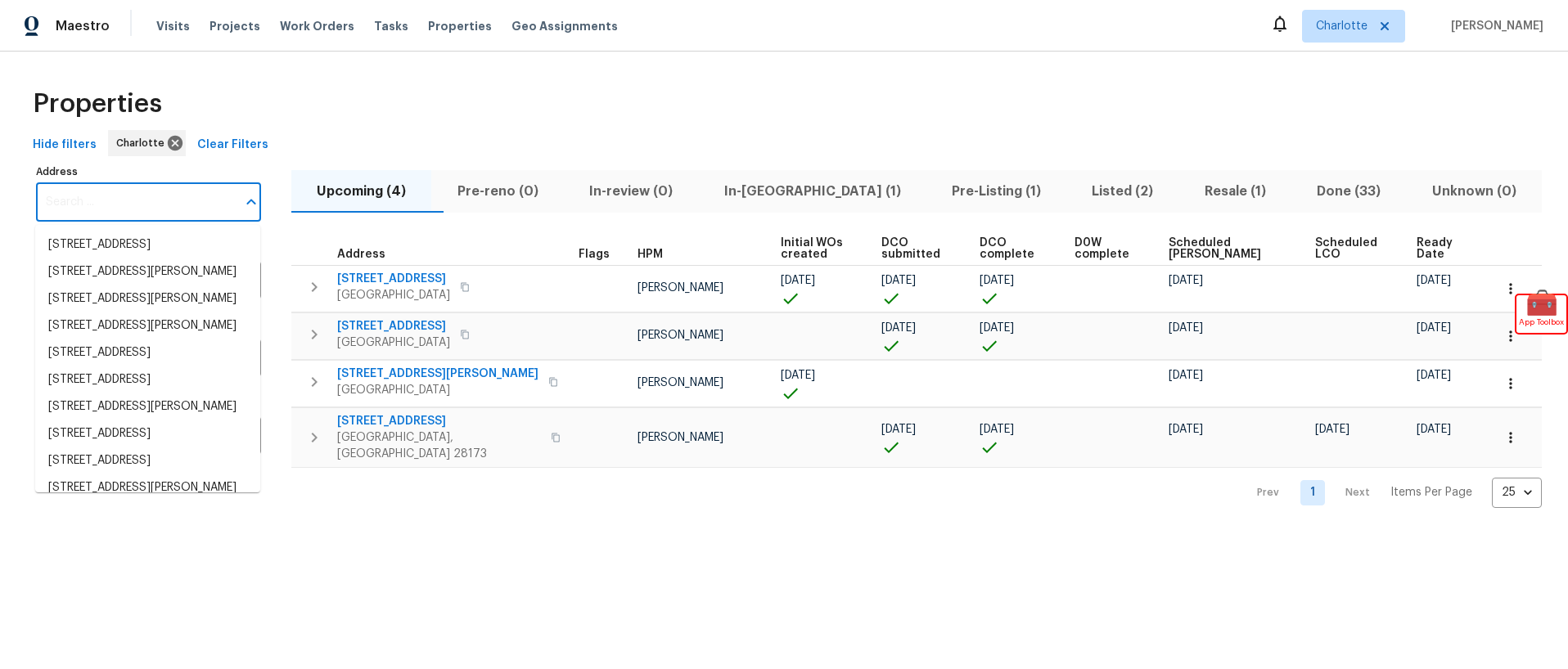
paste input "6323 Half Dome Dr, Charlotte, NC 28269"
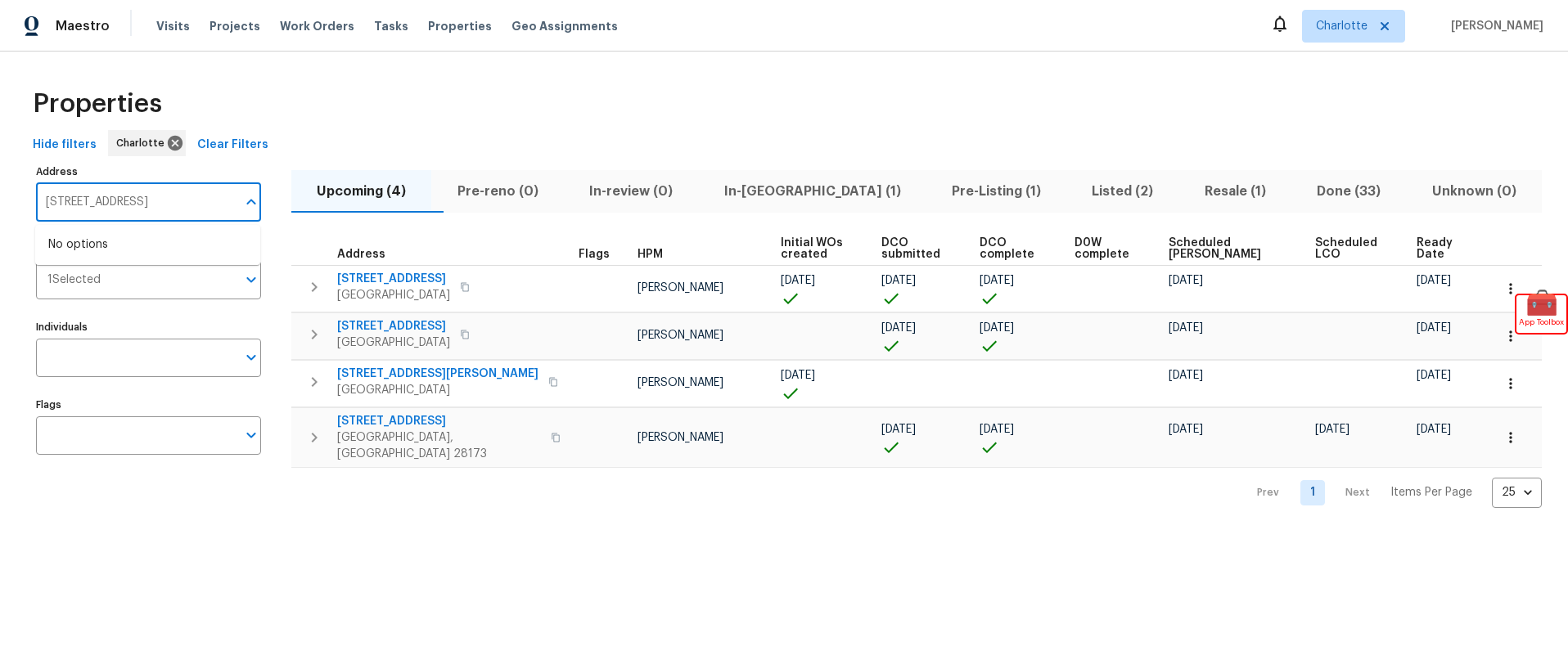
click at [169, 202] on input "6323 Half Dome Dr, Charlotte, NC 28269" at bounding box center [136, 202] width 200 height 39
click at [168, 202] on input "6323 Half Dome Dr, Charlotte, NC 28269" at bounding box center [136, 202] width 200 height 39
click at [168, 203] on input "6323 Half Dome Dr, Charlotte, NC 28269" at bounding box center [136, 202] width 200 height 39
paste input "30 Stoneview Ter, Covington, GA 30016"
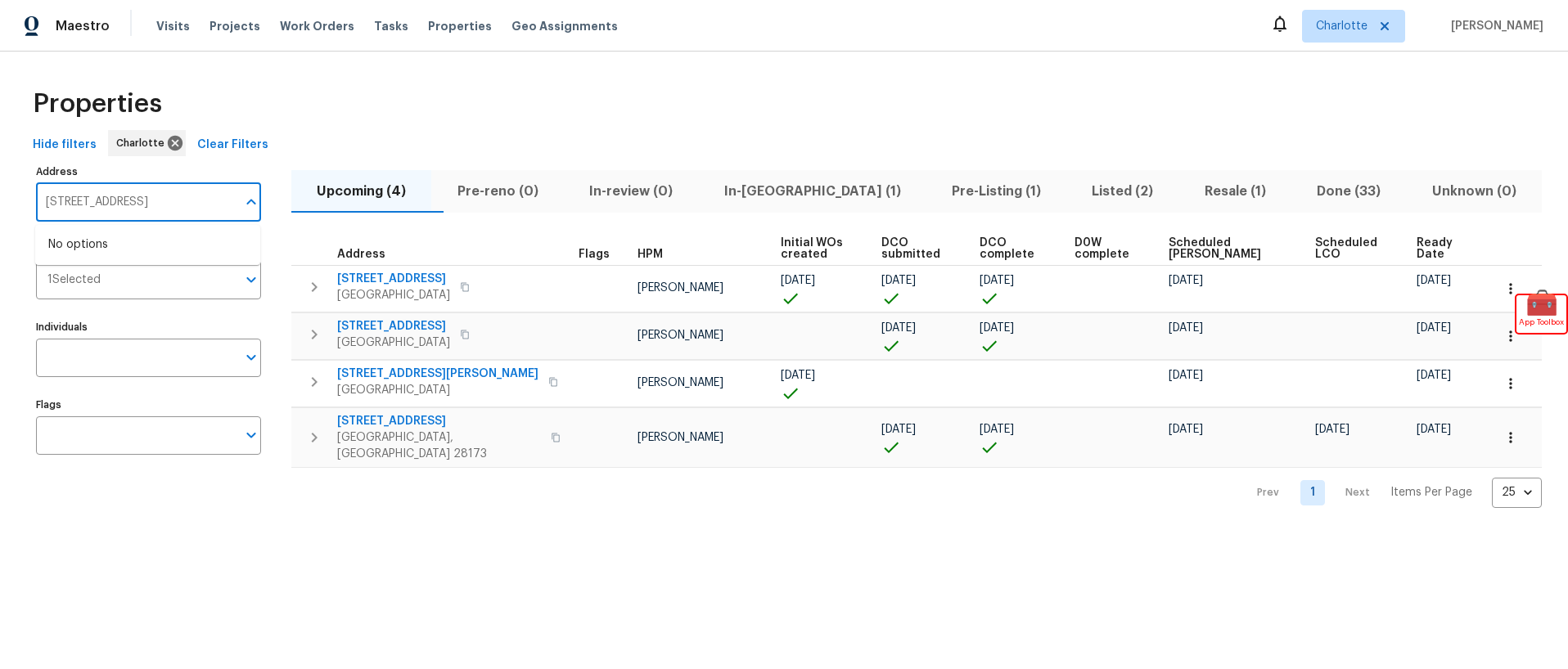
type input "30 Stoneview Ter, Covington, GA 30016"
click at [1381, 38] on span "Charlotte" at bounding box center [1353, 26] width 103 height 32
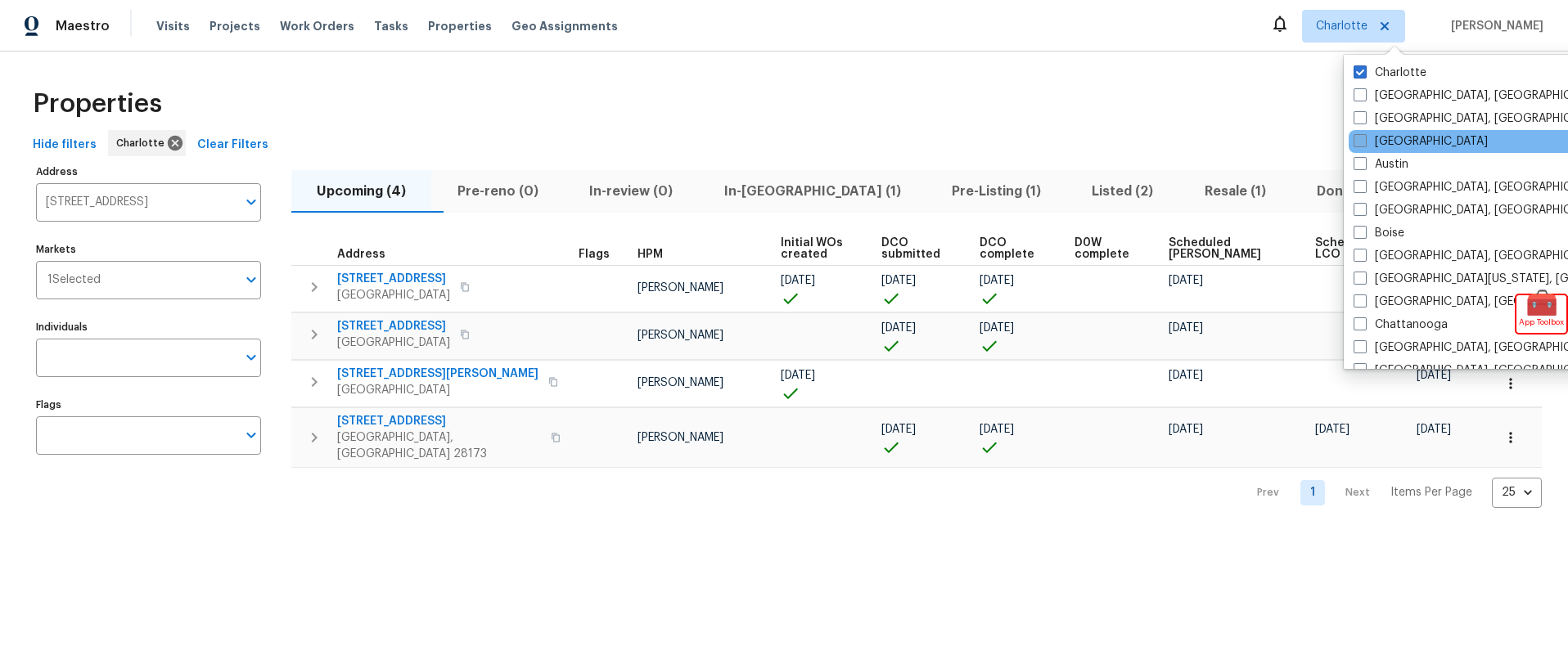
click at [1355, 143] on span at bounding box center [1360, 140] width 13 height 13
click at [1355, 143] on input "Atlanta" at bounding box center [1358, 139] width 10 height 10
checkbox input "true"
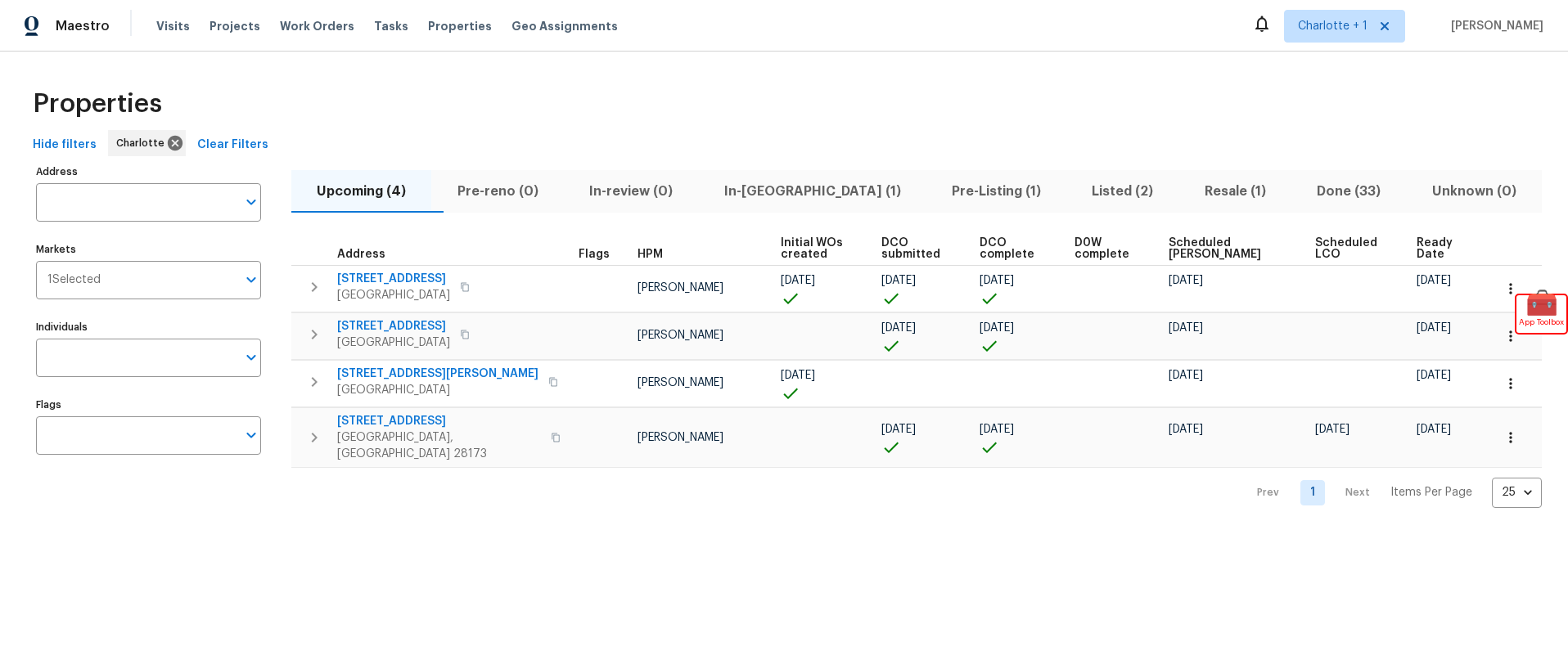
click at [588, 99] on div "Properties" at bounding box center [784, 103] width 1516 height 52
click at [428, 23] on span "Properties" at bounding box center [459, 26] width 64 height 16
click at [98, 200] on input "Address" at bounding box center [136, 202] width 200 height 39
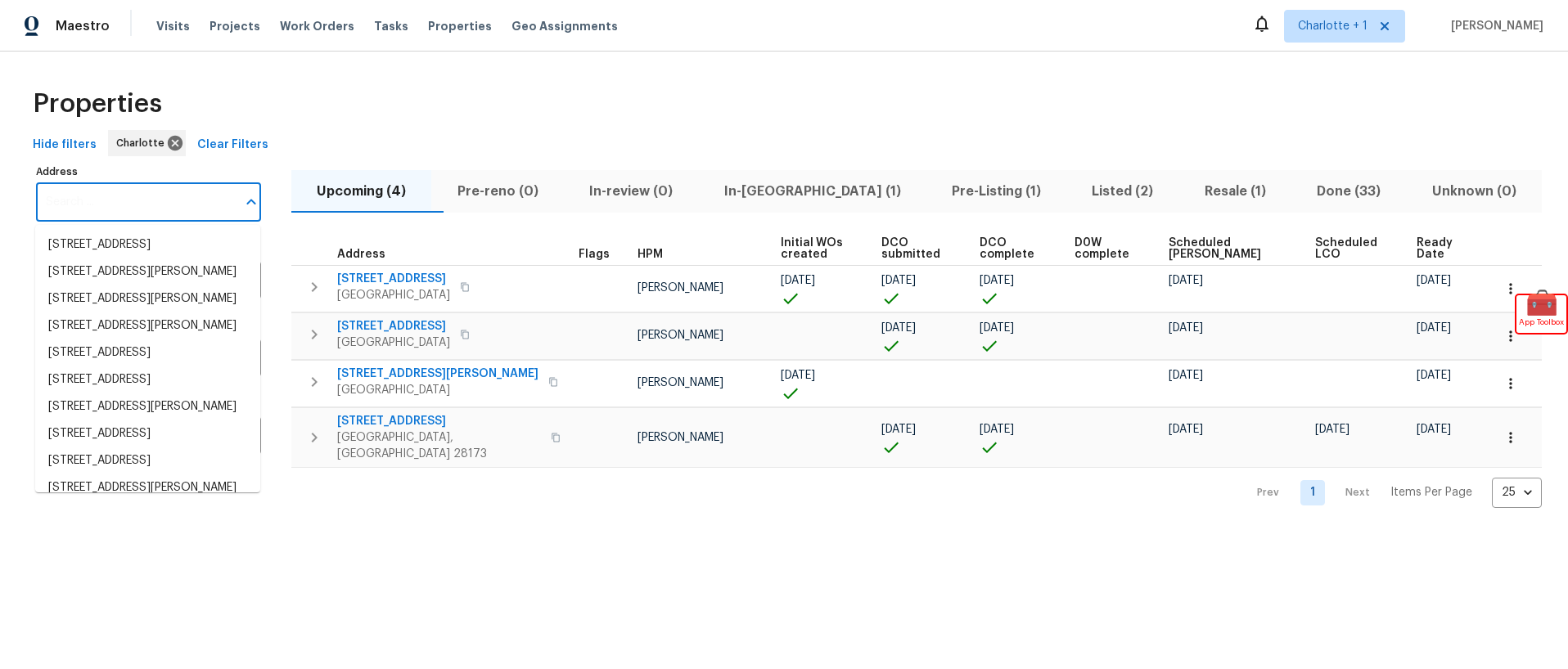
paste input "30 Stoneview Ter, Covington, GA 30016"
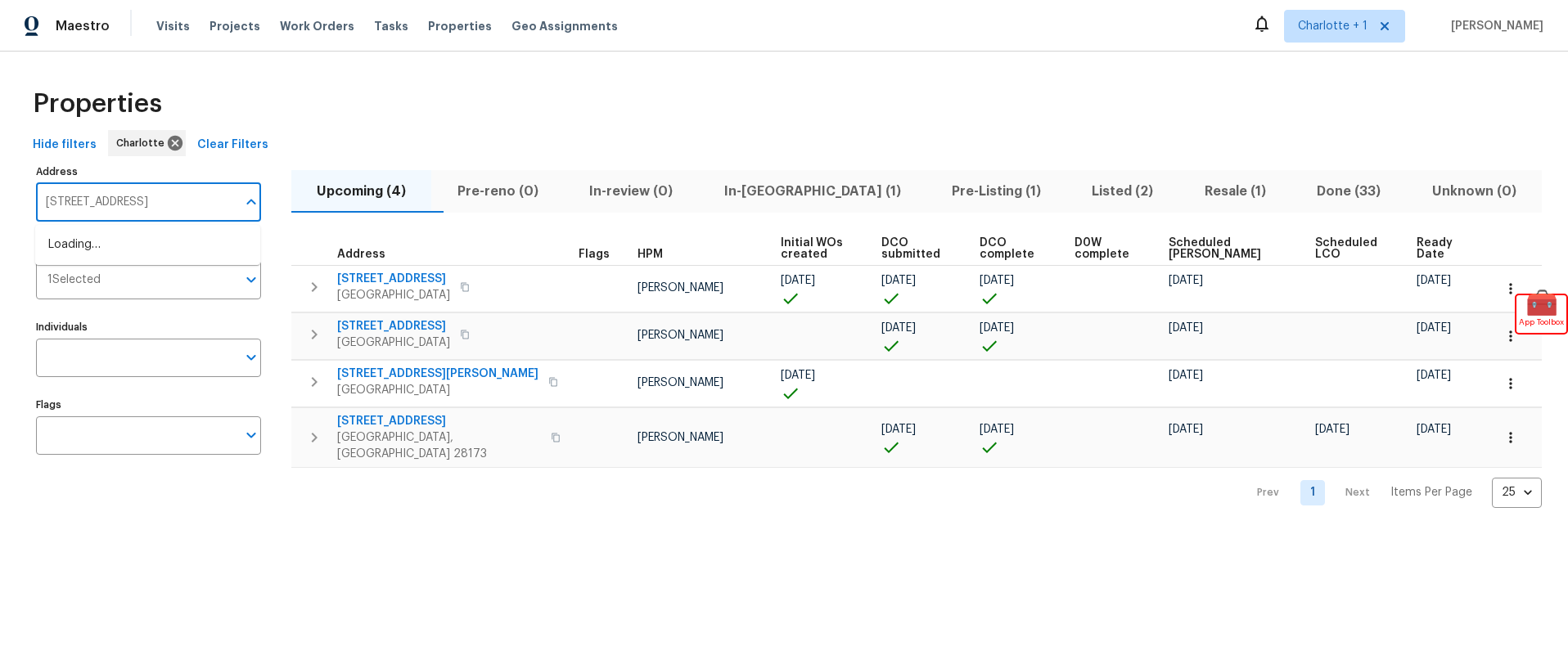
scroll to position [0, 23]
type input "30 Stoneview Ter, Covington, GA 30016"
click at [92, 23] on span "Maestro" at bounding box center [83, 26] width 54 height 16
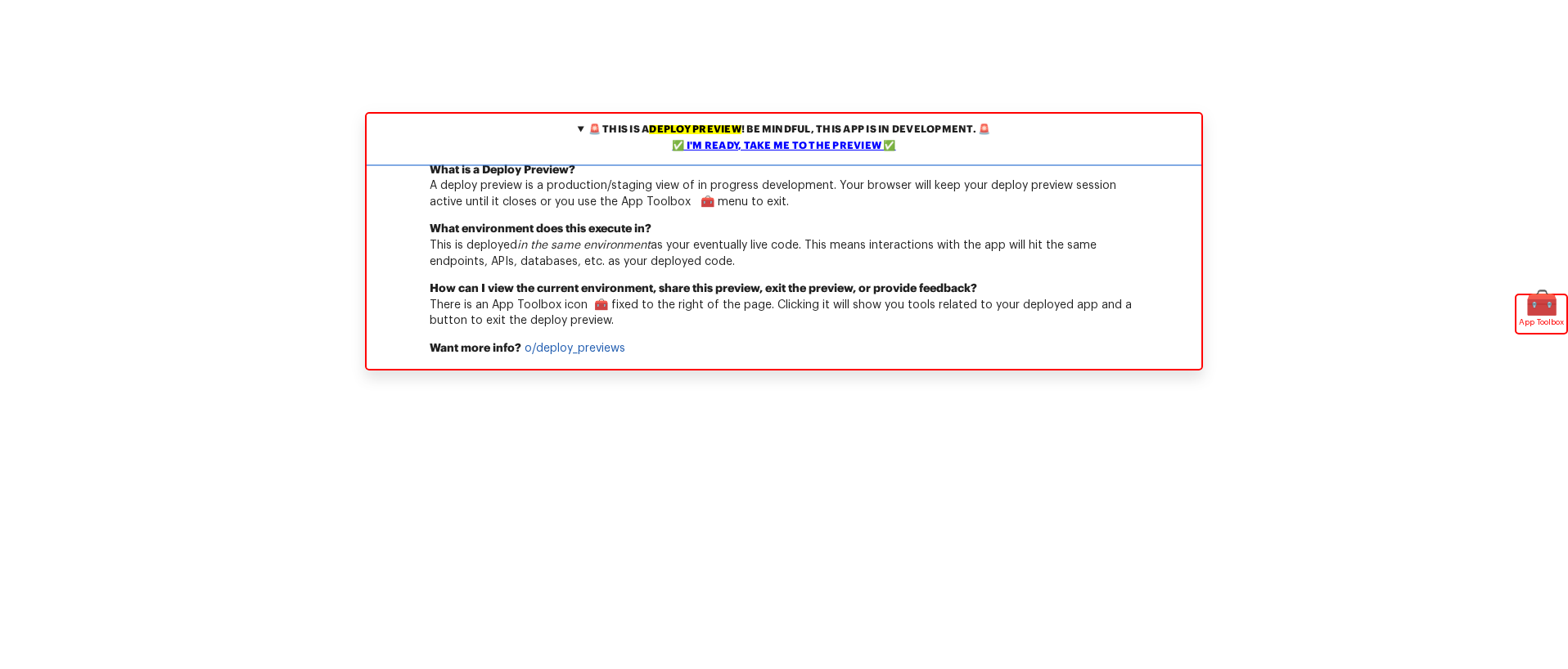
click at [739, 142] on div "✅ I'm ready, take me to the preview ✅" at bounding box center [784, 146] width 827 height 16
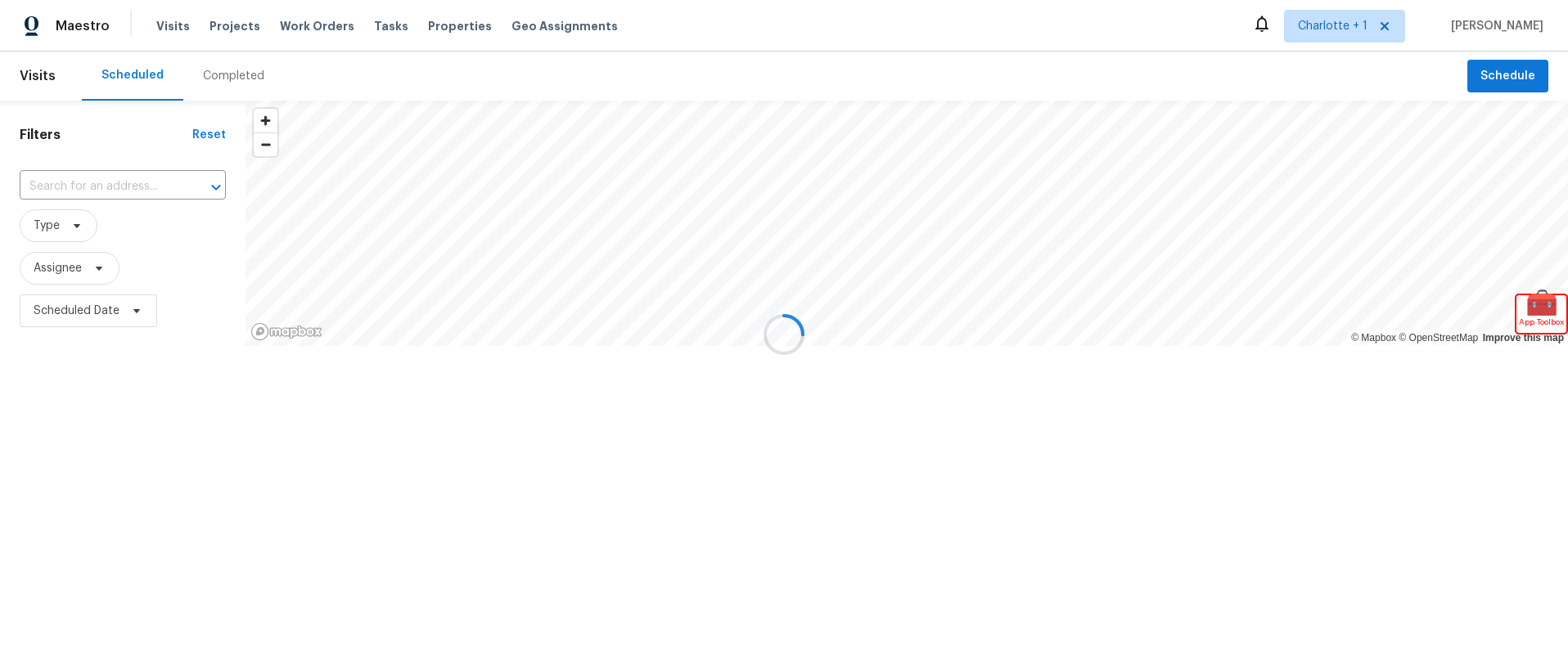
click at [59, 189] on div at bounding box center [784, 334] width 1568 height 669
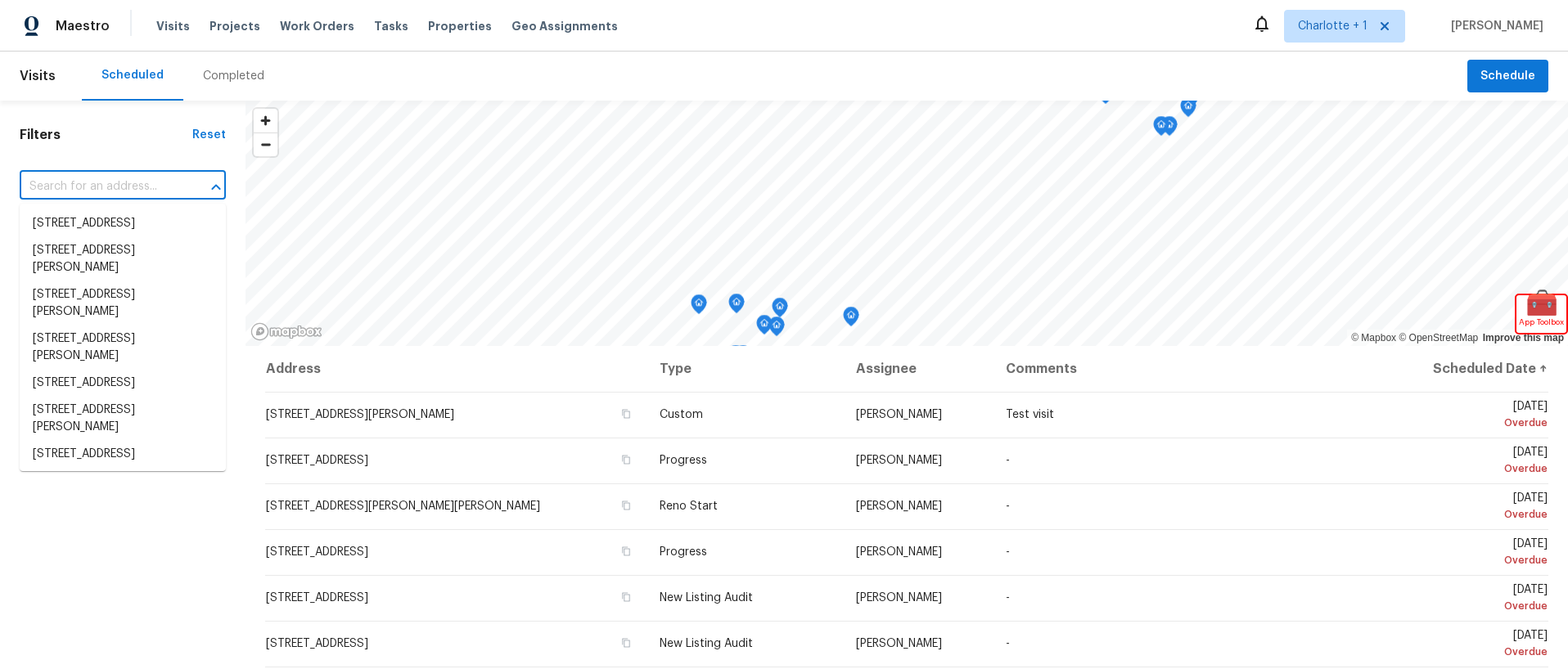
click at [71, 193] on input "text" at bounding box center [100, 187] width 160 height 26
paste input "30 Stoneview Ter, Covington, GA 30016"
type input "30 Stoneview Ter, Covington, GA 30016"
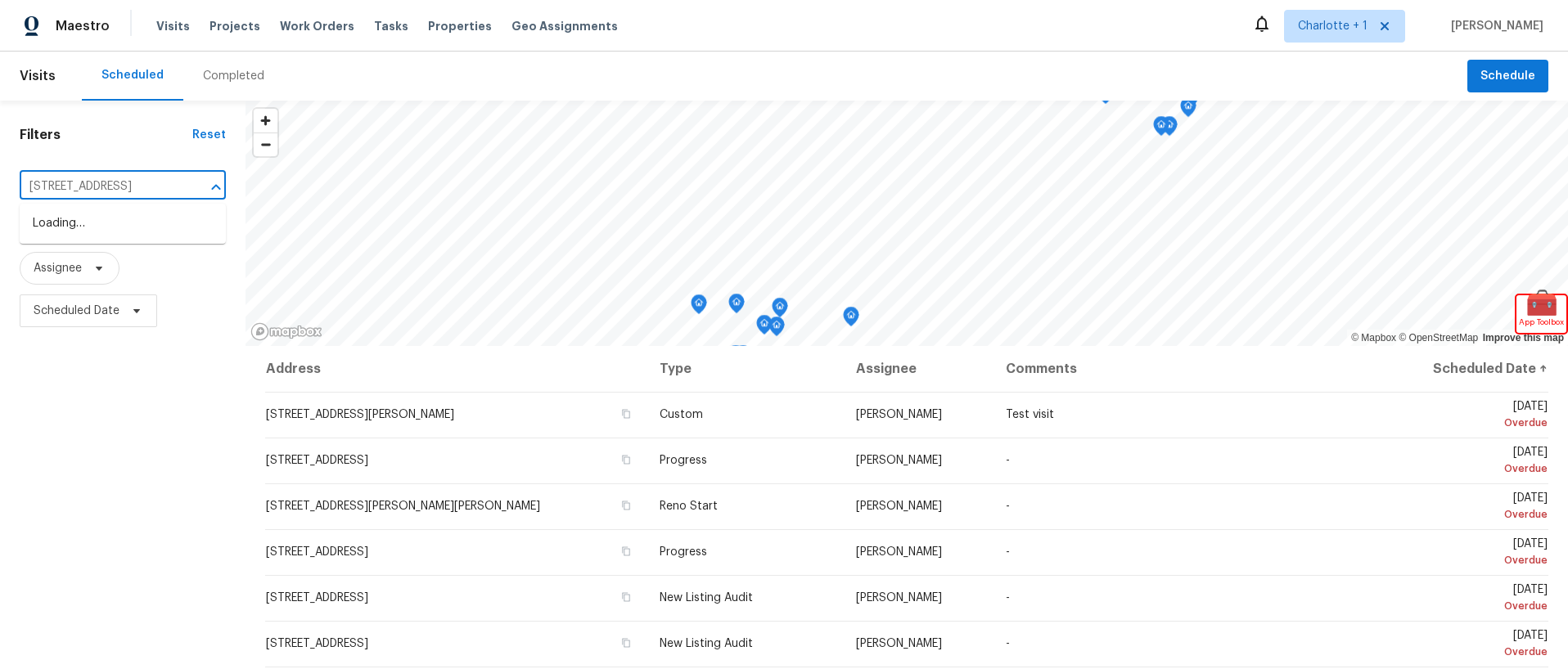
scroll to position [0, 63]
click at [197, 236] on li "30 Stoneview Ter, Covington, GA 30016" at bounding box center [122, 224] width 206 height 27
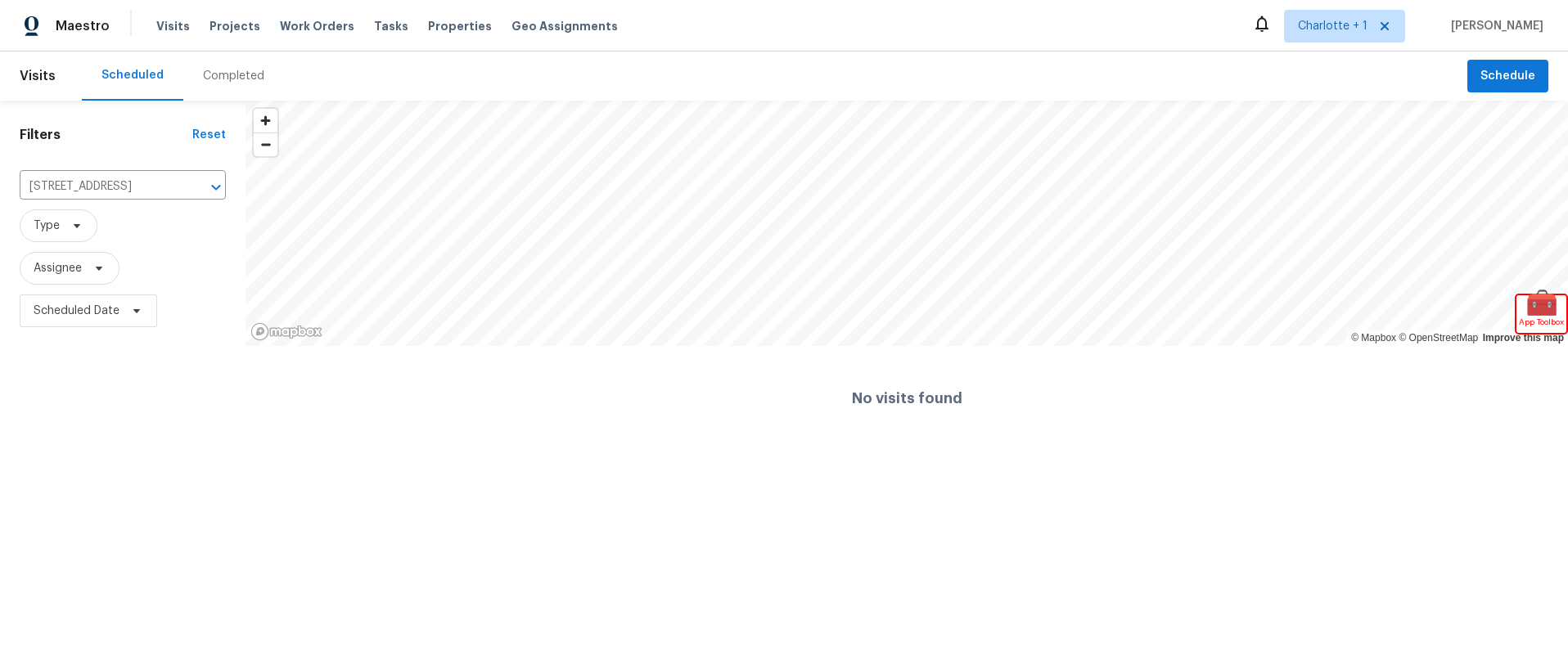
click at [233, 82] on div "Completed" at bounding box center [233, 76] width 62 height 16
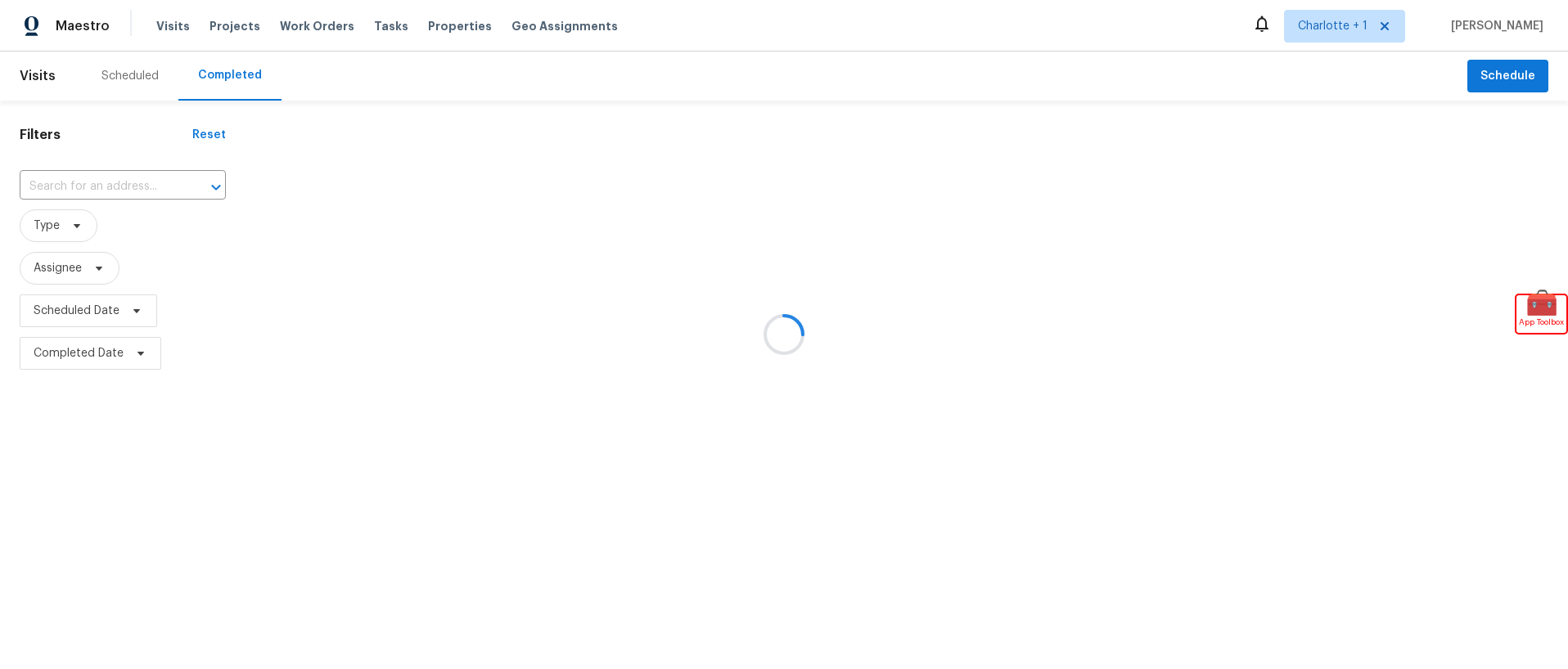
click at [123, 179] on div at bounding box center [784, 334] width 1568 height 669
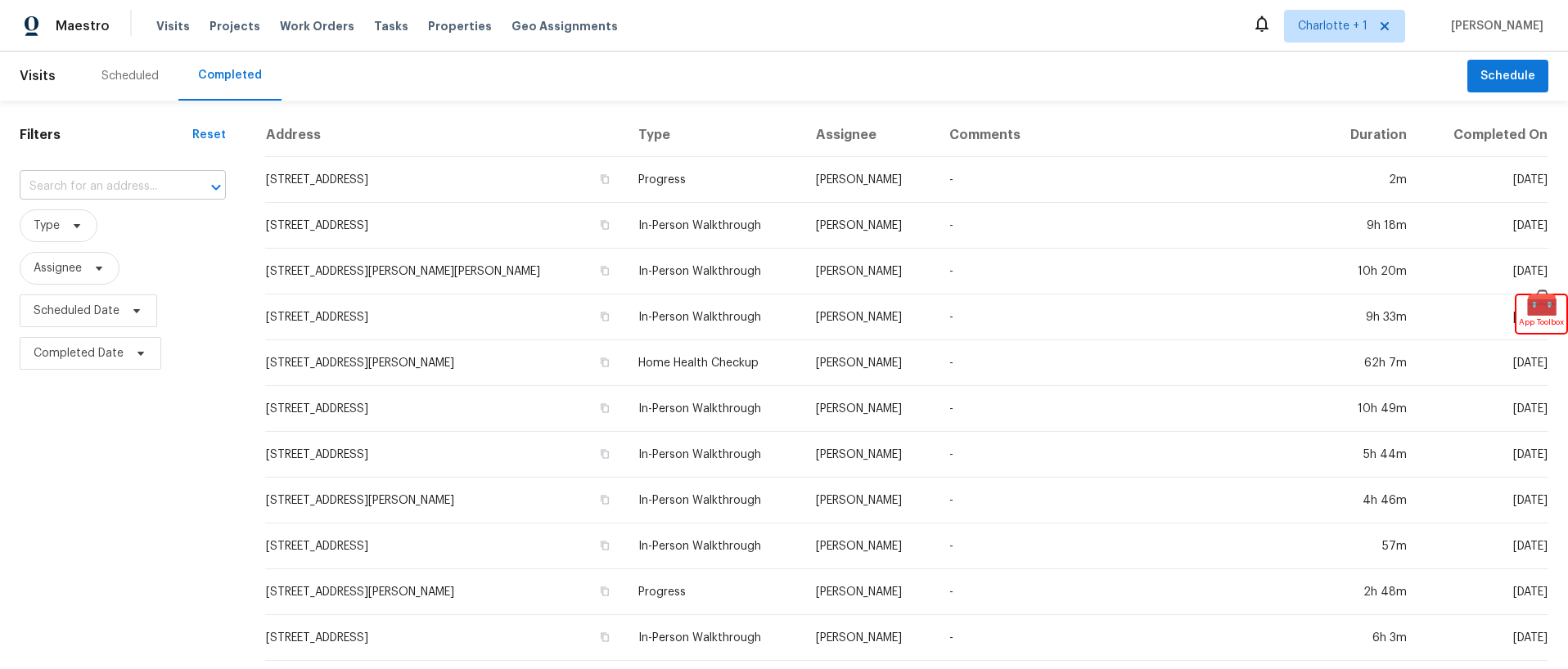
click at [116, 185] on input "text" at bounding box center [100, 187] width 160 height 26
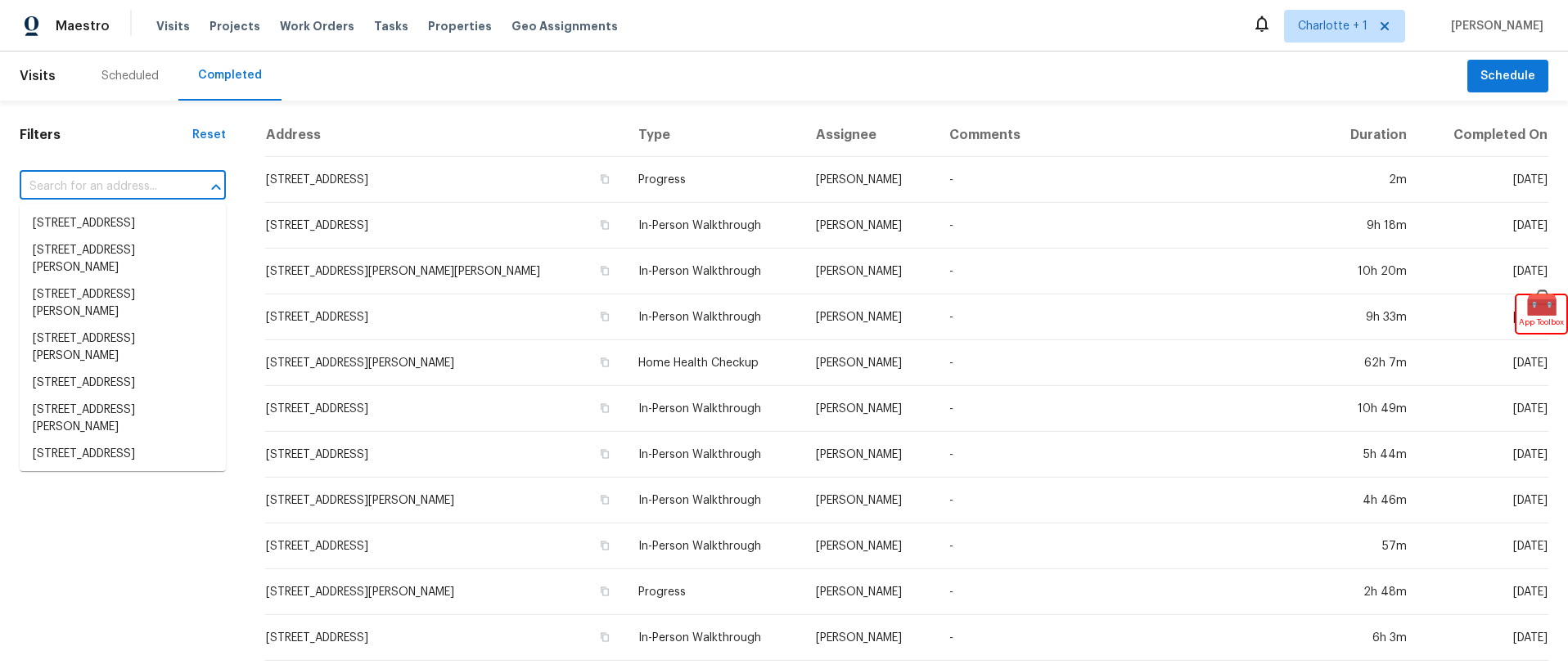
paste input "30 Stoneview Ter, Covington, GA 30016"
type input "30 Stoneview Ter, Covington, GA 30016"
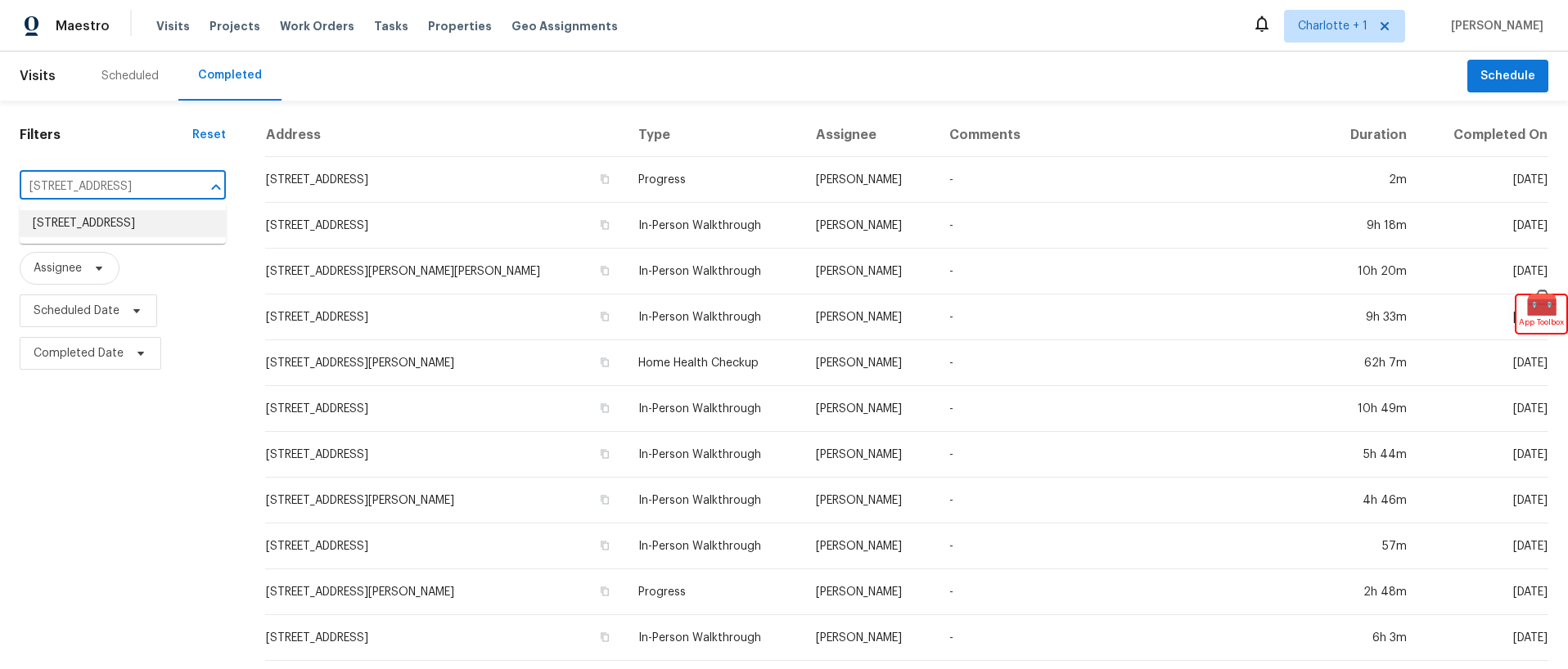
click at [141, 213] on li "30 Stoneview Ter, Covington, GA 30016" at bounding box center [122, 224] width 206 height 27
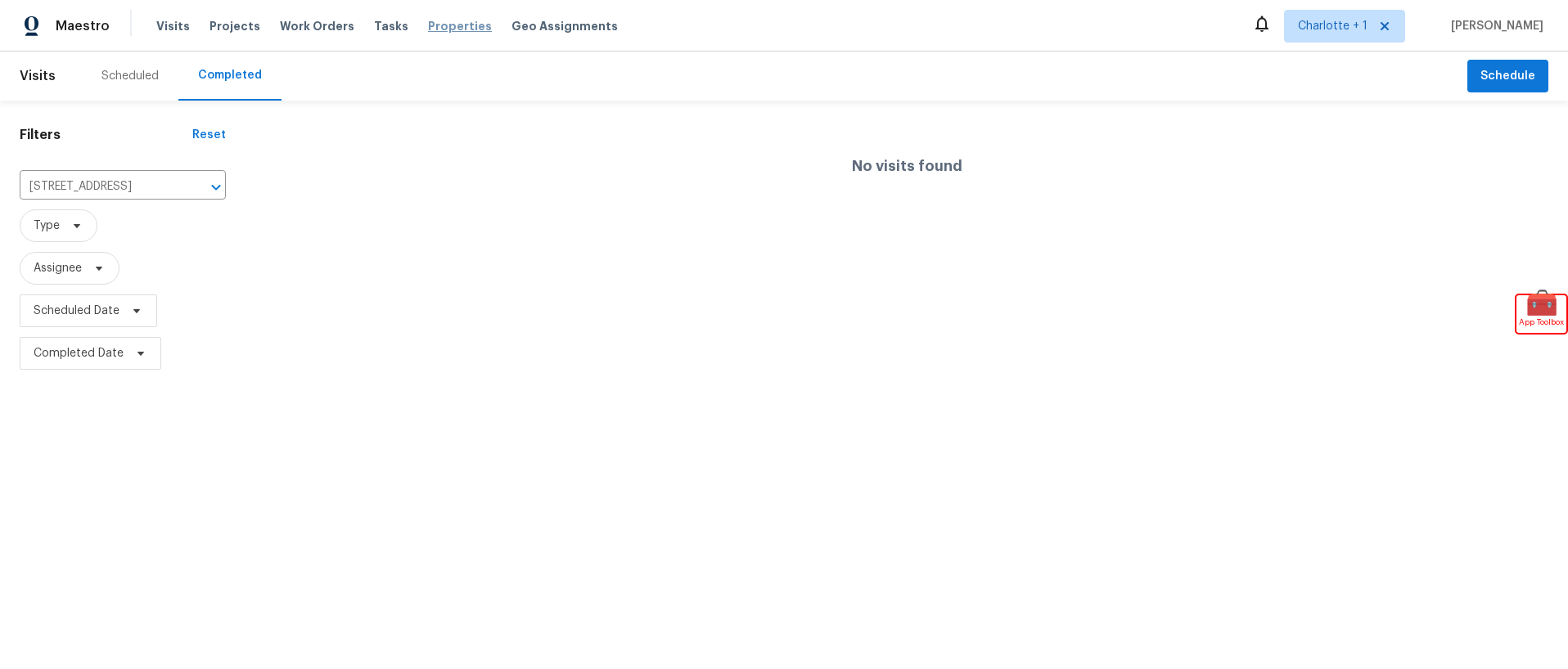
click at [428, 21] on span "Properties" at bounding box center [459, 26] width 64 height 16
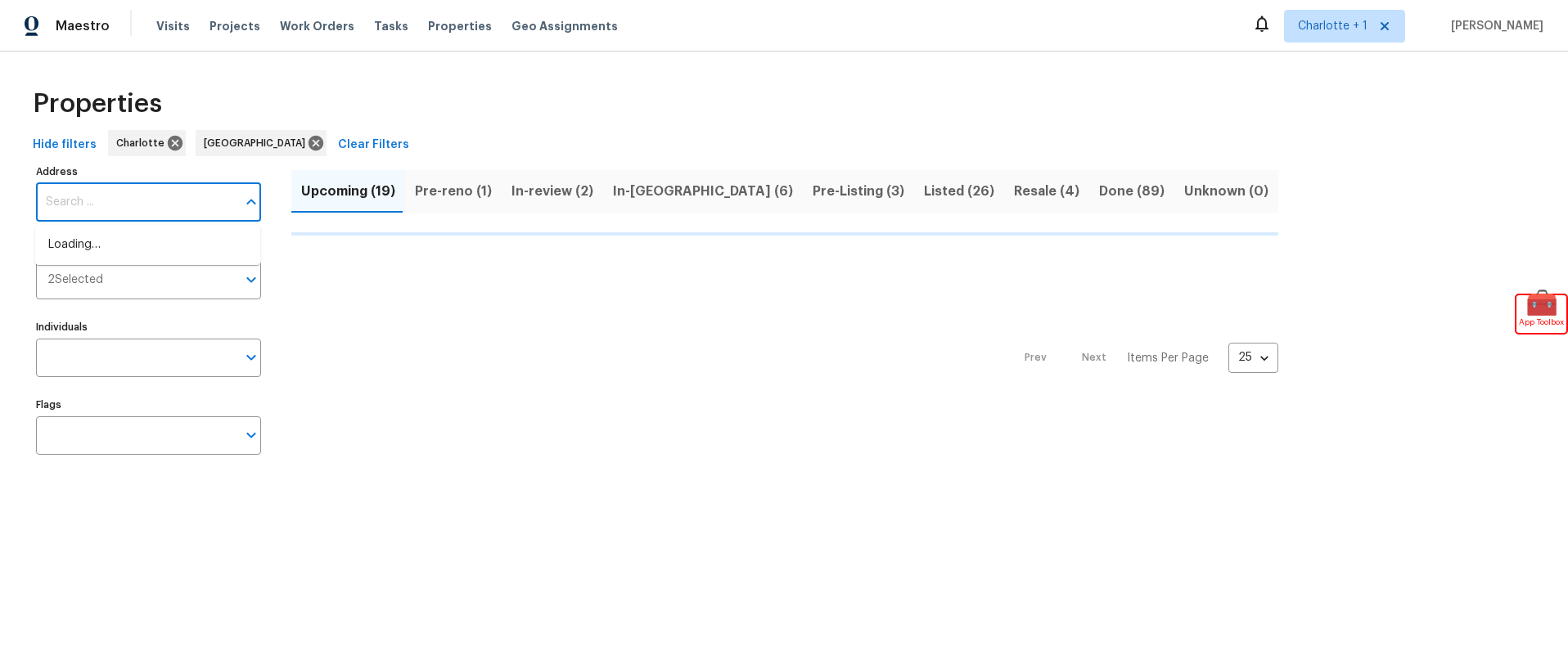
click at [191, 207] on input "Address" at bounding box center [136, 202] width 200 height 39
paste input "30 Stoneview Ter, Covington, GA 30016"
type input "30 Stoneview Ter, Covington, GA 30016"
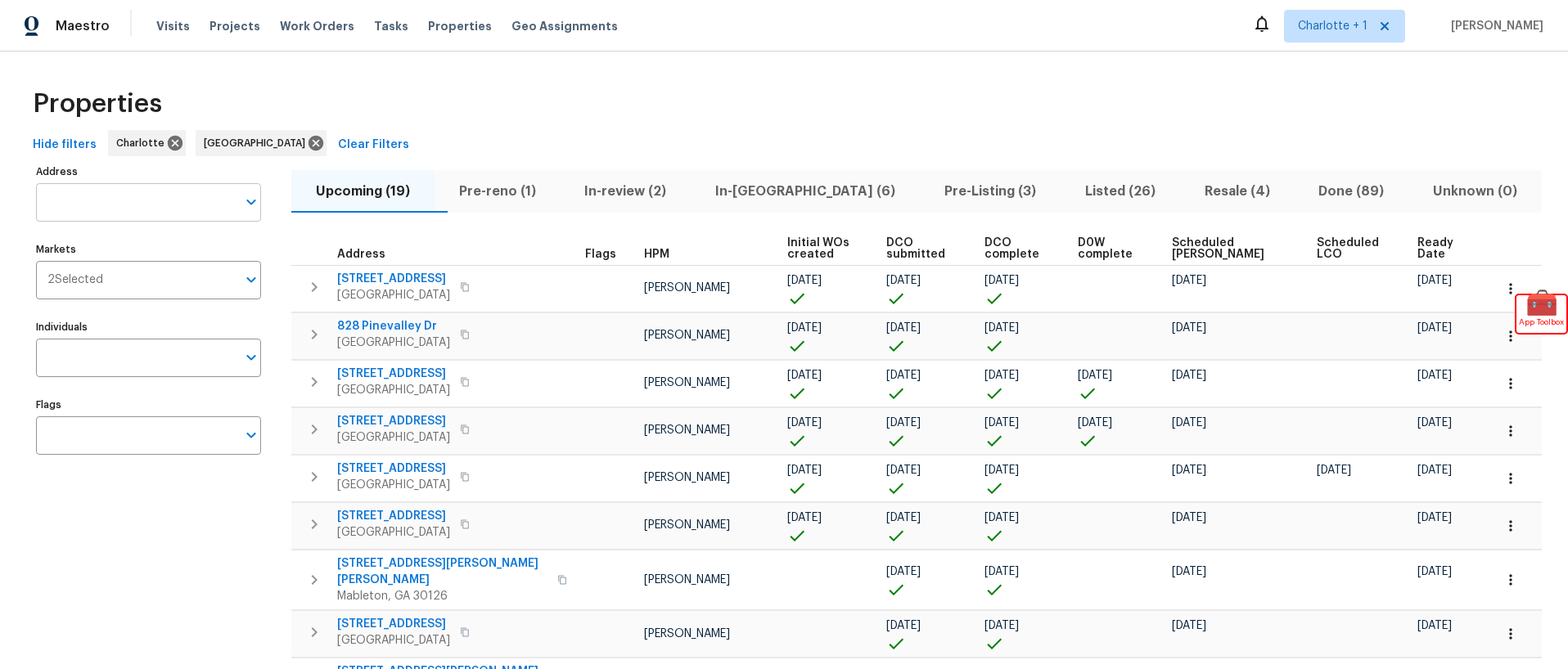
click at [187, 197] on input "Address" at bounding box center [136, 202] width 200 height 39
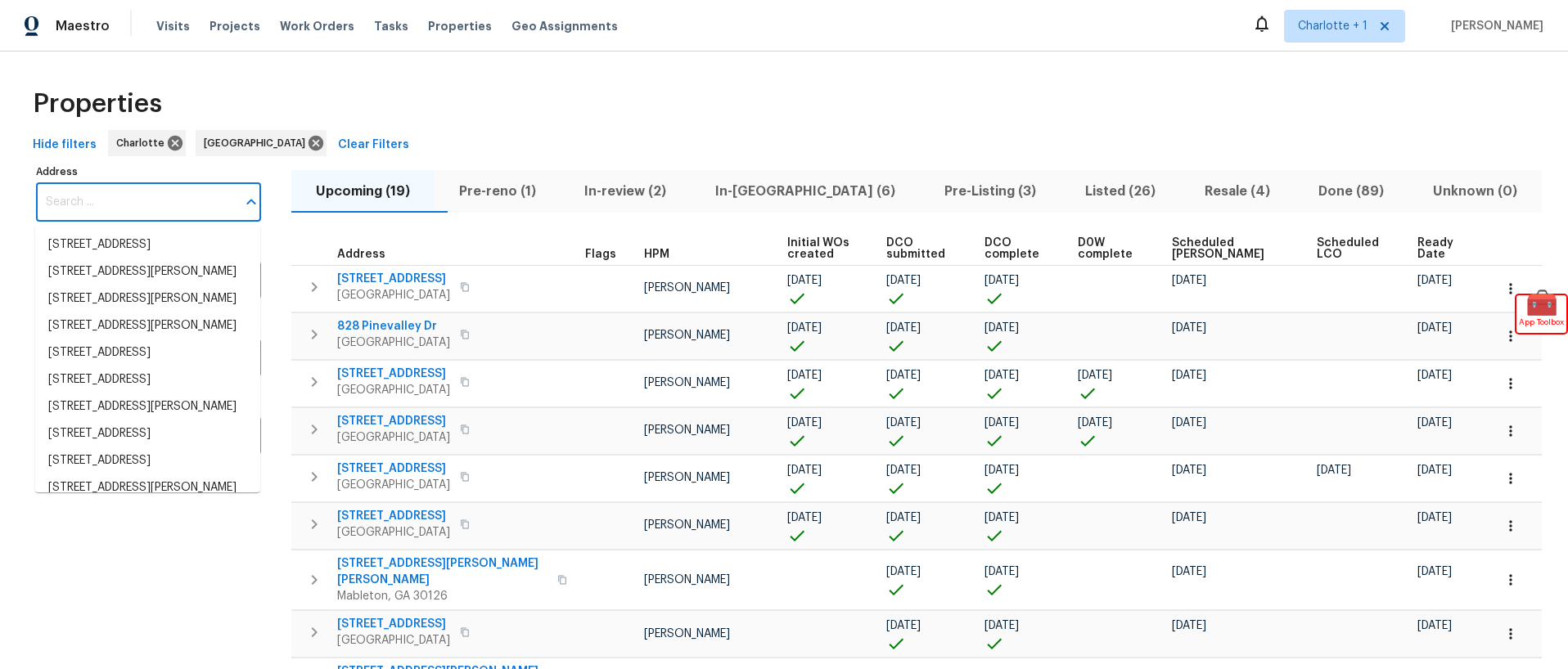
paste input "30 Stoneview Ter, Covington, GA 30016"
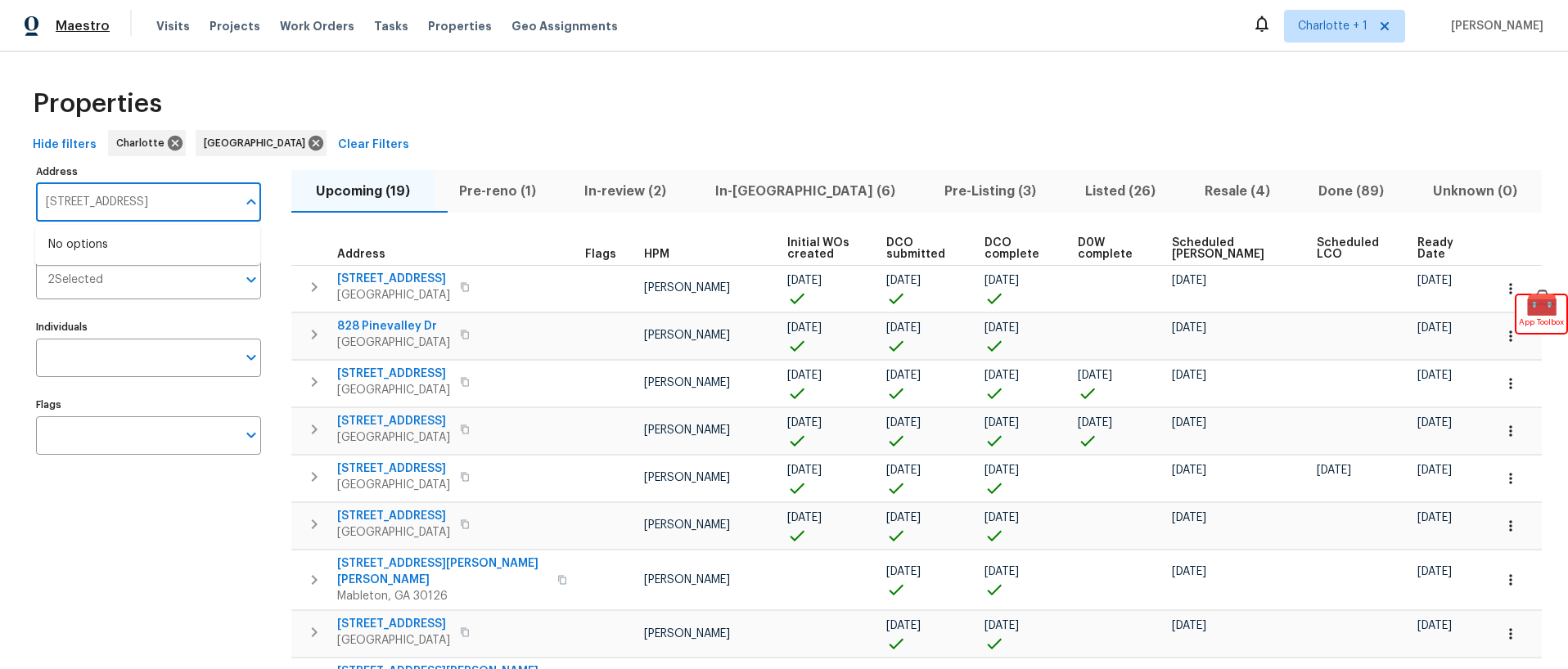
type input "30 Stoneview Ter, Covington, GA 30016"
click at [78, 26] on span "Maestro" at bounding box center [83, 26] width 54 height 16
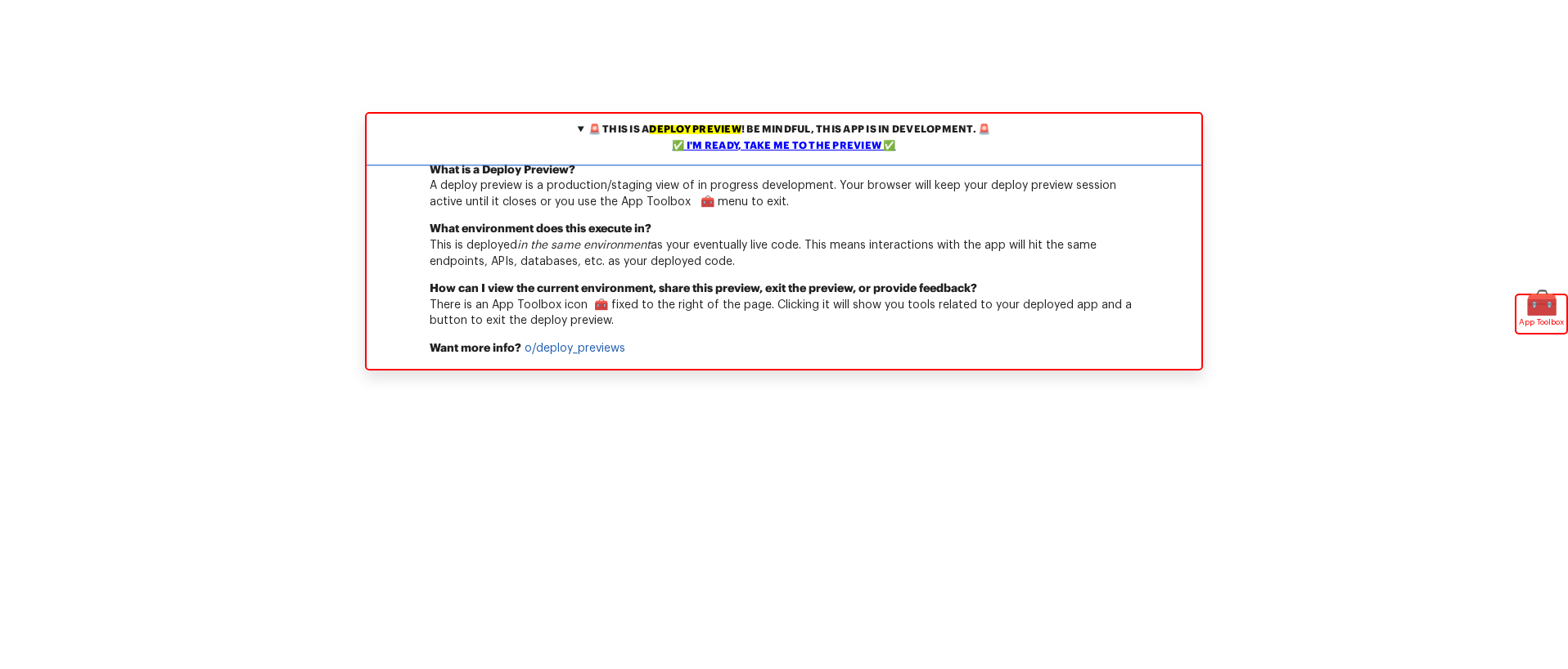
click at [745, 152] on div "✅ I'm ready, take me to the preview ✅" at bounding box center [784, 146] width 827 height 16
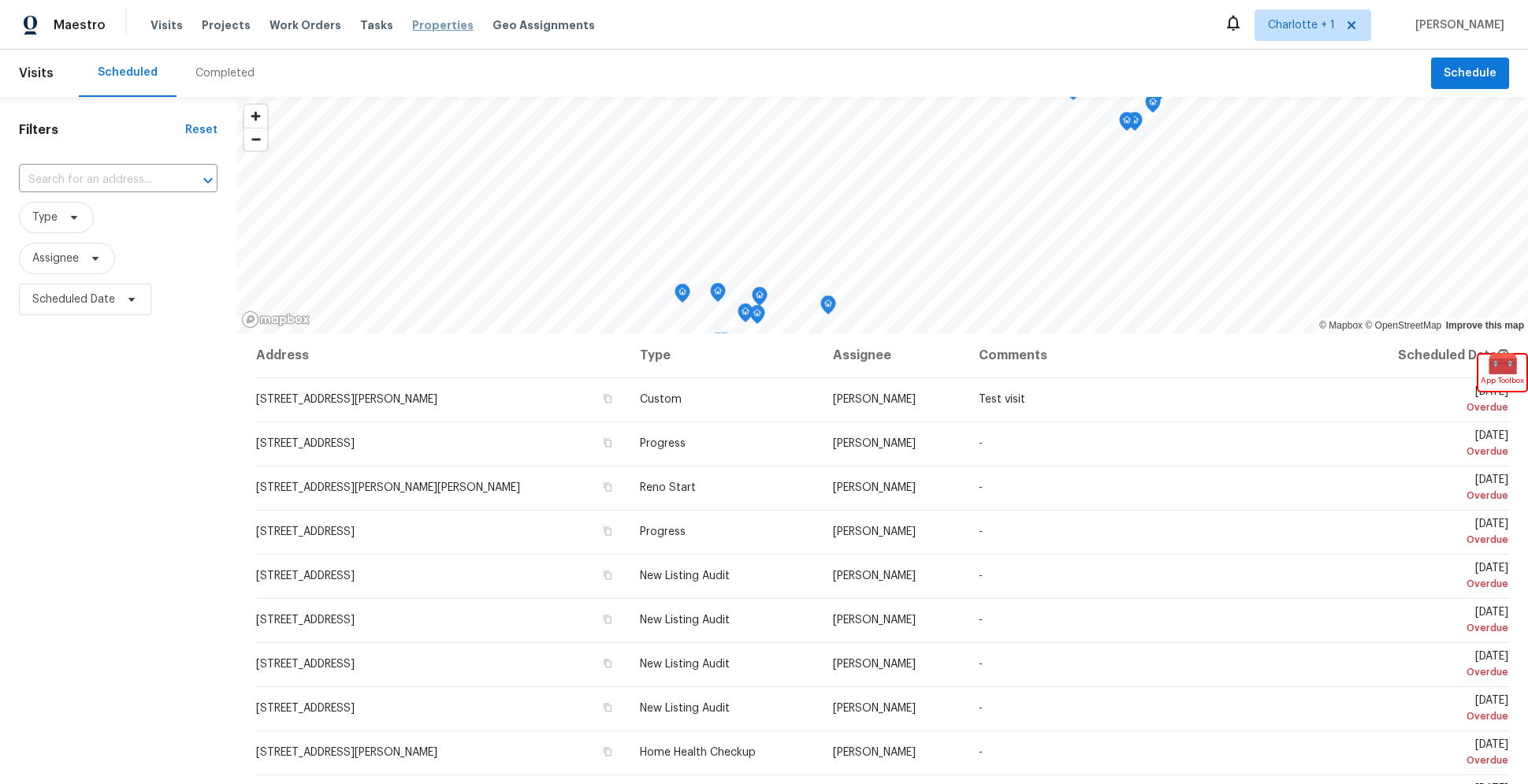
click at [431, 19] on span "Properties" at bounding box center [442, 25] width 61 height 16
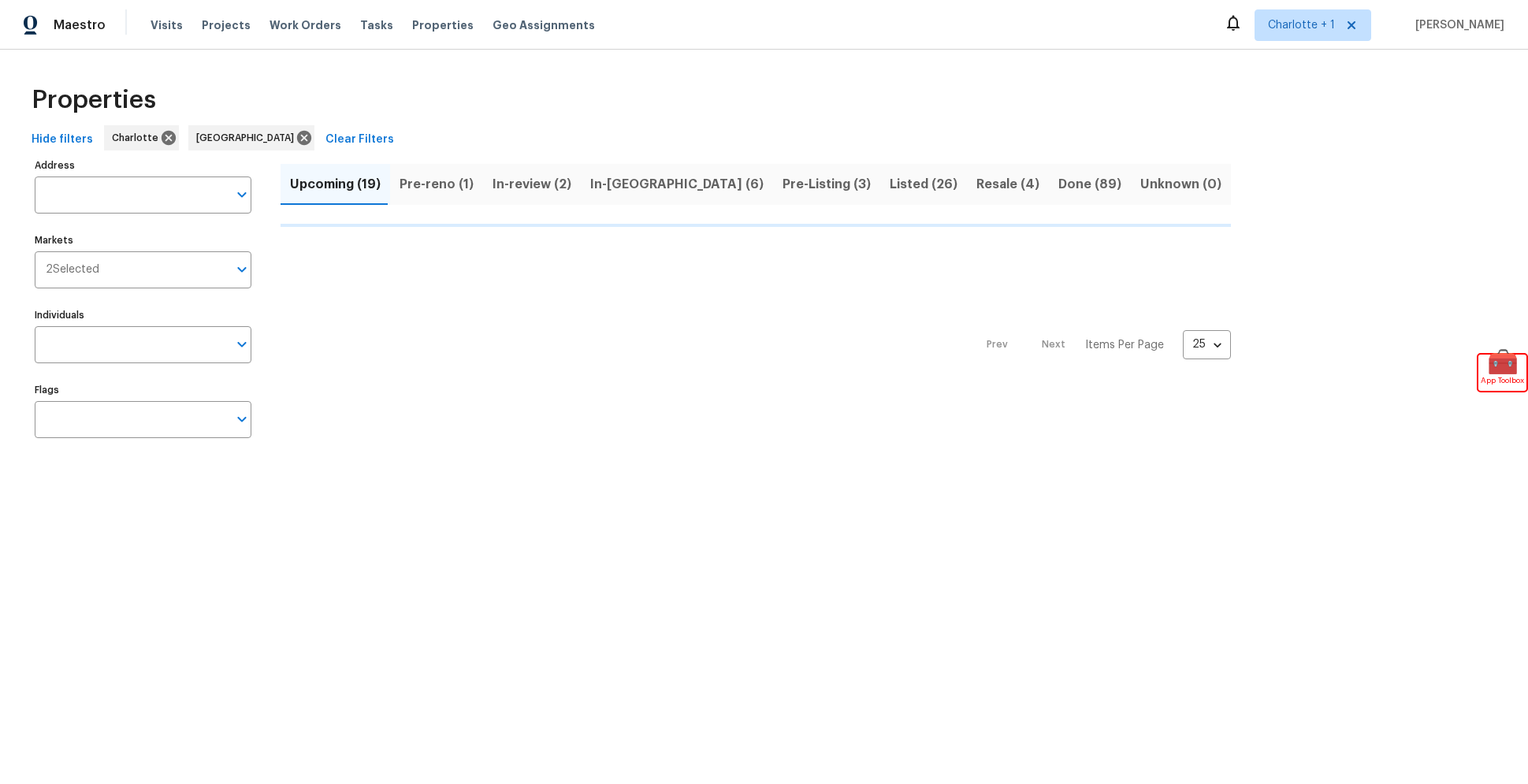
click at [325, 134] on span "Clear Filters" at bounding box center [359, 140] width 69 height 20
click at [72, 192] on input "Address" at bounding box center [131, 195] width 193 height 37
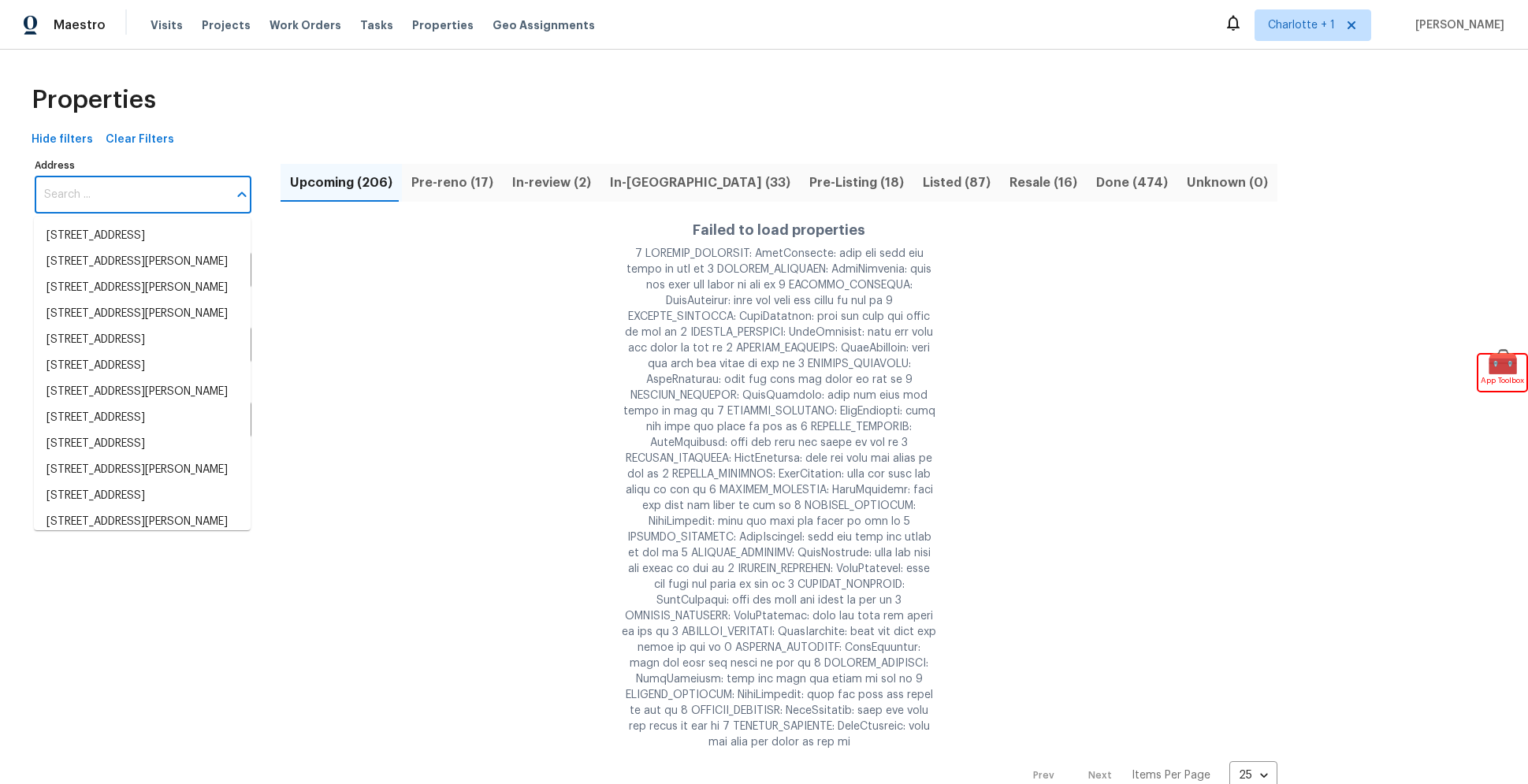
click at [72, 193] on input "Address" at bounding box center [131, 195] width 193 height 37
paste input "5326 W New Shadow Way, Marana, AZ 85658"
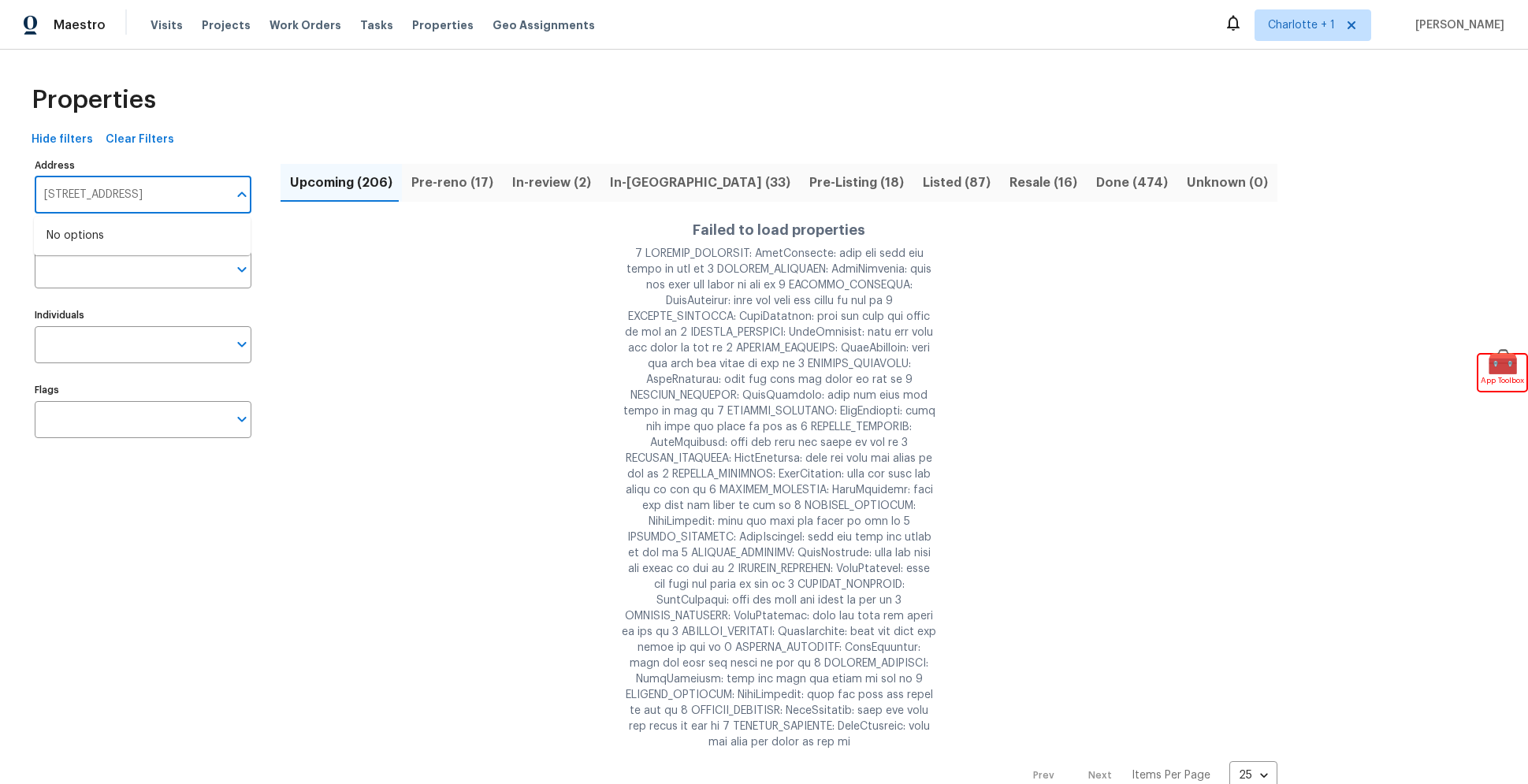
type input "5326 W New Shadow Way, Marana, AZ 85658"
drag, startPoint x: 366, startPoint y: 376, endPoint x: 330, endPoint y: 357, distance: 40.7
click at [366, 376] on div "Failed to load properties" at bounding box center [779, 485] width 997 height 531
click at [164, 266] on input "Markets" at bounding box center [131, 270] width 193 height 37
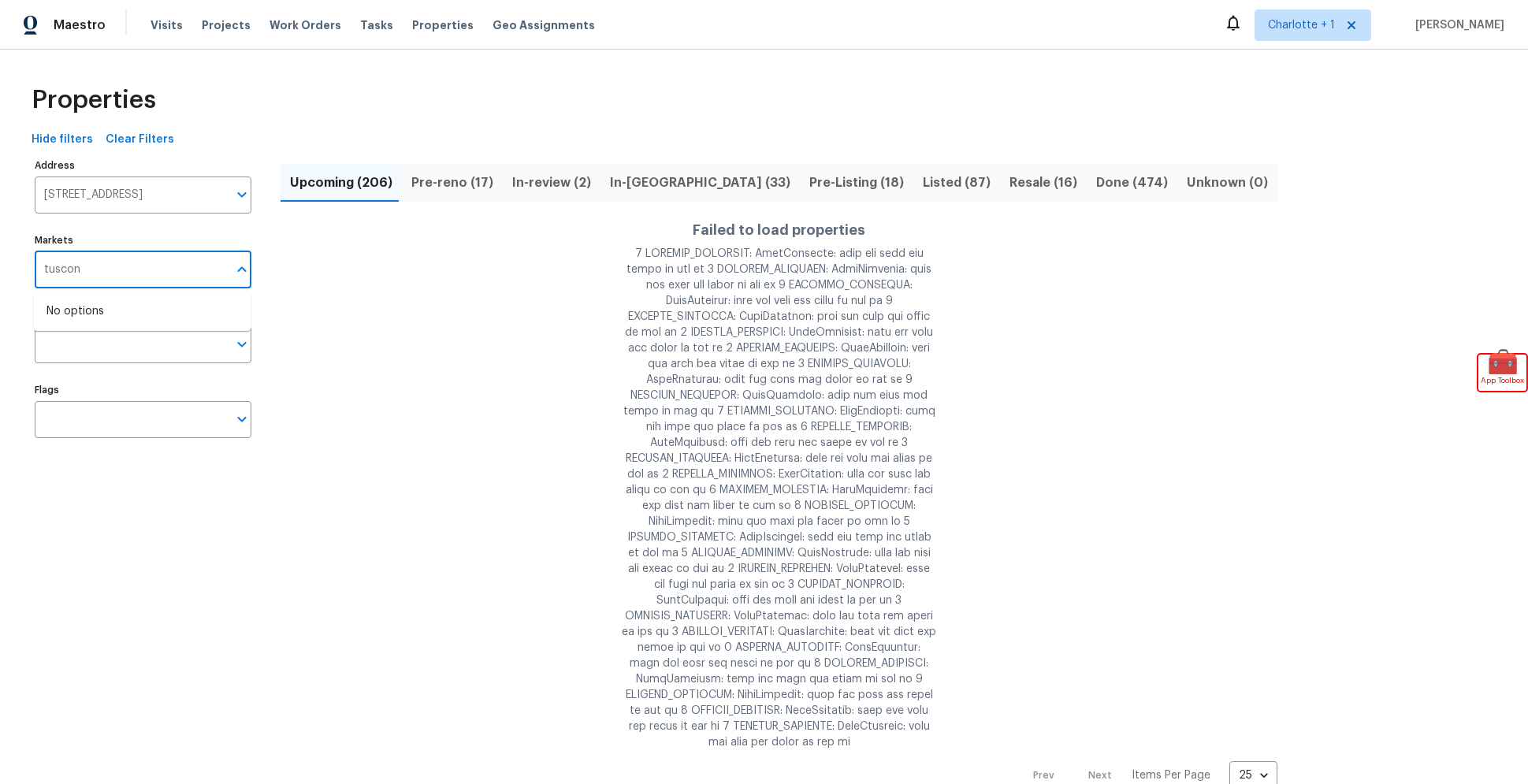
type input "tuscon"
click at [84, 273] on input "tuscon" at bounding box center [131, 270] width 193 height 37
drag, startPoint x: 111, startPoint y: 272, endPoint x: 1, endPoint y: 260, distance: 110.7
click at [0, 260] on div "Properties Hide filters Clear Filters Address 5326 W New Shadow Way, Marana, AZ…" at bounding box center [764, 432] width 1528 height 766
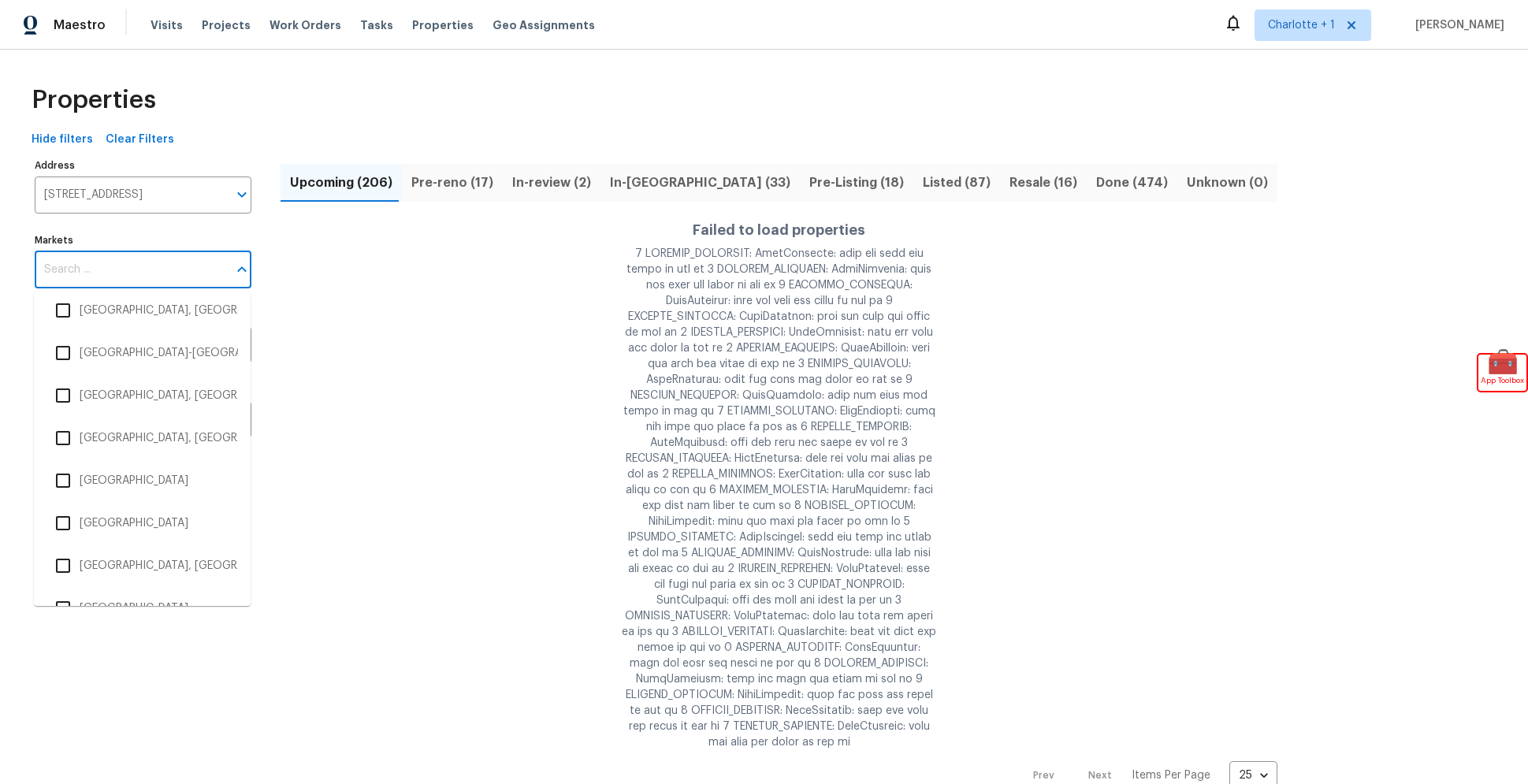
scroll to position [3145, 0]
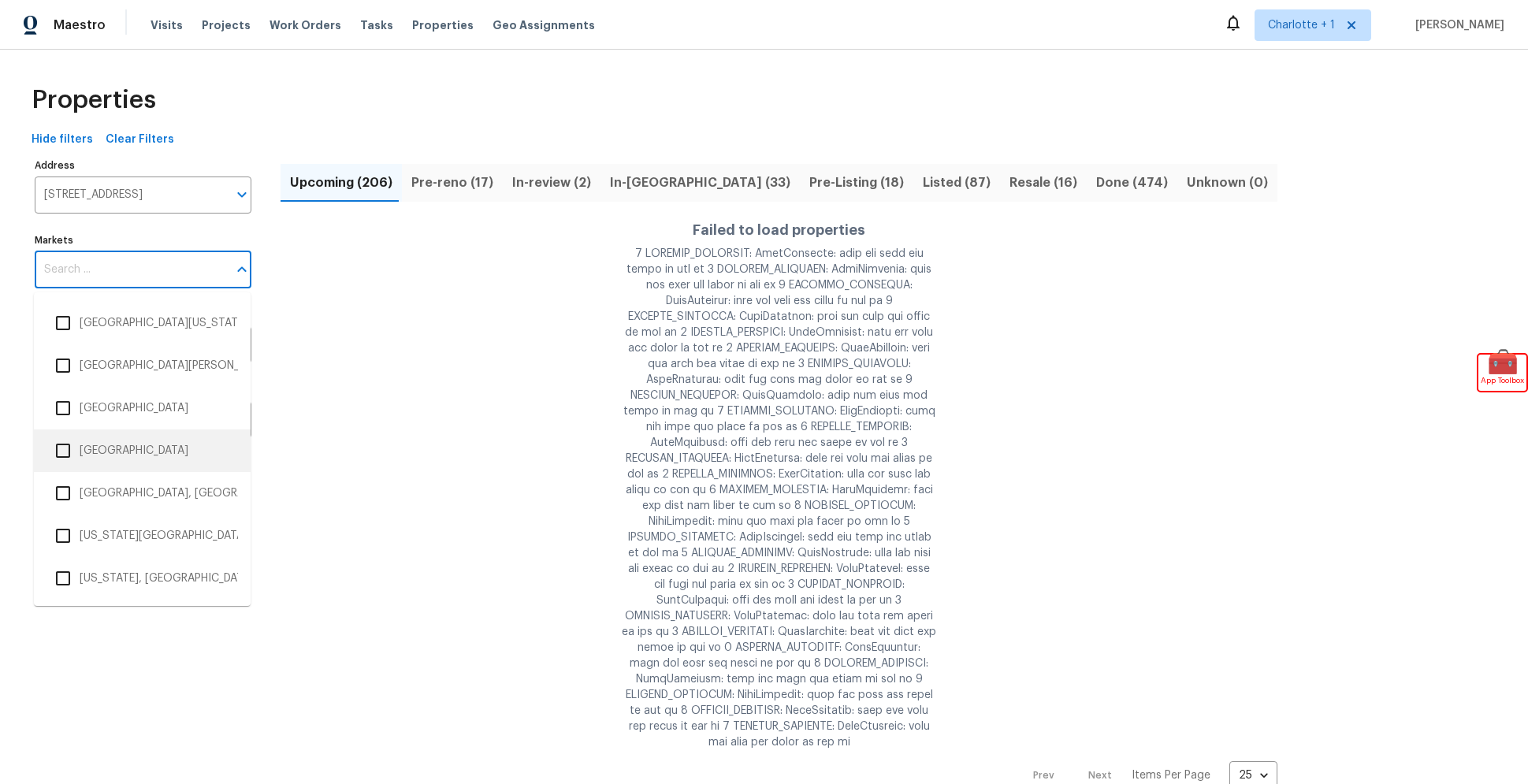
click at [62, 451] on input "checkbox" at bounding box center [63, 450] width 33 height 33
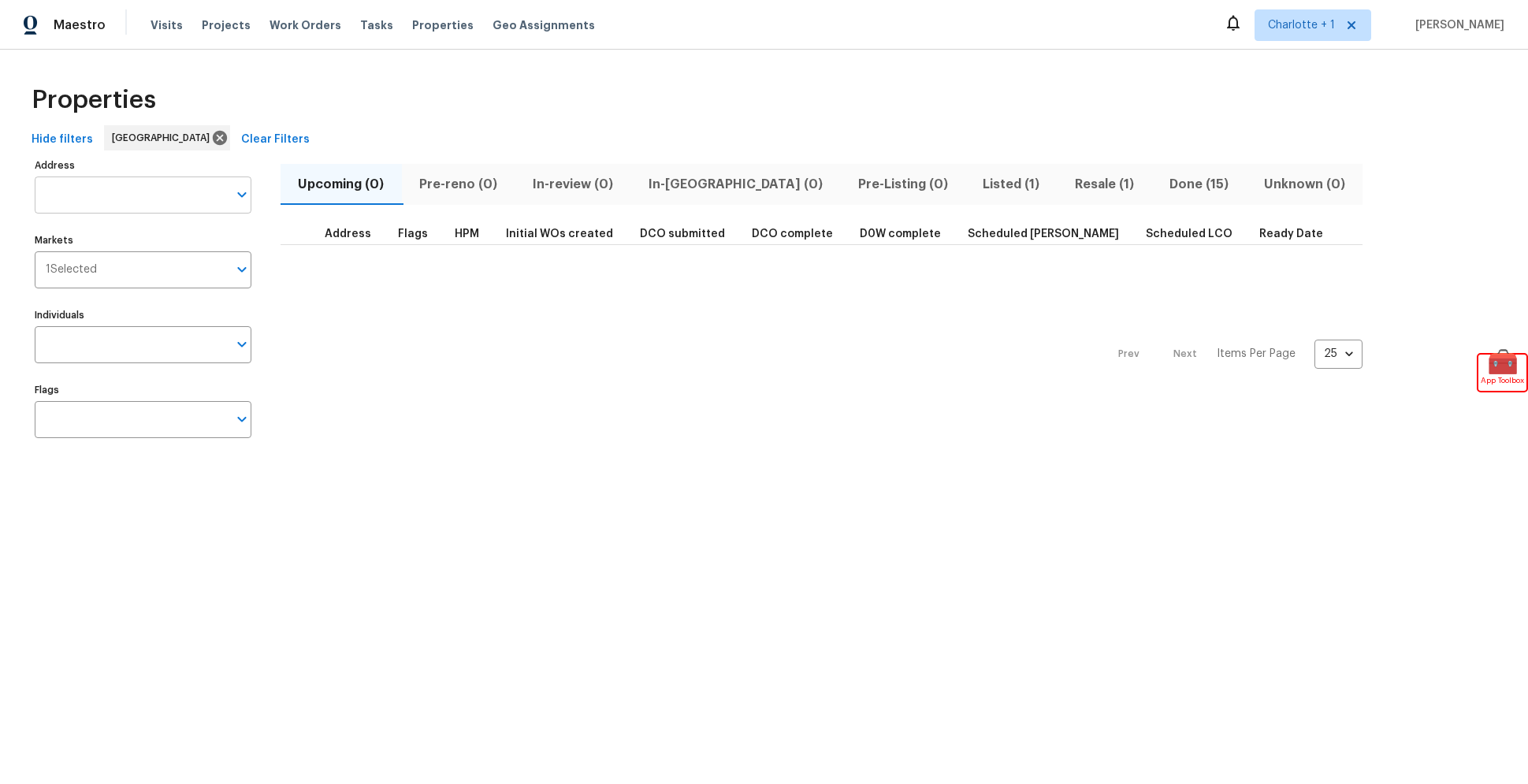
click at [114, 194] on input "Address" at bounding box center [131, 195] width 193 height 37
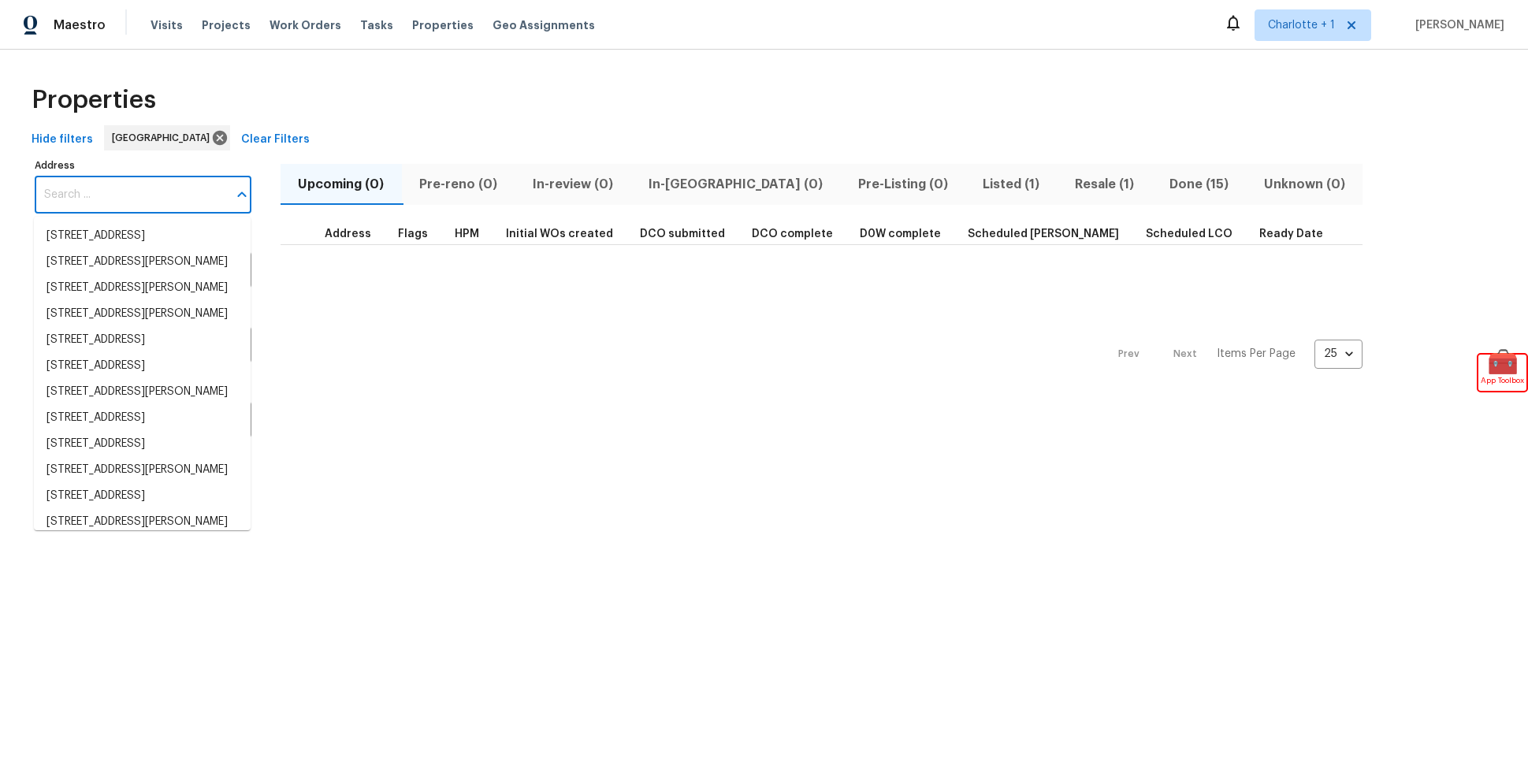
paste input "5326 W New Shadow Way, Marana, AZ 85658"
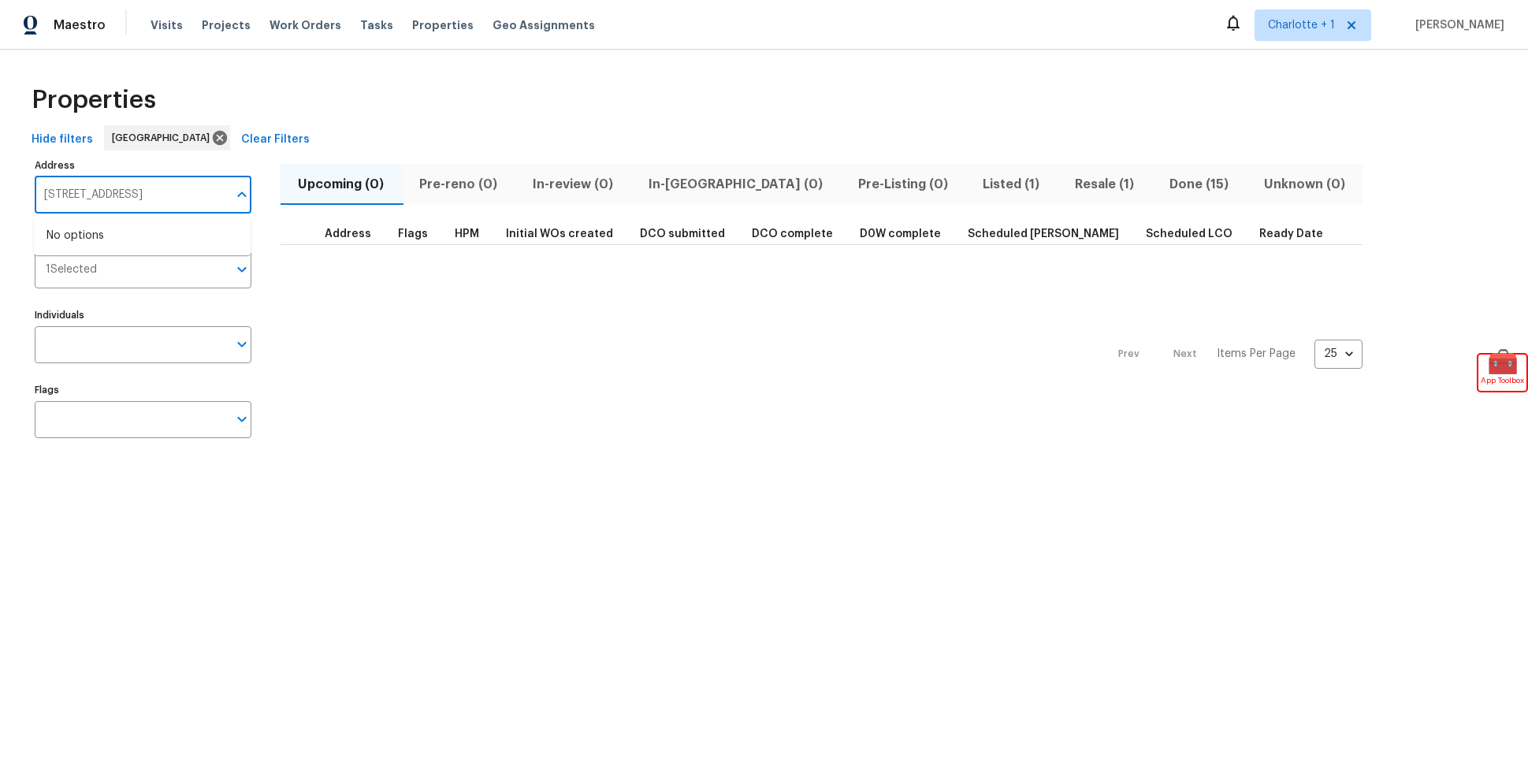
click at [83, 181] on input "5326 W New Shadow Way, Marana, AZ 85658" at bounding box center [131, 195] width 193 height 37
paste input "6009 River Landings Dr, Raleigh, NC 27604"
type input "6009 River Landings Dr, Raleigh, NC 27604"
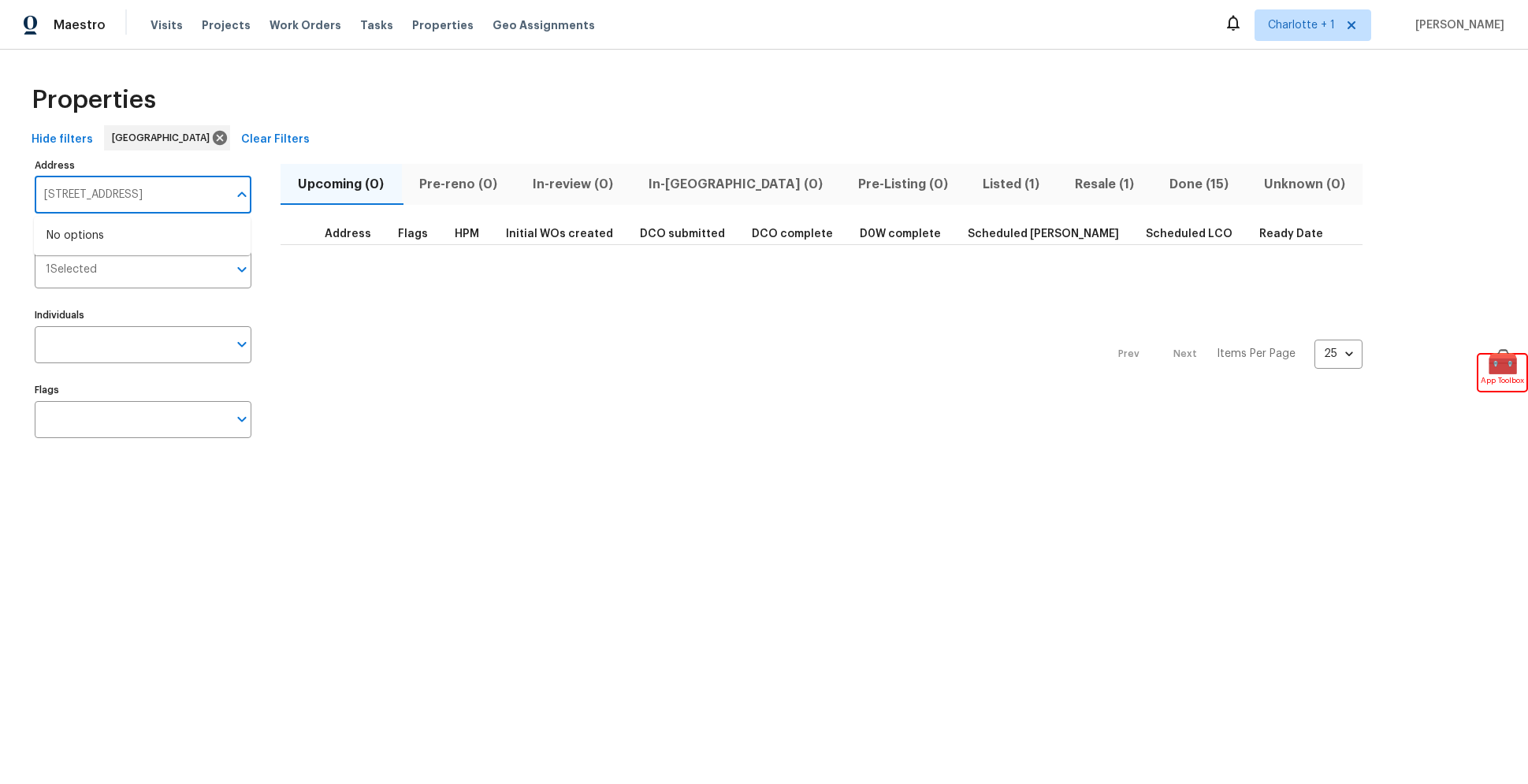
click at [235, 134] on button "Clear Filters" at bounding box center [275, 140] width 81 height 29
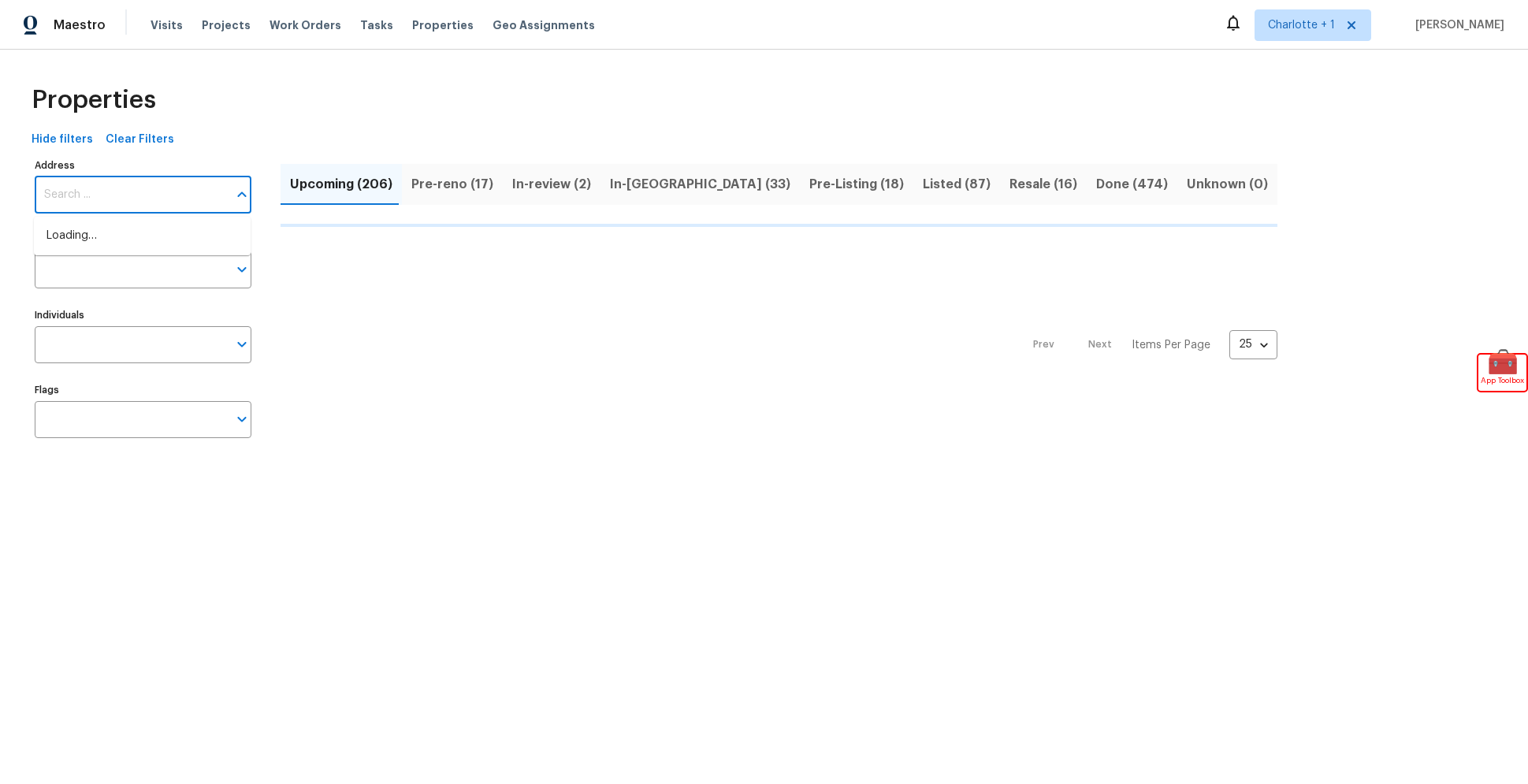
click at [115, 187] on input "Address" at bounding box center [131, 195] width 193 height 37
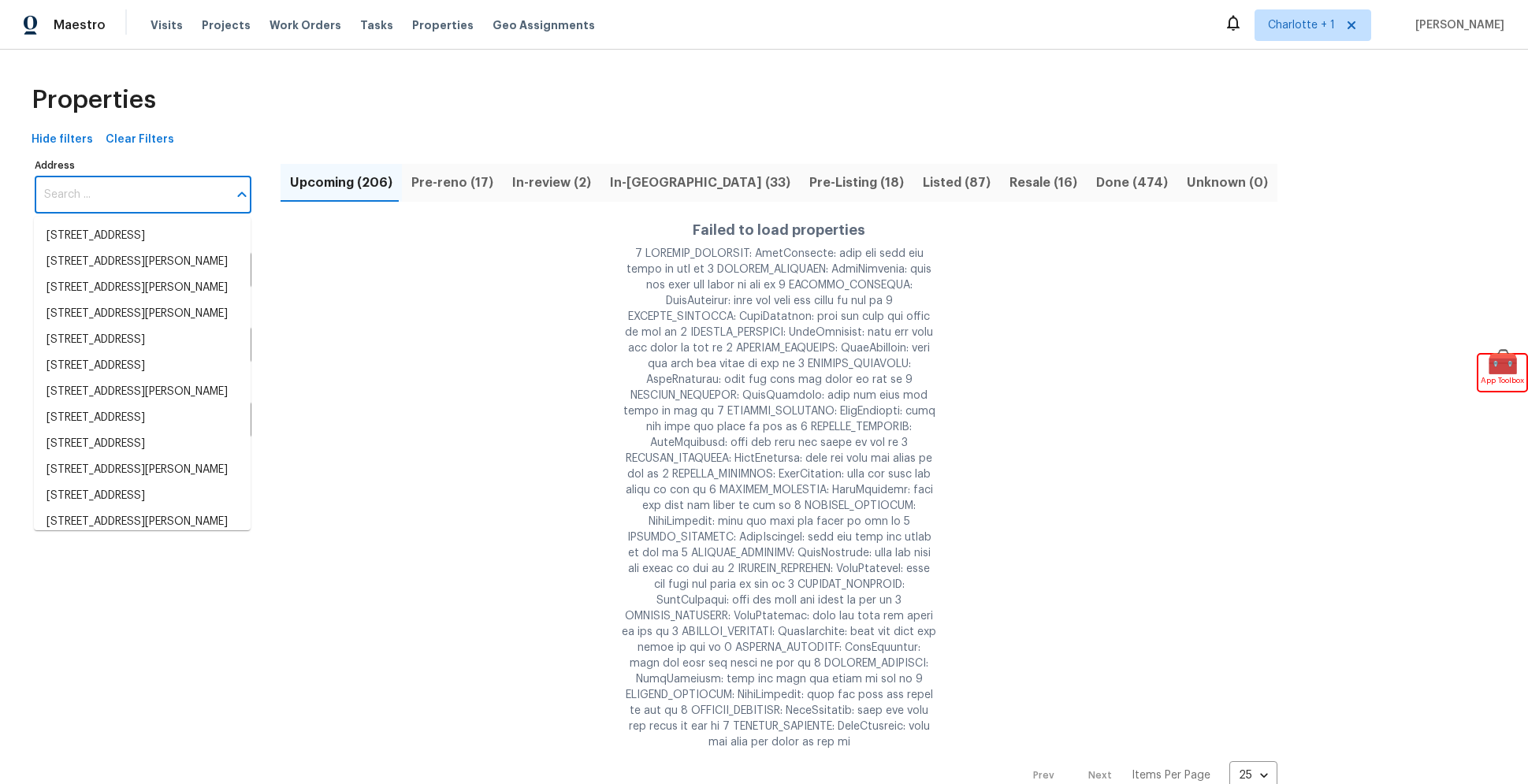
click at [137, 188] on input "Address" at bounding box center [131, 195] width 193 height 37
paste input "6009 River Landings Dr, Raleigh, NC 27604"
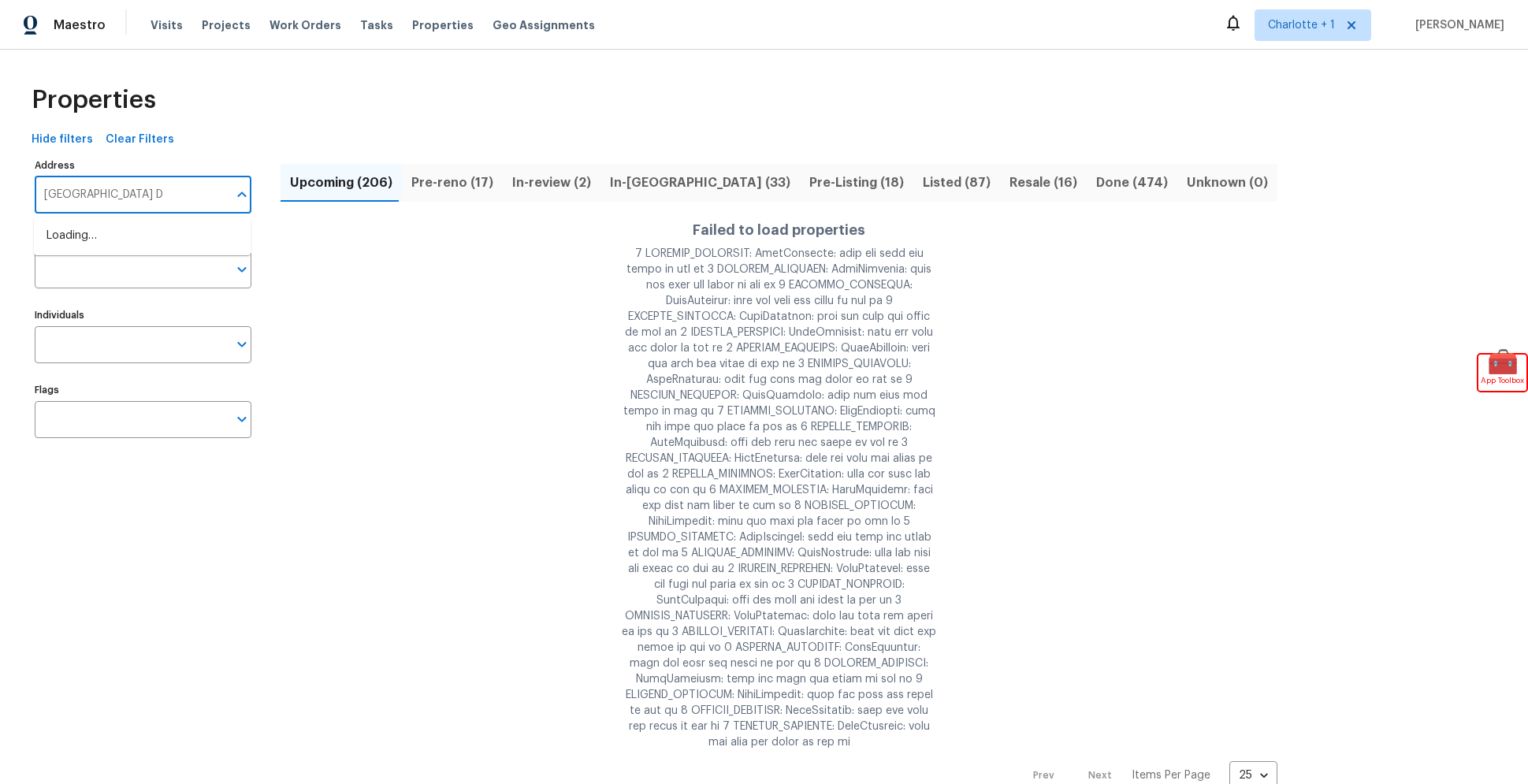
type input "6009 River Landings Dr"
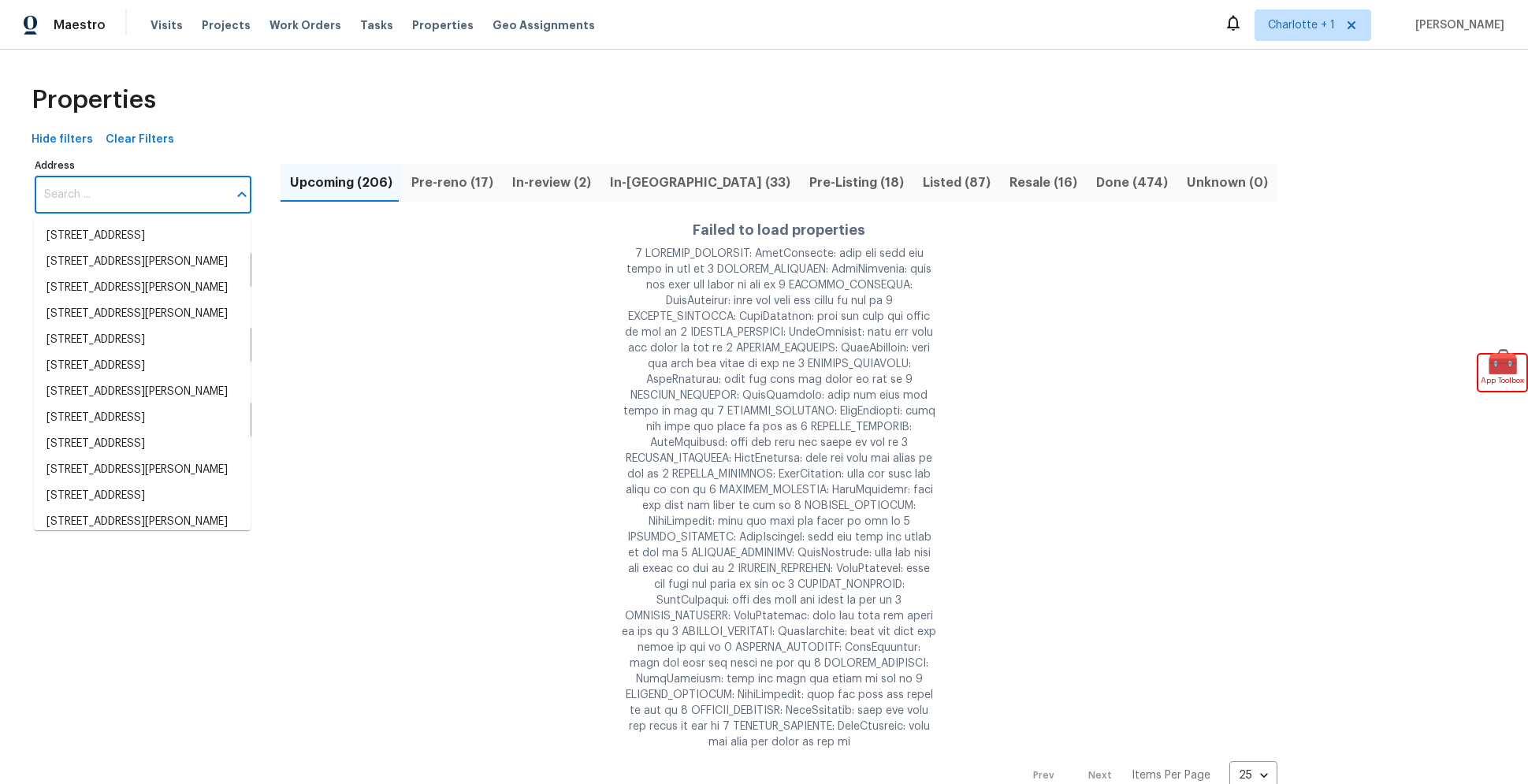
click at [295, 63] on div "Properties Hide filters Clear Filters Address Address Markets Markets Individua…" at bounding box center [764, 432] width 1528 height 766
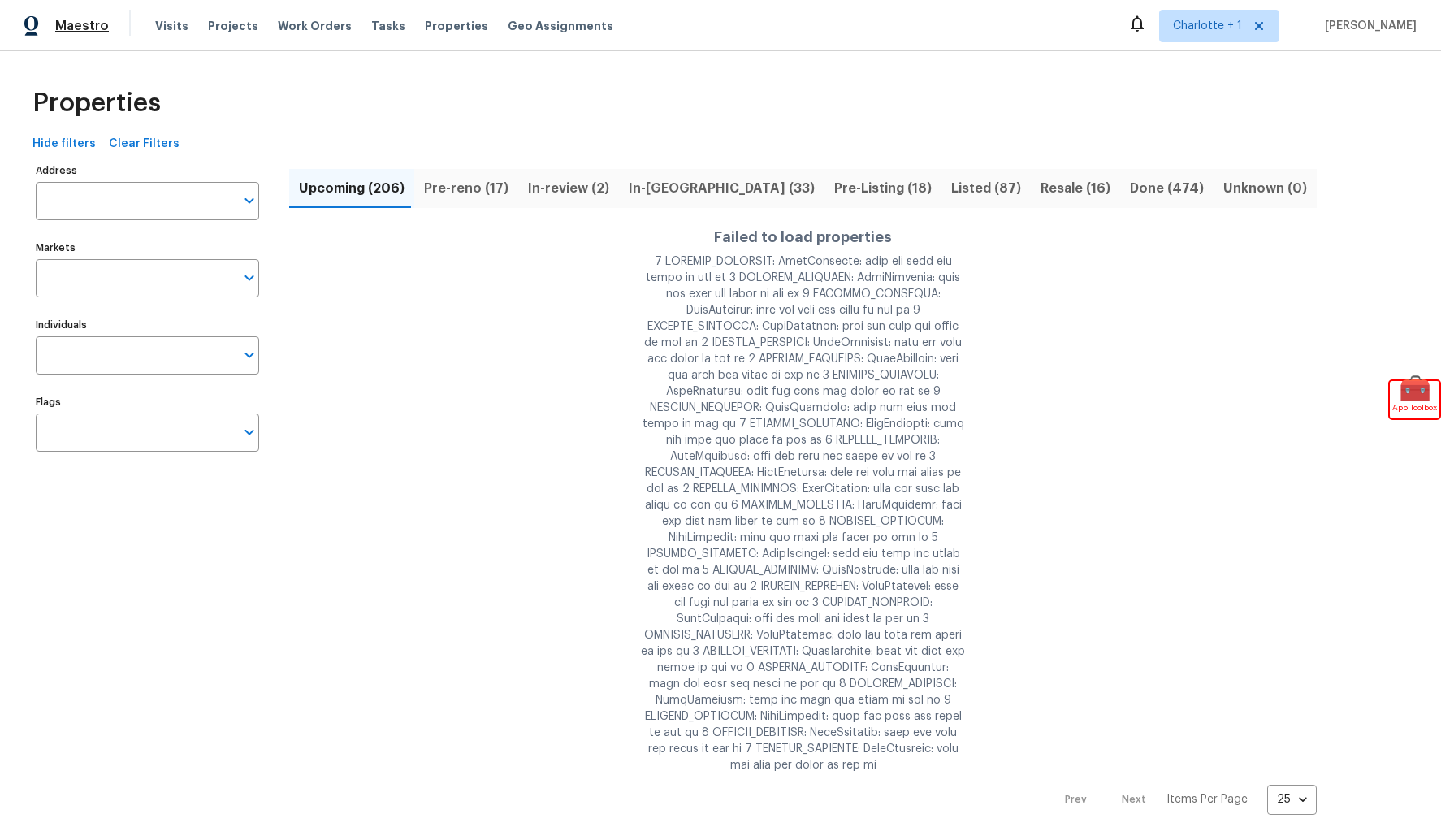
click at [67, 27] on span "Maestro" at bounding box center [82, 25] width 54 height 16
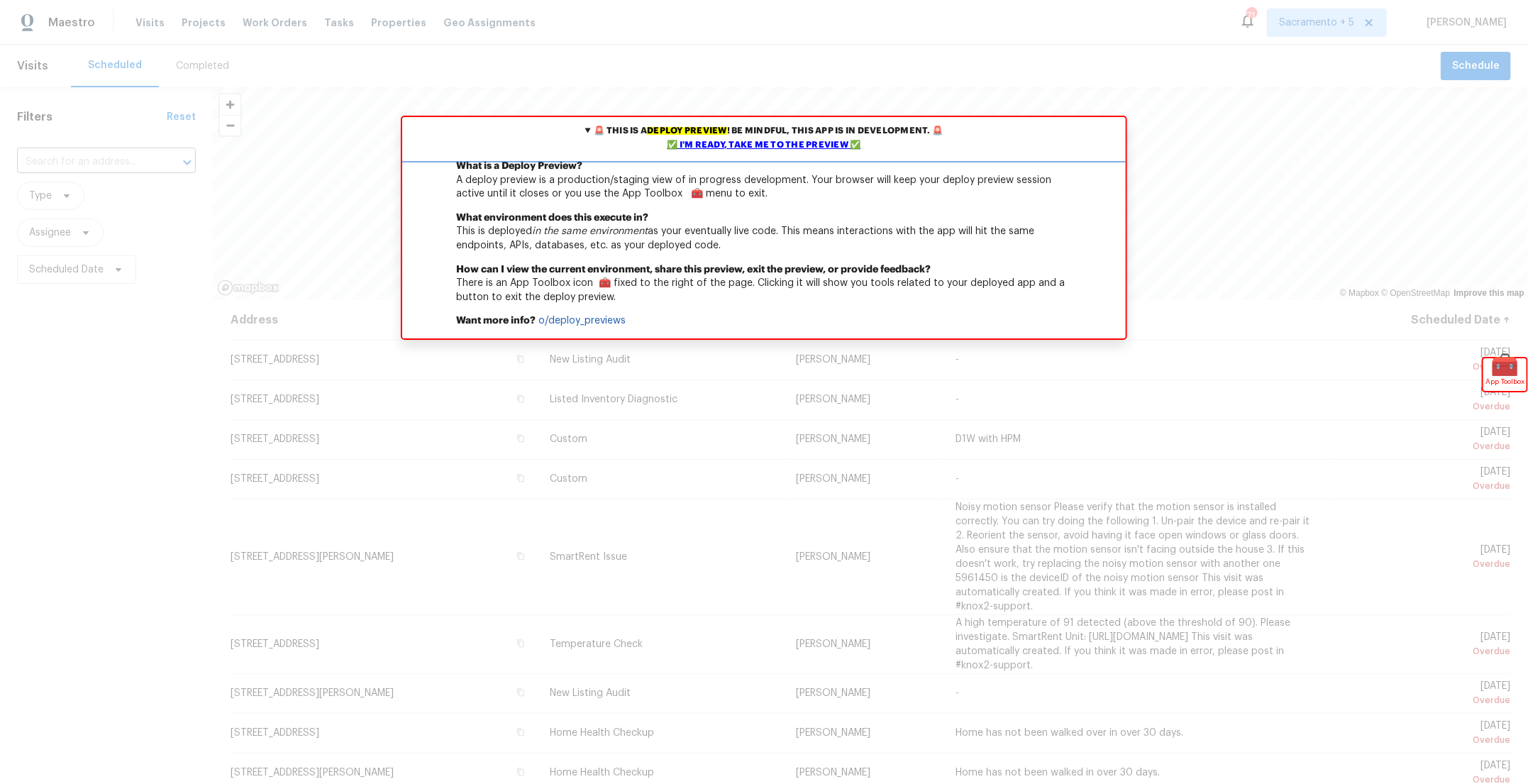
click at [738, 142] on div "✅ I'm ready, take me to the preview ✅" at bounding box center [764, 145] width 717 height 14
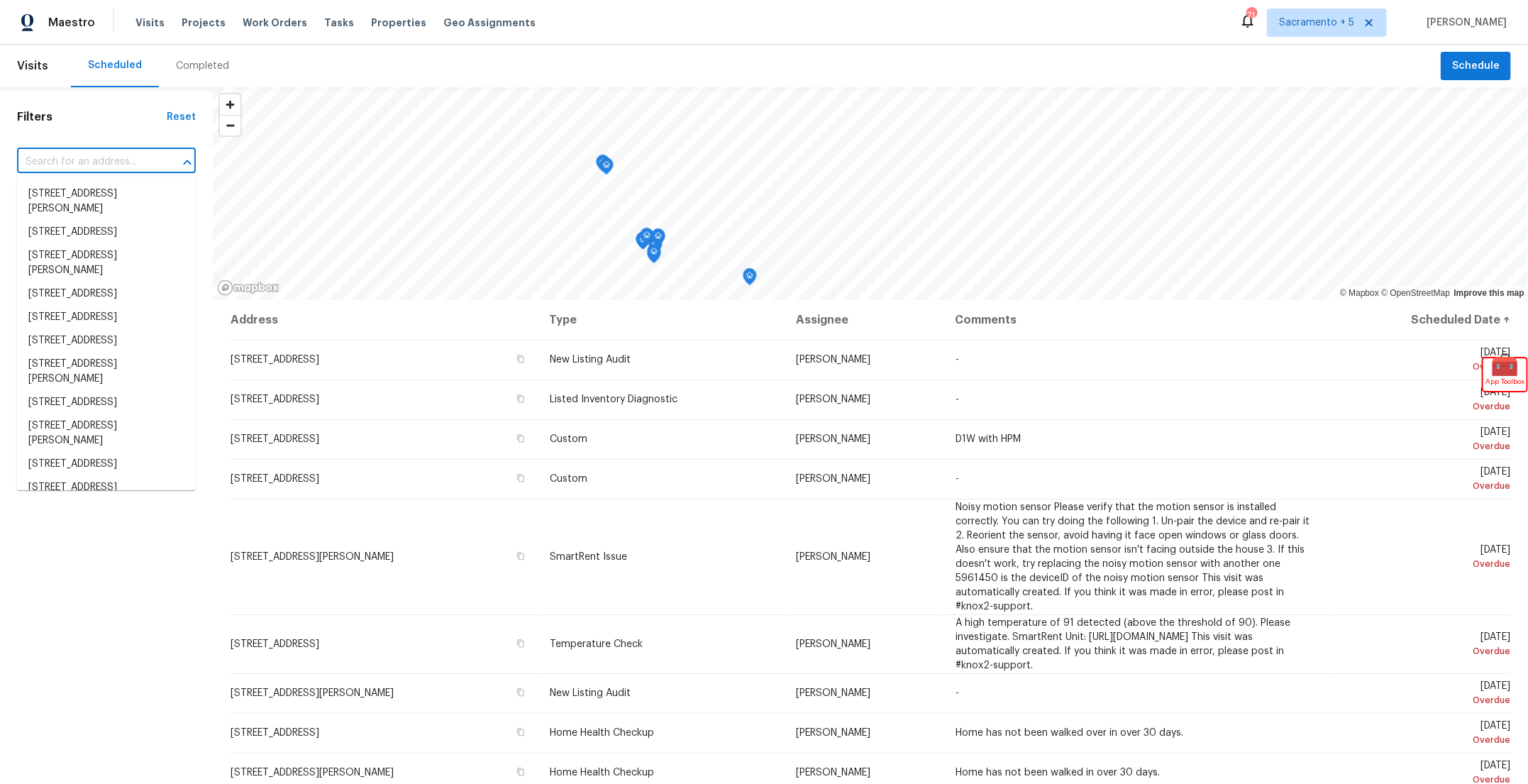
click at [90, 162] on input "text" at bounding box center [86, 162] width 139 height 22
paste input "6009 River Landings Dr, Raleigh, NC 27604"
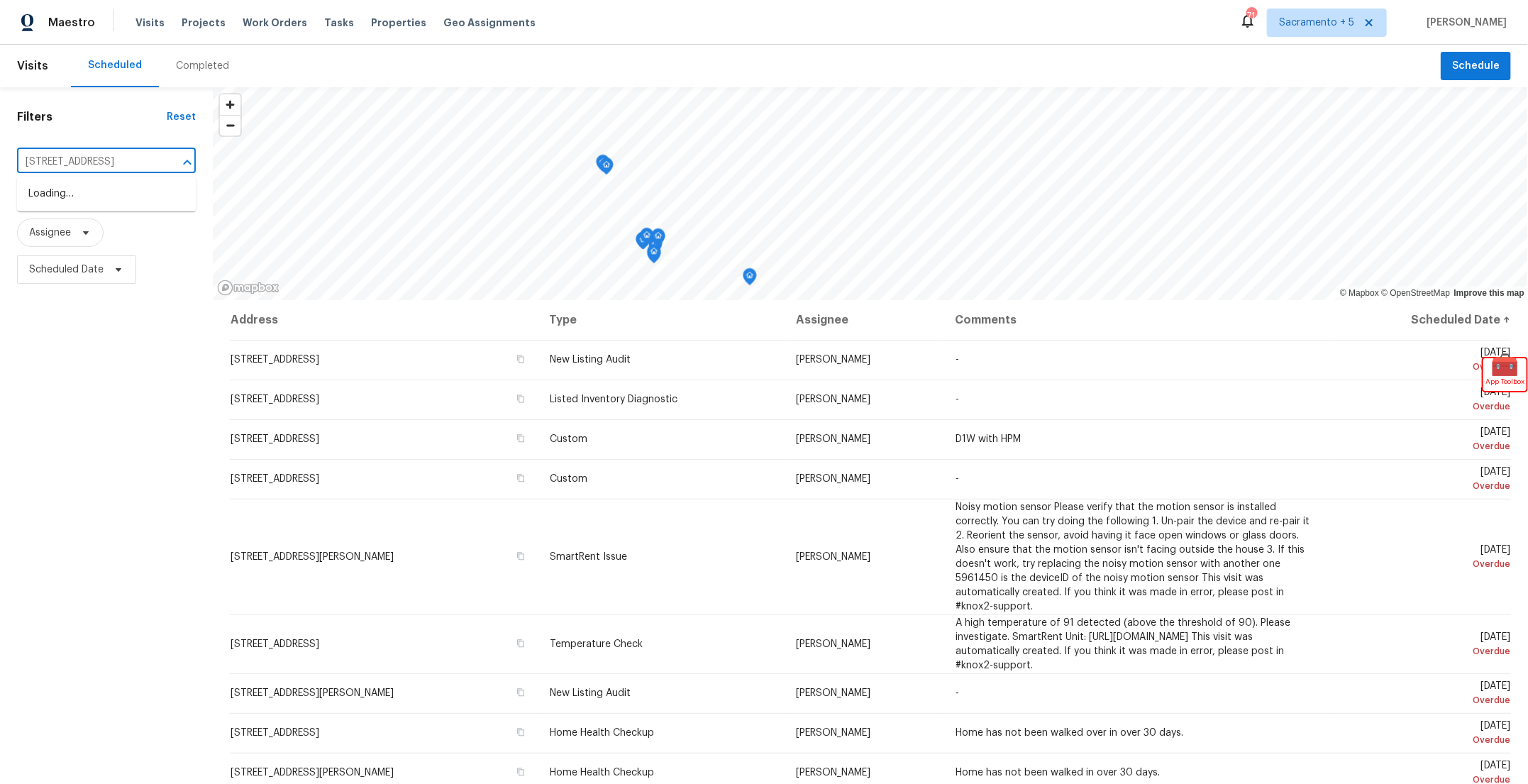
scroll to position [0, 69]
type input "6009 River Landings Dr, Raleigh, NC 27604"
click at [371, 24] on span "Properties" at bounding box center [398, 22] width 55 height 14
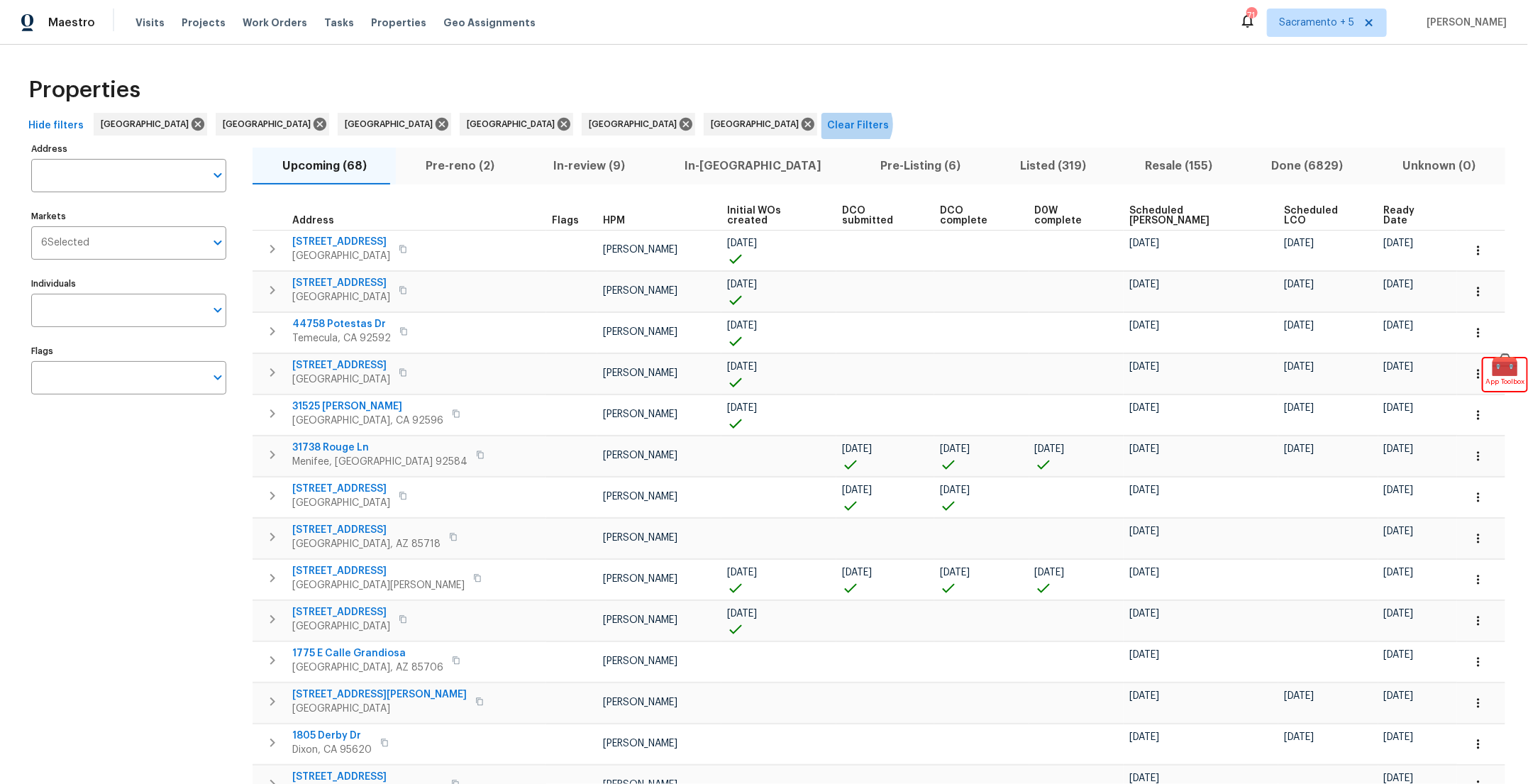
click at [827, 124] on span "Clear Filters" at bounding box center [857, 126] width 62 height 18
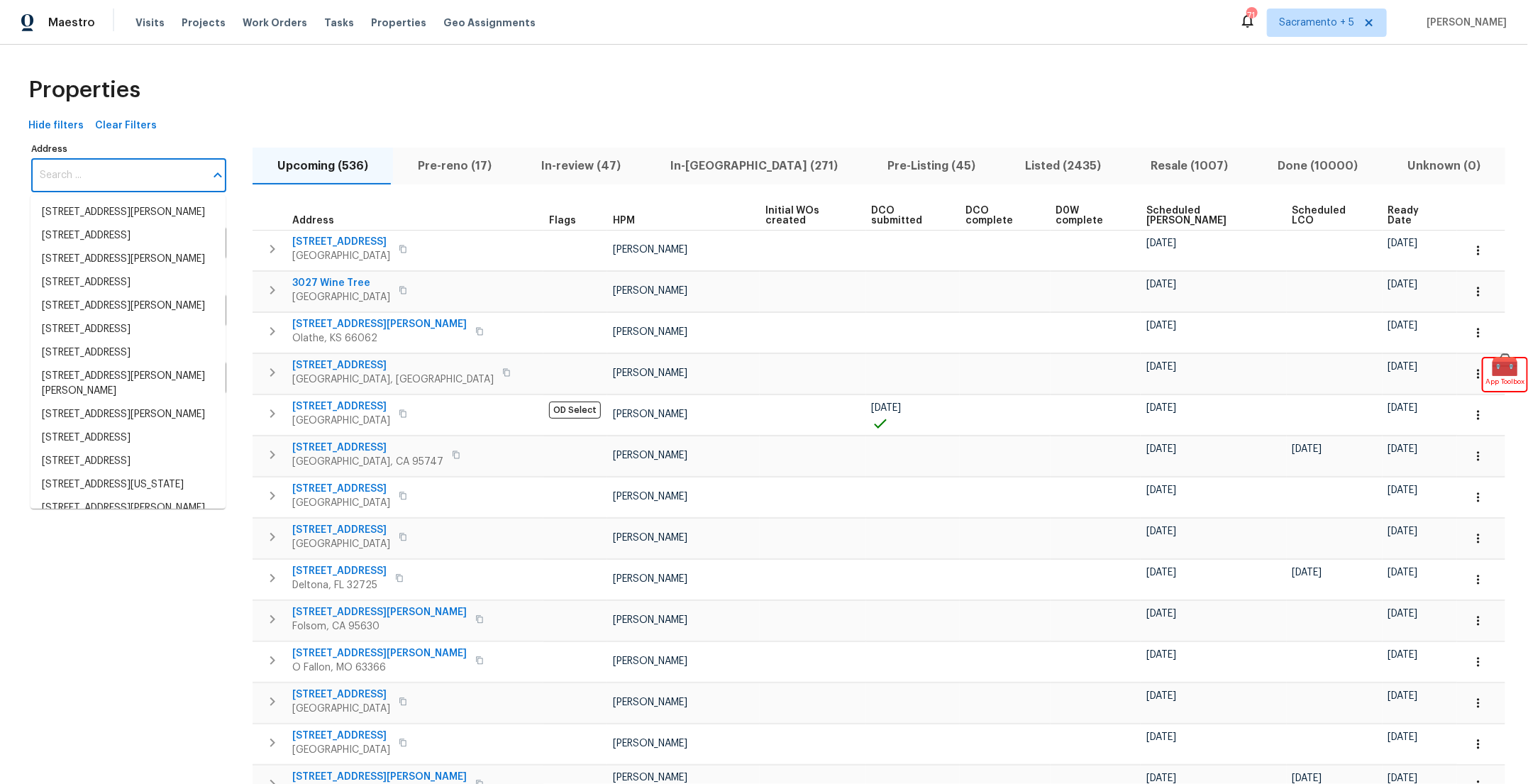
click at [76, 175] on input "Address" at bounding box center [118, 175] width 174 height 34
paste input "6009 River Landings Dr, Raleigh, NC 27604"
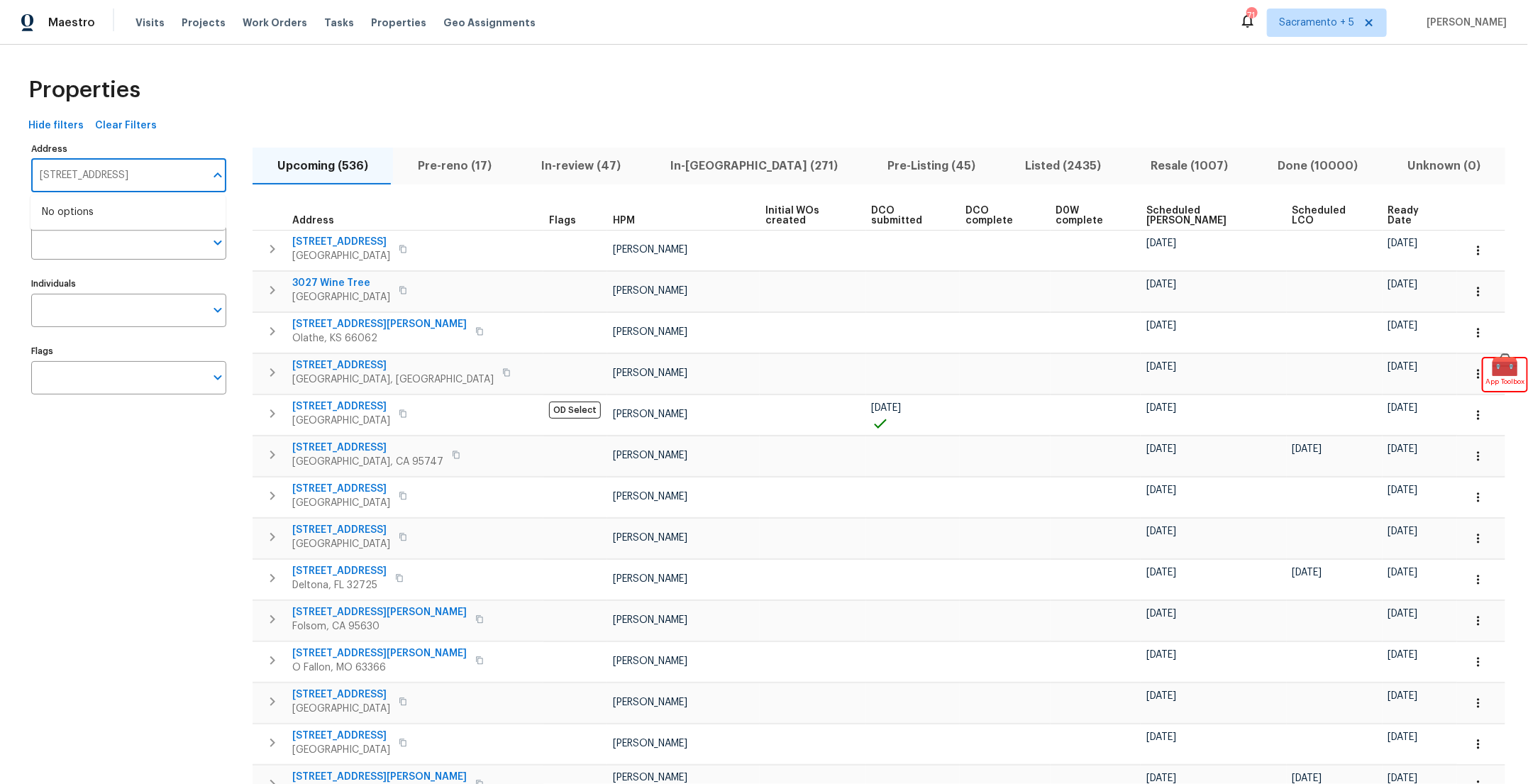
scroll to position [0, 35]
drag, startPoint x: 114, startPoint y: 180, endPoint x: 351, endPoint y: 165, distance: 237.5
click at [352, 165] on div "Address 6009 River Landings Dr, Raleigh, NC 27604 Address Markets Markets Indiv…" at bounding box center [764, 727] width 1483 height 1176
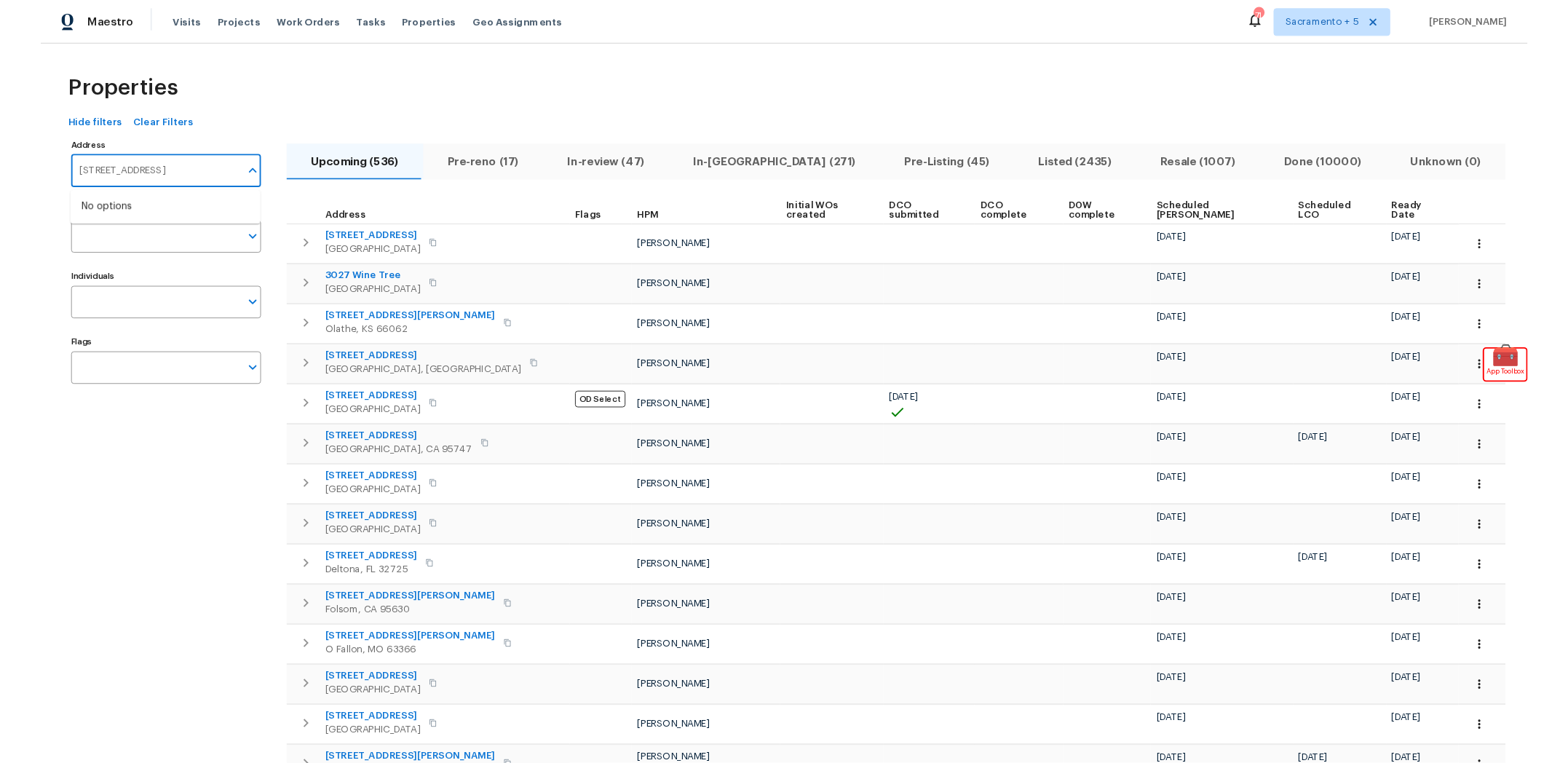
scroll to position [0, 0]
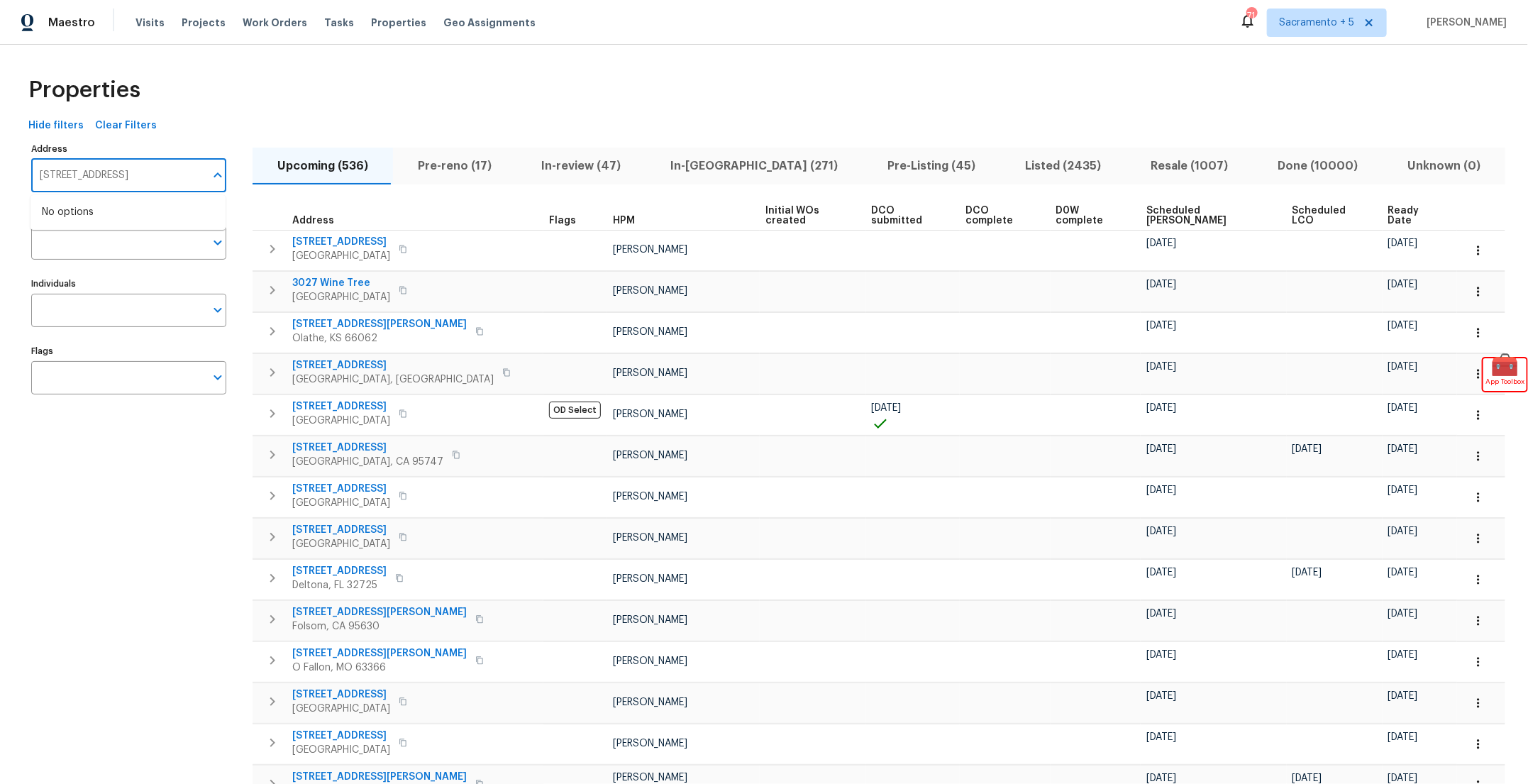
type input "6009 River Landings Dr"
click at [262, 87] on div "Properties" at bounding box center [764, 90] width 1483 height 45
click at [1306, 67] on div "Properties" at bounding box center [764, 90] width 1483 height 45
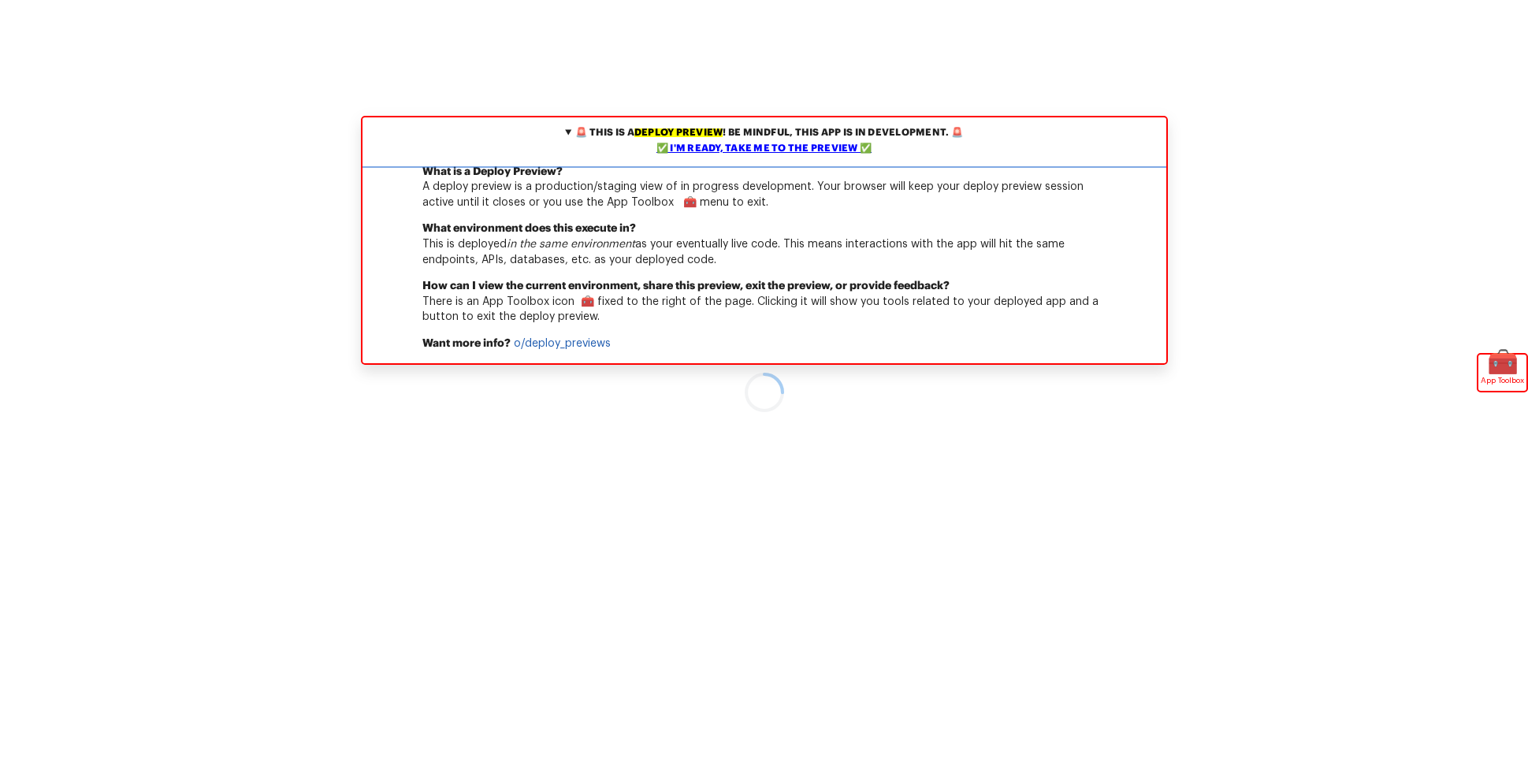
click at [723, 143] on div "✅ I'm ready, take me to the preview ✅" at bounding box center [764, 148] width 796 height 16
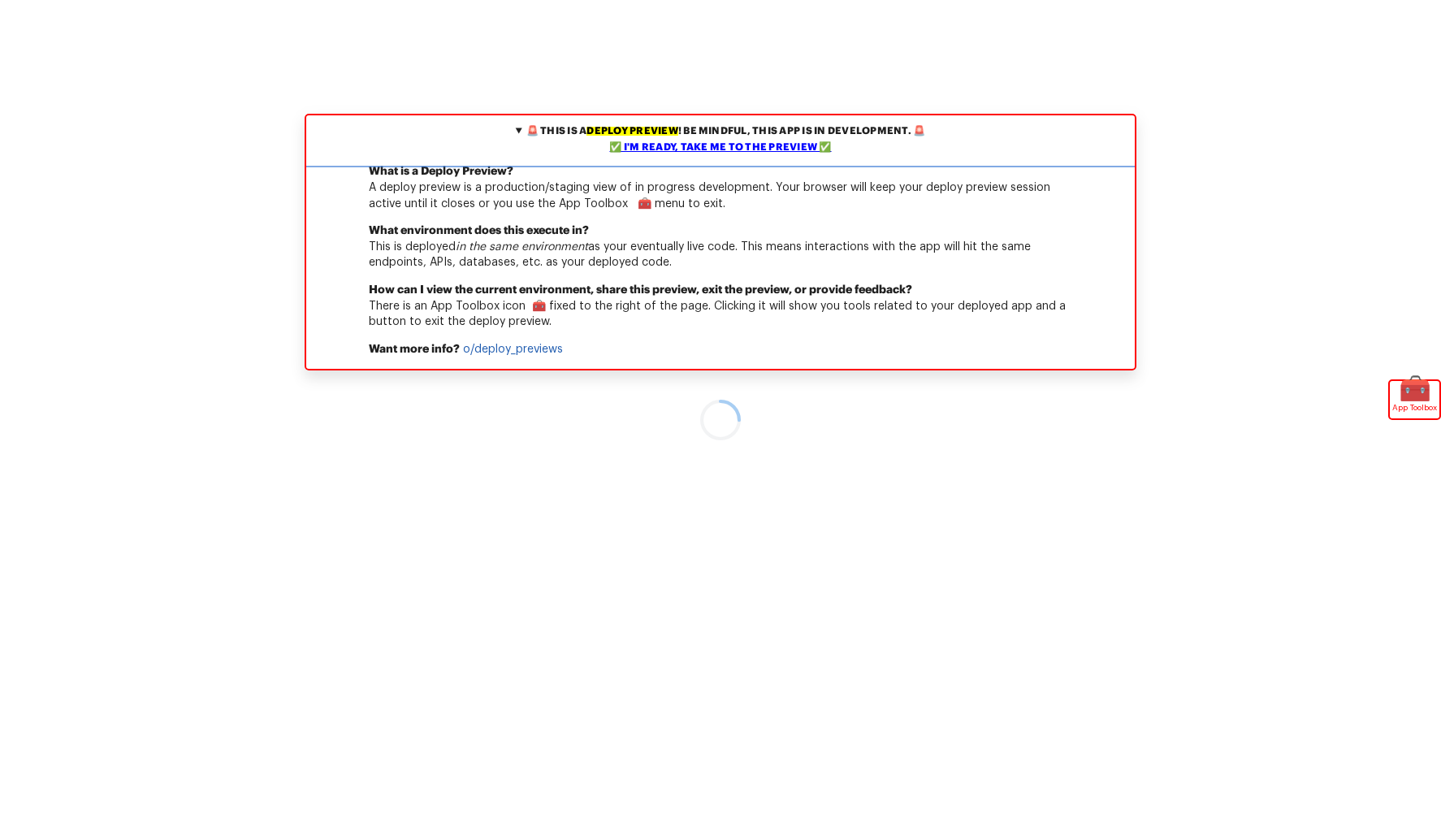
click at [732, 146] on div "✅ I'm ready, take me to the preview ✅" at bounding box center [720, 147] width 820 height 16
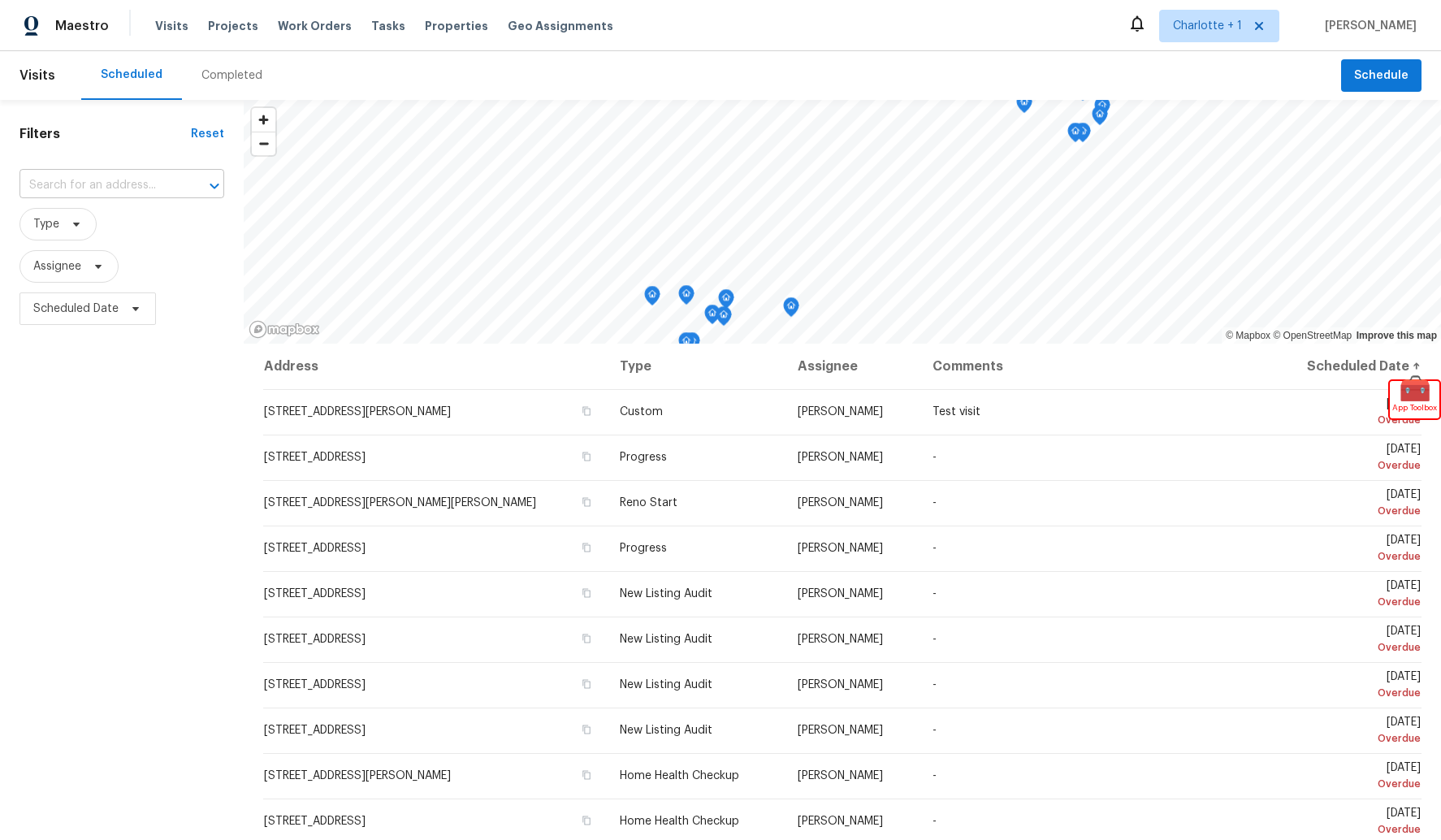
click at [75, 185] on input "text" at bounding box center [99, 186] width 159 height 25
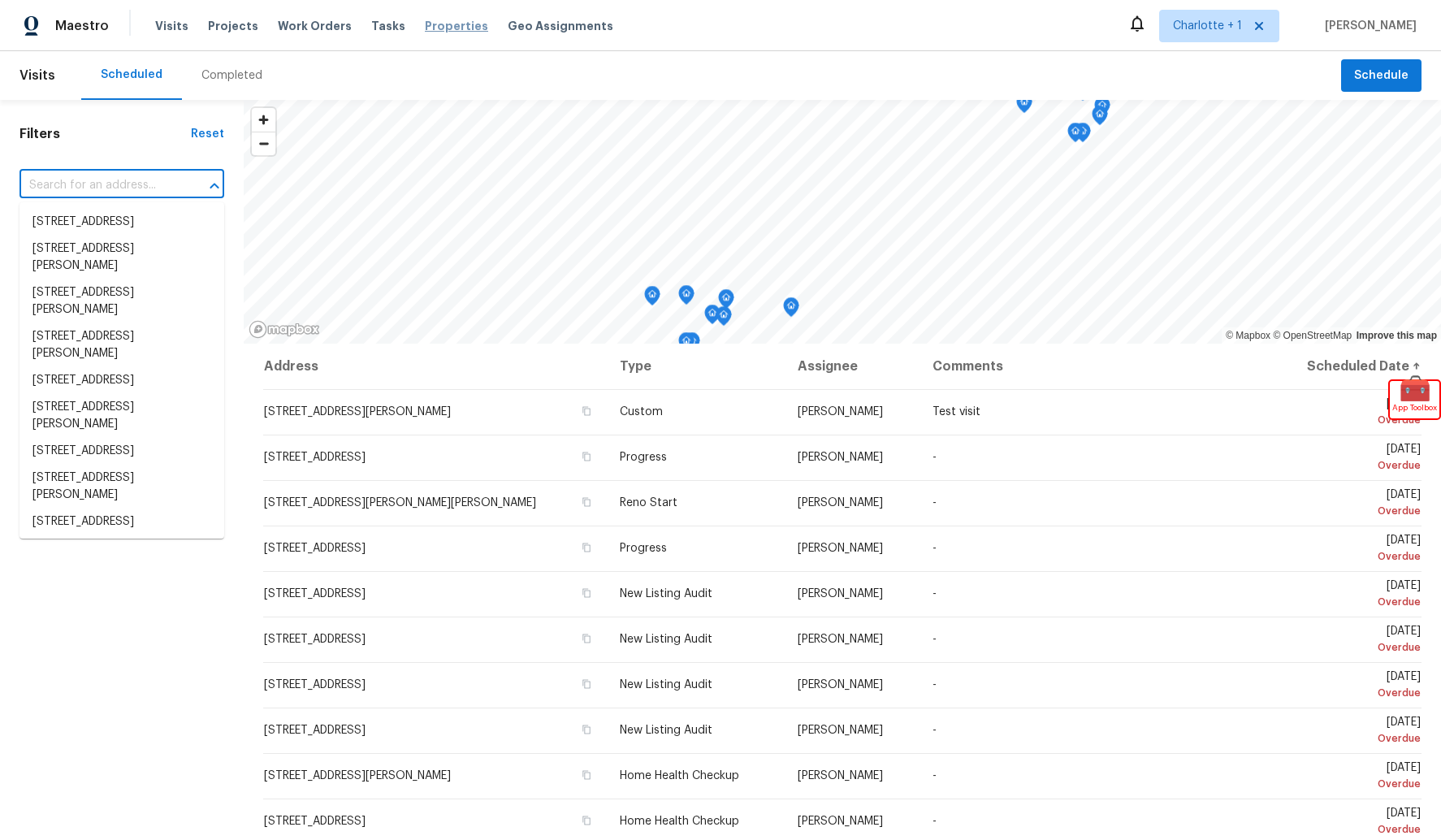
click at [433, 33] on span "Properties" at bounding box center [456, 25] width 63 height 16
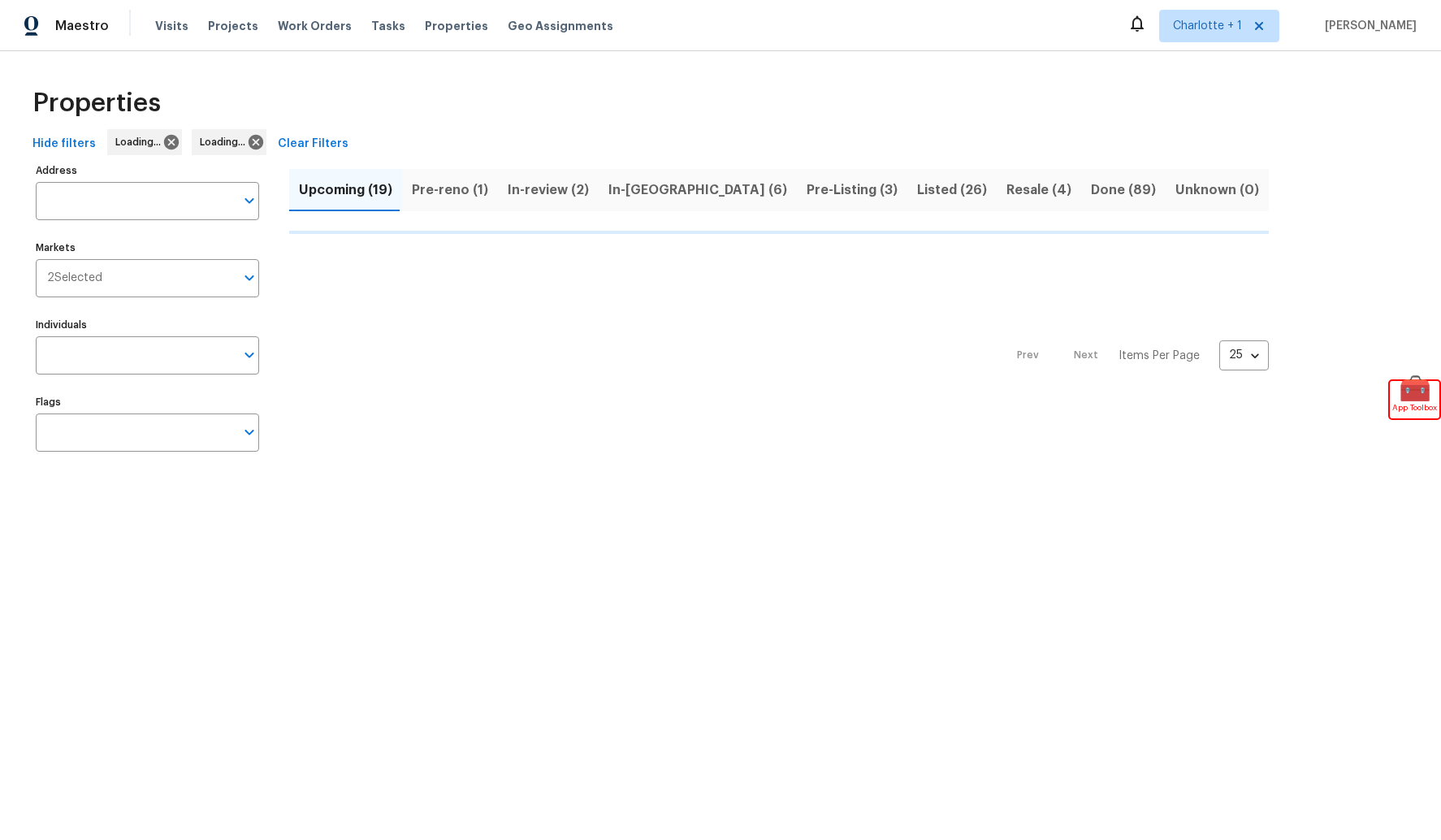
click at [315, 141] on span "Clear Filters" at bounding box center [313, 144] width 71 height 21
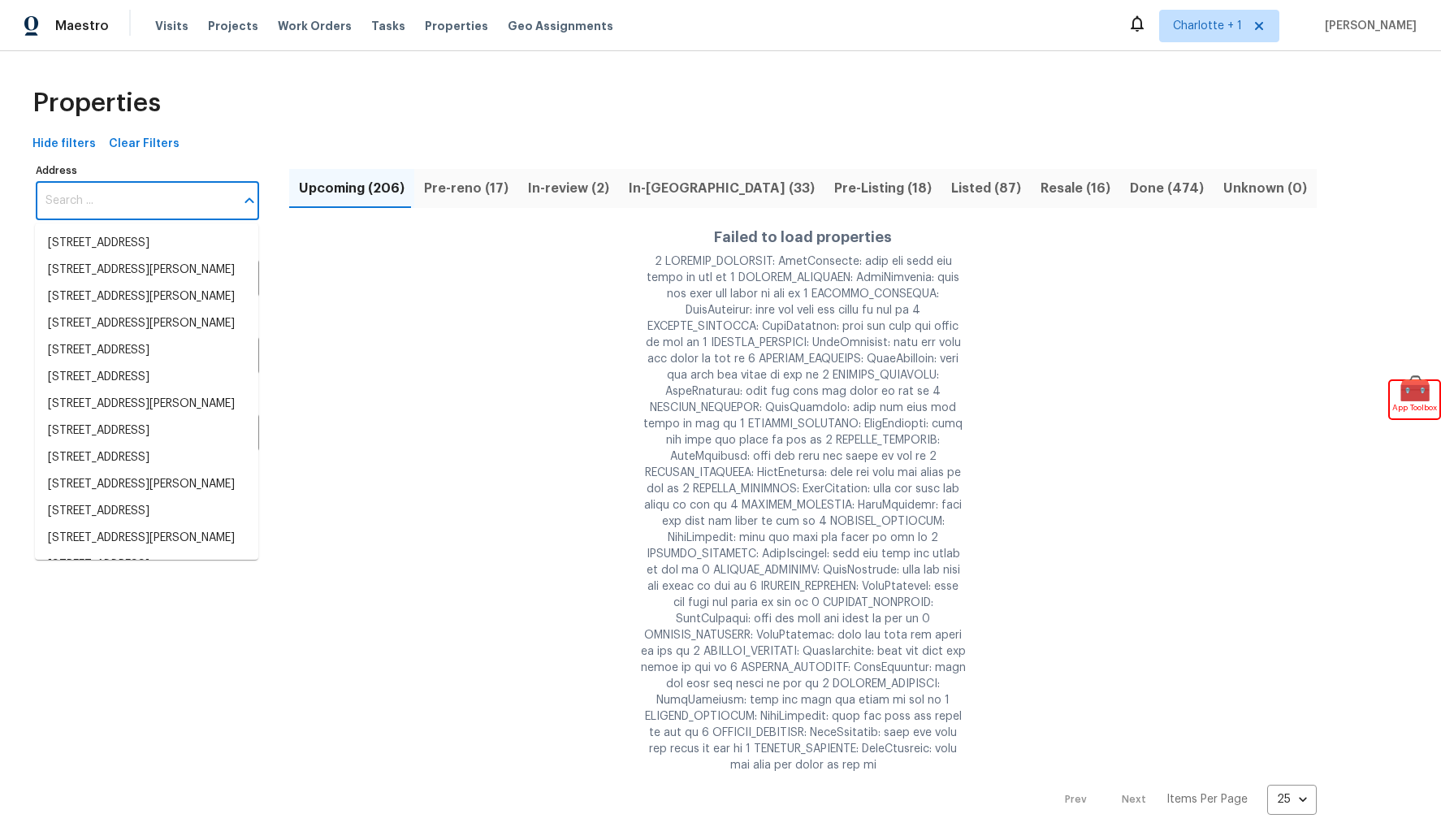
click at [138, 212] on input "Address" at bounding box center [135, 201] width 199 height 39
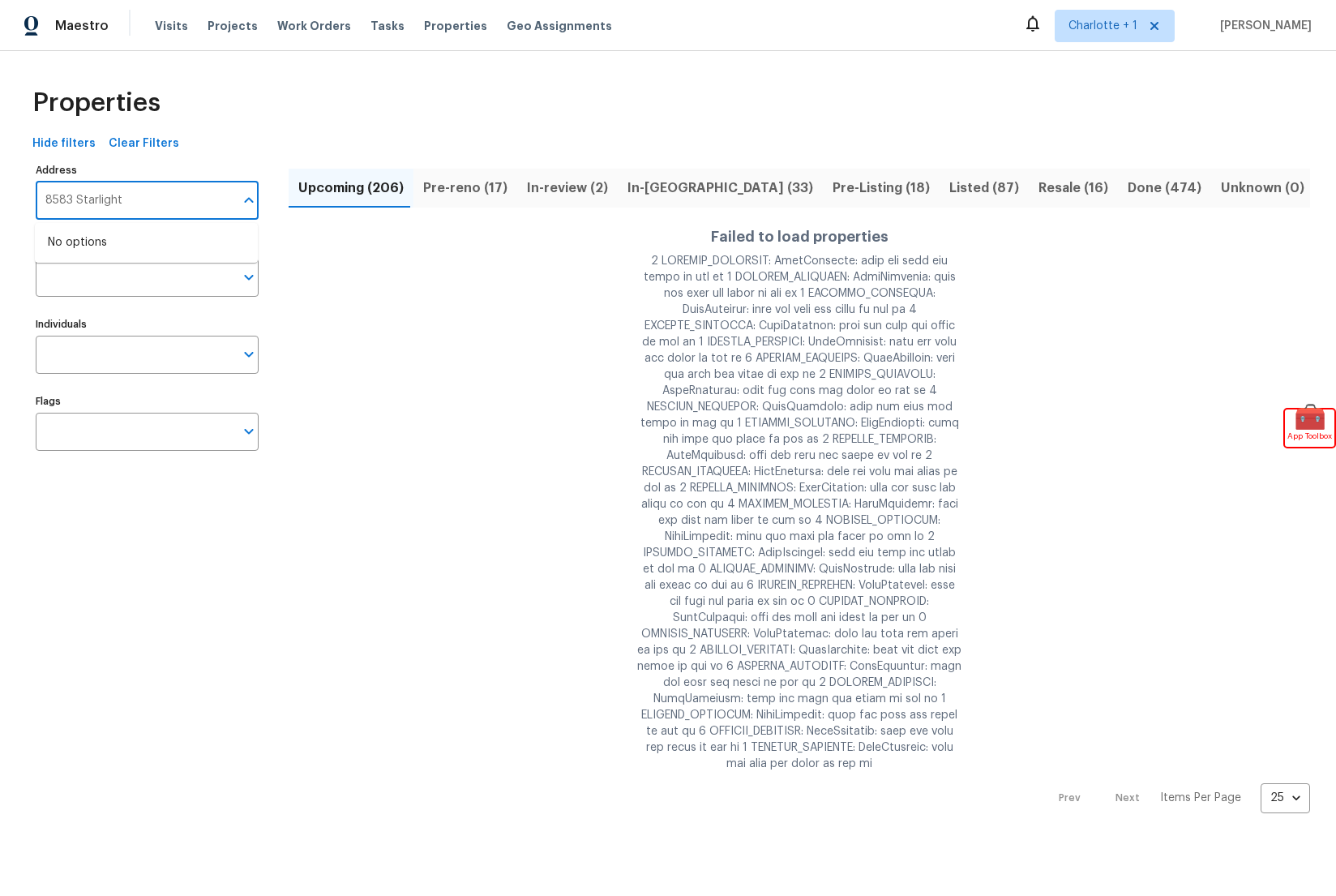
click at [149, 204] on input "8583 Starlight" at bounding box center [134, 200] width 198 height 39
paste input "2714 Foxcroft Ln"
type input "2714 Foxcroft Ln"
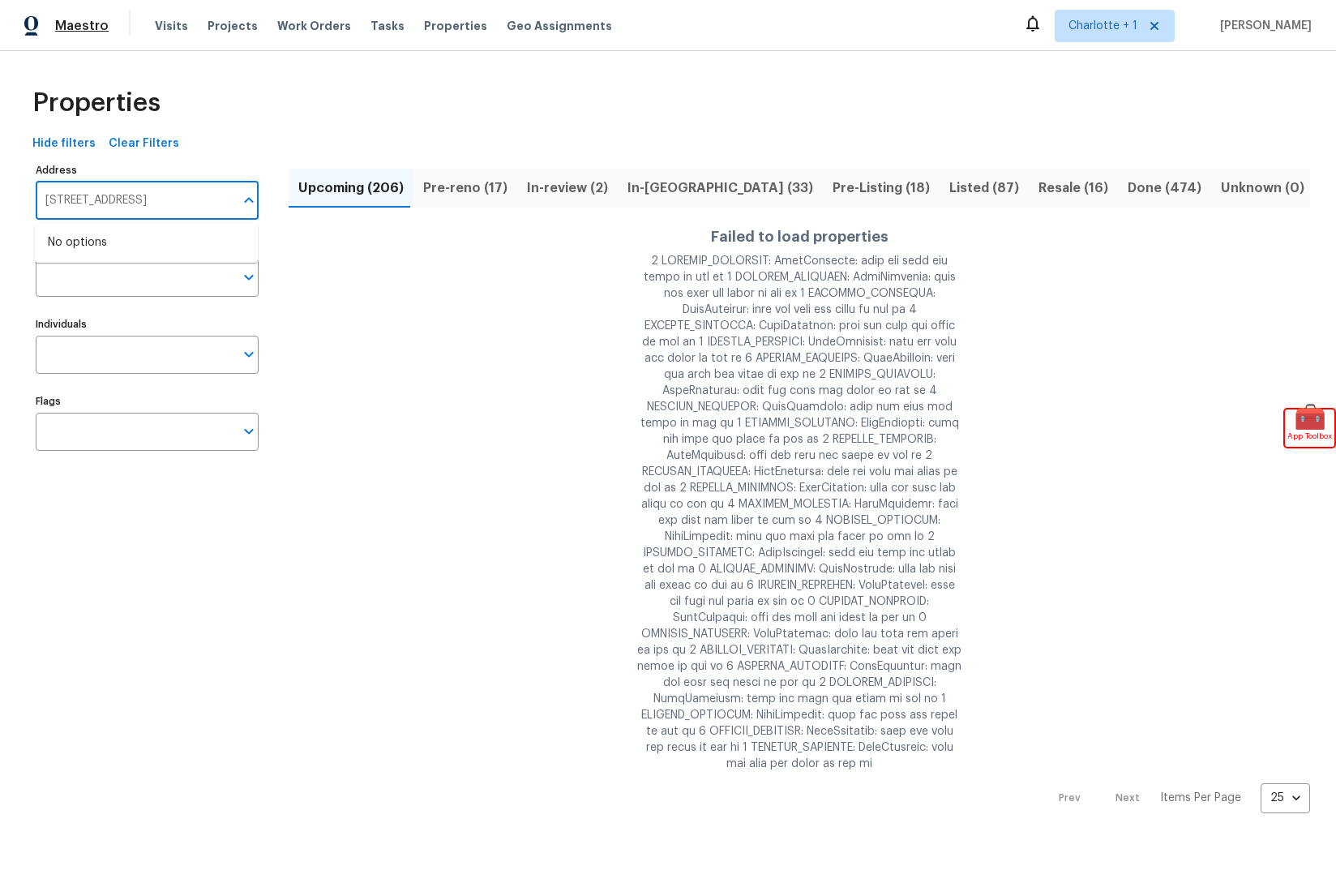
click at [69, 26] on span "Maestro" at bounding box center [82, 25] width 54 height 16
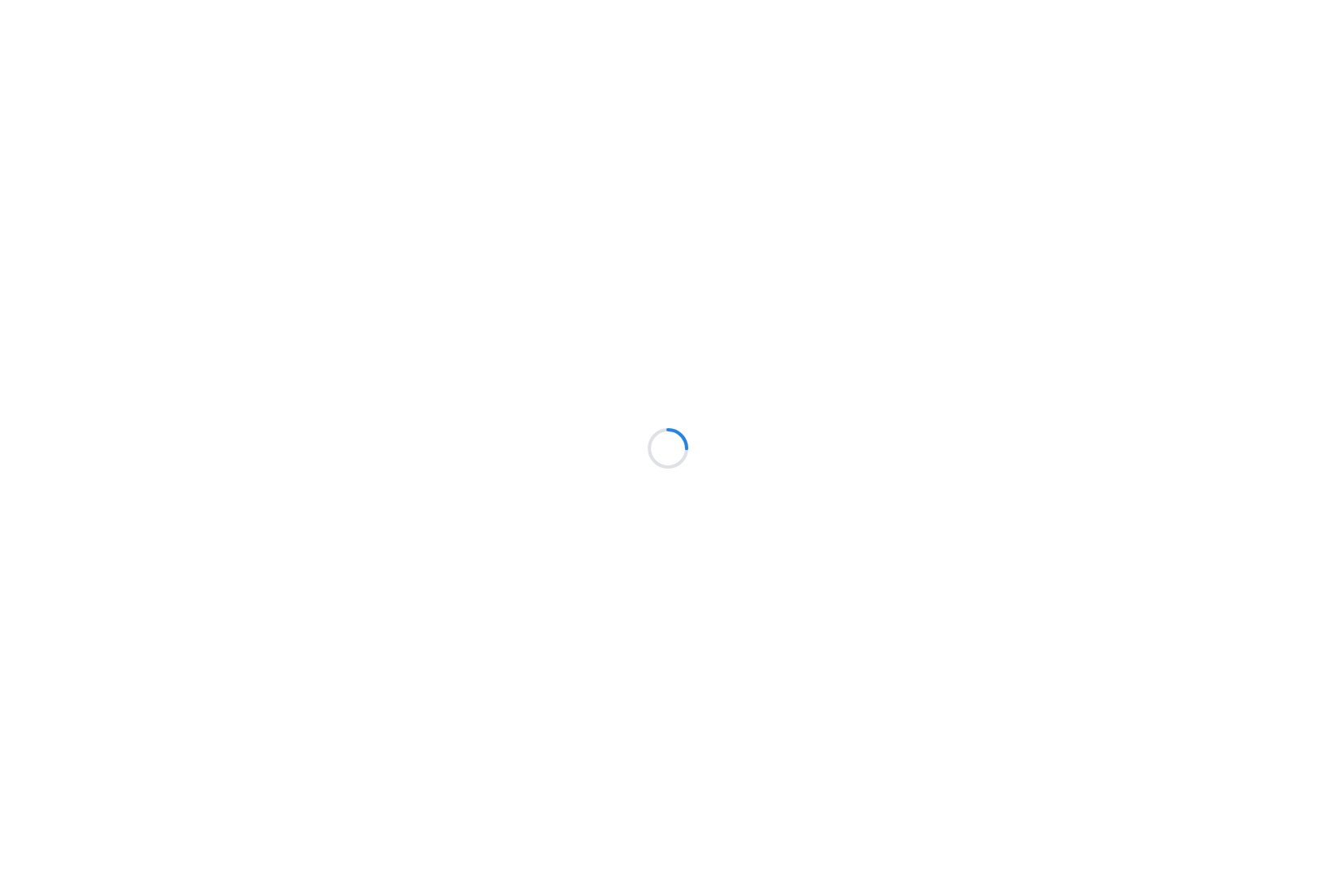
click at [439, 23] on div at bounding box center [668, 448] width 1336 height 896
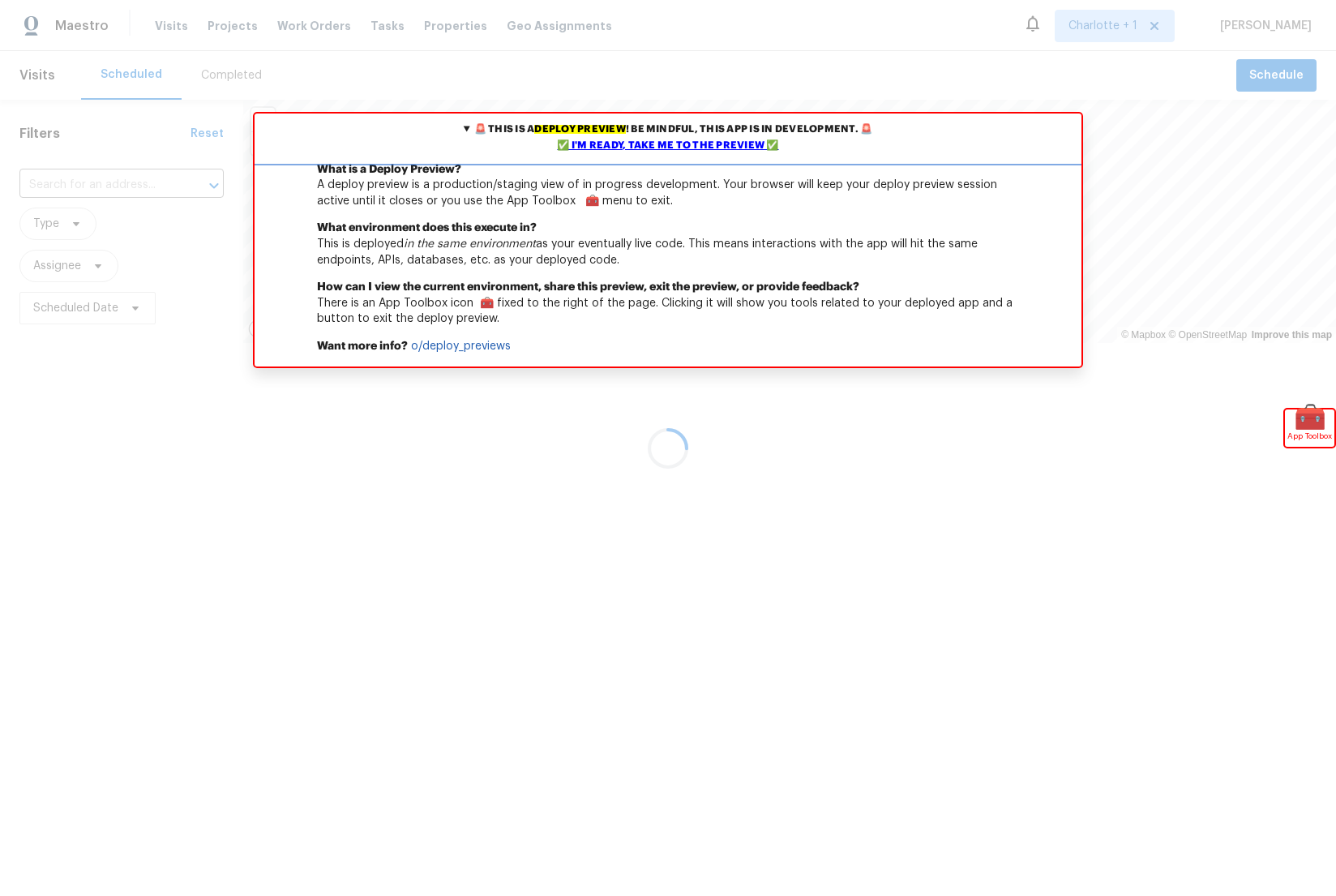
click at [626, 152] on div "✅ I'm ready, take me to the preview ✅" at bounding box center [668, 146] width 819 height 16
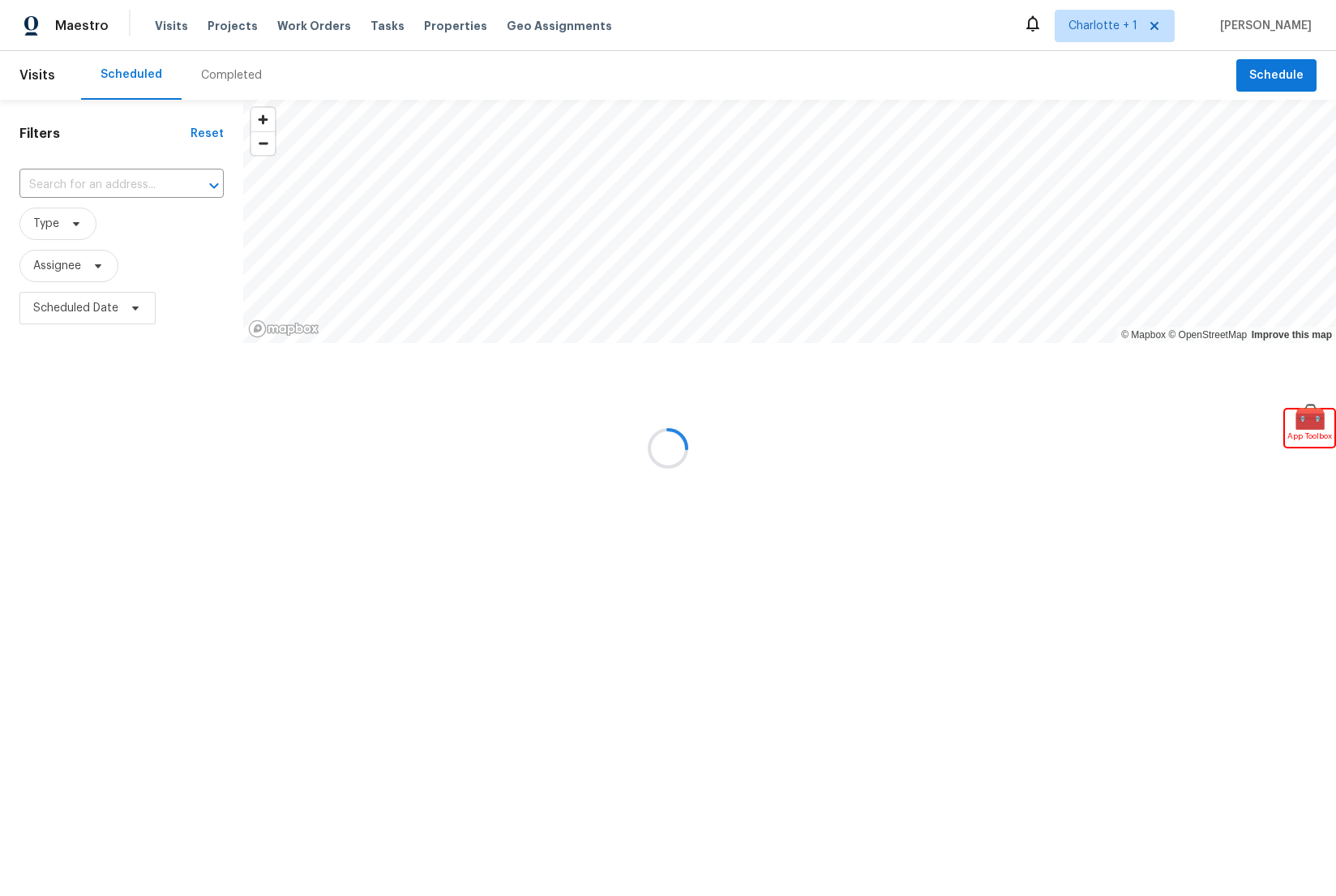
click at [103, 193] on div at bounding box center [668, 448] width 1336 height 896
click at [103, 185] on div at bounding box center [668, 448] width 1336 height 896
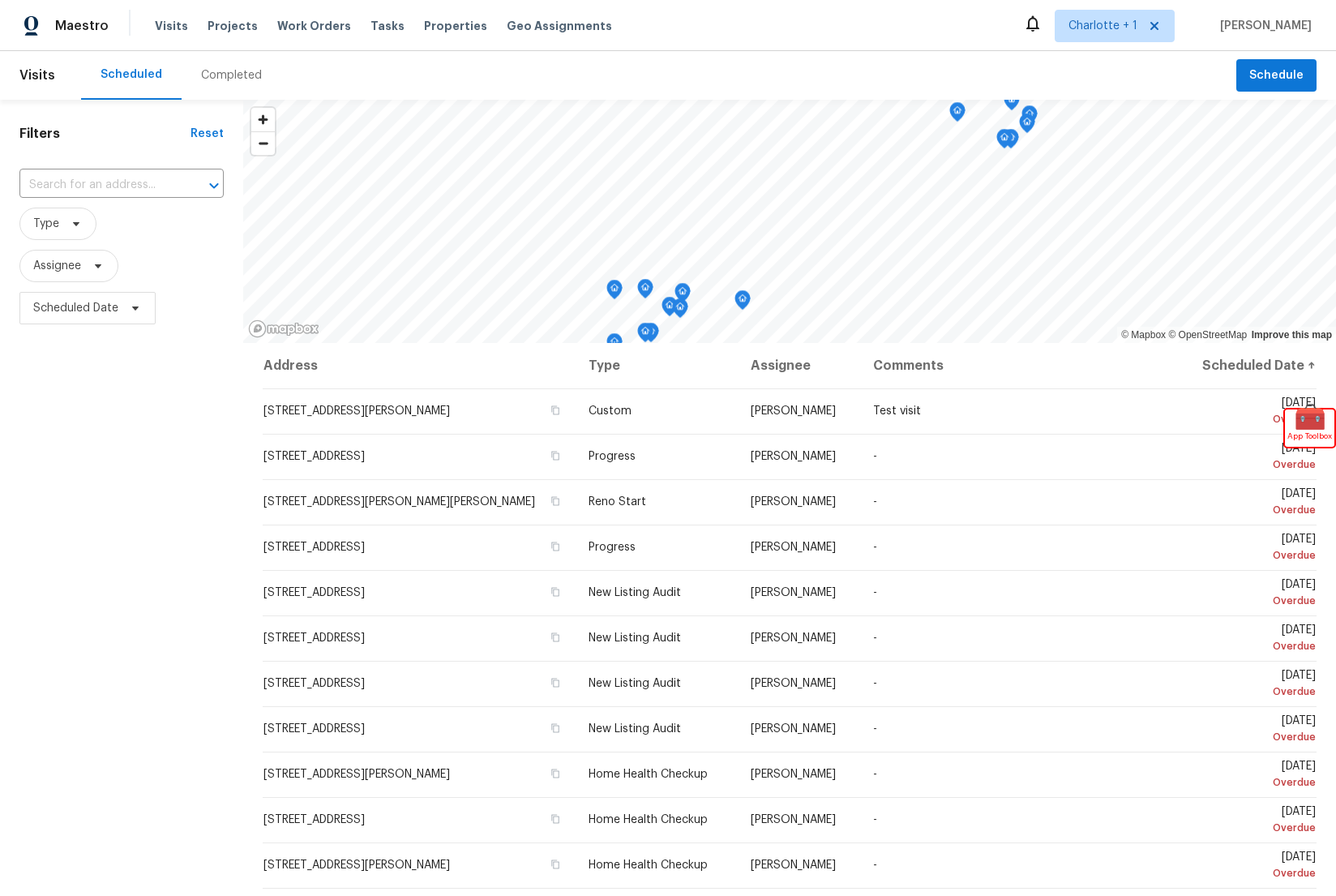
click at [103, 185] on input "text" at bounding box center [99, 185] width 159 height 25
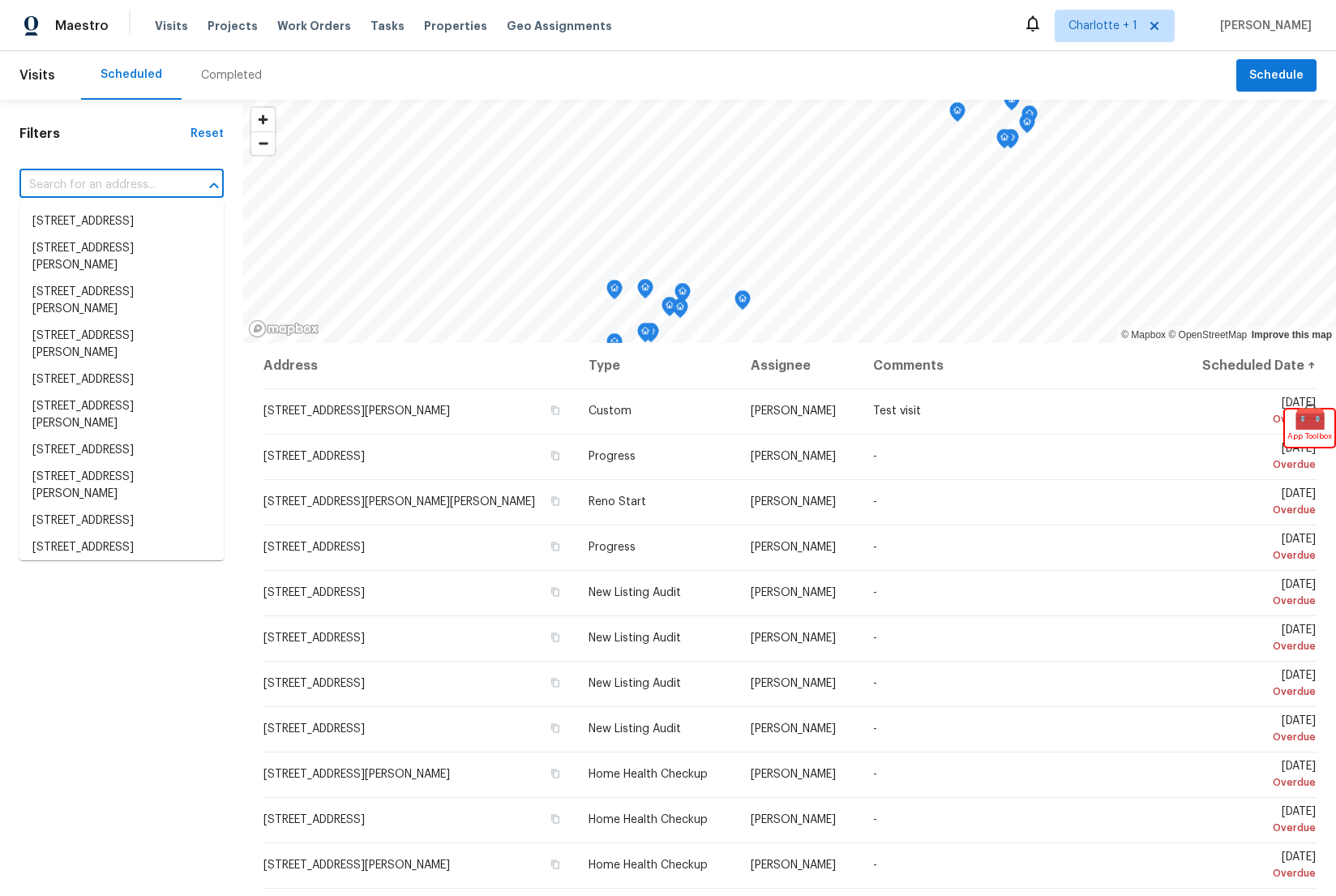
paste input "[STREET_ADDRESS]"
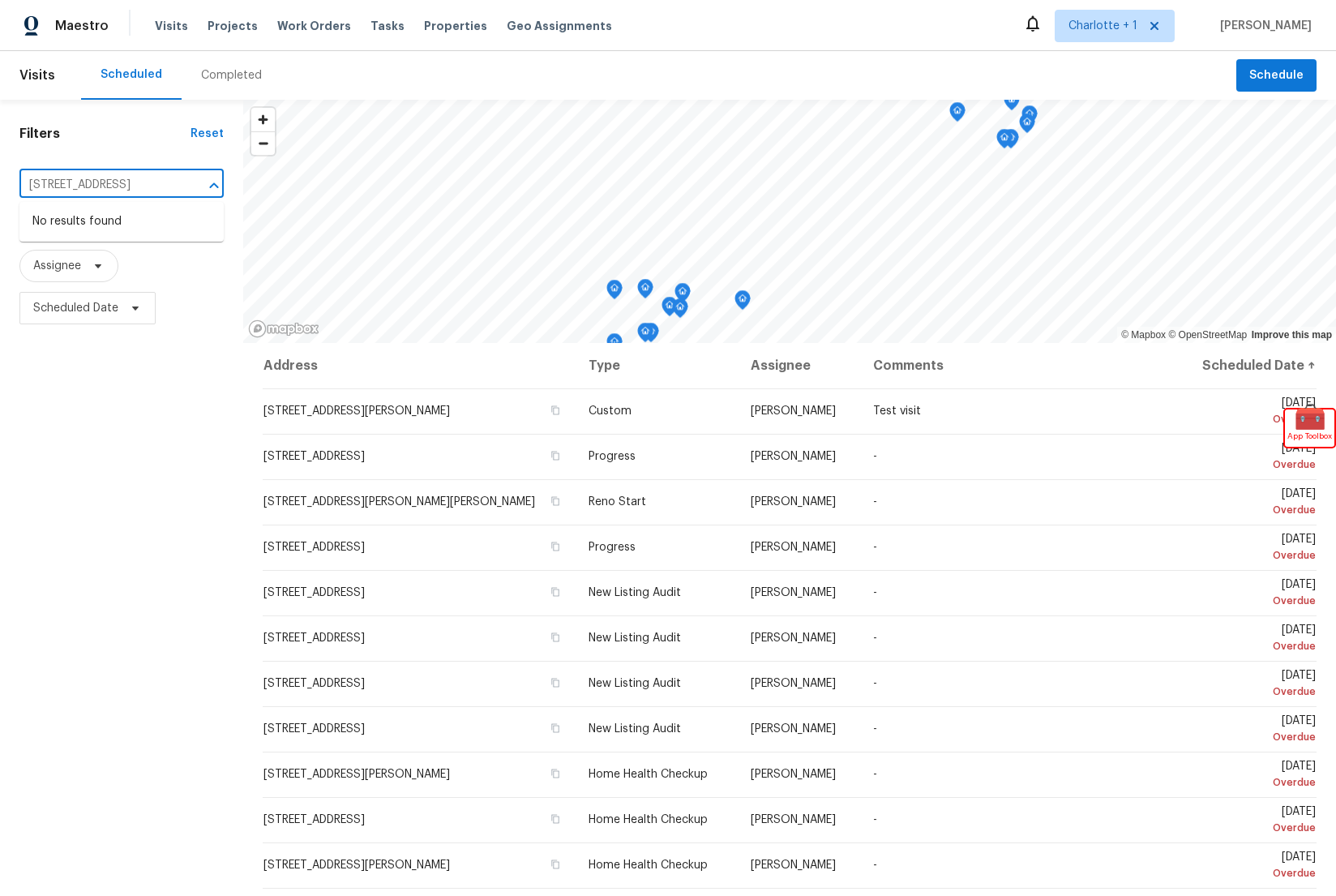
type input "[STREET_ADDRESS]"
click at [119, 187] on input "[STREET_ADDRESS]" at bounding box center [99, 185] width 159 height 25
